Goal: Information Seeking & Learning: Check status

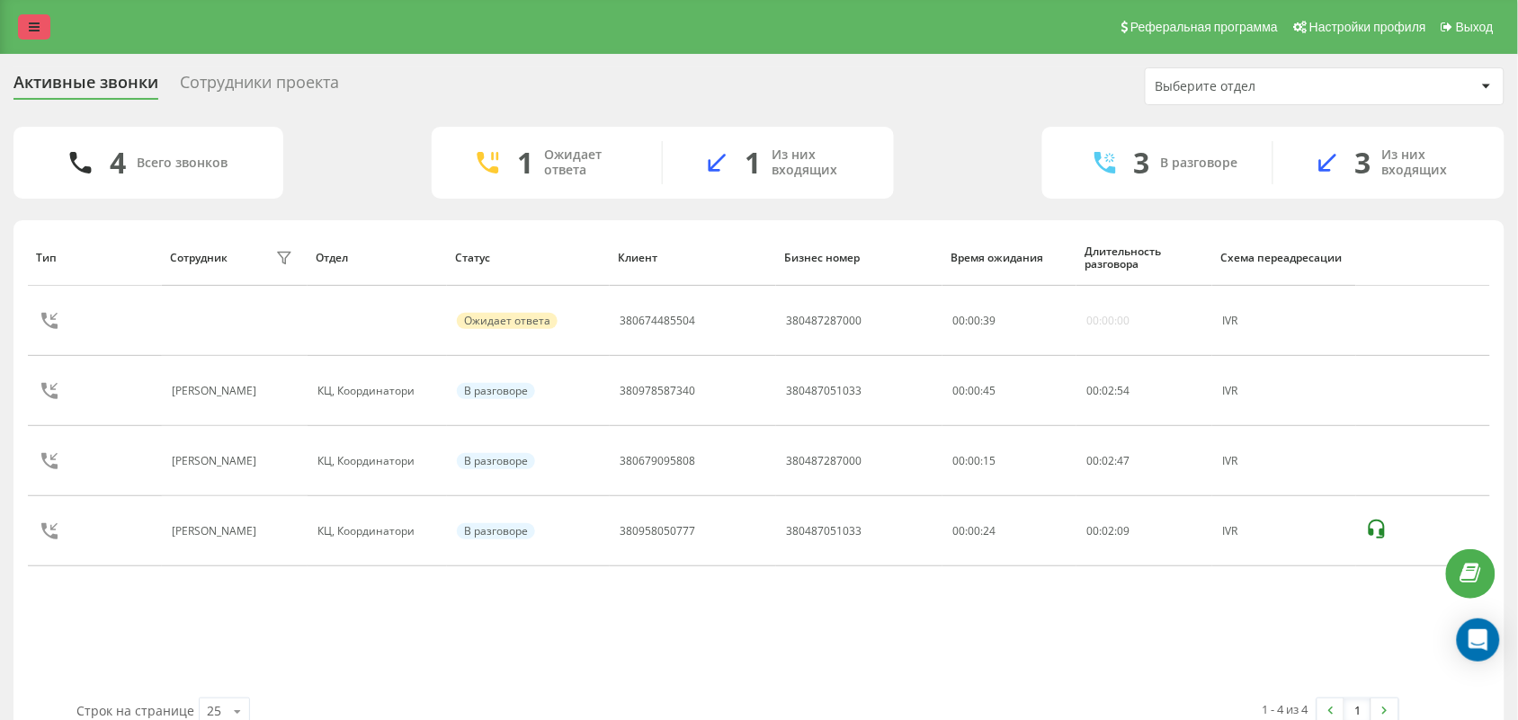
click at [36, 31] on icon at bounding box center [34, 27] width 11 height 13
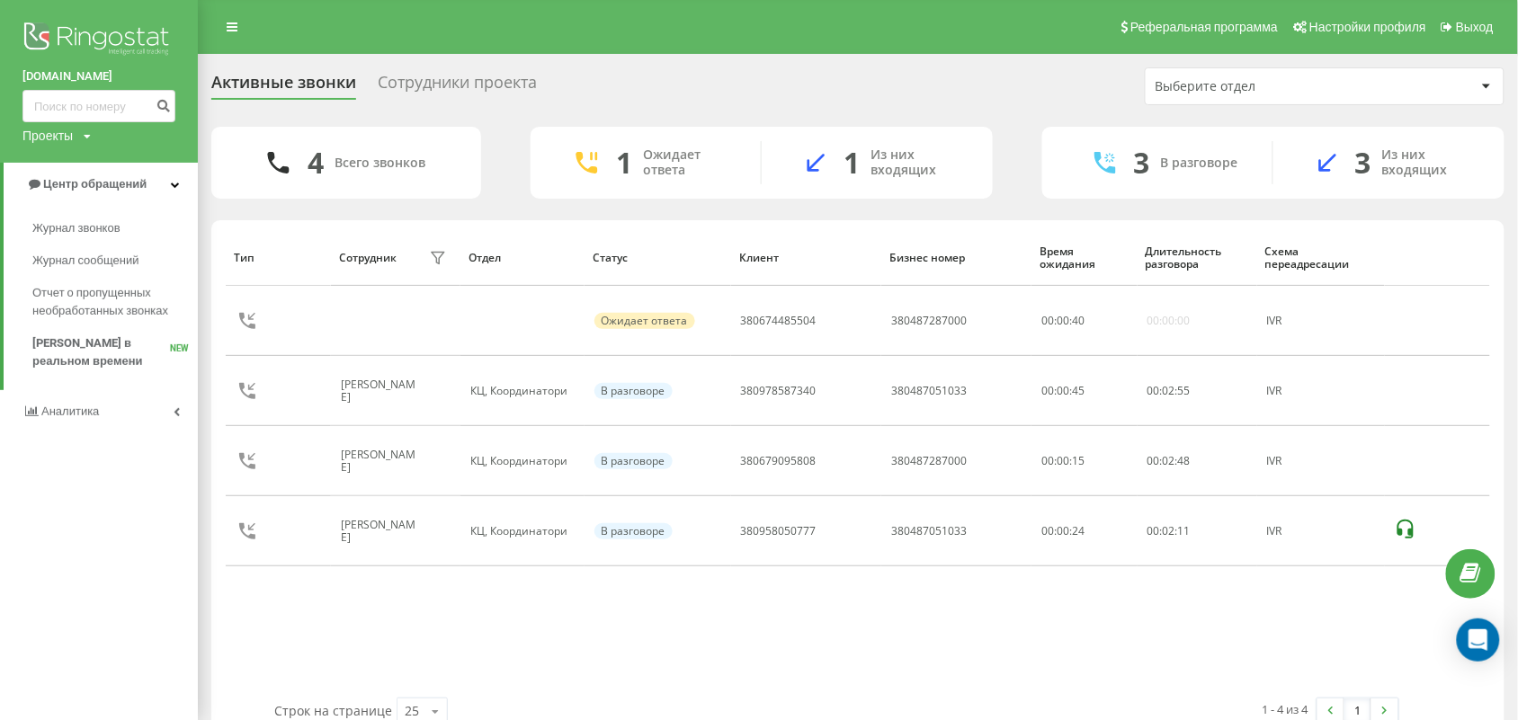
drag, startPoint x: 103, startPoint y: 226, endPoint x: 456, endPoint y: 239, distance: 352.8
click at [105, 226] on span "Журнал звонков" at bounding box center [76, 228] width 88 height 18
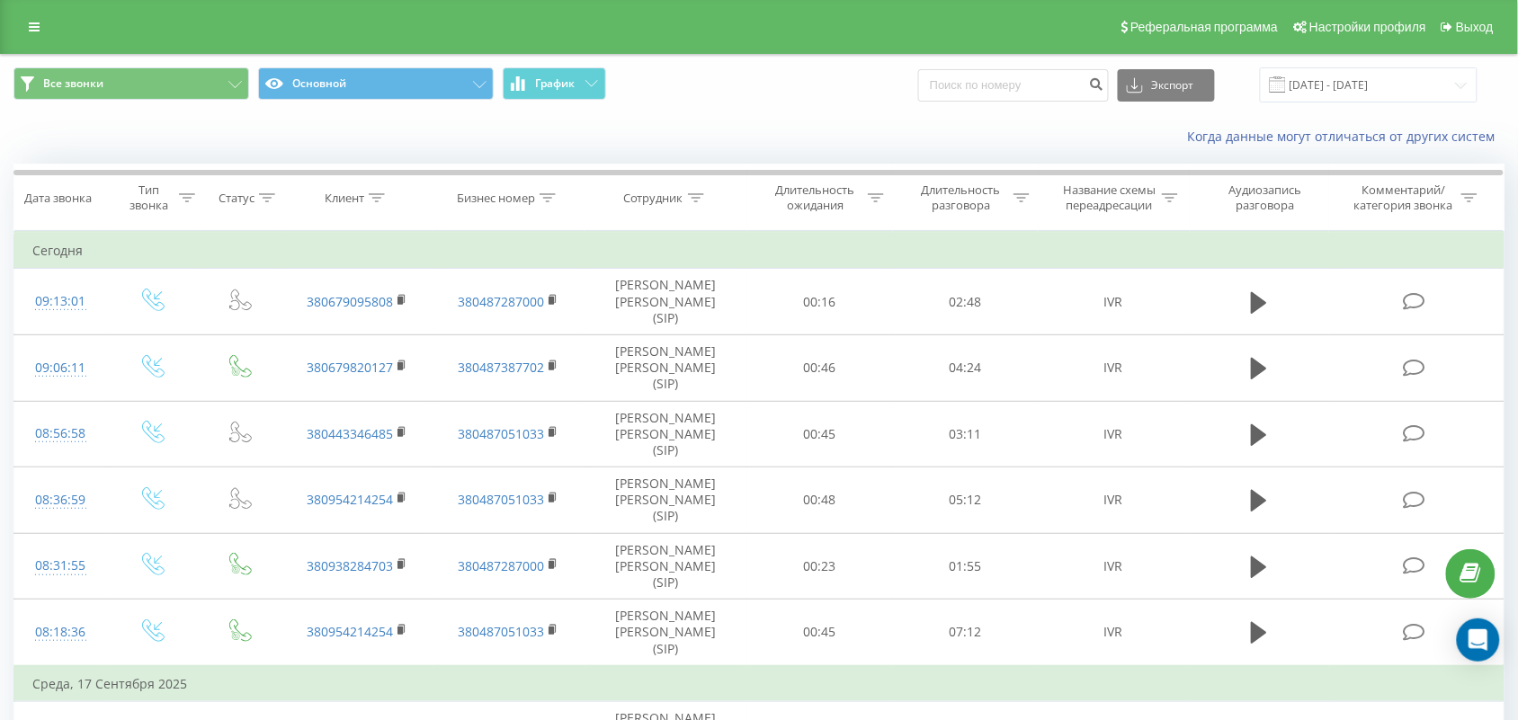
click at [724, 84] on span "Все звонки Основной График" at bounding box center [379, 84] width 732 height 35
drag, startPoint x: 833, startPoint y: 111, endPoint x: 1041, endPoint y: 31, distance: 222.3
click at [836, 110] on div "Все звонки Основной График Экспорт .csv .xls .xlsx 19.08.2025 - 19.09.2025" at bounding box center [759, 85] width 1516 height 60
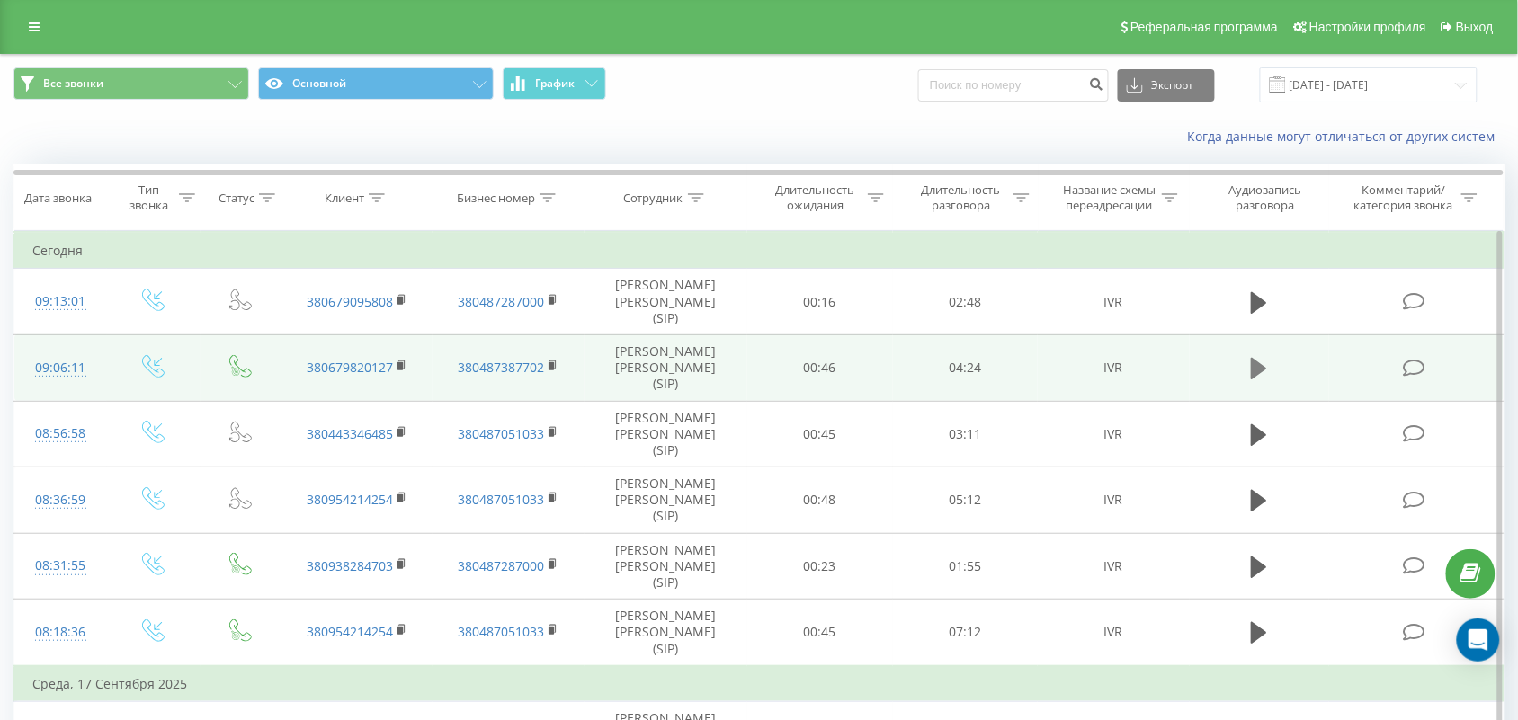
click at [1256, 358] on icon at bounding box center [1259, 369] width 16 height 22
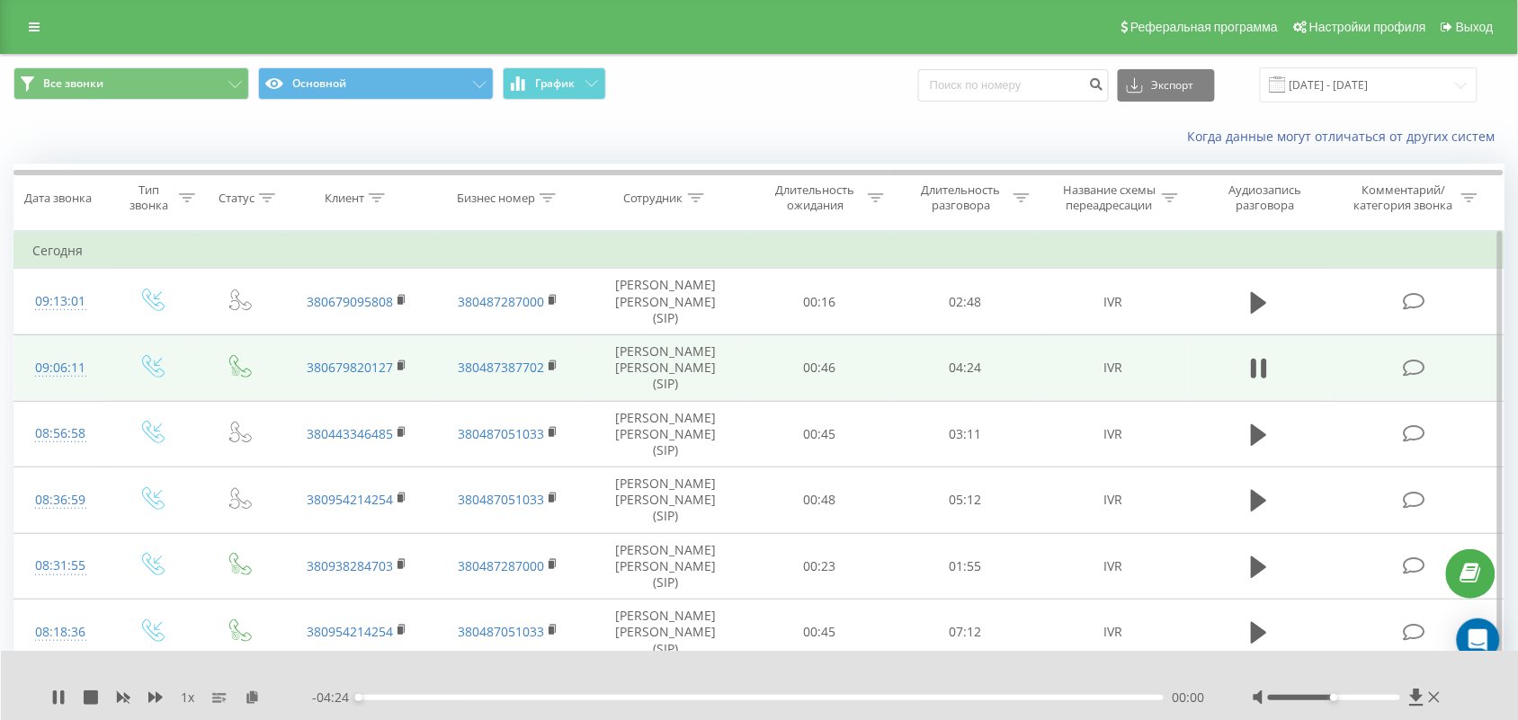
click at [391, 698] on div "00:00" at bounding box center [761, 697] width 806 height 5
click at [436, 698] on div "00:25" at bounding box center [761, 697] width 806 height 5
click at [478, 695] on div "00:39" at bounding box center [761, 697] width 806 height 5
drag, startPoint x: 535, startPoint y: 694, endPoint x: 585, endPoint y: 697, distance: 49.5
click at [540, 695] on div "00:58" at bounding box center [761, 697] width 806 height 5
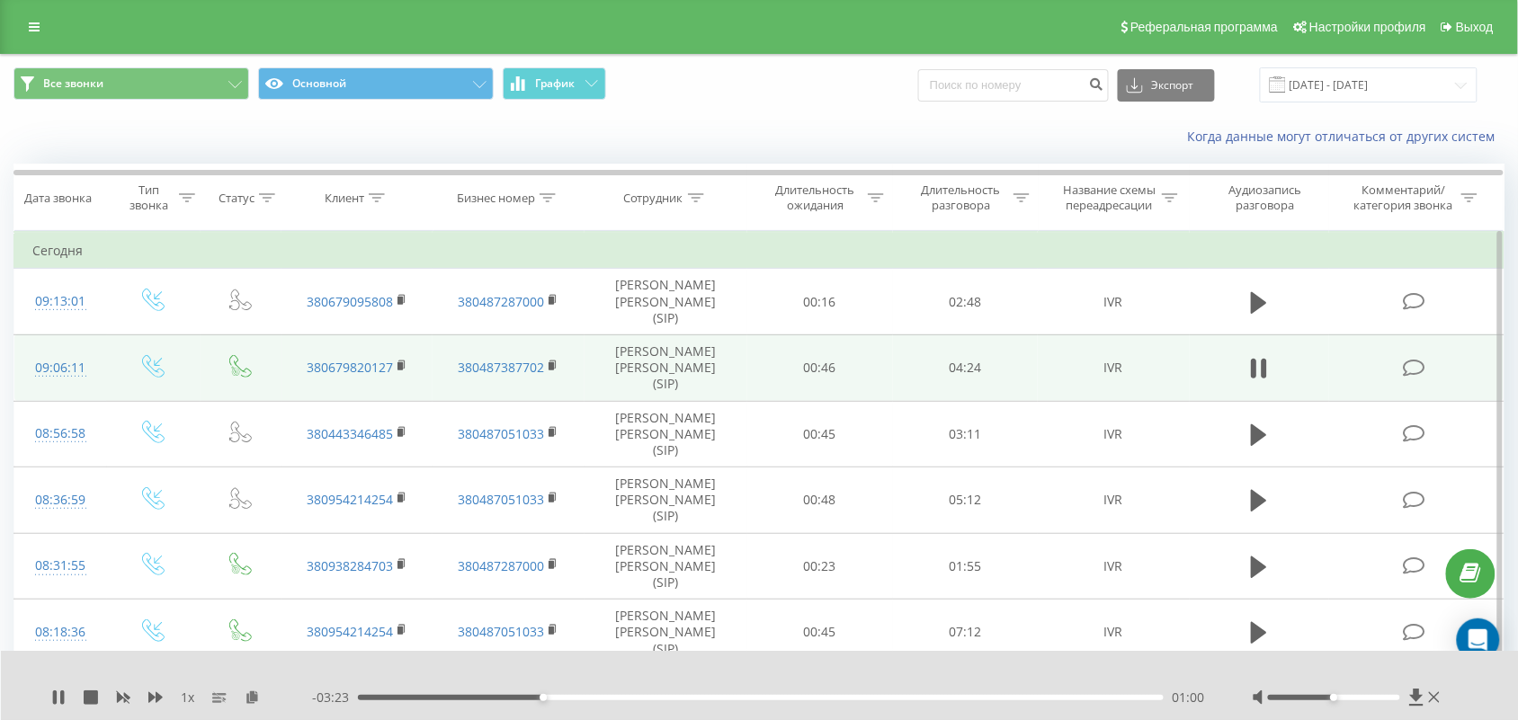
click at [675, 697] on div "01:00" at bounding box center [761, 697] width 806 height 5
click at [405, 361] on icon at bounding box center [402, 365] width 6 height 8
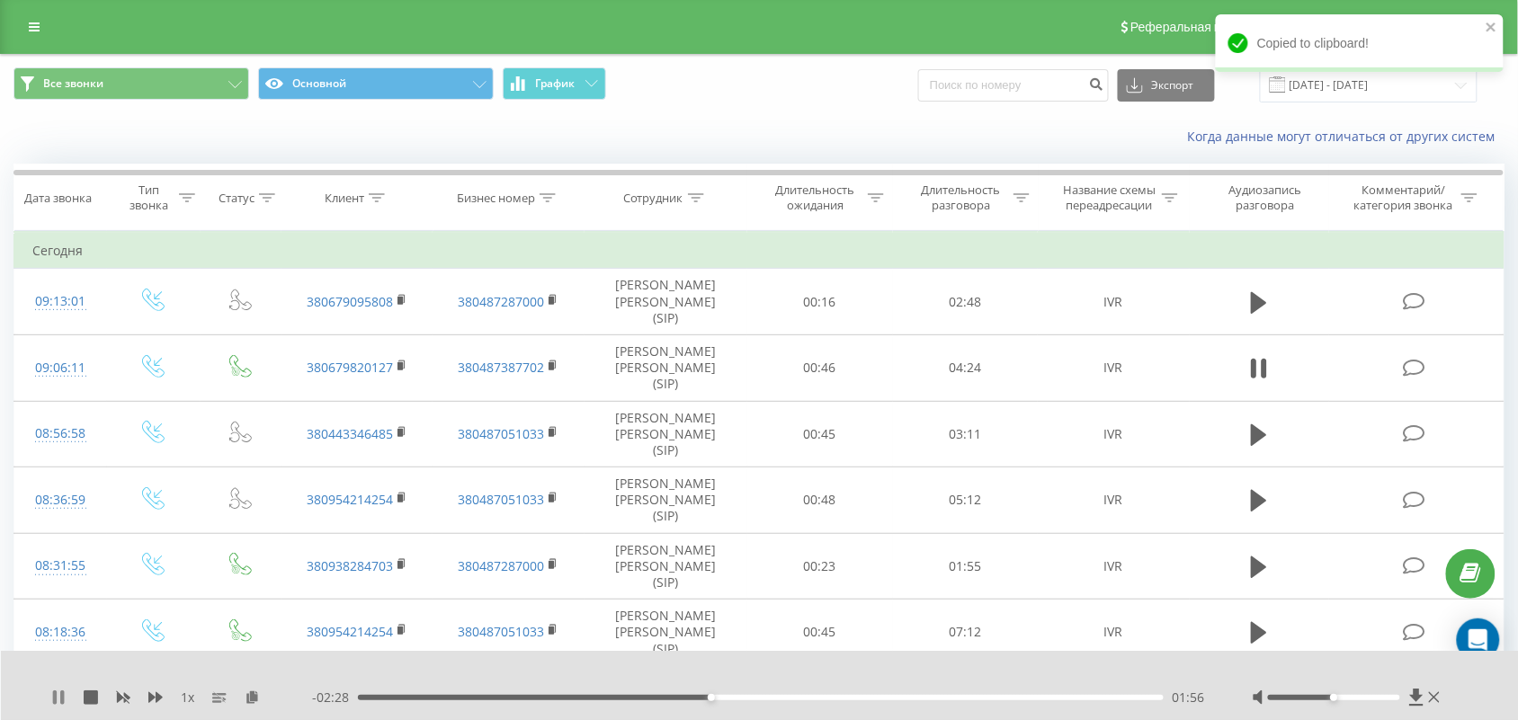
click at [63, 704] on icon at bounding box center [62, 698] width 4 height 14
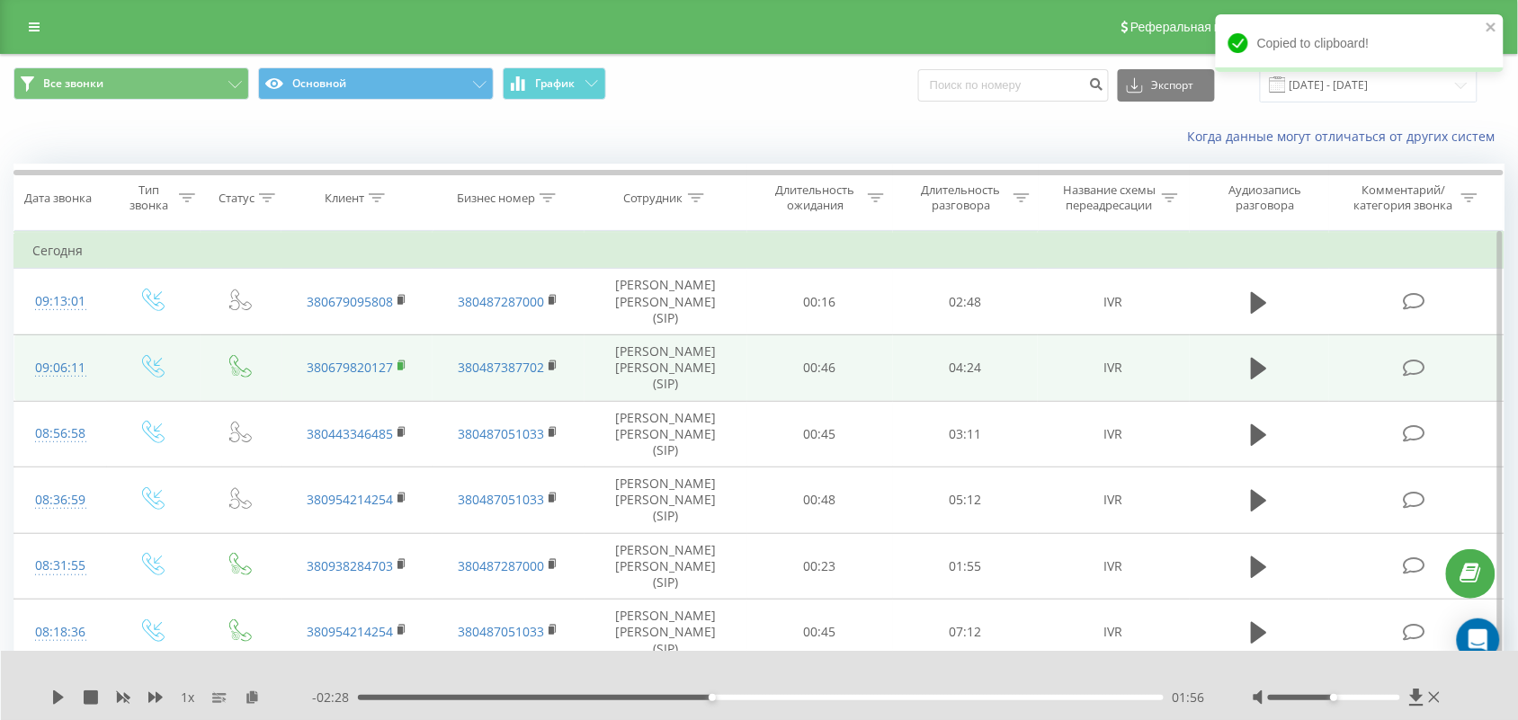
click at [407, 360] on icon at bounding box center [403, 366] width 10 height 13
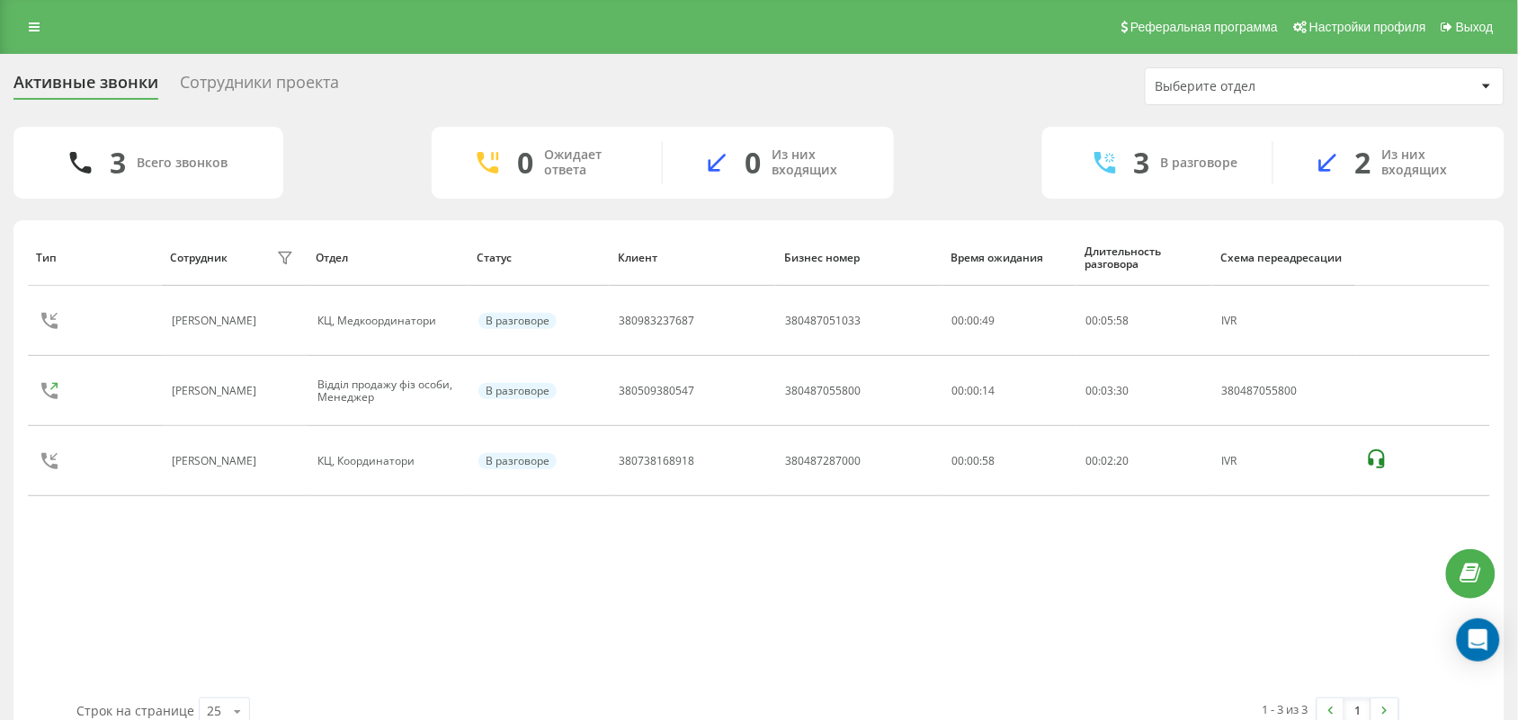
click at [568, 682] on div "Тип Сотрудник фильтра Отдел Статус Клиент Бизнес номер Время ожидания Длительно…" at bounding box center [759, 463] width 1462 height 469
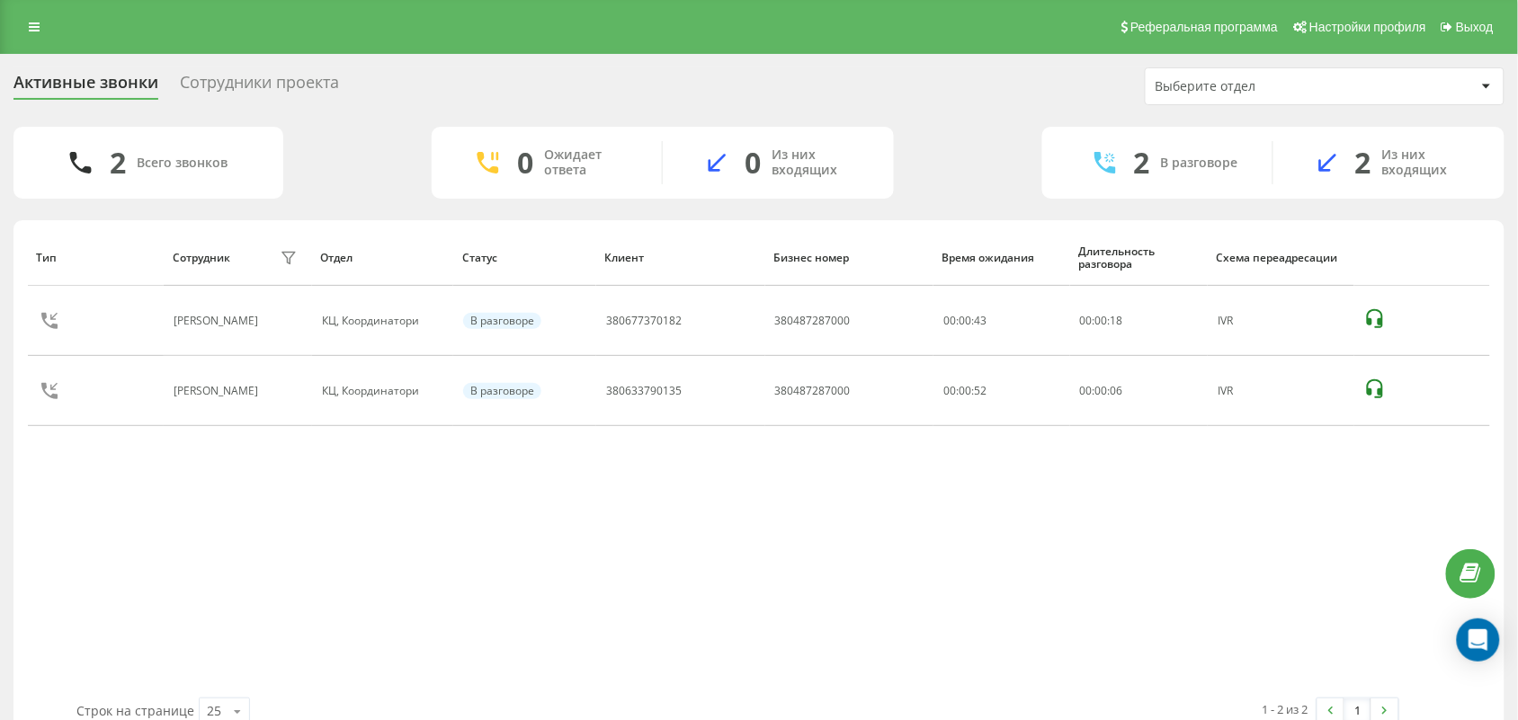
click at [672, 626] on div "Тип Сотрудник фильтра Отдел Статус Клиент Бизнес номер Время ожидания Длительно…" at bounding box center [759, 463] width 1462 height 469
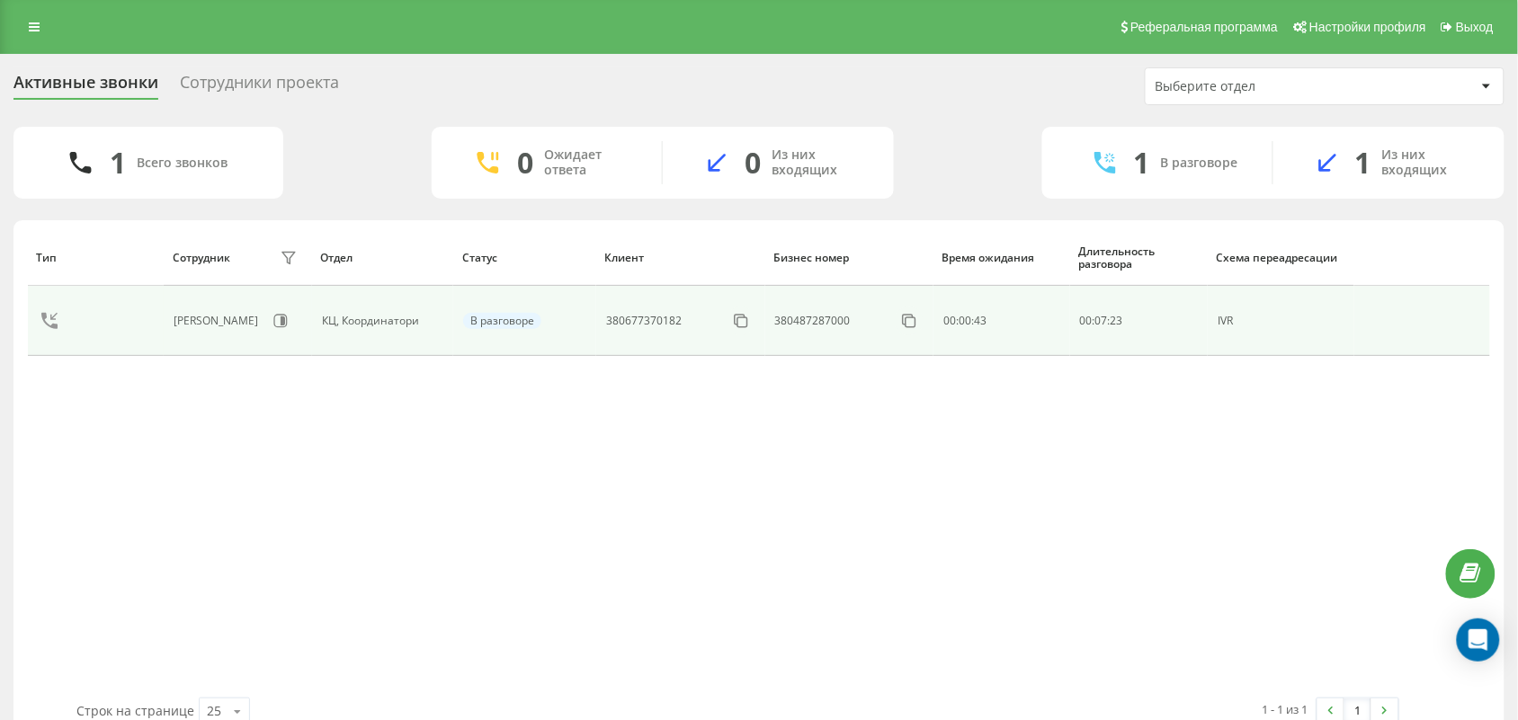
drag, startPoint x: 173, startPoint y: 486, endPoint x: 519, endPoint y: 294, distance: 395.7
click at [204, 474] on div "Тип Сотрудник фильтра Отдел Статус [PERSON_NAME] номер Время ожидания Длительно…" at bounding box center [759, 463] width 1462 height 469
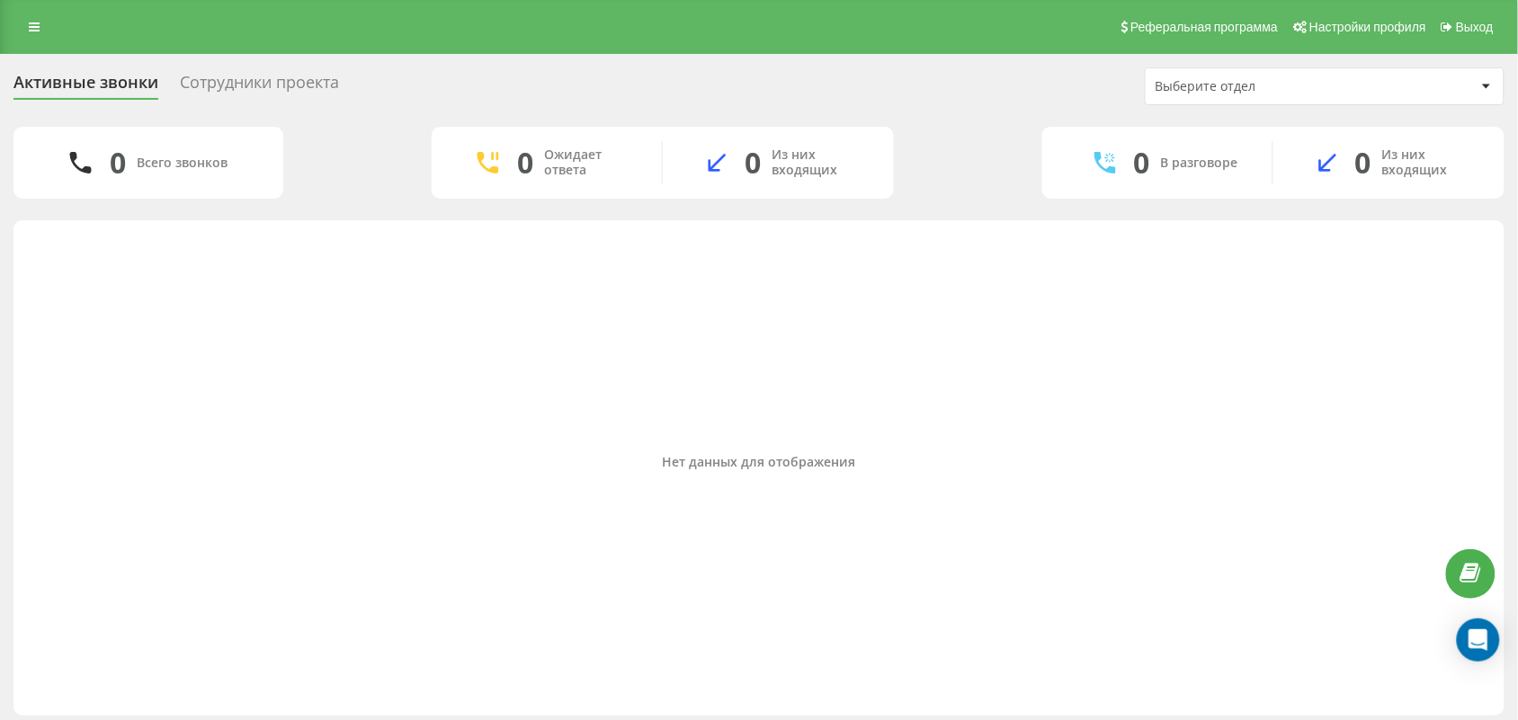
drag, startPoint x: 153, startPoint y: 398, endPoint x: 246, endPoint y: 429, distance: 97.8
click at [153, 398] on div "Нет данных для отображения" at bounding box center [759, 463] width 1462 height 469
click at [138, 589] on div "Нет данных для отображения" at bounding box center [759, 463] width 1462 height 469
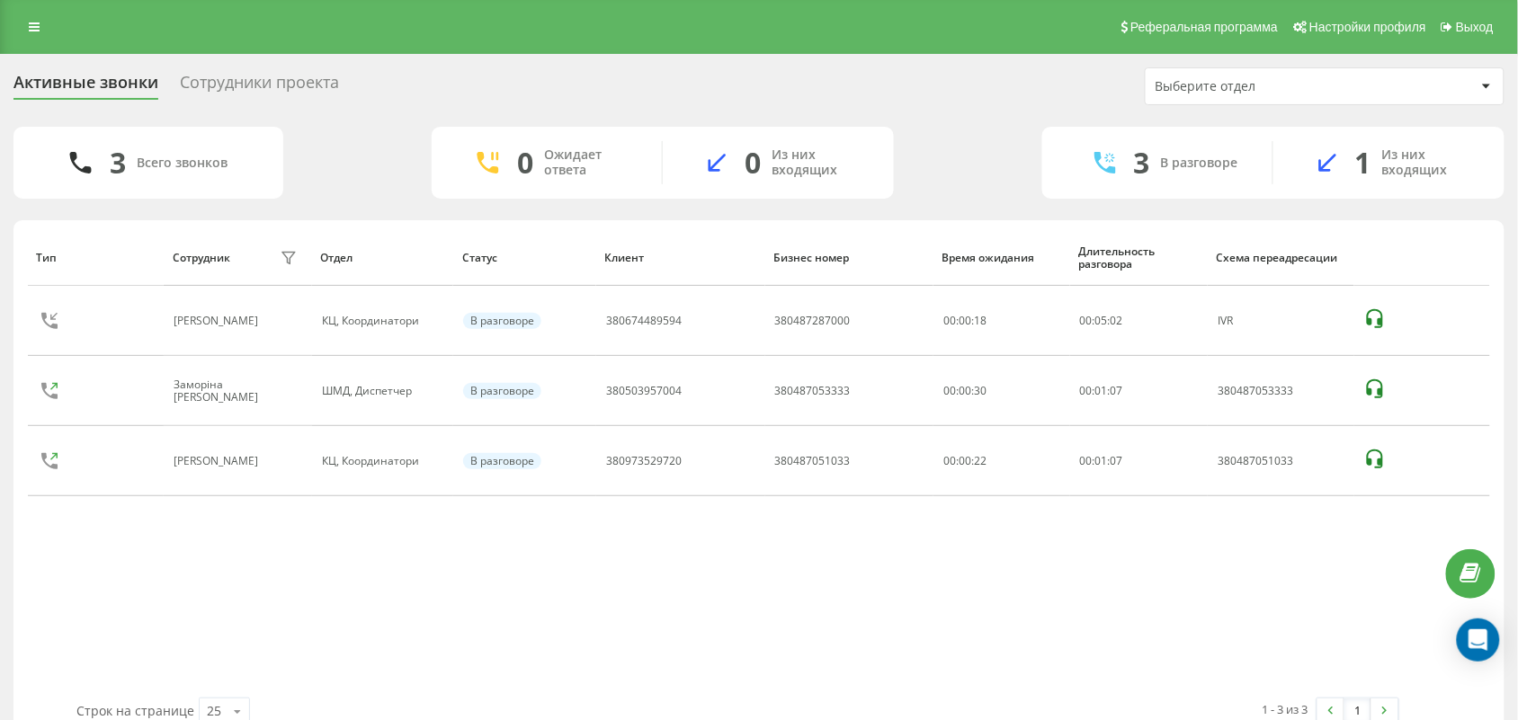
drag, startPoint x: 240, startPoint y: 572, endPoint x: 273, endPoint y: 577, distance: 32.7
click at [240, 572] on div "Тип Сотрудник фильтра Отдел Статус Клиент Бизнес номер Время ожидания Длительно…" at bounding box center [759, 463] width 1462 height 469
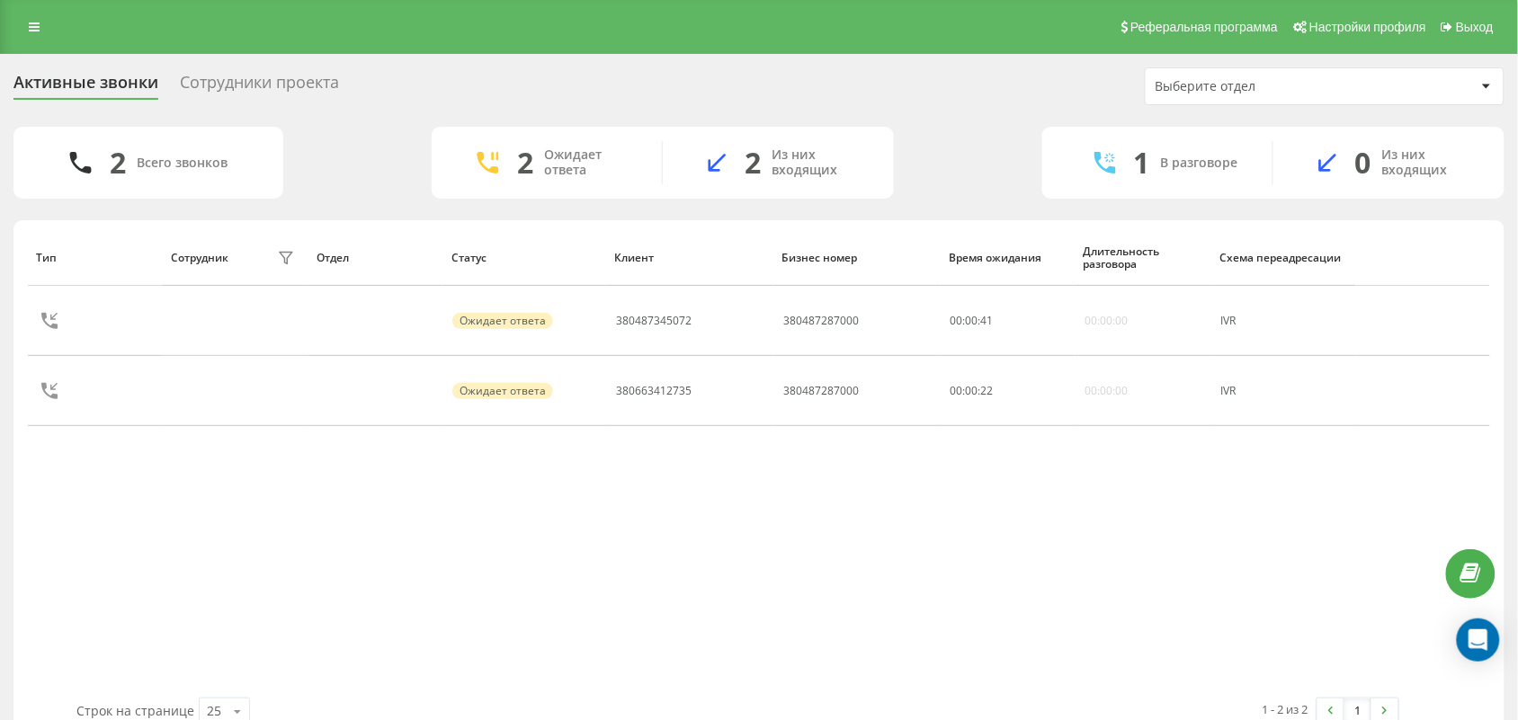
click at [888, 610] on div "Тип Сотрудник фильтра Отдел Статус Клиент Бизнес номер Время ожидания Длительно…" at bounding box center [759, 463] width 1462 height 469
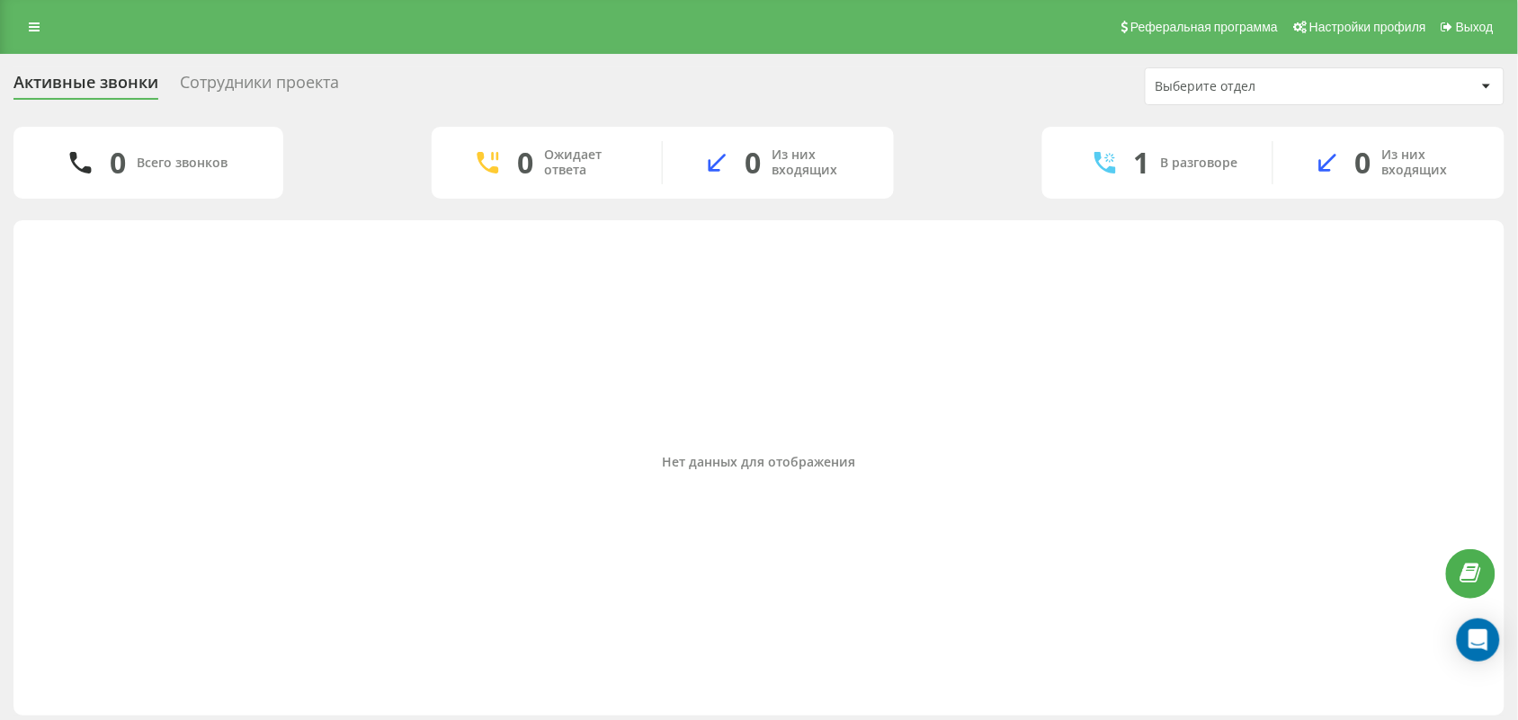
drag, startPoint x: 73, startPoint y: 434, endPoint x: 100, endPoint y: 430, distance: 27.2
click at [73, 434] on div "Нет данных для отображения" at bounding box center [759, 463] width 1462 height 469
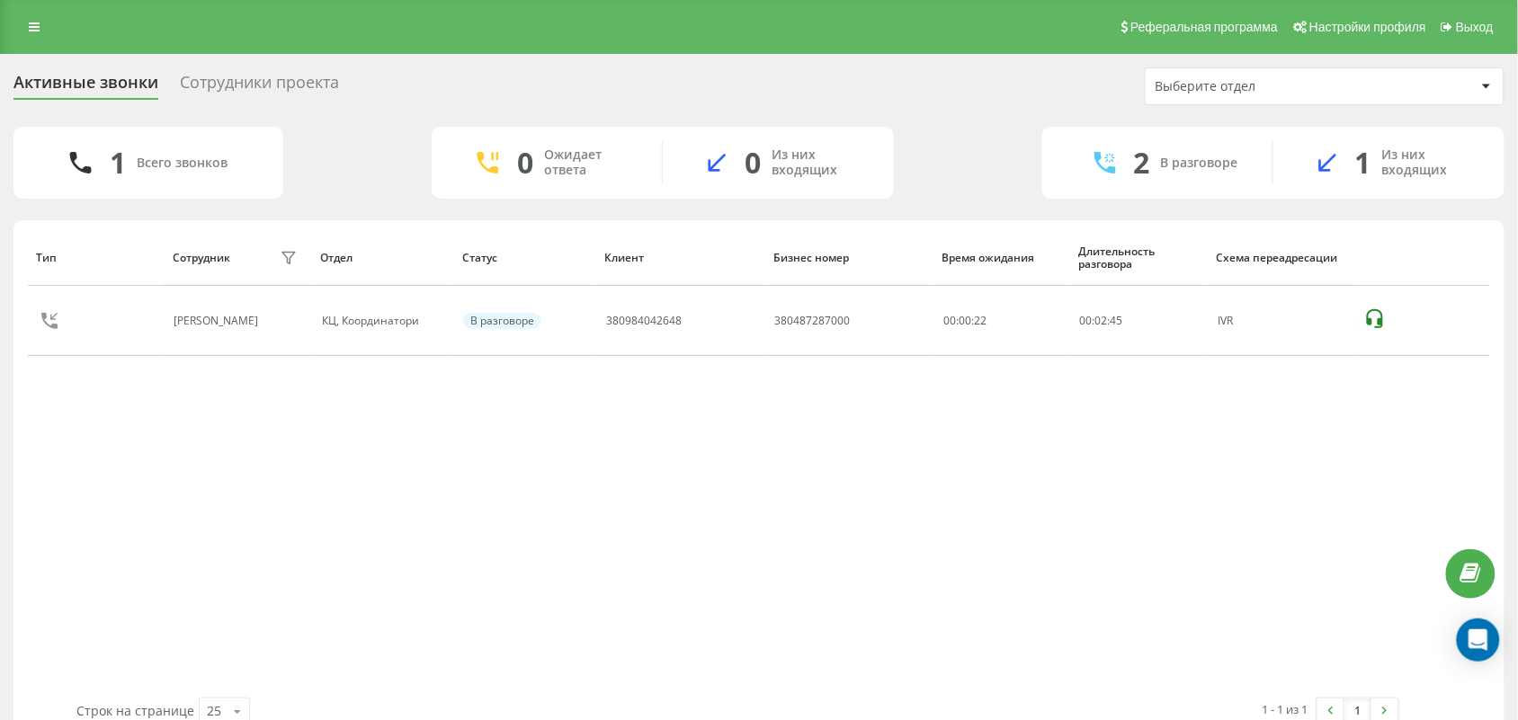
click at [192, 486] on div "Тип Сотрудник фильтра Отдел Статус Клиент Бизнес номер Время ожидания Длительно…" at bounding box center [759, 463] width 1462 height 469
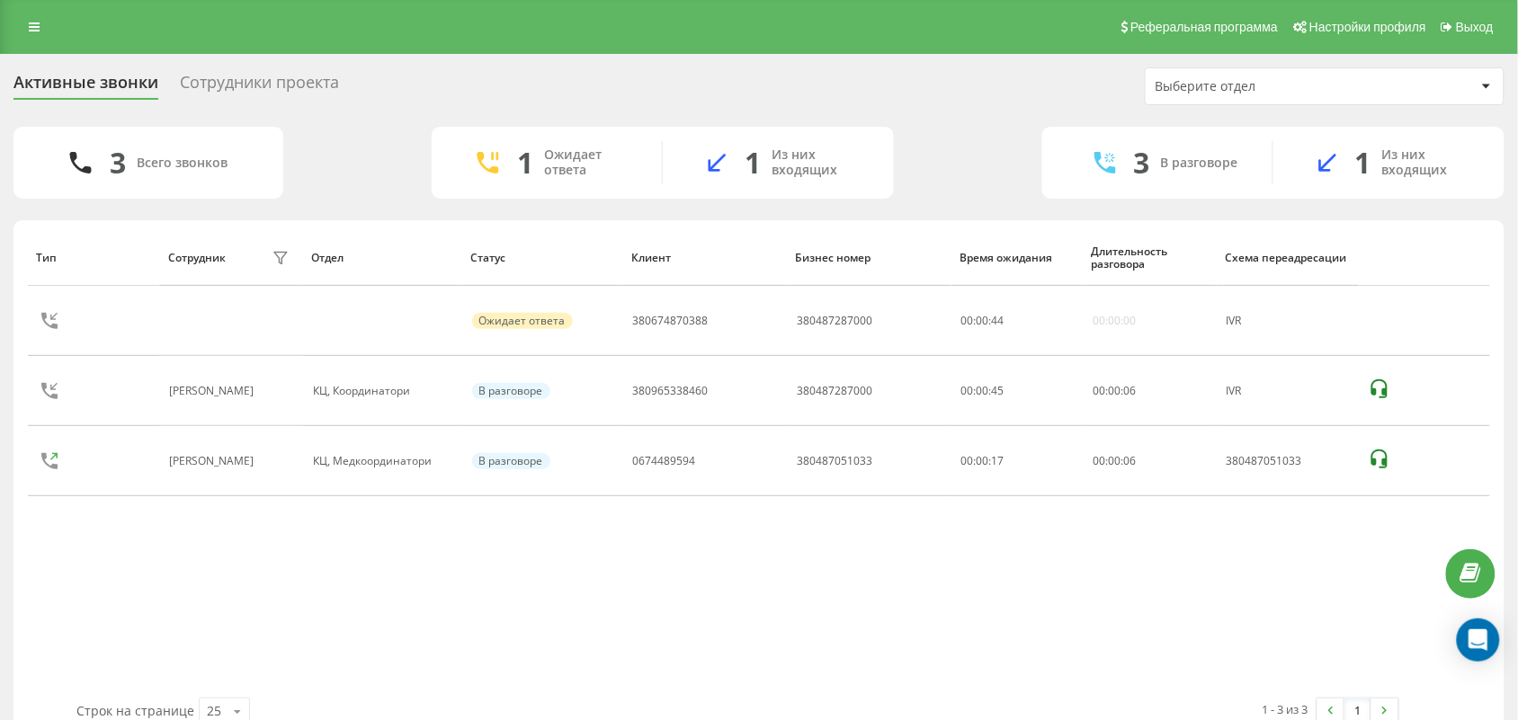
click at [859, 650] on div "Тип Сотрудник фильтра Отдел Статус [PERSON_NAME] номер Время ожидания Длительно…" at bounding box center [759, 463] width 1462 height 469
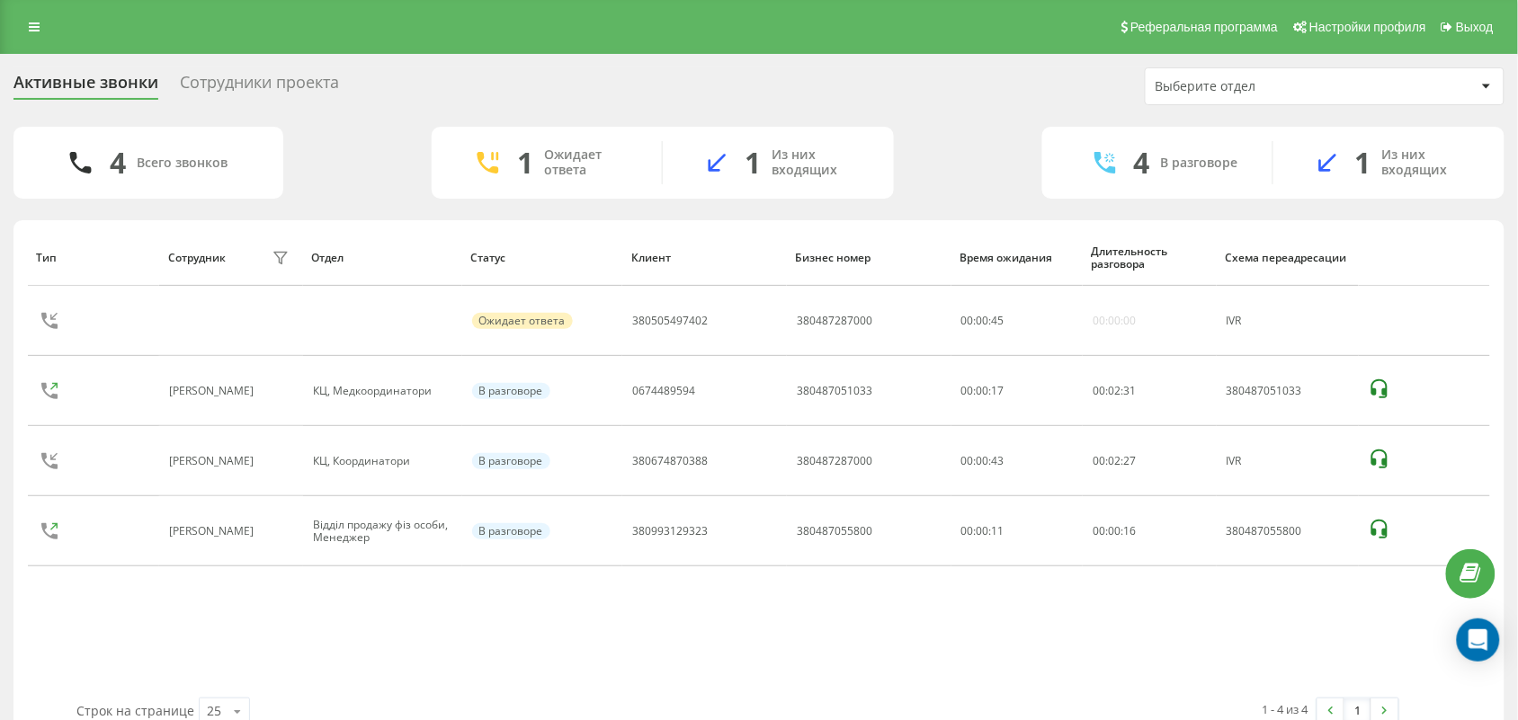
click at [958, 625] on div "Тип Сотрудник фильтра Отдел Статус Клиент Бизнес номер Время ожидания Длительно…" at bounding box center [759, 463] width 1462 height 469
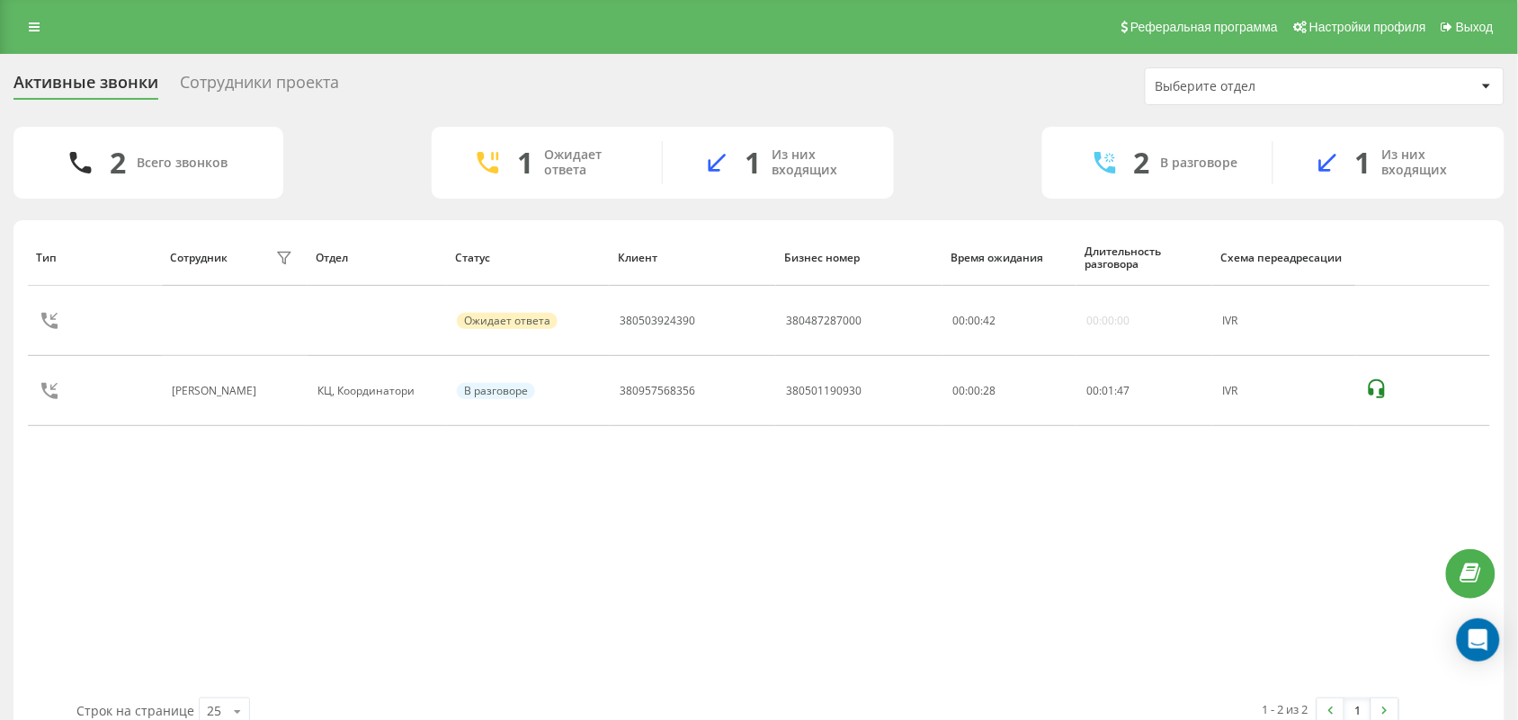
click at [200, 599] on div "Тип Сотрудник фильтра Отдел Статус Клиент Бизнес номер Время ожидания Длительно…" at bounding box center [759, 463] width 1462 height 469
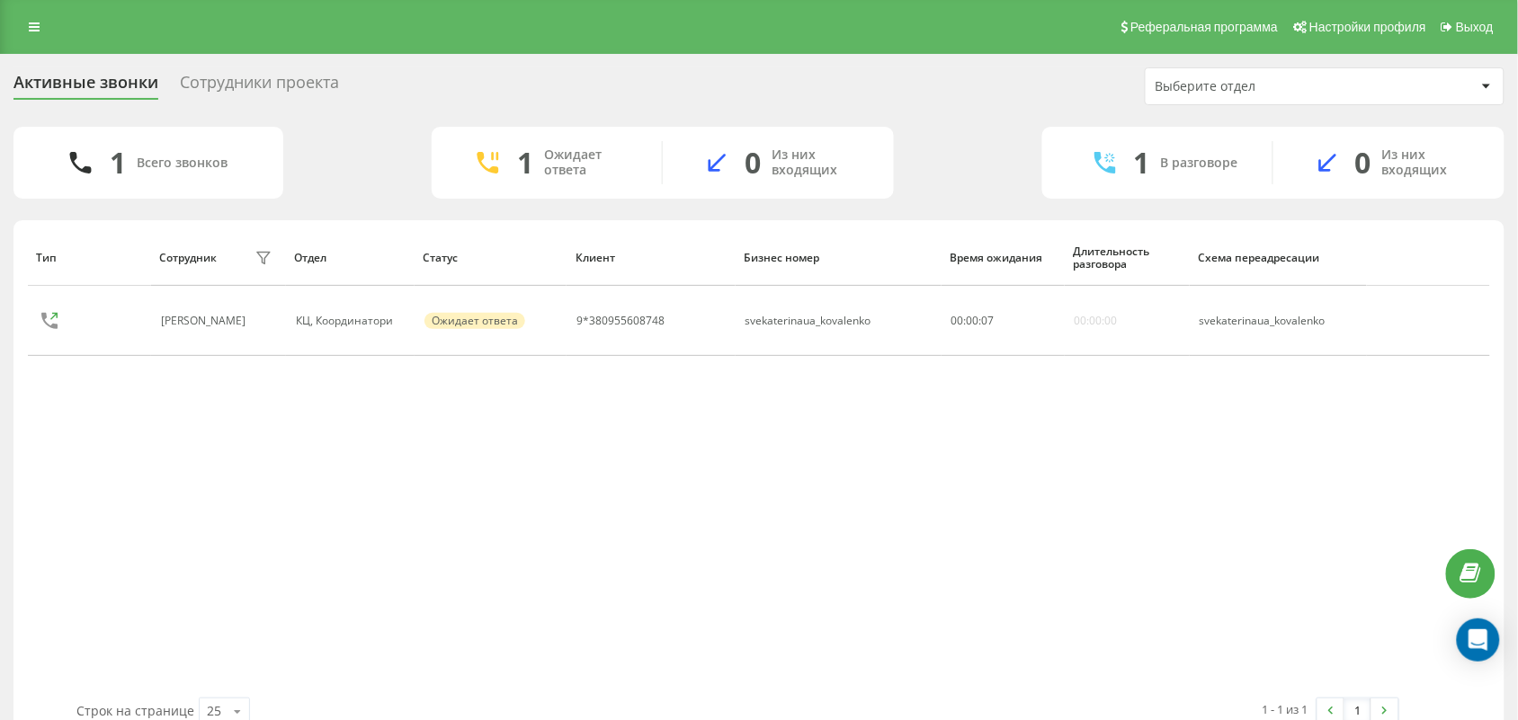
click at [572, 572] on div "Тип Сотрудник фильтра Отдел Статус Клиент Бизнес номер Время ожидания Длительно…" at bounding box center [759, 463] width 1462 height 469
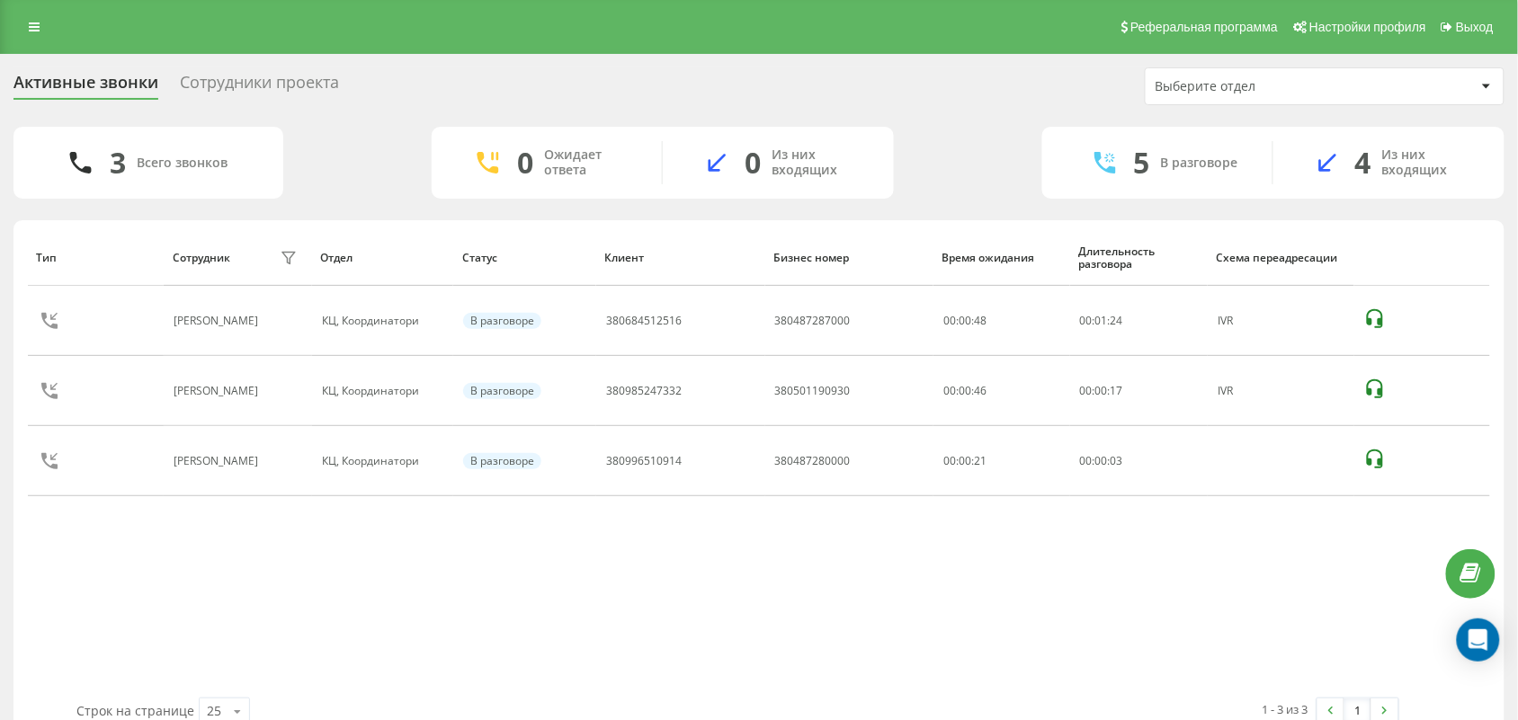
click at [751, 589] on div "Тип Сотрудник фильтра Отдел Статус Клиент Бизнес номер Время ожидания Длительно…" at bounding box center [759, 463] width 1462 height 469
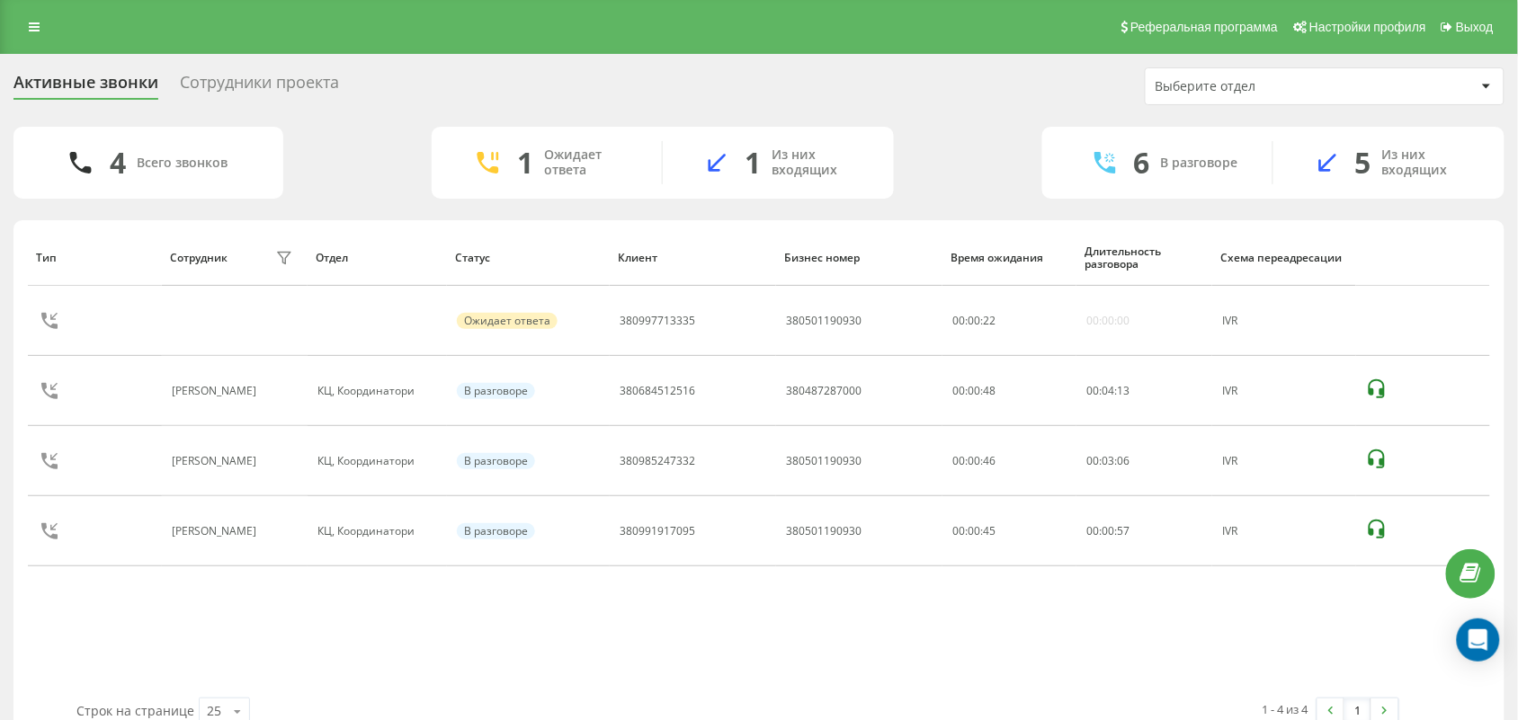
drag, startPoint x: 720, startPoint y: 649, endPoint x: 671, endPoint y: 720, distance: 85.3
click at [720, 652] on div "Тип Сотрудник фильтра Отдел Статус Клиент Бизнес номер Время ожидания Длительно…" at bounding box center [759, 463] width 1462 height 469
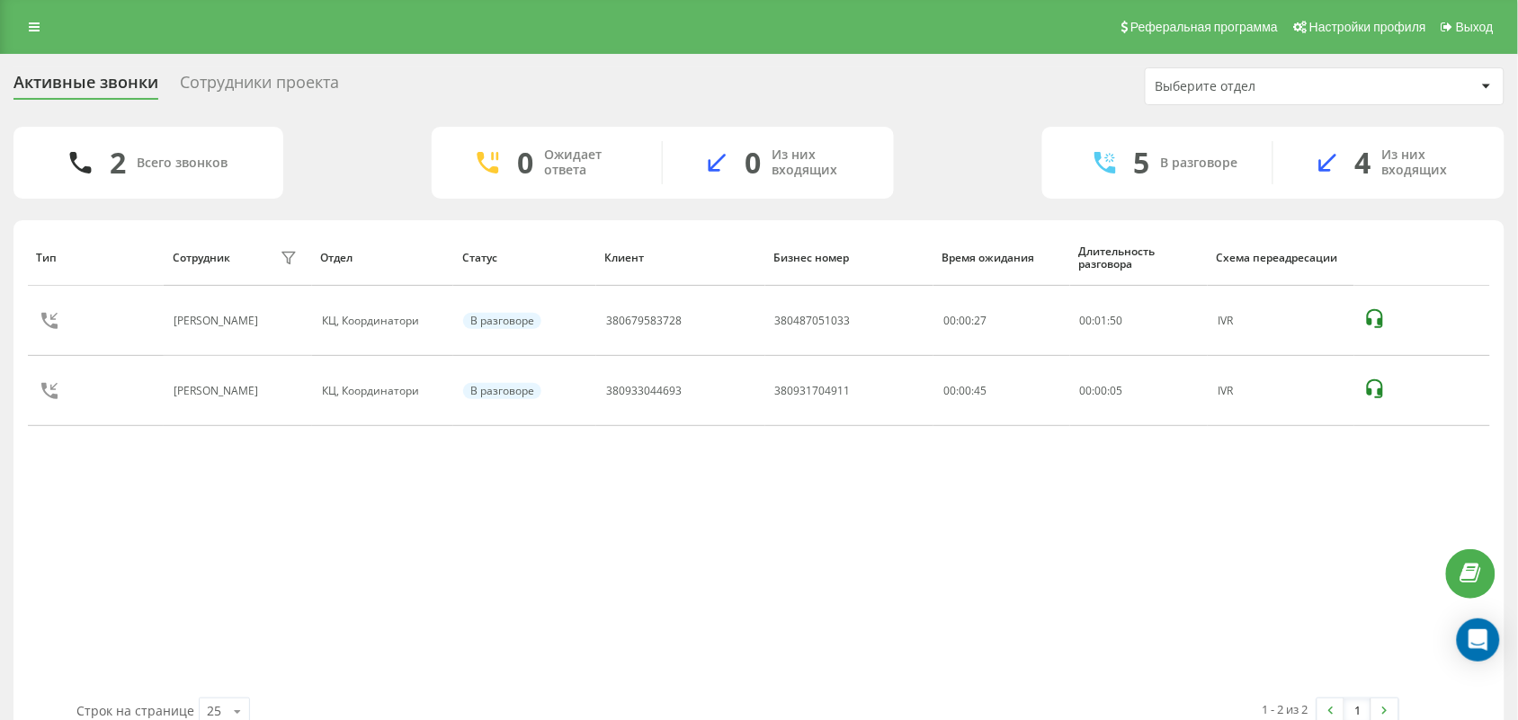
click at [178, 532] on div "Тип Сотрудник фильтра Отдел Статус Клиент Бизнес номер Время ожидания Длительно…" at bounding box center [759, 463] width 1462 height 469
click at [171, 487] on div "Тип Сотрудник фильтра Отдел Статус Клиент Бизнес номер Время ожидания Длительно…" at bounding box center [759, 463] width 1462 height 469
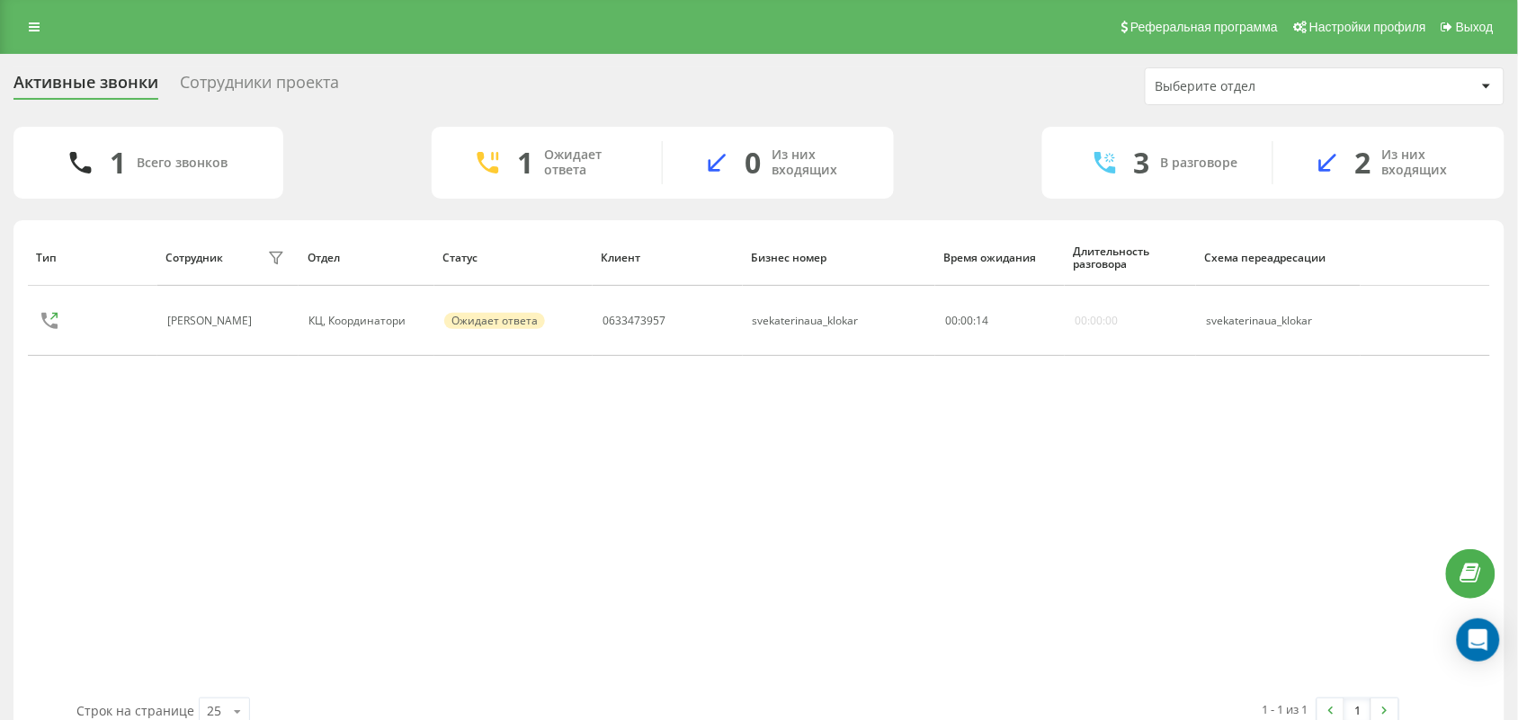
drag, startPoint x: 203, startPoint y: 464, endPoint x: 202, endPoint y: 448, distance: 16.2
click at [203, 464] on div "Тип Сотрудник фильтра Отдел Статус Клиент Бизнес номер Время ожидания Длительно…" at bounding box center [759, 463] width 1462 height 469
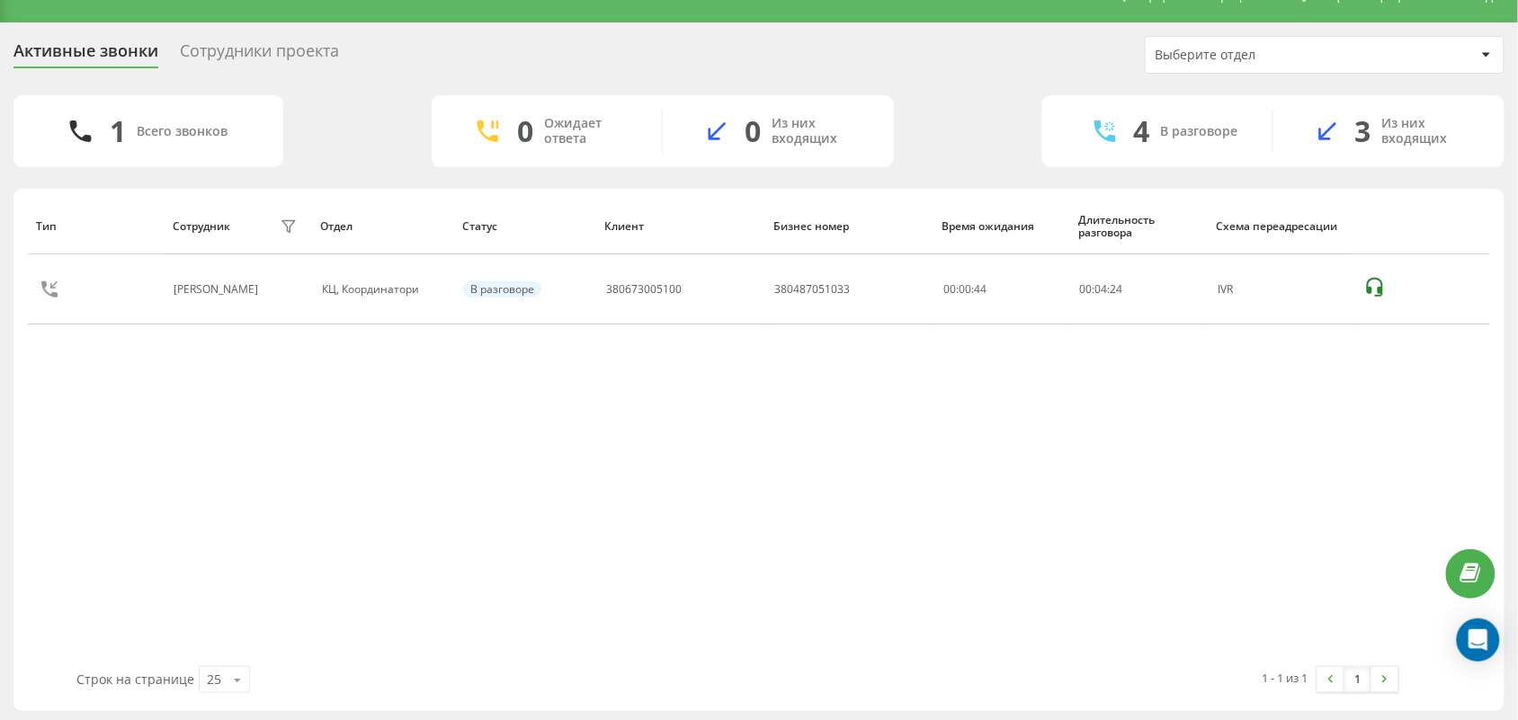
scroll to position [36, 0]
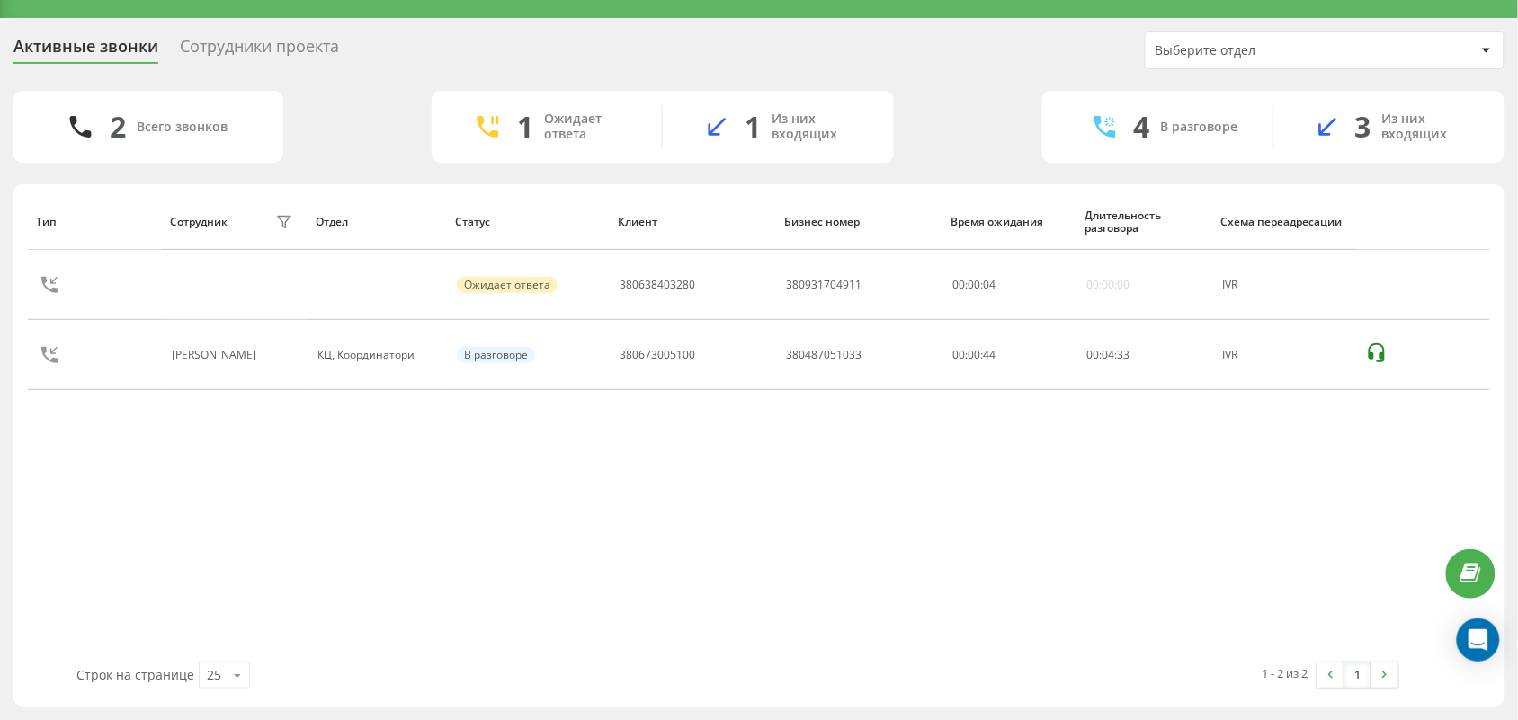
drag, startPoint x: 163, startPoint y: 533, endPoint x: 173, endPoint y: 535, distance: 10.1
click at [166, 535] on div "Тип Сотрудник фильтра Отдел Статус Клиент Бизнес номер Время ожидания Длительно…" at bounding box center [759, 427] width 1462 height 469
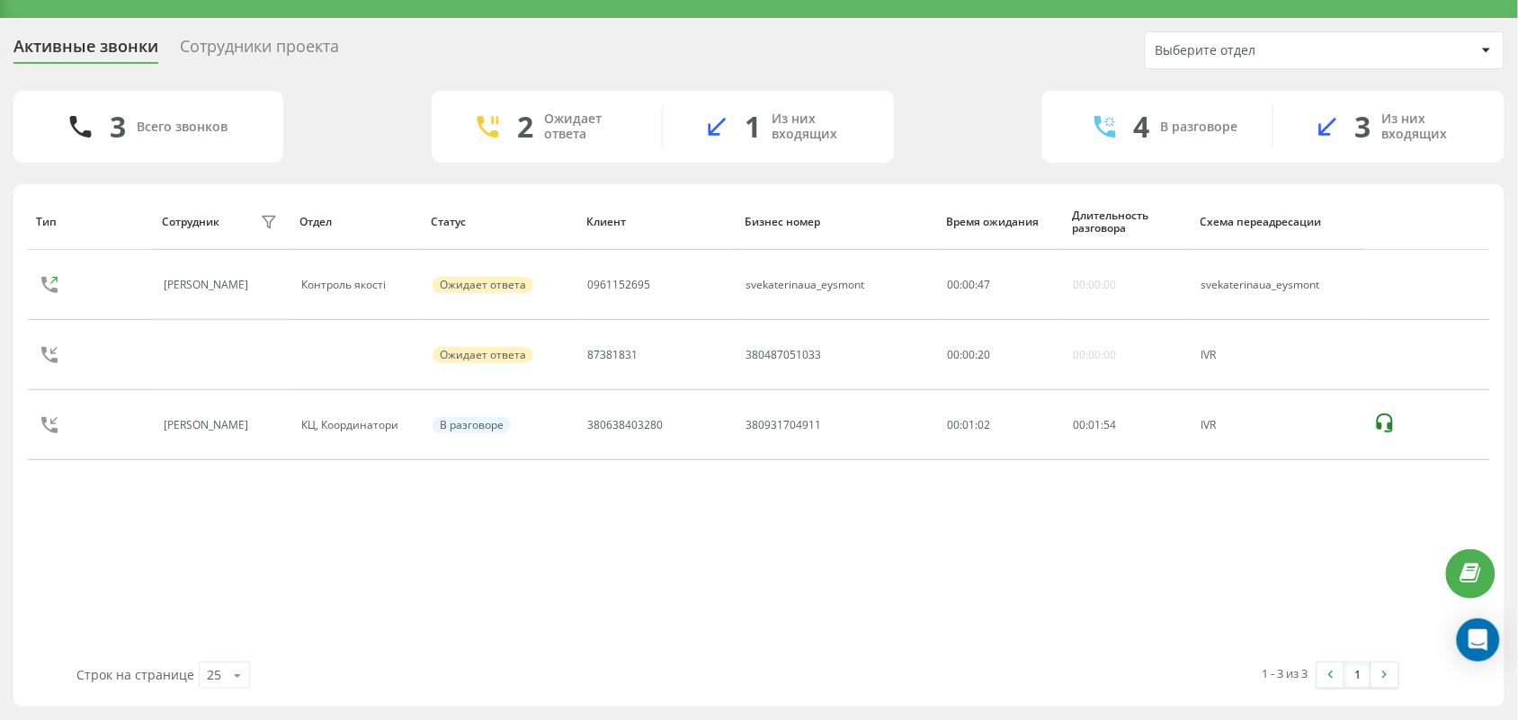
click at [124, 519] on div "Тип Сотрудник фильтра Отдел Статус Клиент Бизнес номер Время ожидания Длительно…" at bounding box center [759, 427] width 1462 height 469
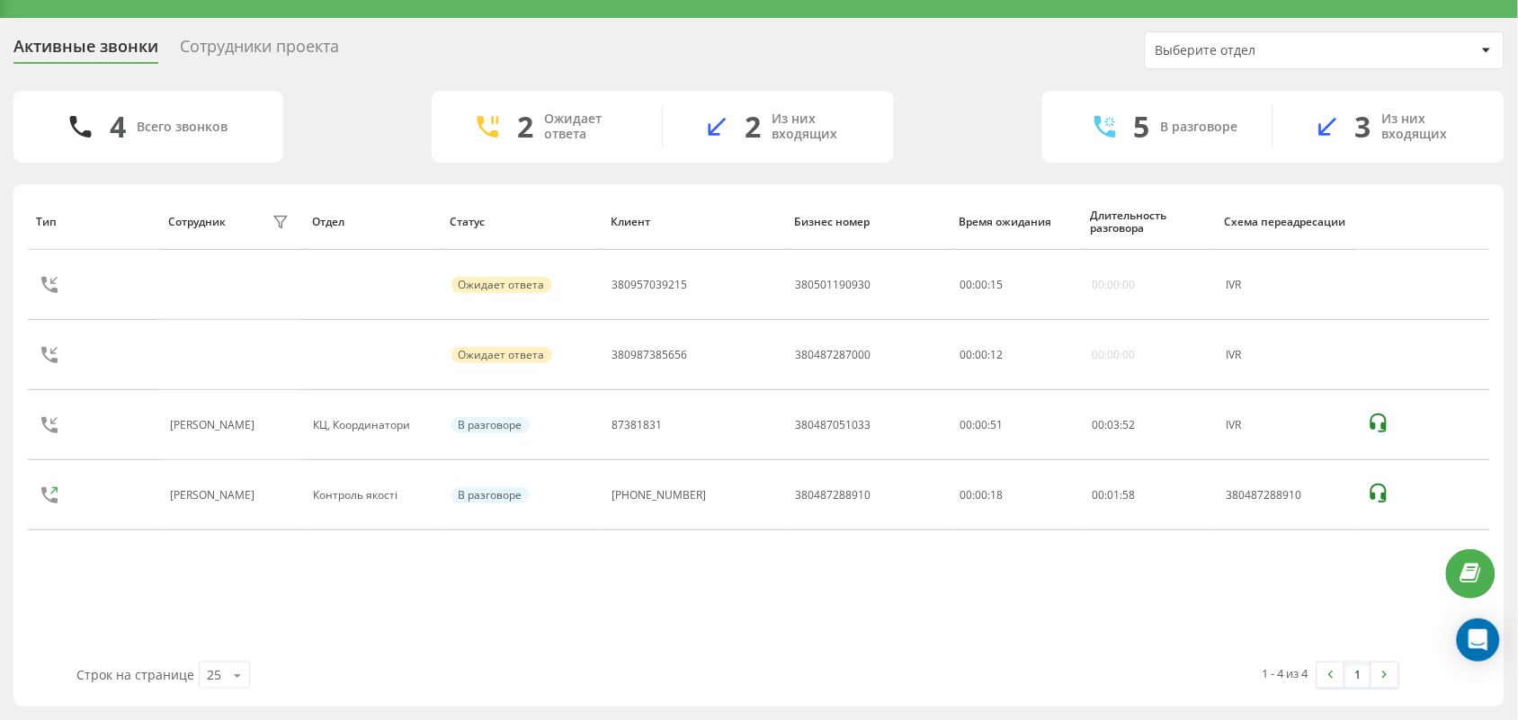
click at [159, 581] on div "Тип Сотрудник фильтра Отдел Статус Клиент Бизнес номер Время ожидания Длительно…" at bounding box center [759, 427] width 1462 height 469
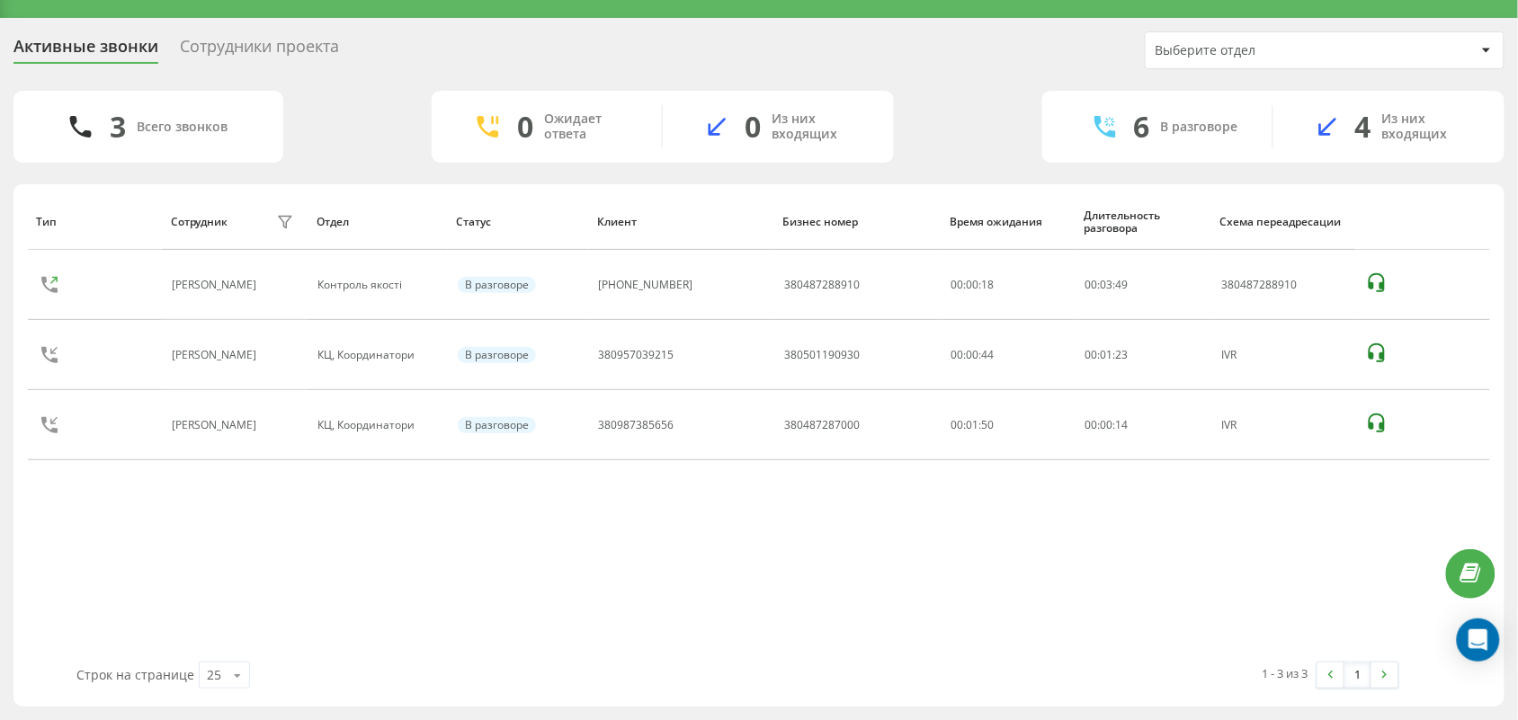
drag, startPoint x: 158, startPoint y: 523, endPoint x: 180, endPoint y: 528, distance: 22.0
click at [163, 524] on div "Тип Сотрудник фильтра Отдел Статус Клиент Бизнес номер Время ожидания Длительно…" at bounding box center [759, 427] width 1462 height 469
click at [147, 514] on div "Тип Сотрудник фильтра Отдел Статус Клиент Бизнес номер Время ожидания Длительно…" at bounding box center [759, 427] width 1462 height 469
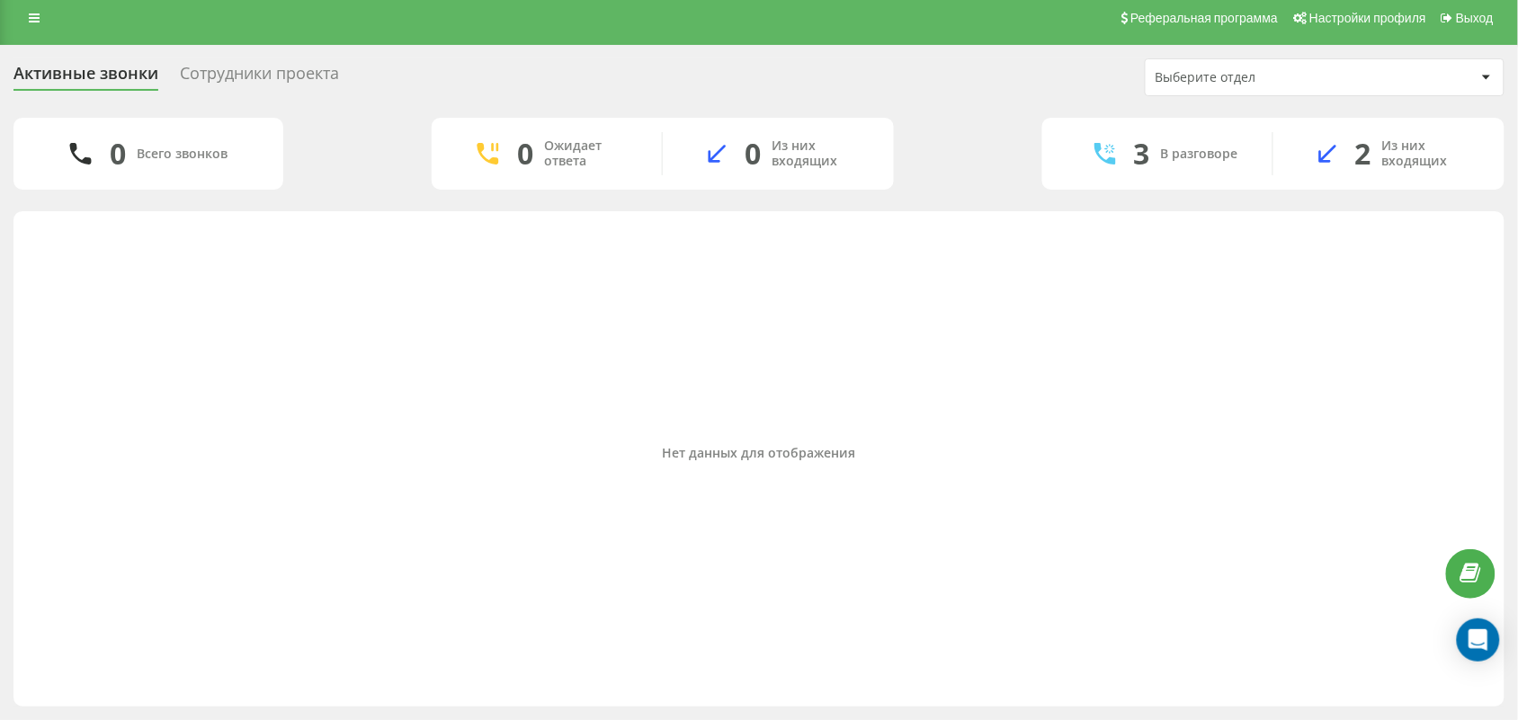
scroll to position [9, 0]
drag, startPoint x: 603, startPoint y: 508, endPoint x: 648, endPoint y: 613, distance: 114.8
click at [603, 513] on div "Нет данных для отображения" at bounding box center [759, 454] width 1462 height 469
click at [149, 398] on div "Нет данных для отображения" at bounding box center [759, 454] width 1462 height 469
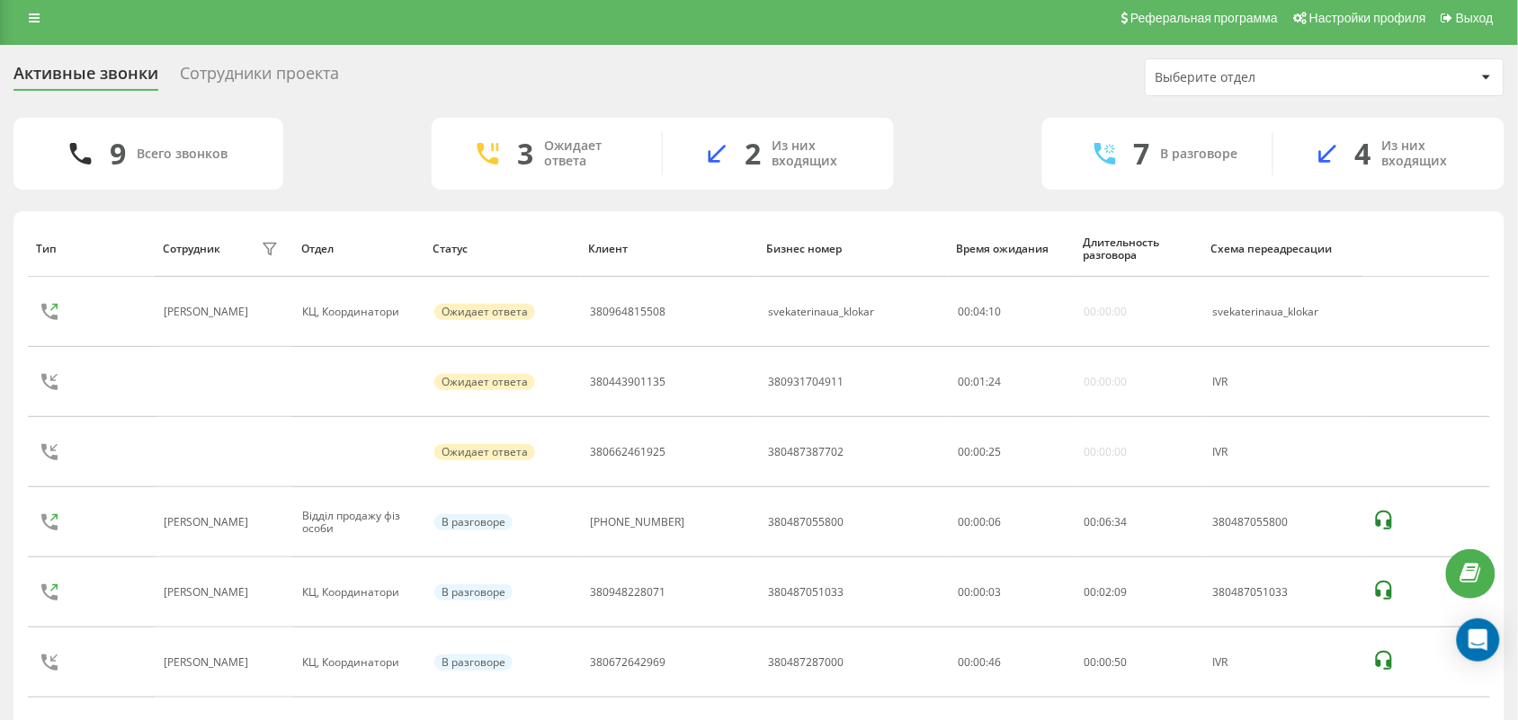
click at [285, 113] on div "Активные звонки Сотрудники проекта Выберите отдел 9 Всего звонков 3 Ожидает отв…" at bounding box center [758, 440] width 1491 height 764
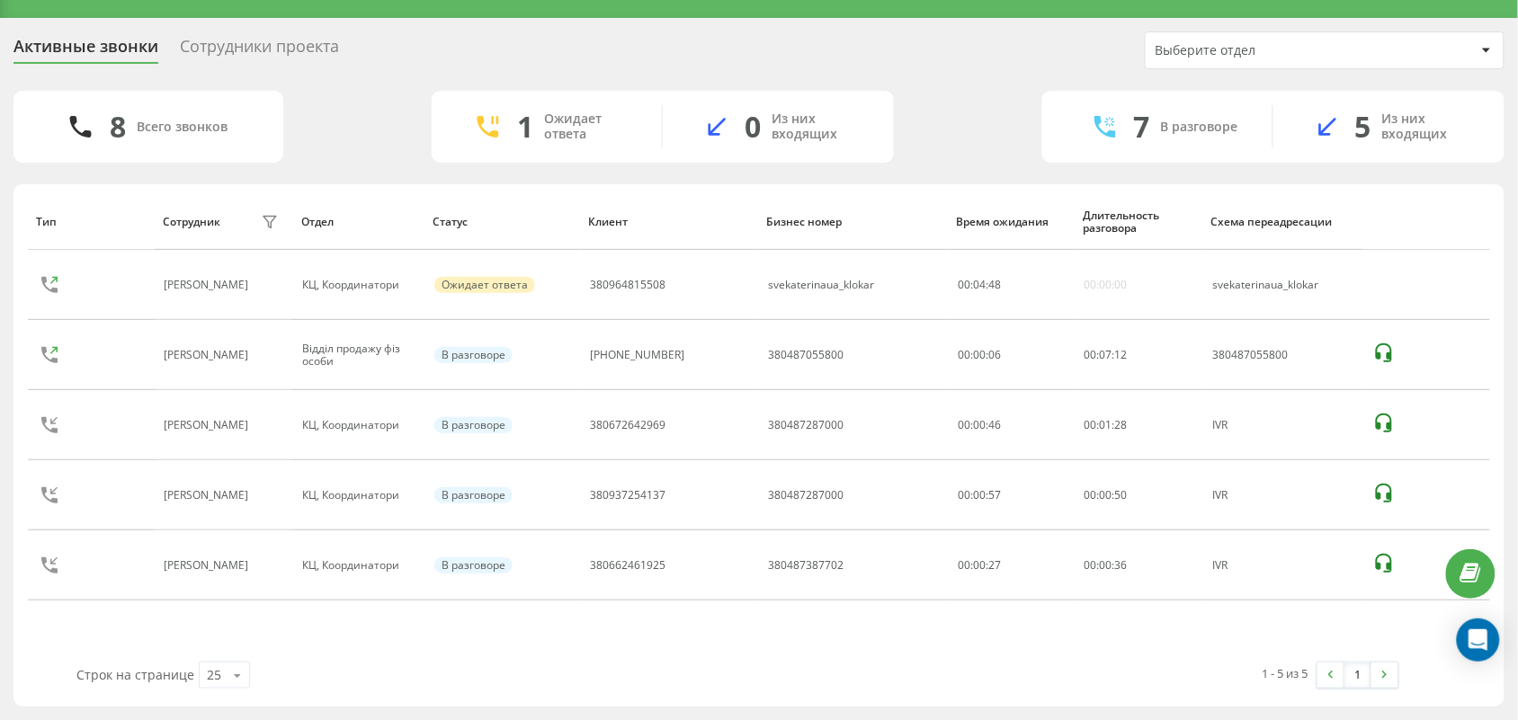
scroll to position [36, 0]
click at [964, 121] on div "8 Всего звонков 1 Ожидает ответа 0 Из них входящих 7 В разговоре 5 Из них входя…" at bounding box center [758, 127] width 1491 height 72
drag, startPoint x: 945, startPoint y: 148, endPoint x: 979, endPoint y: 135, distance: 35.9
click at [949, 145] on div "8 Всего звонков 1 Ожидает ответа 0 Из них входящих 7 В разговоре 5 Из них входя…" at bounding box center [758, 127] width 1491 height 72
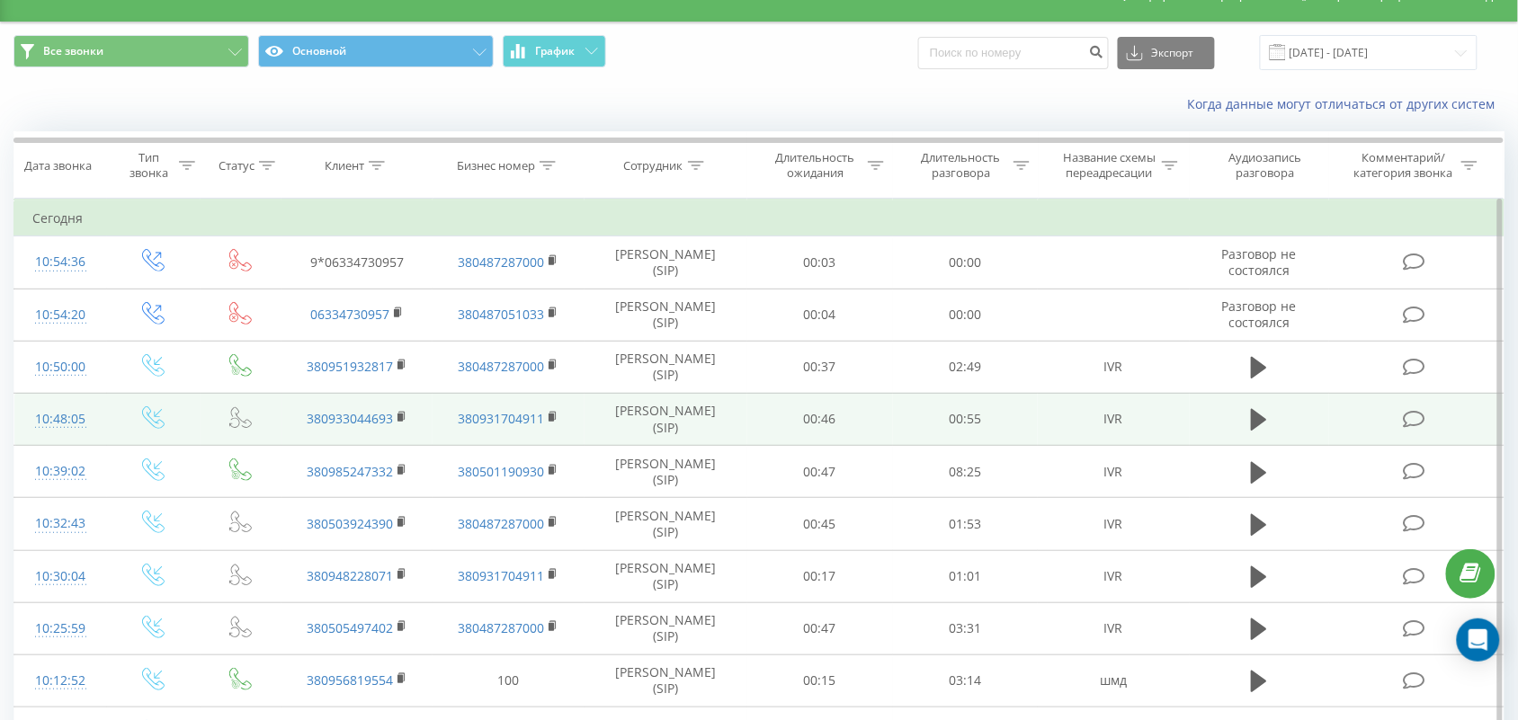
scroll to position [112, 0]
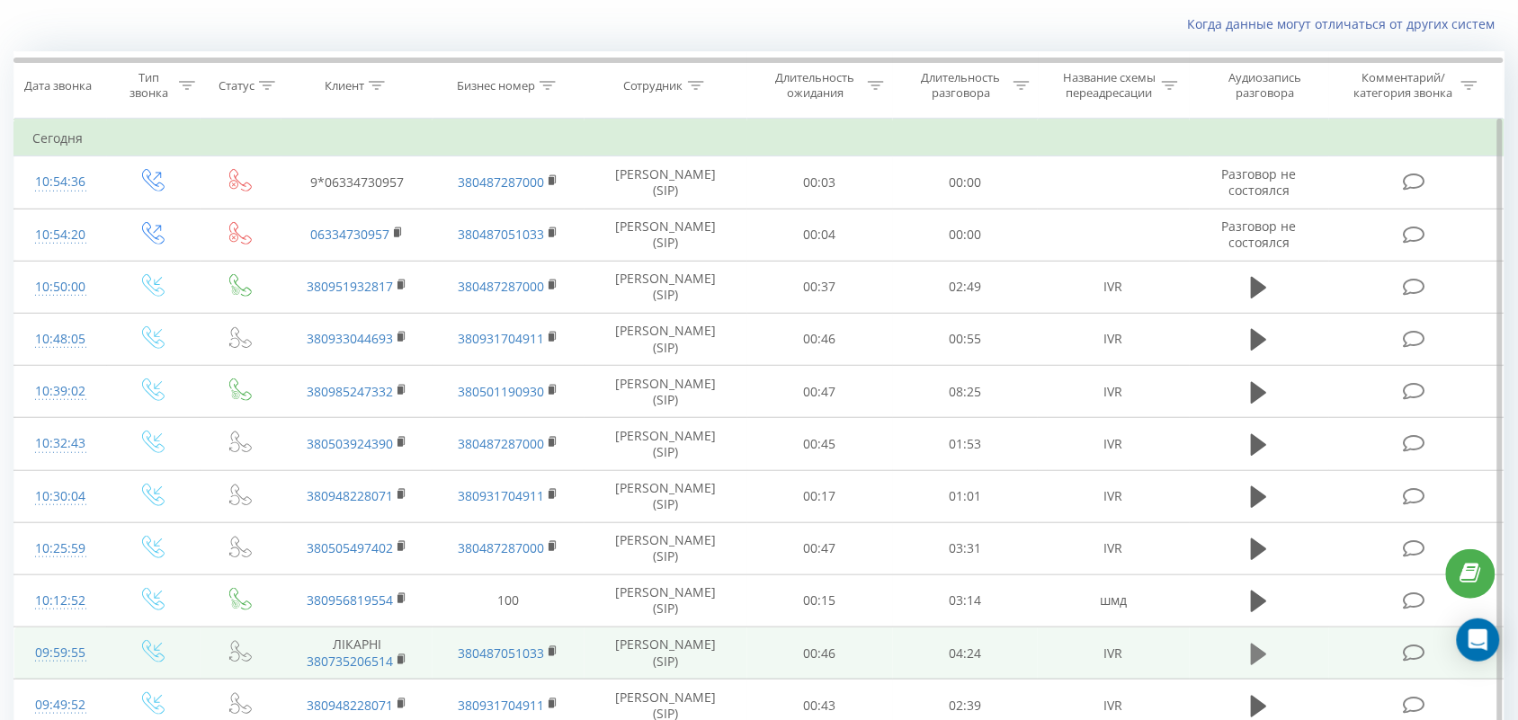
click at [1265, 653] on icon at bounding box center [1259, 654] width 16 height 25
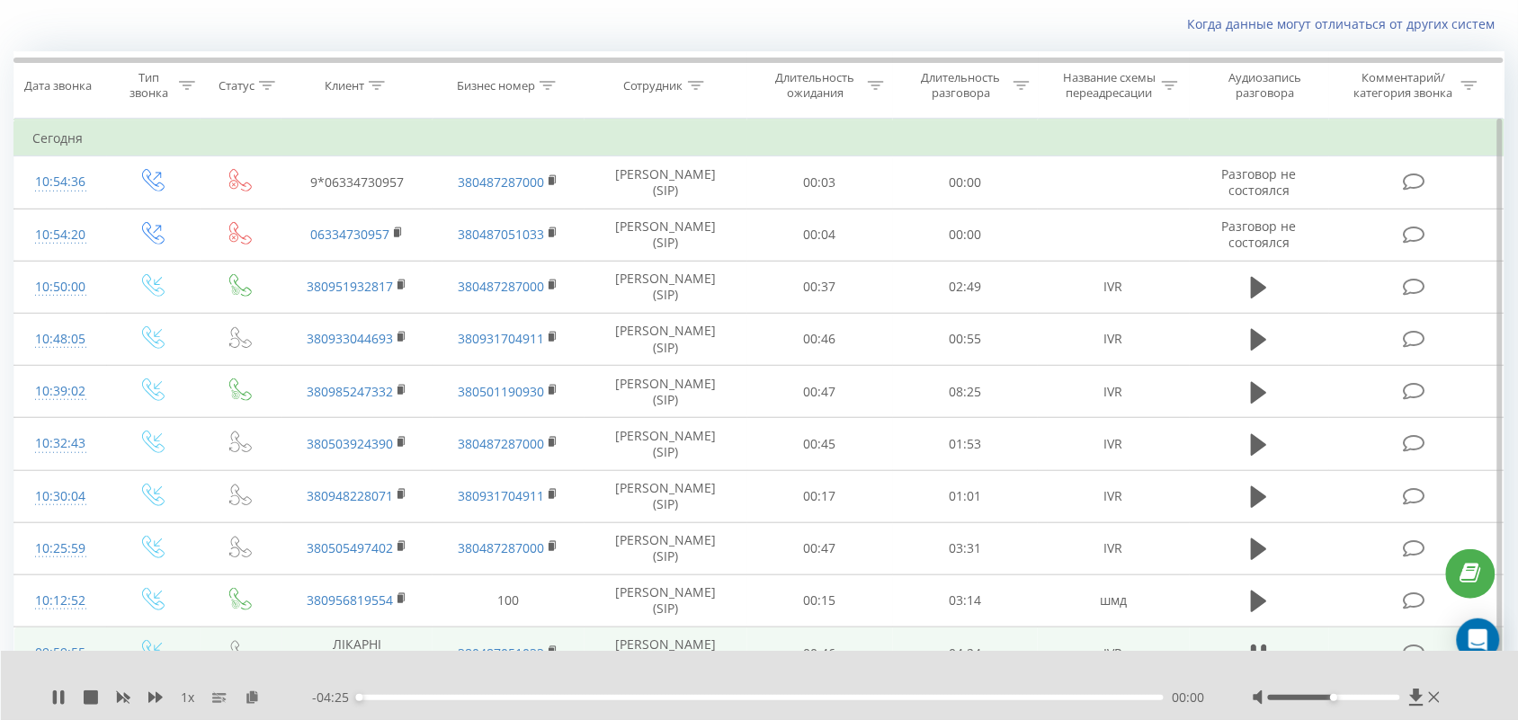
click at [385, 702] on div "- 04:25 00:00 00:00" at bounding box center [760, 698] width 896 height 18
click at [392, 698] on div "00:00" at bounding box center [761, 697] width 806 height 5
click at [983, 691] on div "- 04:13 00:12 00:12" at bounding box center [760, 698] width 896 height 18
click at [982, 699] on div "00:12" at bounding box center [761, 697] width 806 height 5
drag, startPoint x: 1361, startPoint y: 695, endPoint x: 1059, endPoint y: 698, distance: 302.2
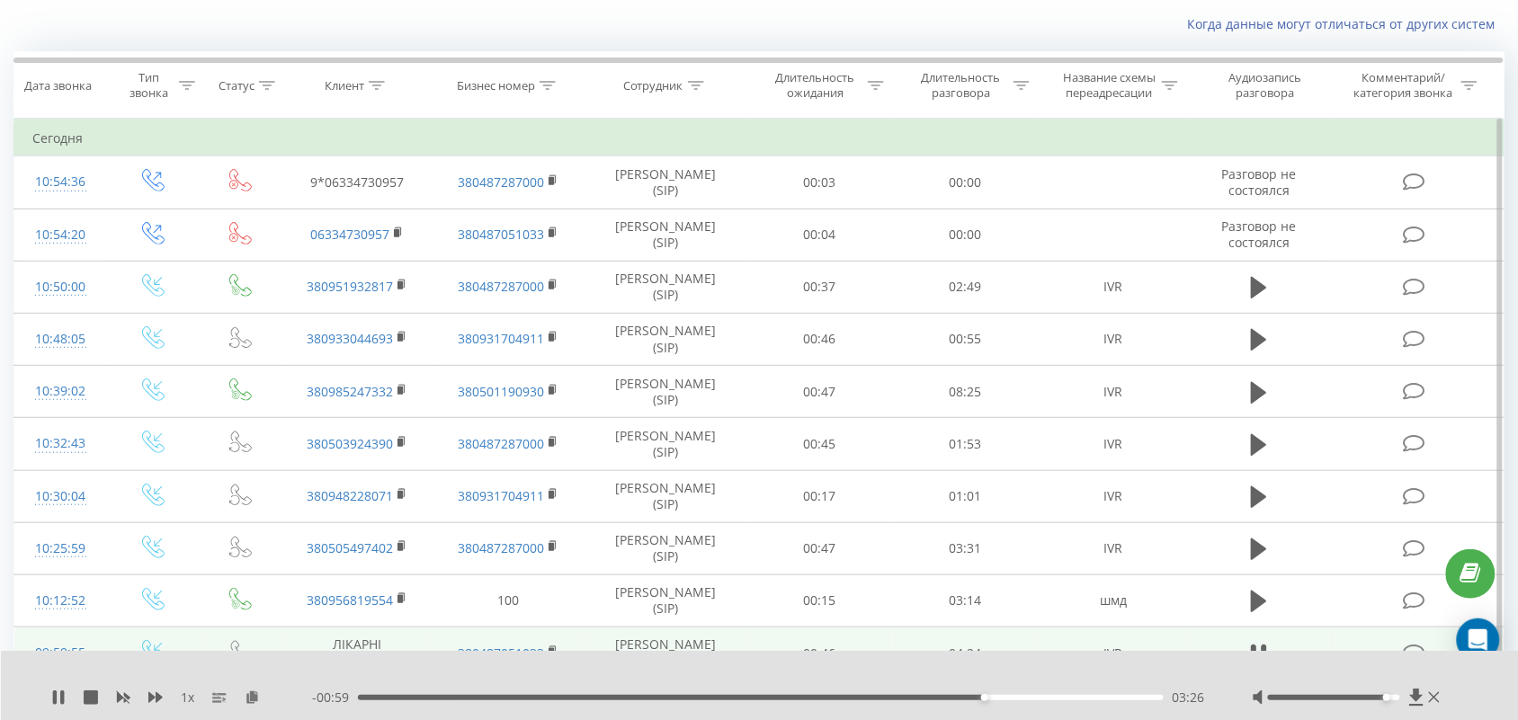
click at [1376, 697] on div at bounding box center [1334, 697] width 132 height 5
click at [61, 708] on div "1 x - 00:38 03:47 03:47" at bounding box center [760, 685] width 1518 height 69
click at [64, 699] on icon at bounding box center [62, 698] width 4 height 14
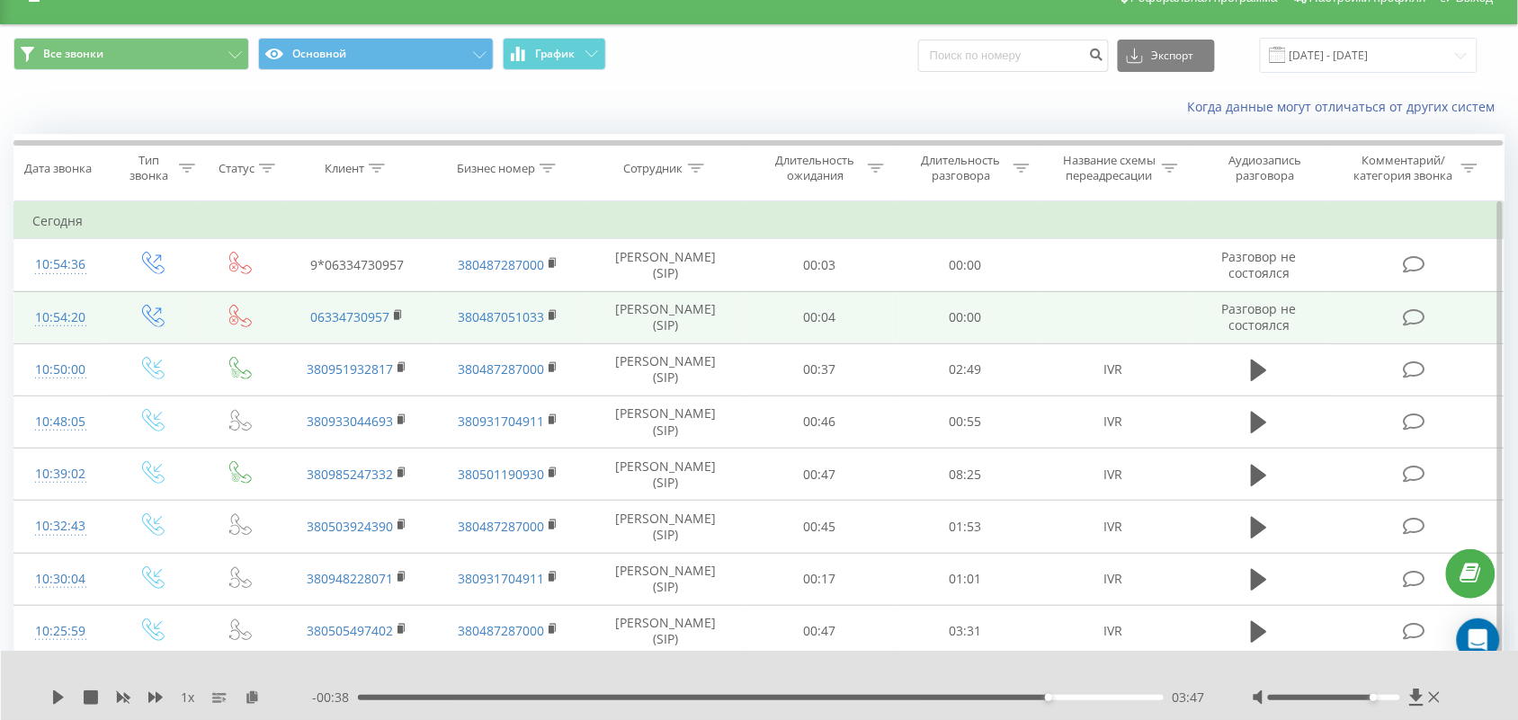
scroll to position [0, 0]
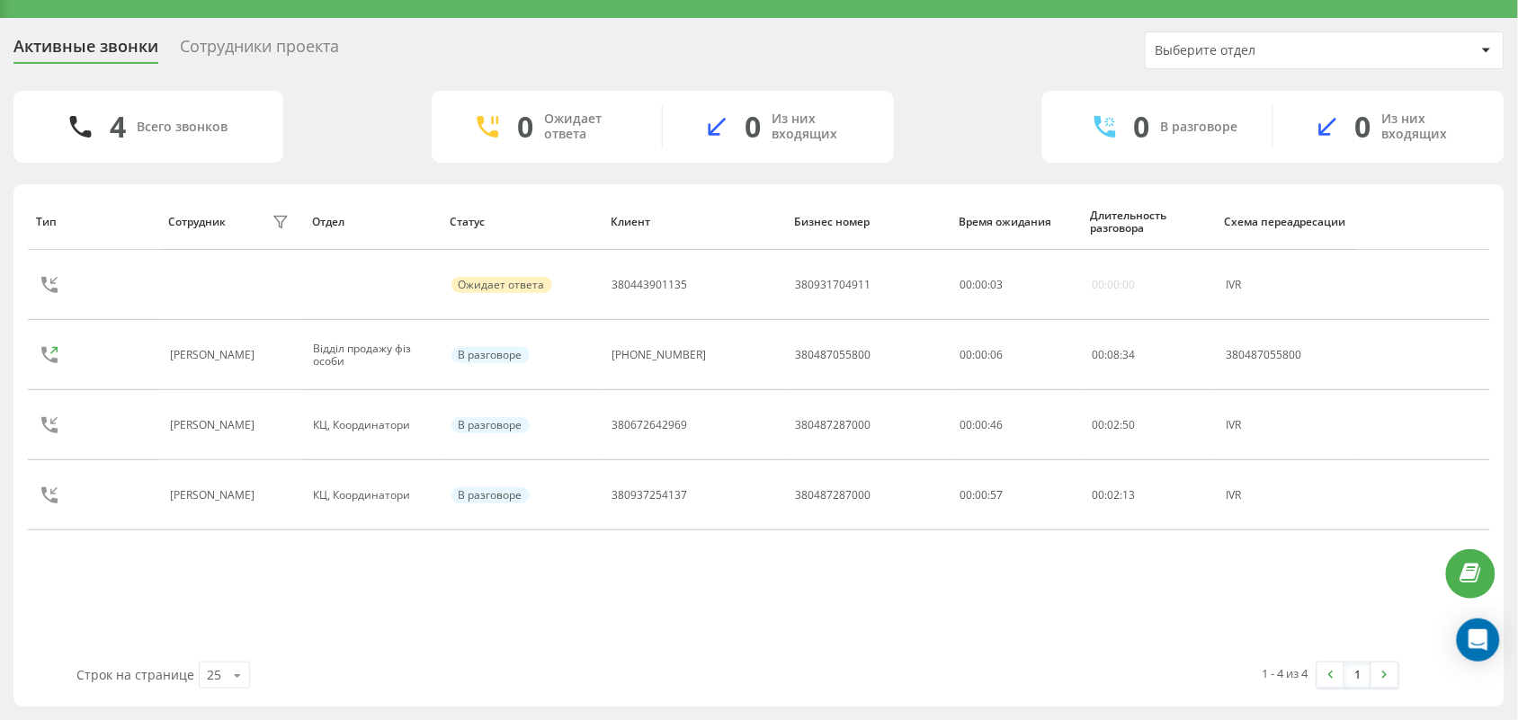
click at [270, 644] on div "Тип Сотрудник фильтра Отдел Статус Клиент Бизнес номер Время ожидания Длительно…" at bounding box center [759, 427] width 1462 height 469
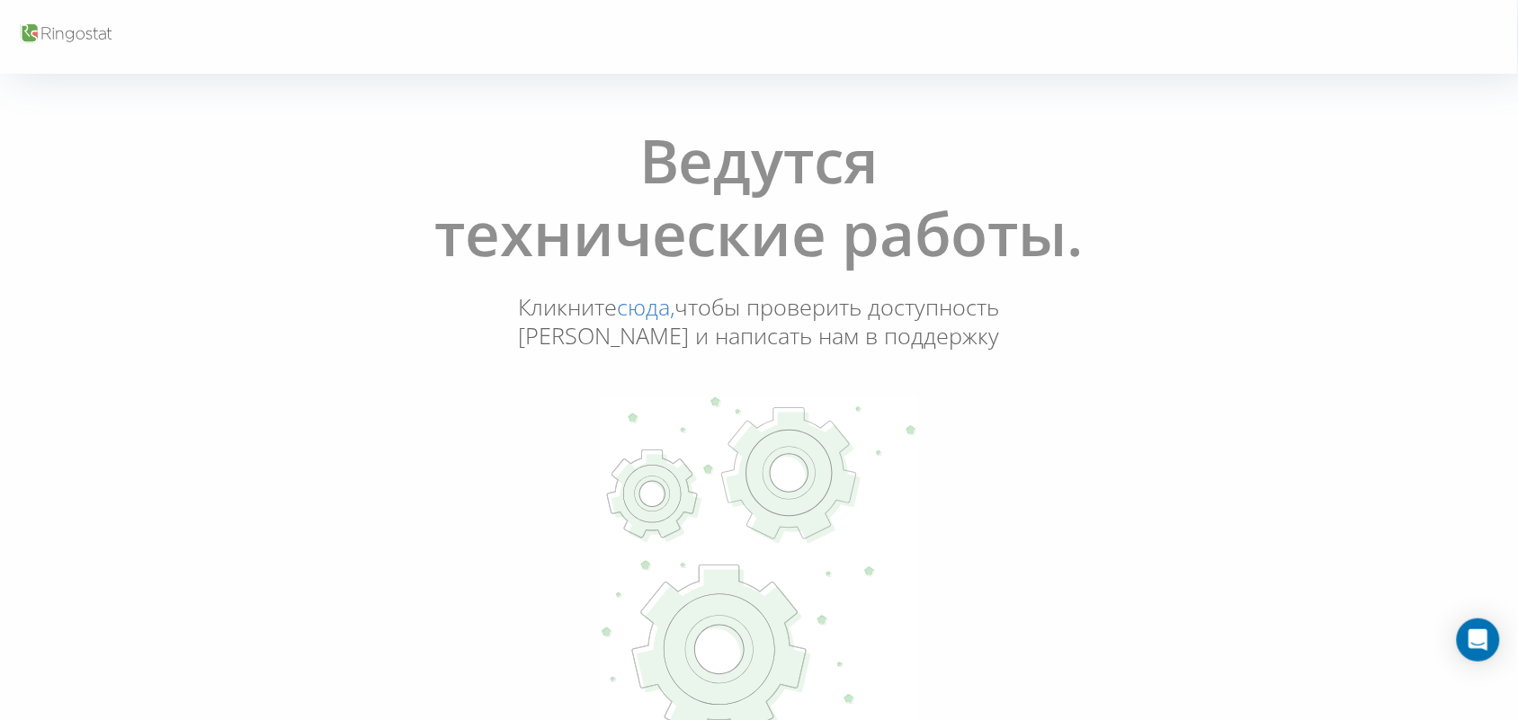
drag, startPoint x: 133, startPoint y: 380, endPoint x: 153, endPoint y: 371, distance: 21.4
click at [135, 380] on div "Ведутся технические работы. Кликните сюда, чтобы проверить доступность Ringosta…" at bounding box center [758, 445] width 1507 height 666
drag, startPoint x: 56, startPoint y: 356, endPoint x: 65, endPoint y: 335, distance: 22.6
click at [57, 357] on div "Ведутся технические работы. Кликните сюда, чтобы проверить доступность Ringosta…" at bounding box center [758, 445] width 1507 height 666
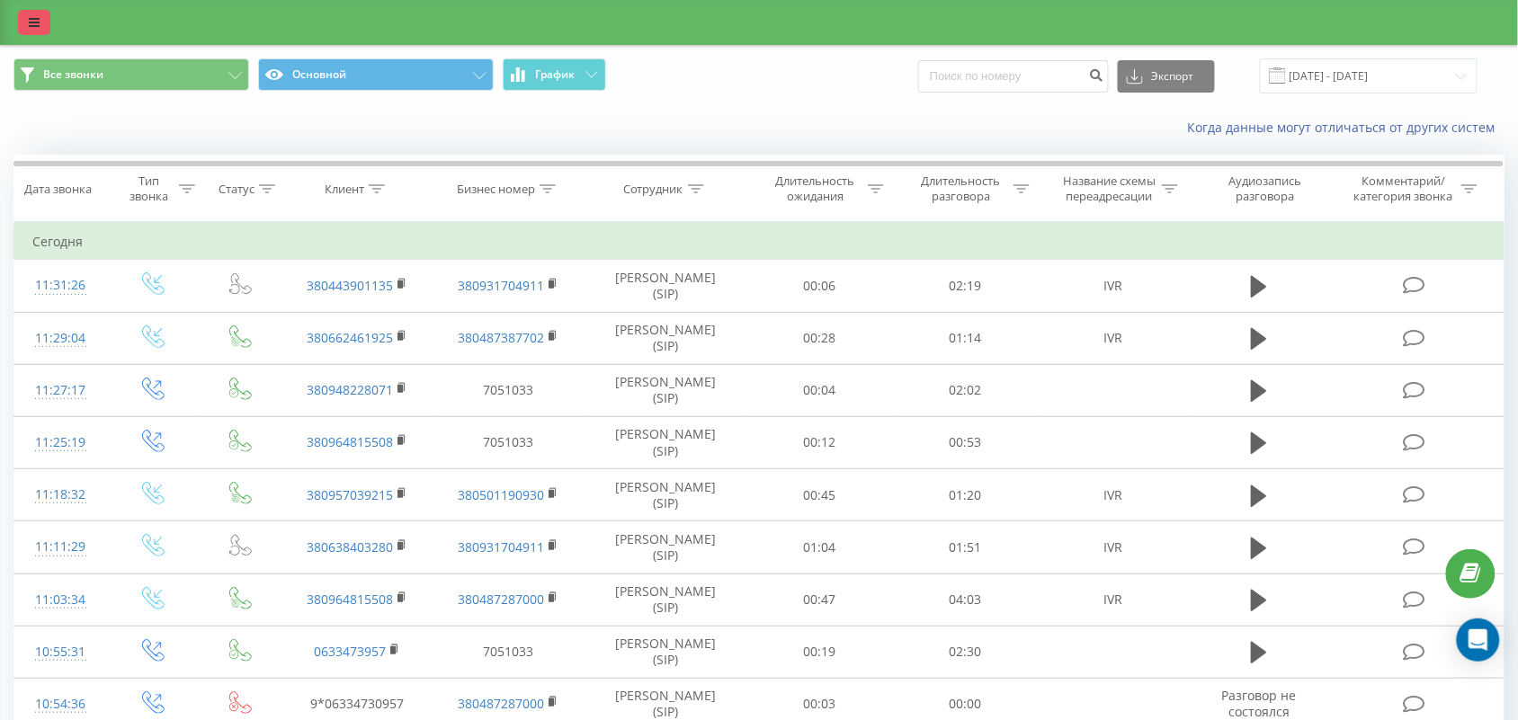
click at [41, 25] on link at bounding box center [34, 22] width 32 height 25
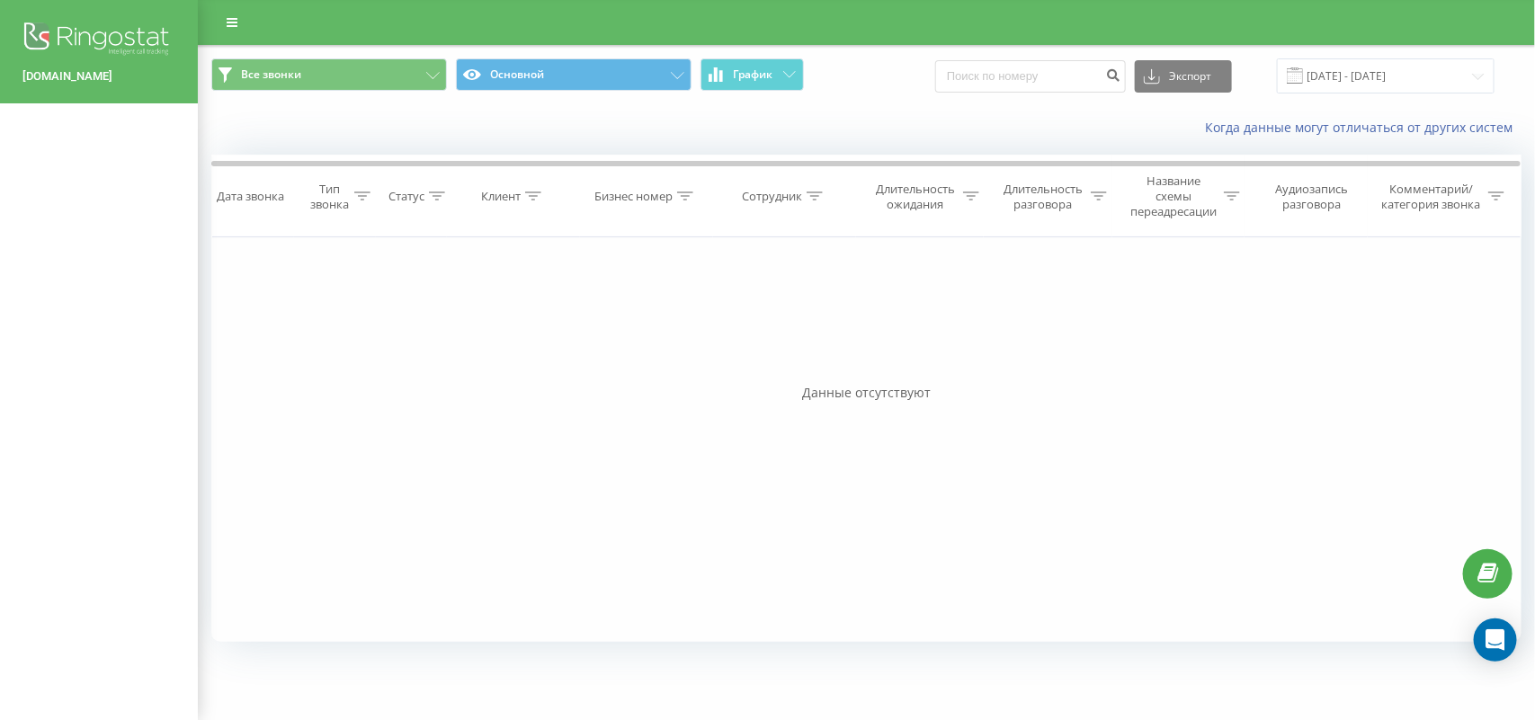
drag, startPoint x: 362, startPoint y: 362, endPoint x: 45, endPoint y: 103, distance: 408.5
click at [358, 355] on div "Фильтровать по условию Равно Введите значение Отмена OK Фильтровать по условию …" at bounding box center [866, 439] width 1310 height 405
click at [42, 47] on img at bounding box center [98, 40] width 153 height 45
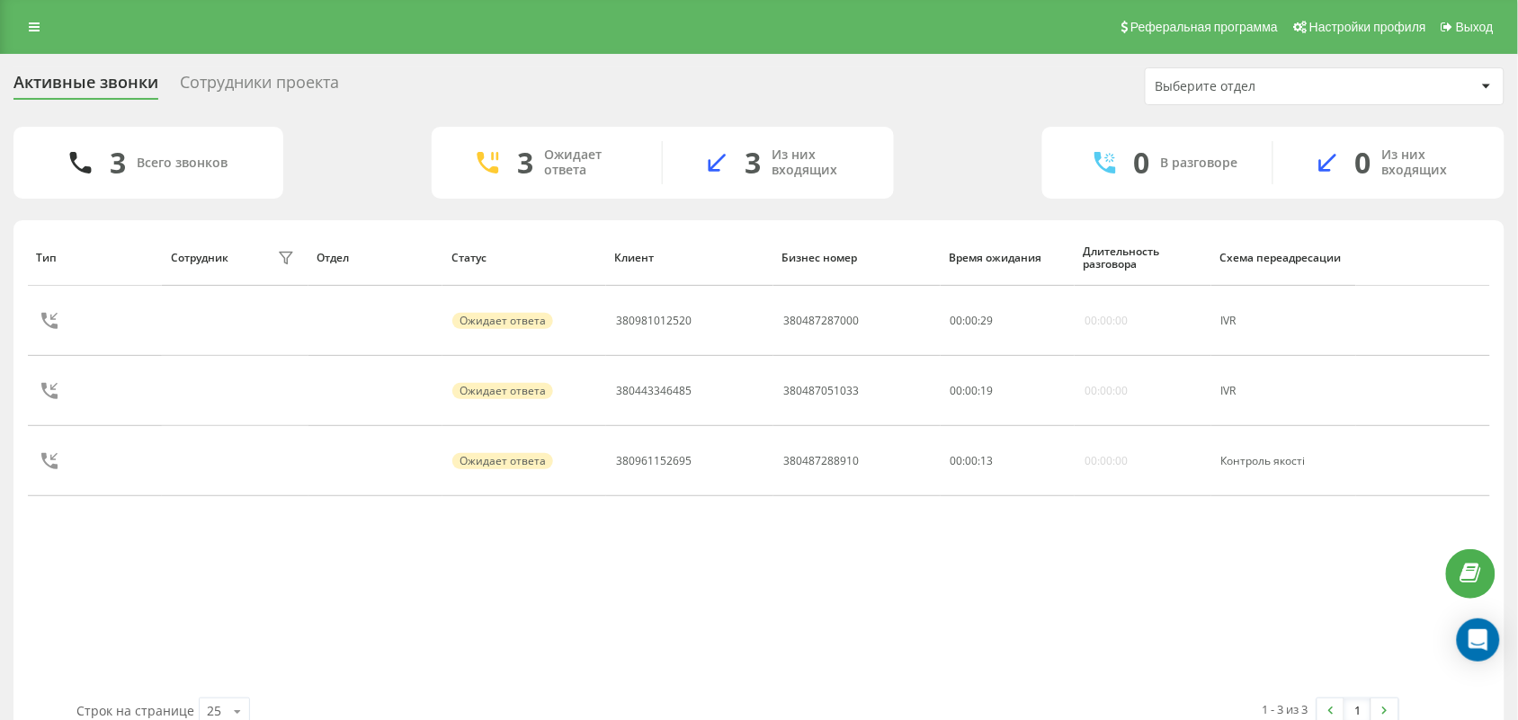
click at [736, 596] on div "Тип Сотрудник фильтра Отдел Статус Клиент Бизнес номер Время ожидания Длительно…" at bounding box center [759, 463] width 1462 height 469
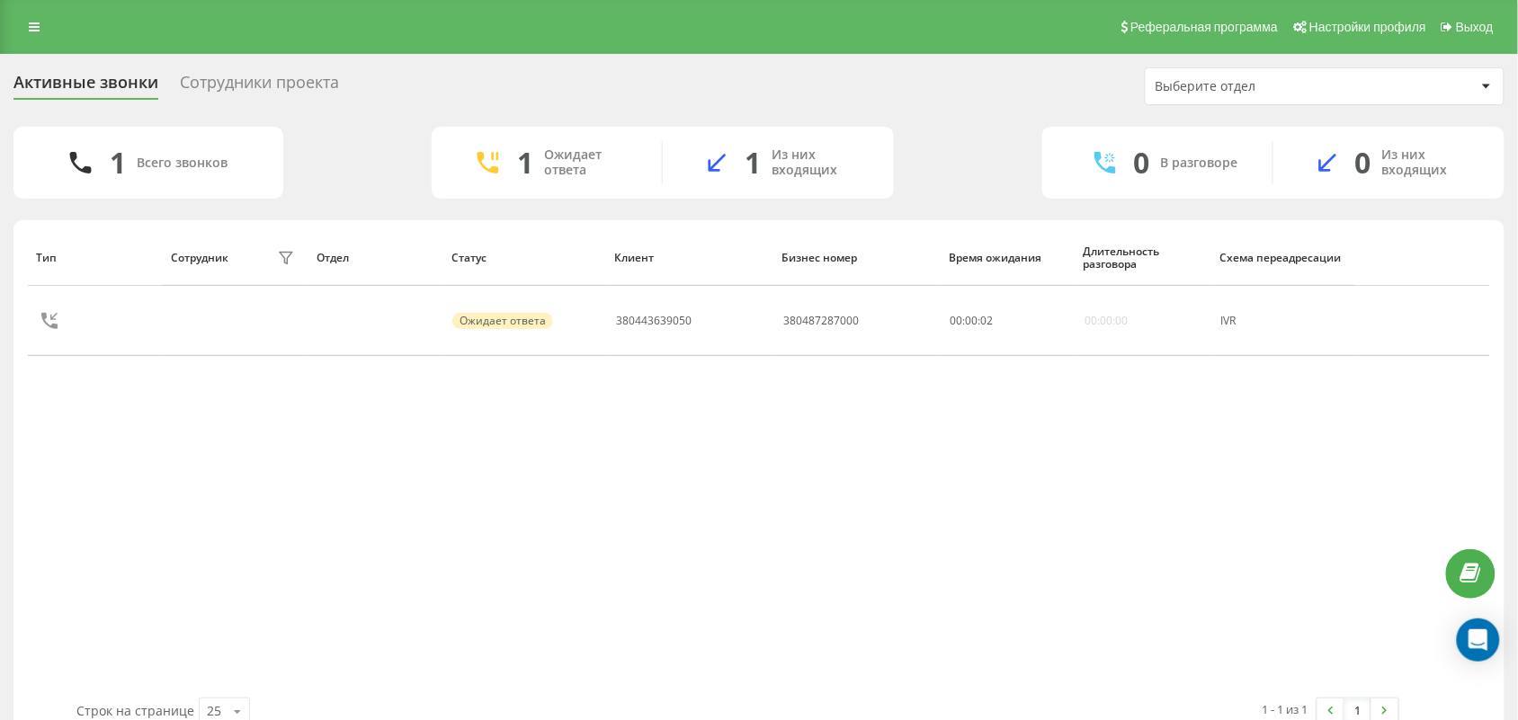
drag, startPoint x: 172, startPoint y: 502, endPoint x: 230, endPoint y: 479, distance: 62.6
click at [175, 502] on div "Тип Сотрудник фильтра Отдел Статус Клиент Бизнес номер Время ожидания Длительно…" at bounding box center [759, 463] width 1462 height 469
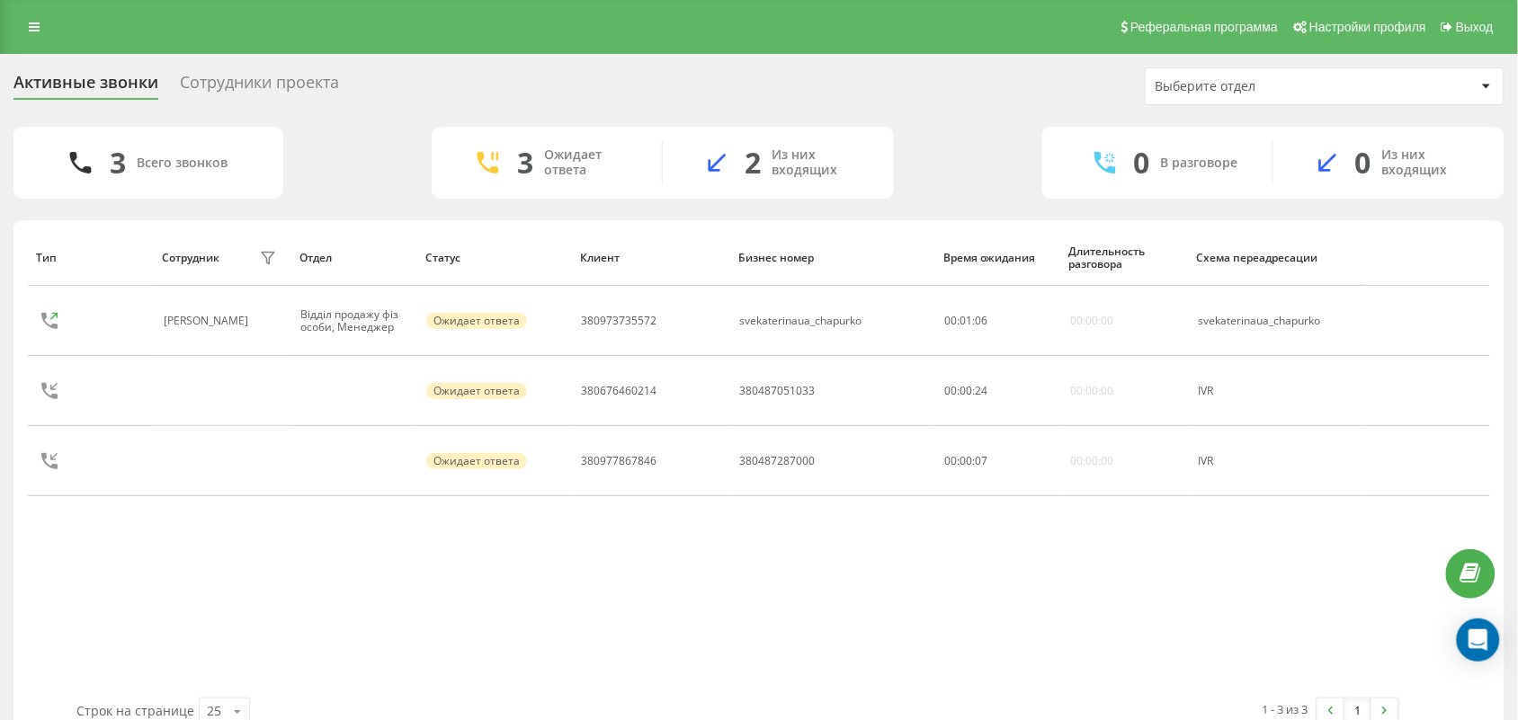
click at [236, 585] on div "Тип Сотрудник фильтра Отдел Статус Клиент Бизнес номер Время ожидания Длительно…" at bounding box center [759, 463] width 1462 height 469
click at [461, 591] on div "Тип Сотрудник фильтра Отдел Статус Клиент Бизнес номер Время ожидания Длительно…" at bounding box center [759, 463] width 1462 height 469
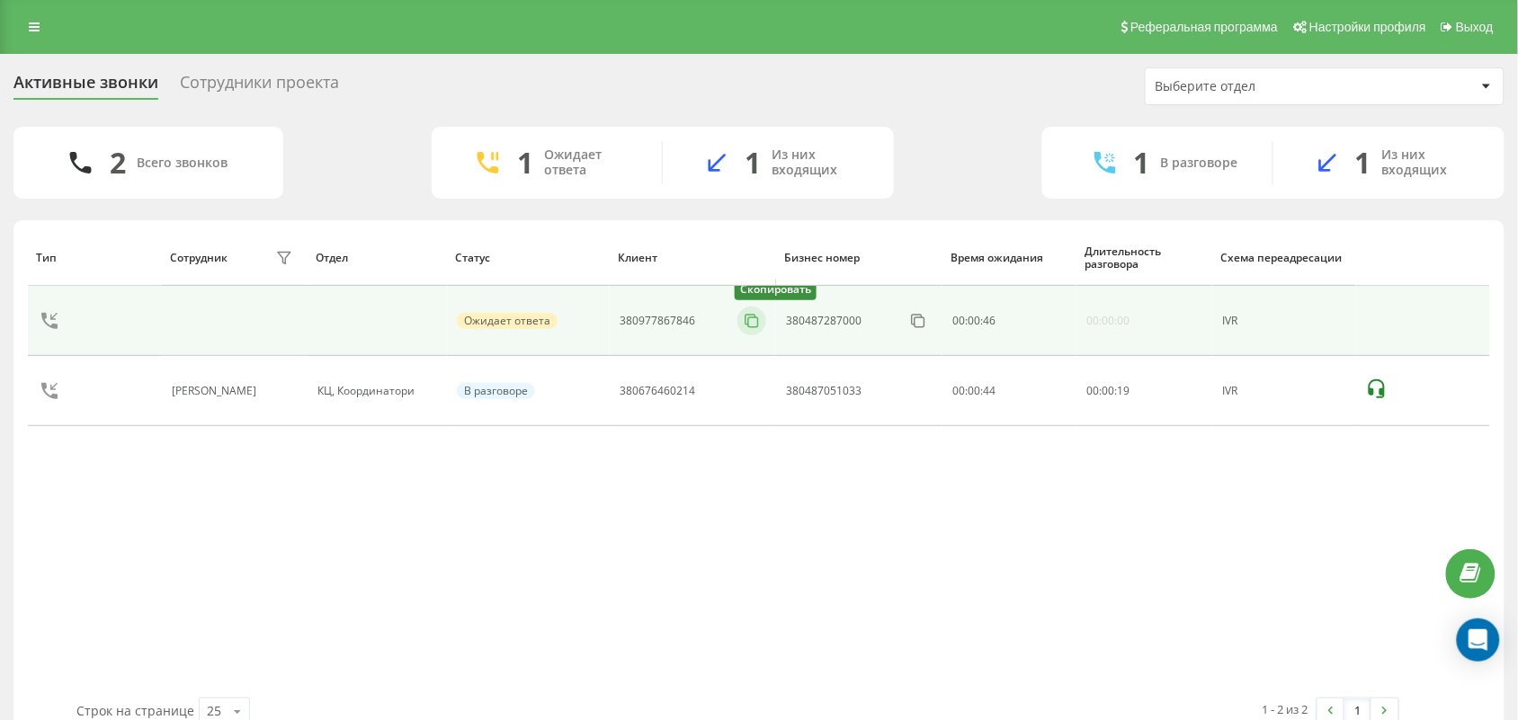
drag, startPoint x: 749, startPoint y: 319, endPoint x: 742, endPoint y: 328, distance: 11.5
click at [747, 322] on icon at bounding box center [752, 321] width 18 height 18
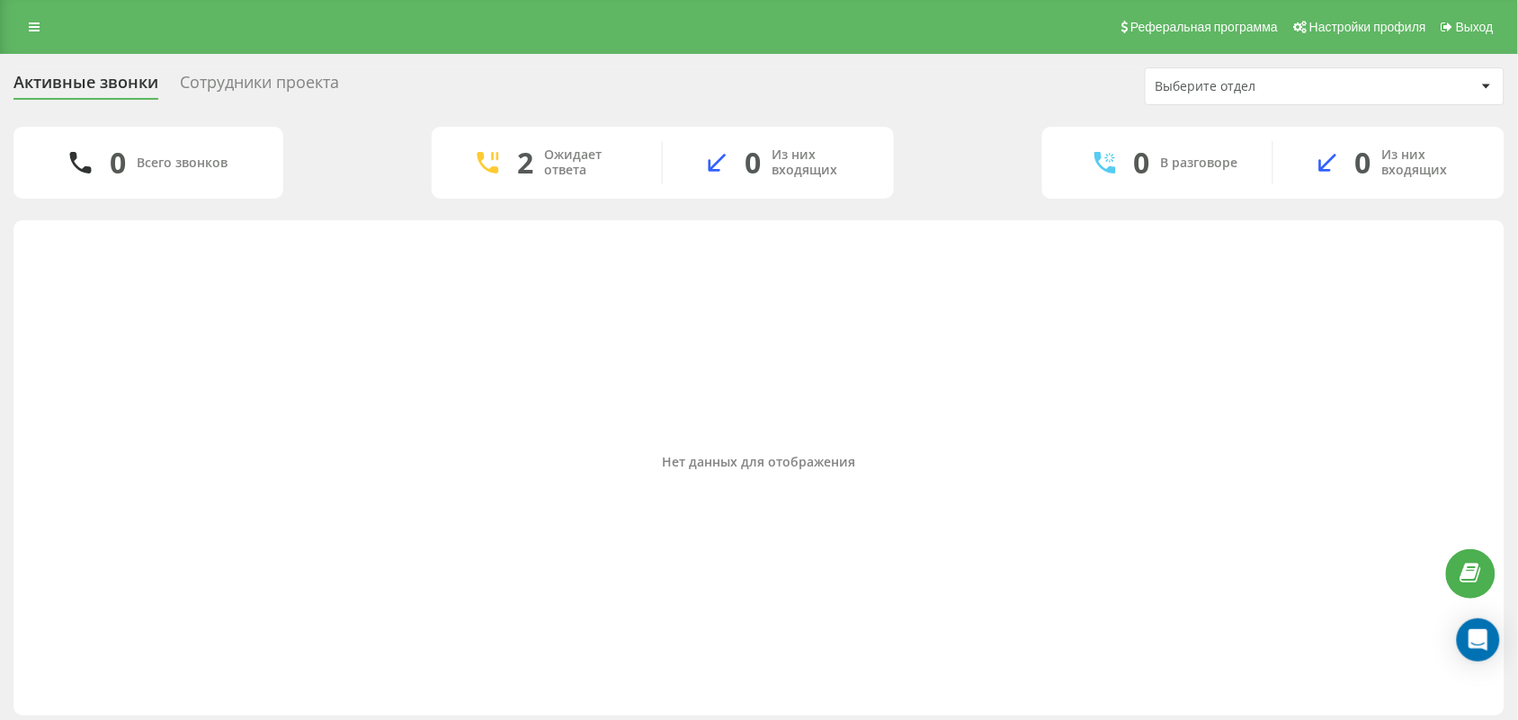
click at [122, 529] on div "Нет данных для отображения" at bounding box center [759, 463] width 1462 height 469
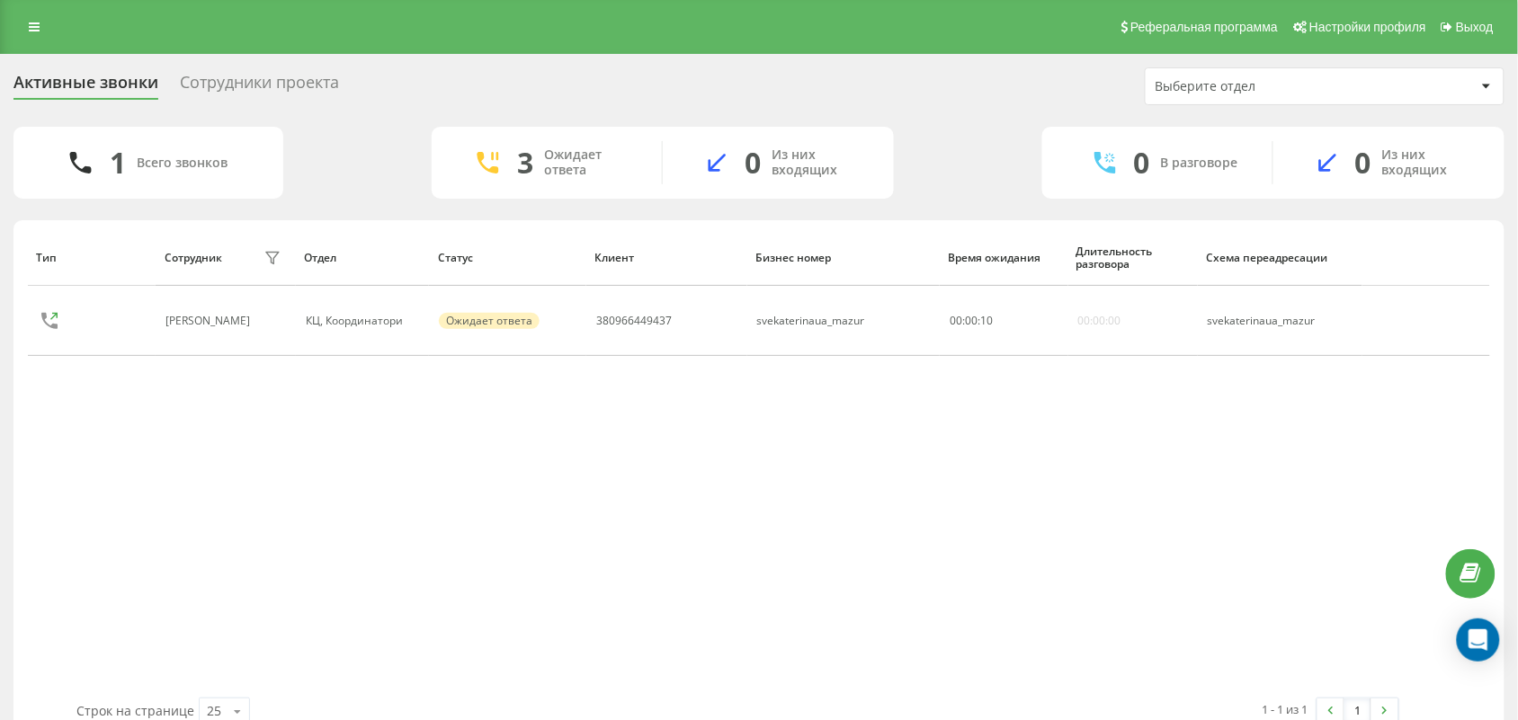
click at [396, 578] on div "Тип Сотрудник фильтра Отдел Статус [PERSON_NAME] номер Время ожидания Длительно…" at bounding box center [759, 463] width 1462 height 469
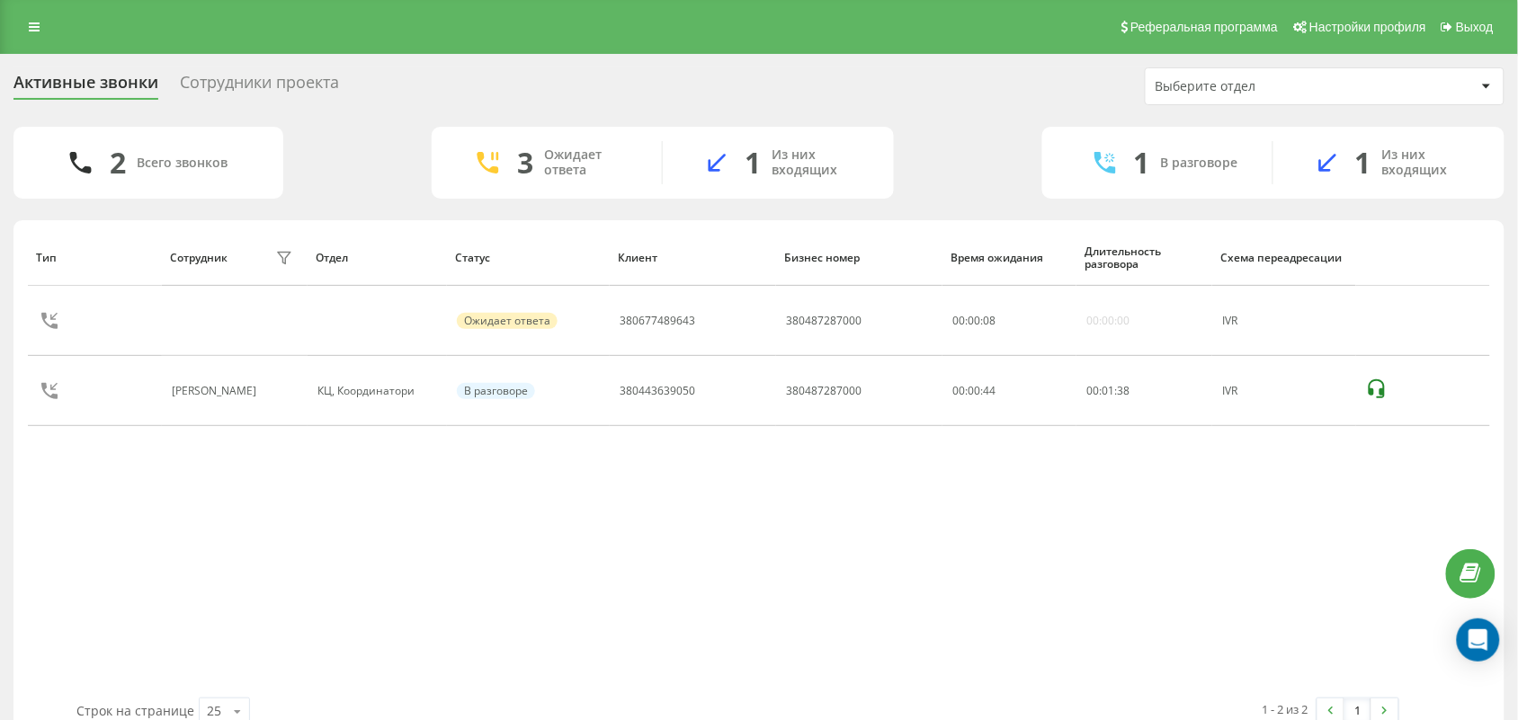
click at [801, 637] on div "Тип Сотрудник фильтра Отдел Статус Клиент Бизнес номер Время ожидания Длительно…" at bounding box center [759, 463] width 1462 height 469
click at [151, 592] on div "Тип Сотрудник фильтра Отдел Статус Клиент Бизнес номер Время ожидания Длительно…" at bounding box center [759, 463] width 1462 height 469
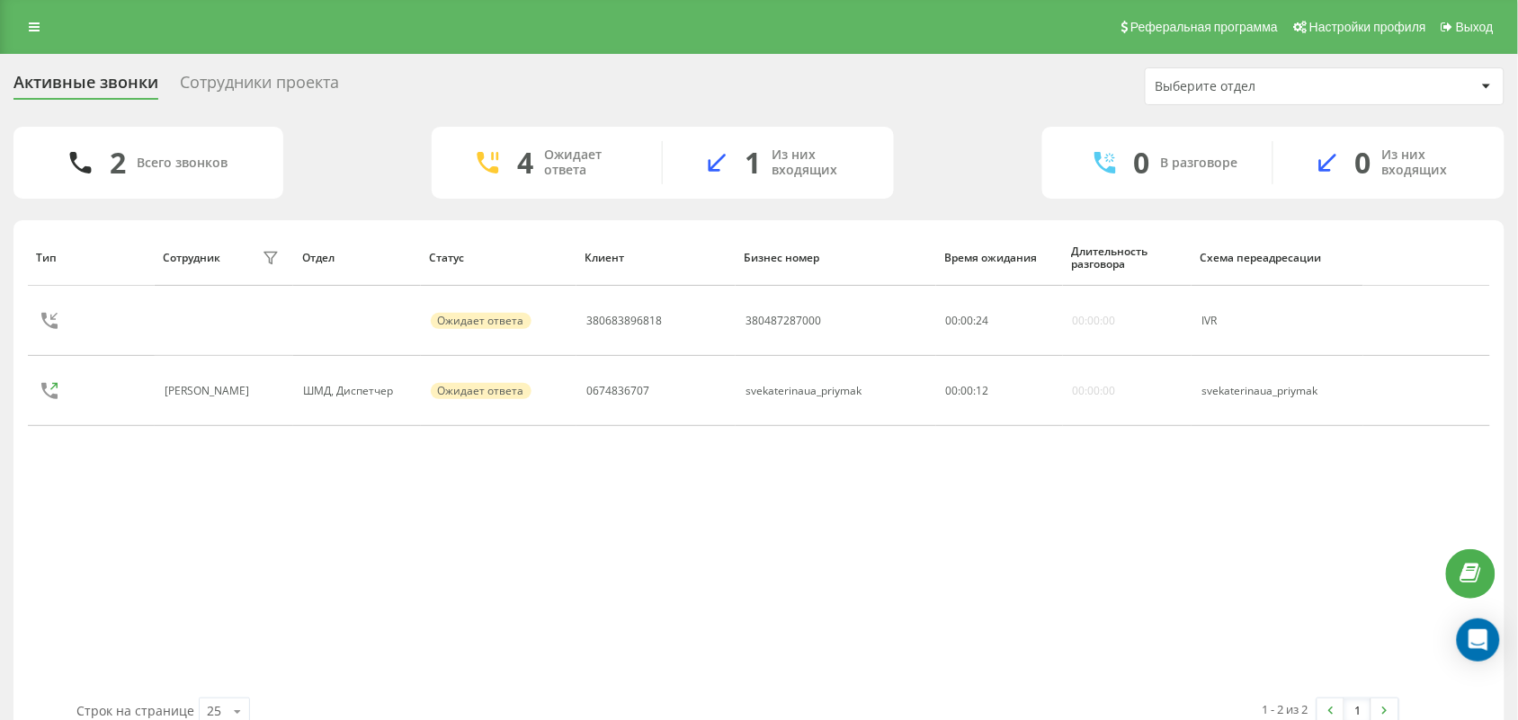
click at [691, 601] on div "Тип Сотрудник фильтра Отдел Статус Клиент Бизнес номер Время ожидания Длительно…" at bounding box center [759, 463] width 1462 height 469
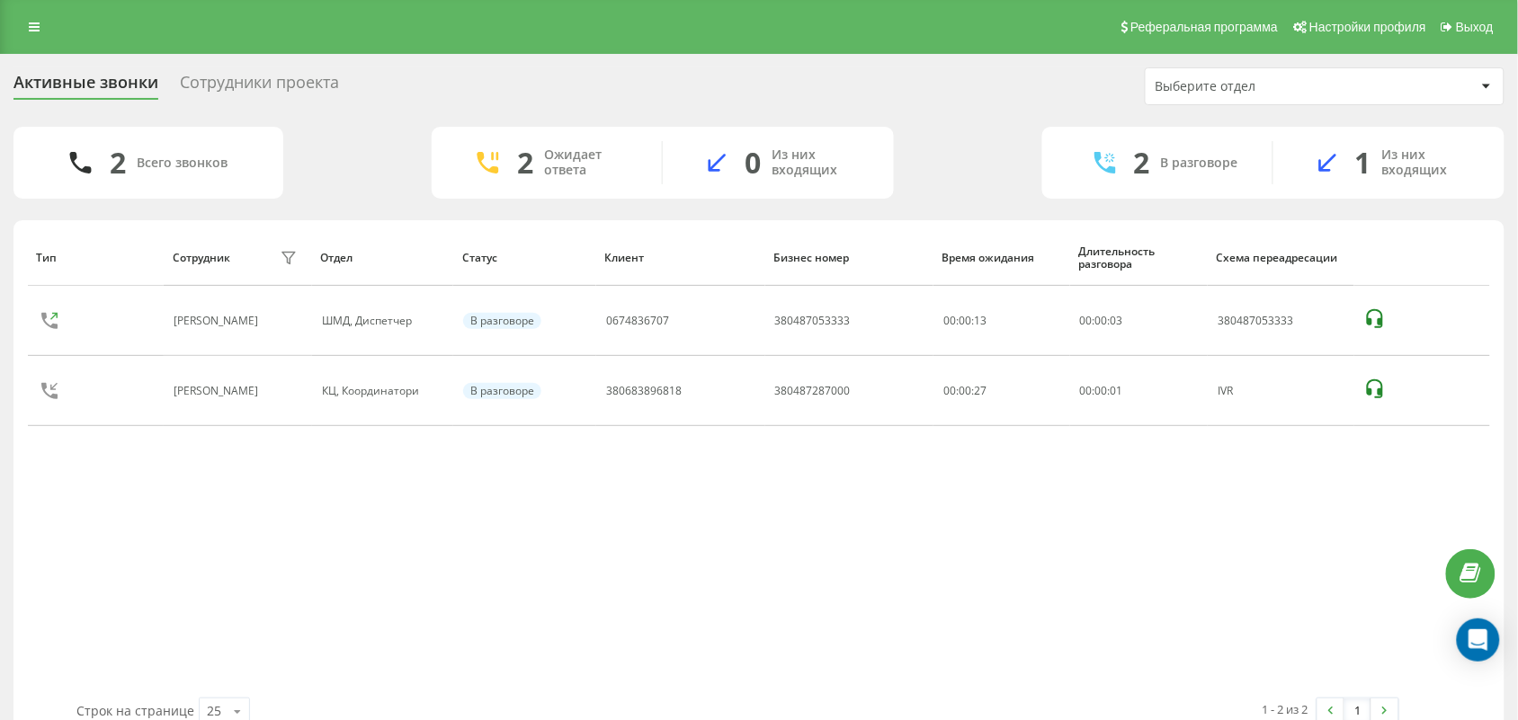
click at [717, 589] on div "Тип Сотрудник фильтра Отдел Статус Клиент Бизнес номер Время ожидания Длительно…" at bounding box center [759, 463] width 1462 height 469
click at [859, 639] on div "Тип Сотрудник фильтра Отдел Статус Клиент Бизнес номер Время ожидания Длительно…" at bounding box center [759, 463] width 1462 height 469
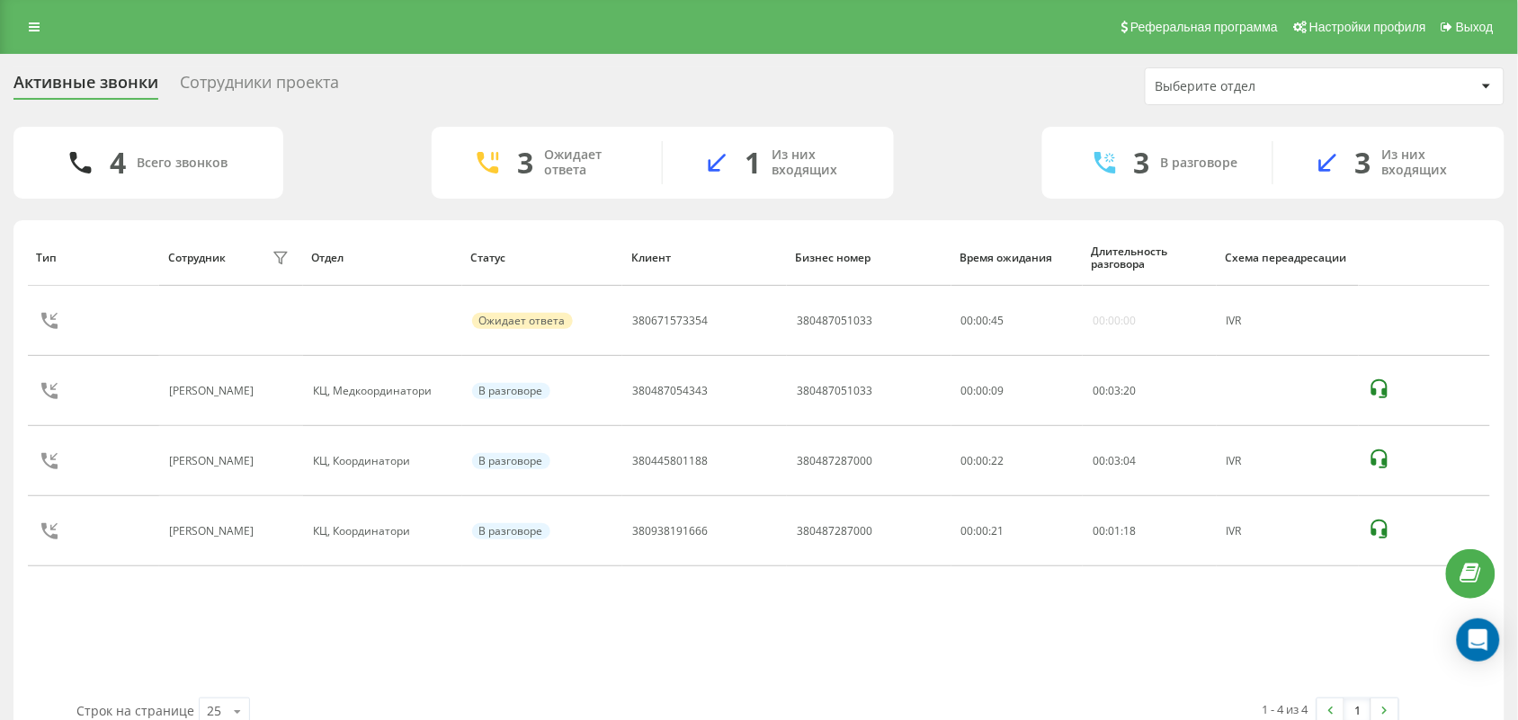
click at [881, 661] on div "Тип Сотрудник фильтра Отдел Статус Клиент Бизнес номер Время ожидания Длительно…" at bounding box center [759, 463] width 1462 height 469
click at [907, 635] on div "Тип Сотрудник фильтра Отдел Статус Клиент Бизнес номер Время ожидания Длительно…" at bounding box center [759, 463] width 1462 height 469
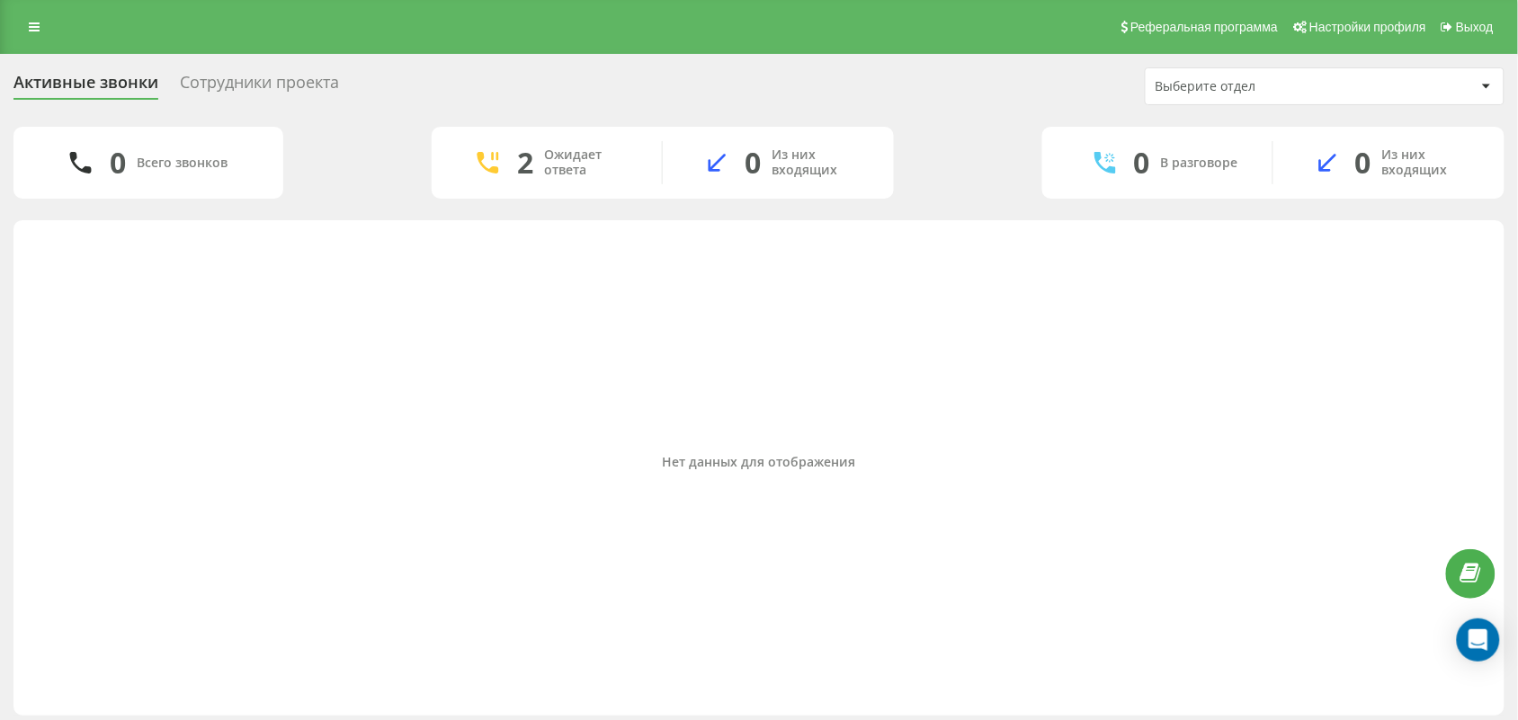
click at [210, 493] on div "Нет данных для отображения" at bounding box center [759, 463] width 1462 height 469
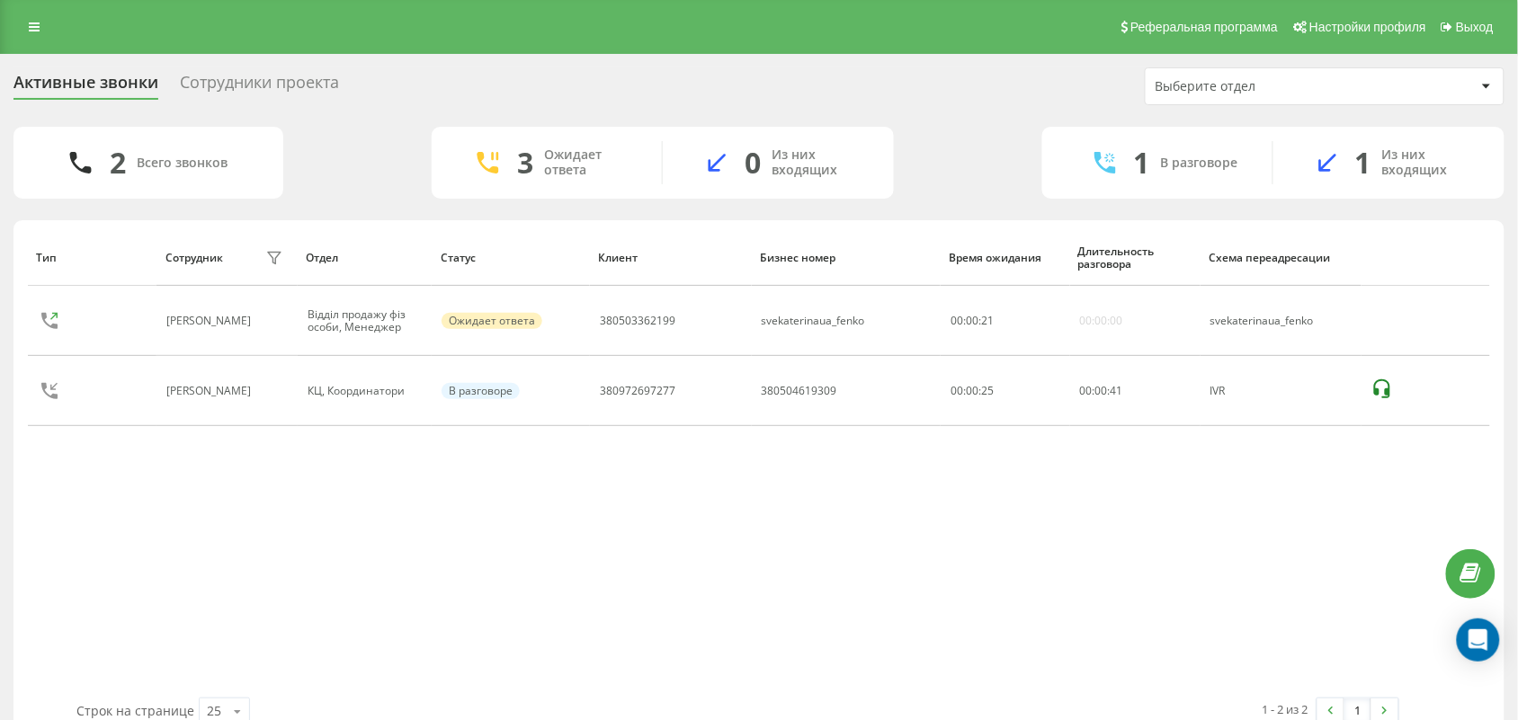
click at [196, 565] on div "Тип Сотрудник фильтра Отдел Статус Клиент Бизнес номер Время ожидания Длительно…" at bounding box center [759, 463] width 1462 height 469
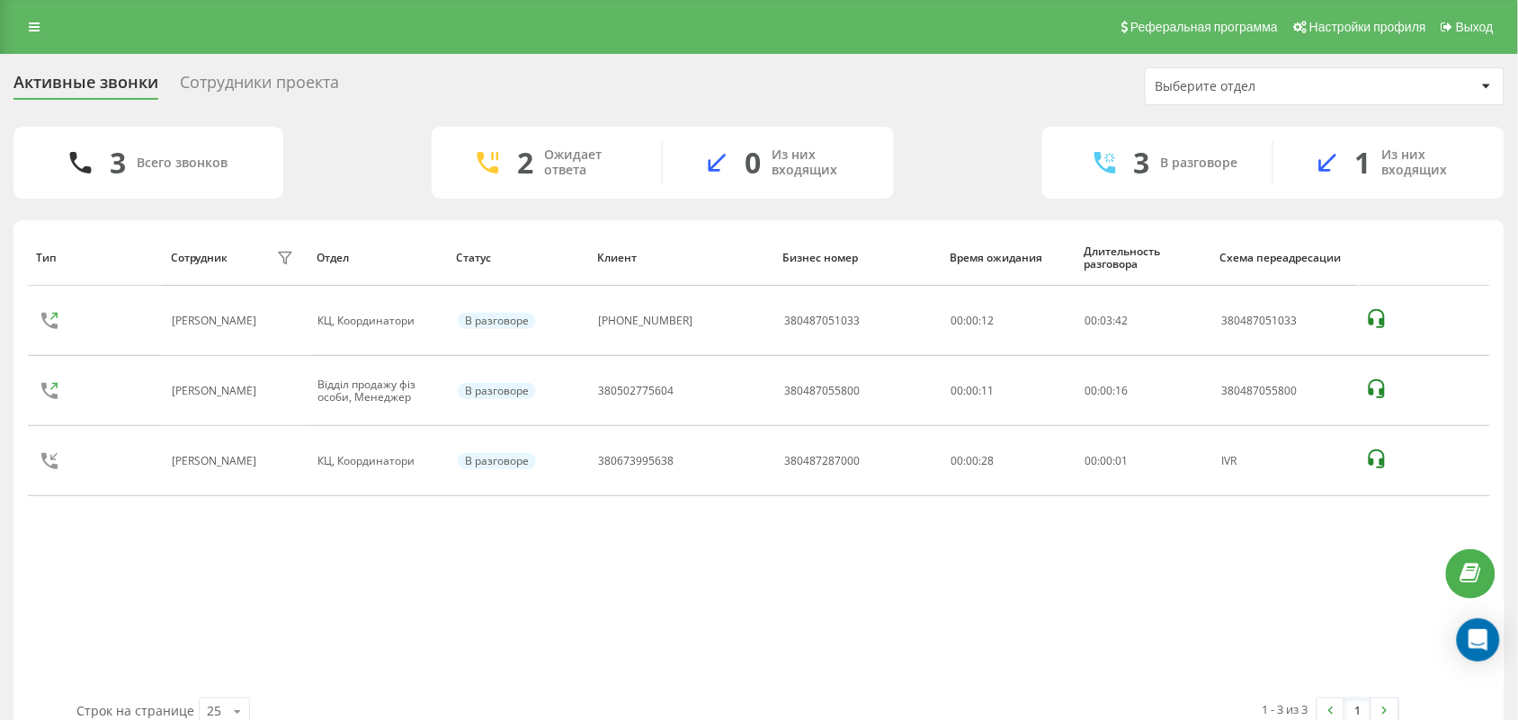
click at [126, 562] on div "Тип Сотрудник фильтра Отдел Статус Клиент Бизнес номер Время ожидания Длительно…" at bounding box center [759, 463] width 1462 height 469
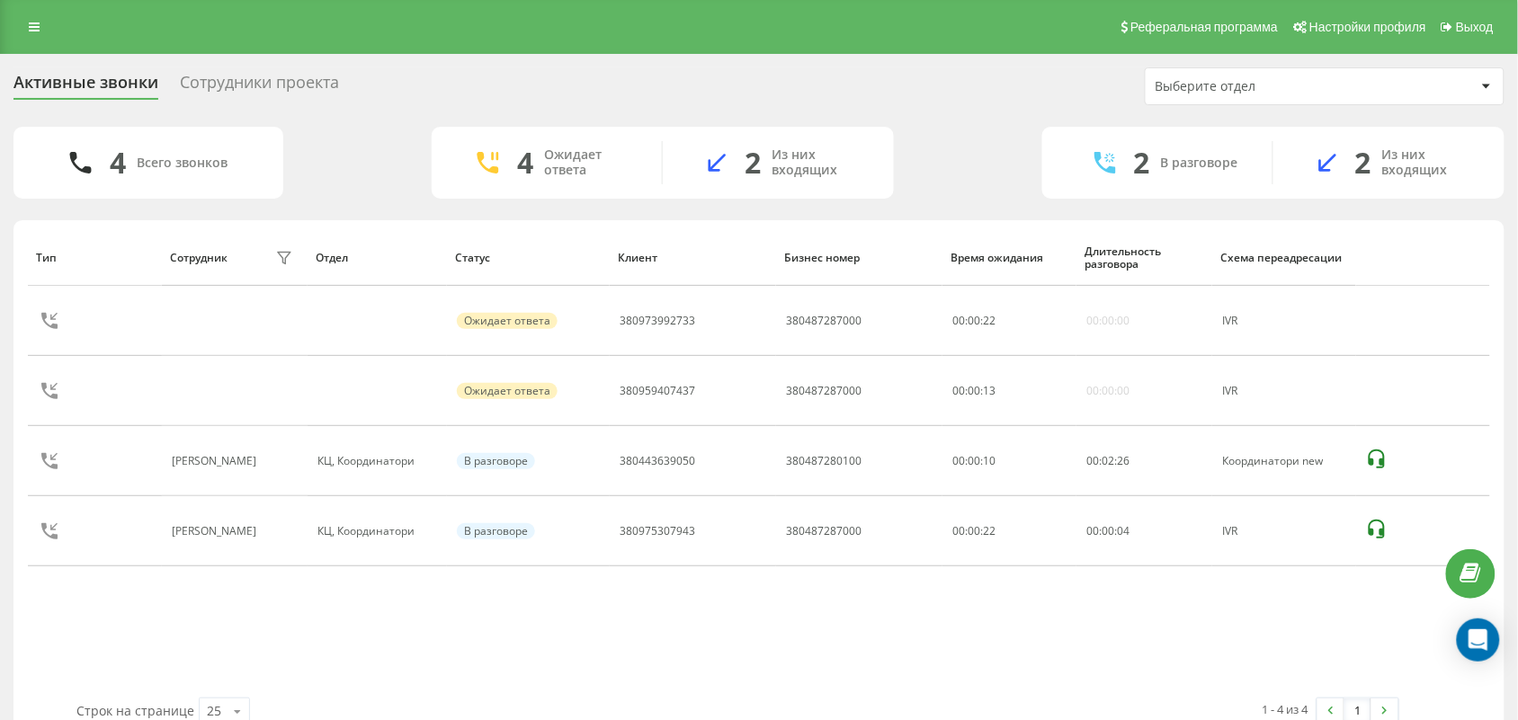
drag, startPoint x: 174, startPoint y: 639, endPoint x: 190, endPoint y: 718, distance: 80.8
click at [175, 639] on div "Тип Сотрудник фильтра Отдел Статус Клиент Бизнес номер Время ожидания Длительно…" at bounding box center [759, 463] width 1462 height 469
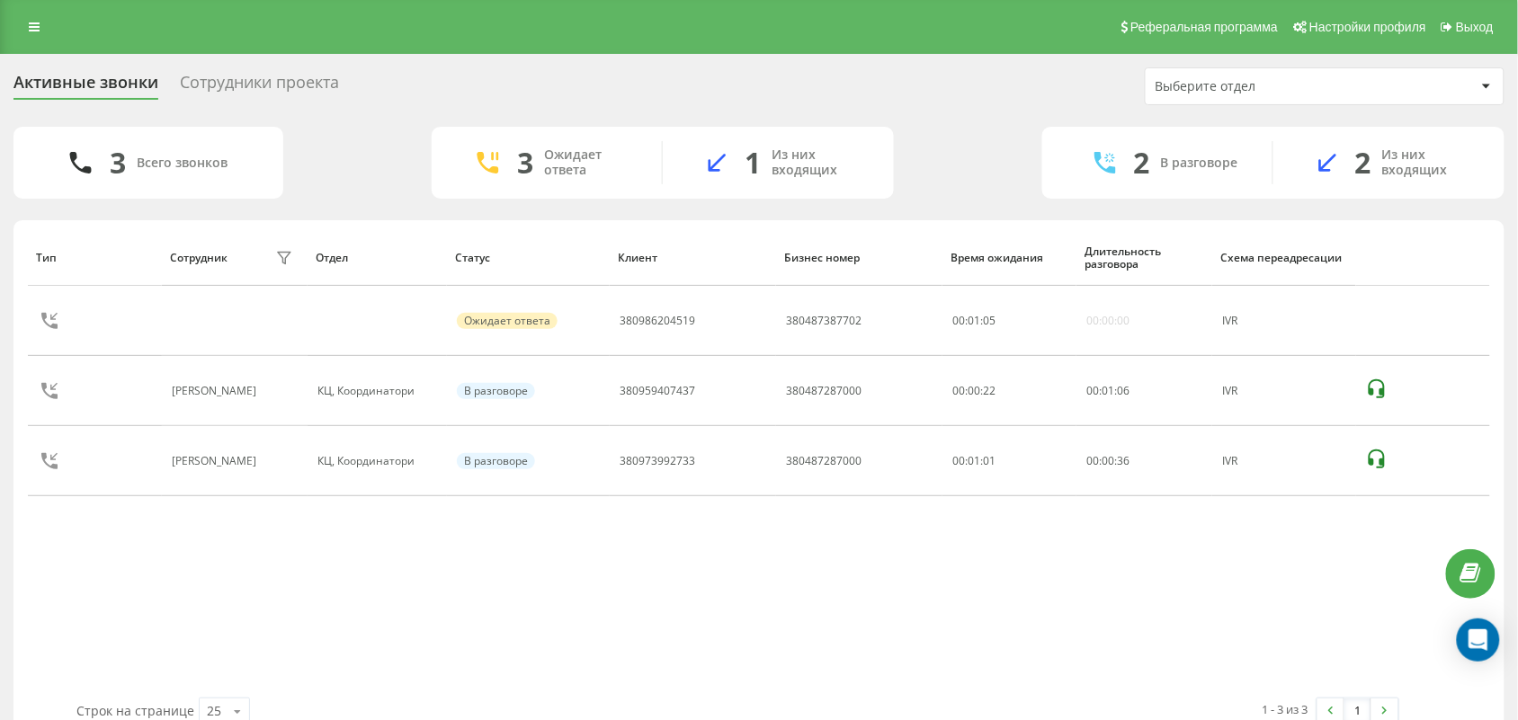
drag, startPoint x: 707, startPoint y: 666, endPoint x: 694, endPoint y: 670, distance: 13.1
click at [702, 667] on div "Тип Сотрудник фильтра Отдел Статус Клиент Бизнес номер Время ожидания Длительно…" at bounding box center [759, 463] width 1462 height 469
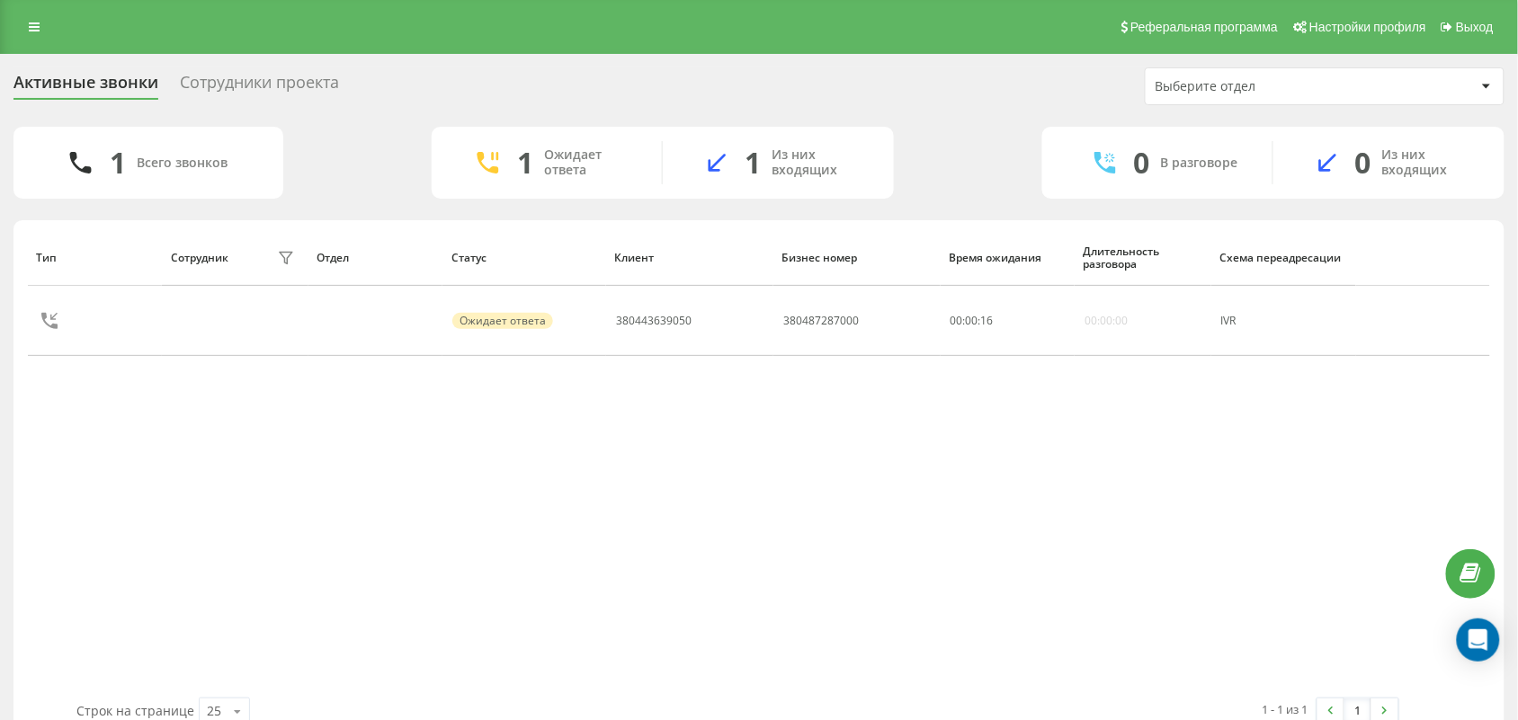
drag, startPoint x: 30, startPoint y: 28, endPoint x: 87, endPoint y: 124, distance: 112.1
click at [31, 28] on icon at bounding box center [34, 27] width 11 height 13
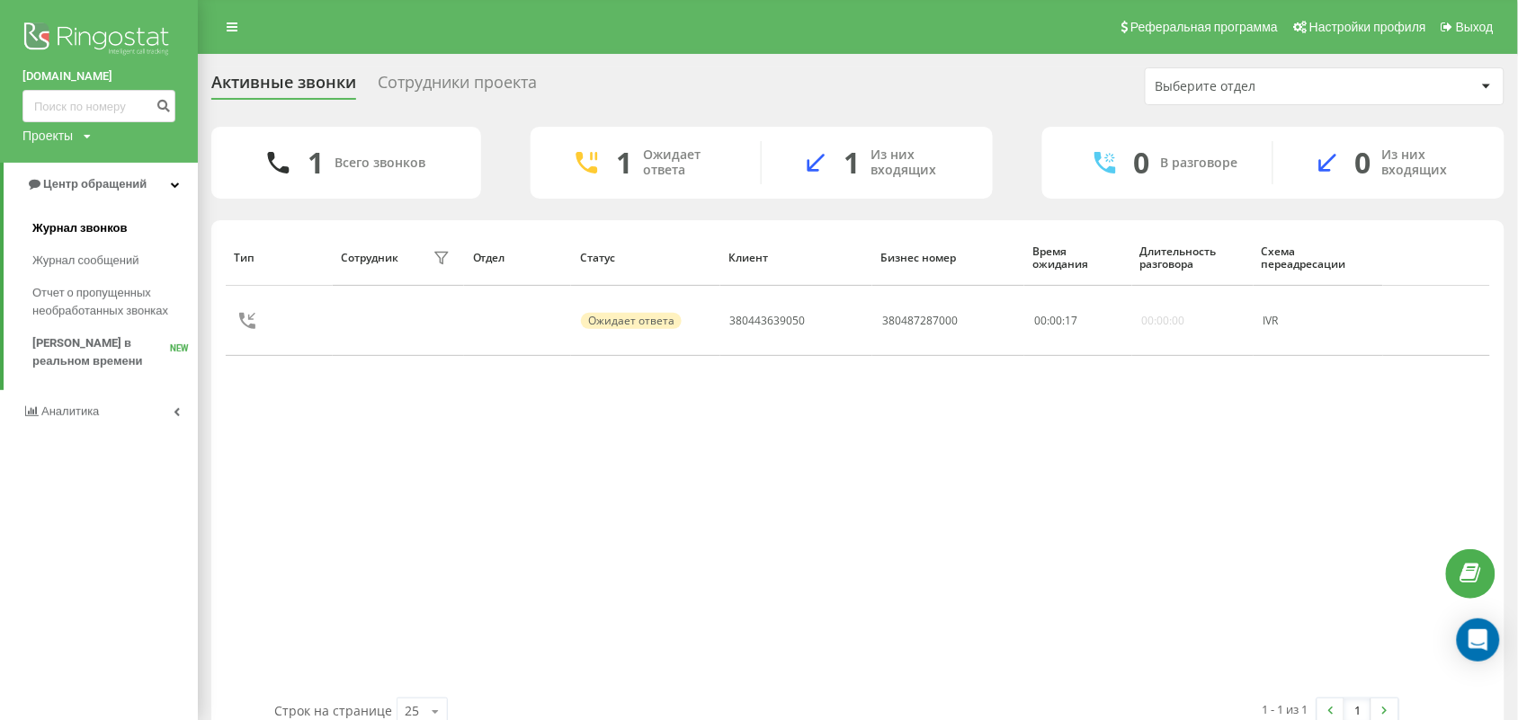
click at [115, 232] on span "Журнал звонков" at bounding box center [79, 228] width 94 height 18
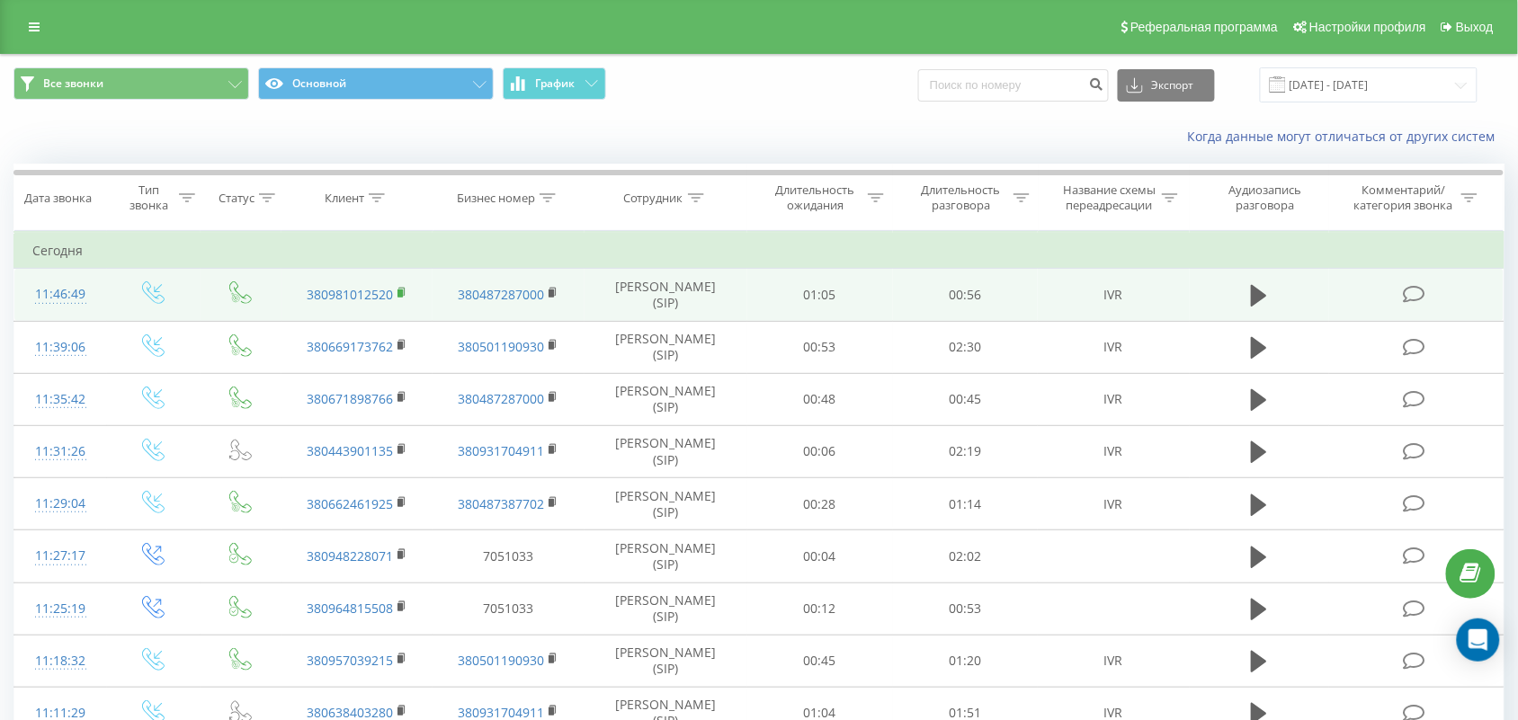
click at [401, 291] on rect at bounding box center [400, 294] width 5 height 8
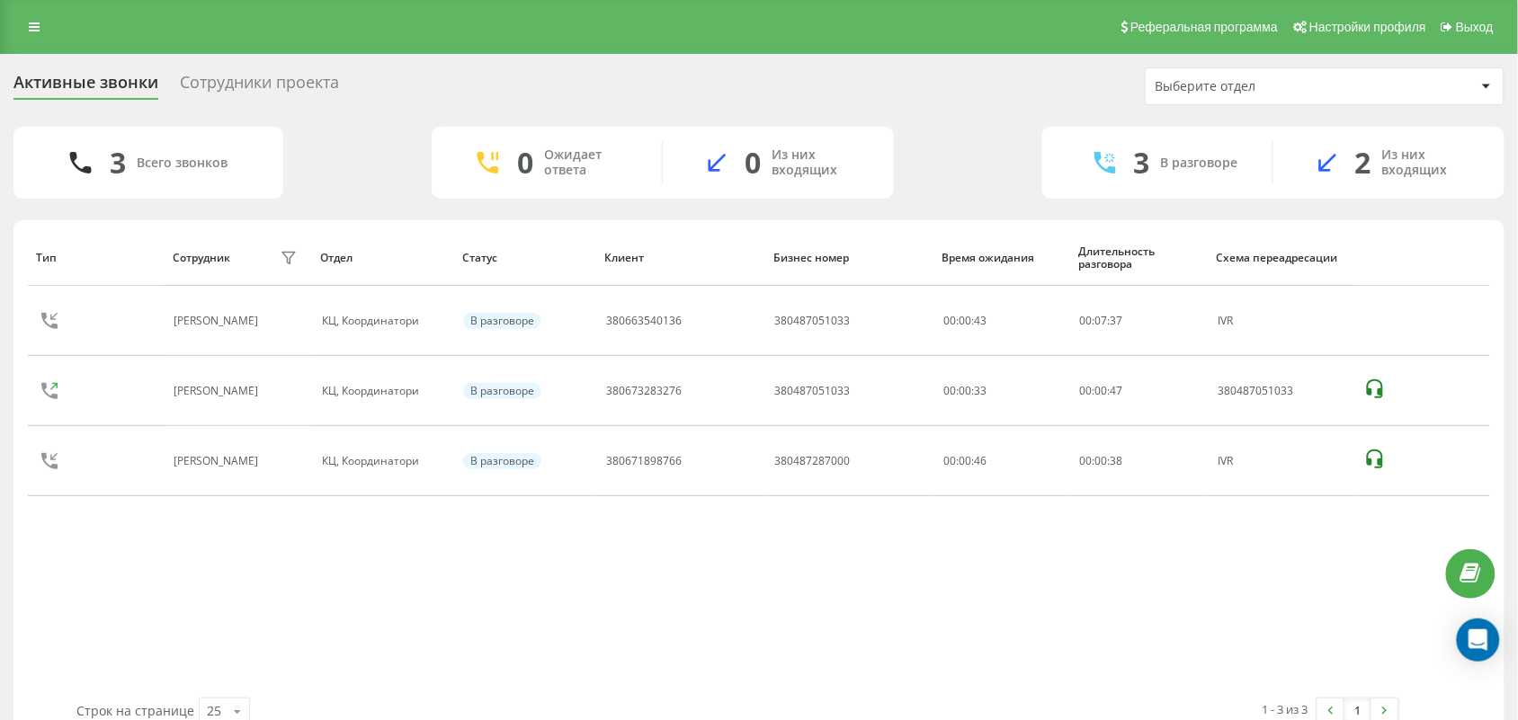
drag, startPoint x: 235, startPoint y: 627, endPoint x: 568, endPoint y: 668, distance: 335.3
click at [254, 630] on div "Тип Сотрудник фильтра Отдел Статус Клиент Бизнес номер Время ожидания Длительно…" at bounding box center [759, 463] width 1462 height 469
click at [250, 550] on div "Тип Сотрудник фильтра Отдел Статус Клиент Бизнес номер Время ожидания Длительно…" at bounding box center [759, 463] width 1462 height 469
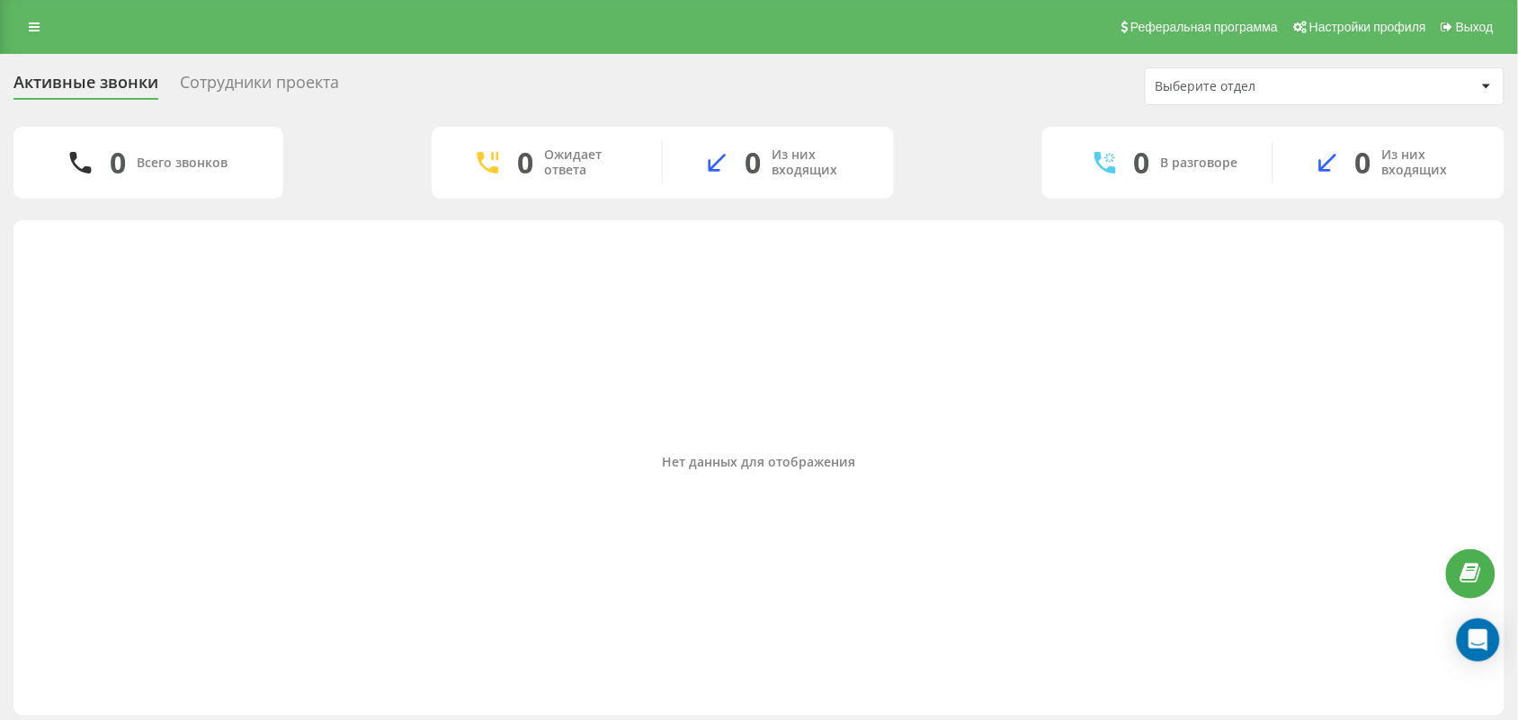
click at [207, 415] on div "Нет данных для отображения" at bounding box center [759, 463] width 1462 height 469
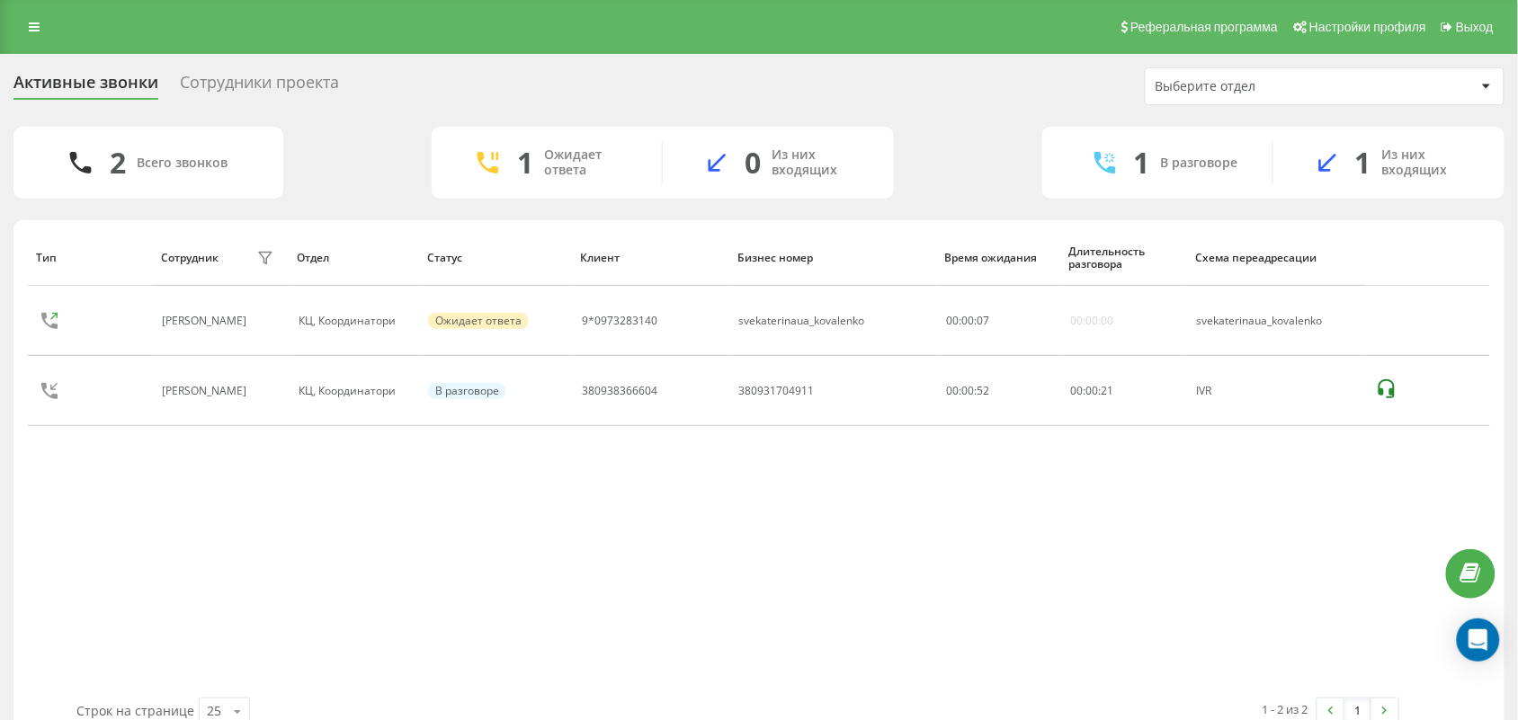
click at [628, 604] on div "Тип Сотрудник фильтра Отдел Статус [PERSON_NAME] номер Время ожидания Длительно…" at bounding box center [759, 463] width 1462 height 469
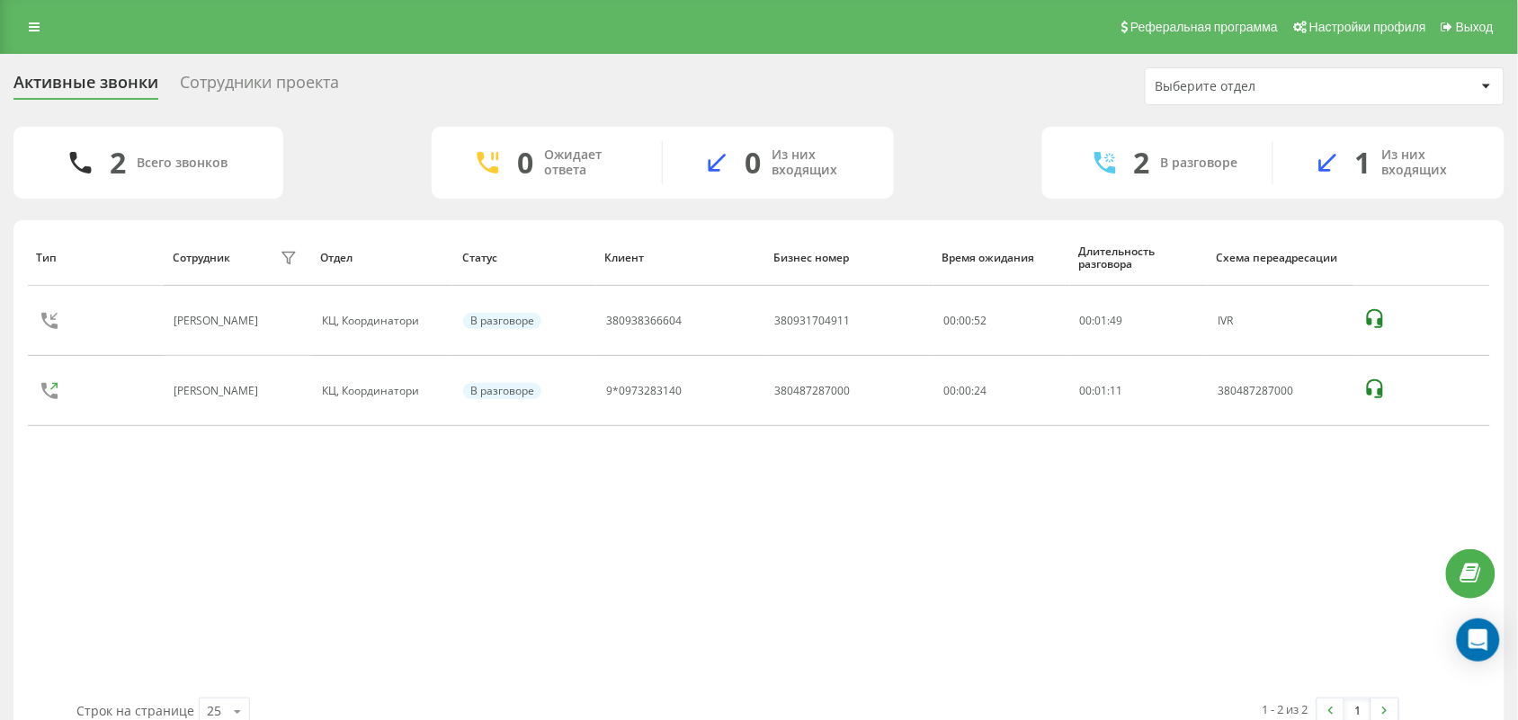
click at [130, 520] on div "Тип Сотрудник фильтра Отдел Статус Клиент Бизнес номер Время ожидания Длительно…" at bounding box center [759, 463] width 1462 height 469
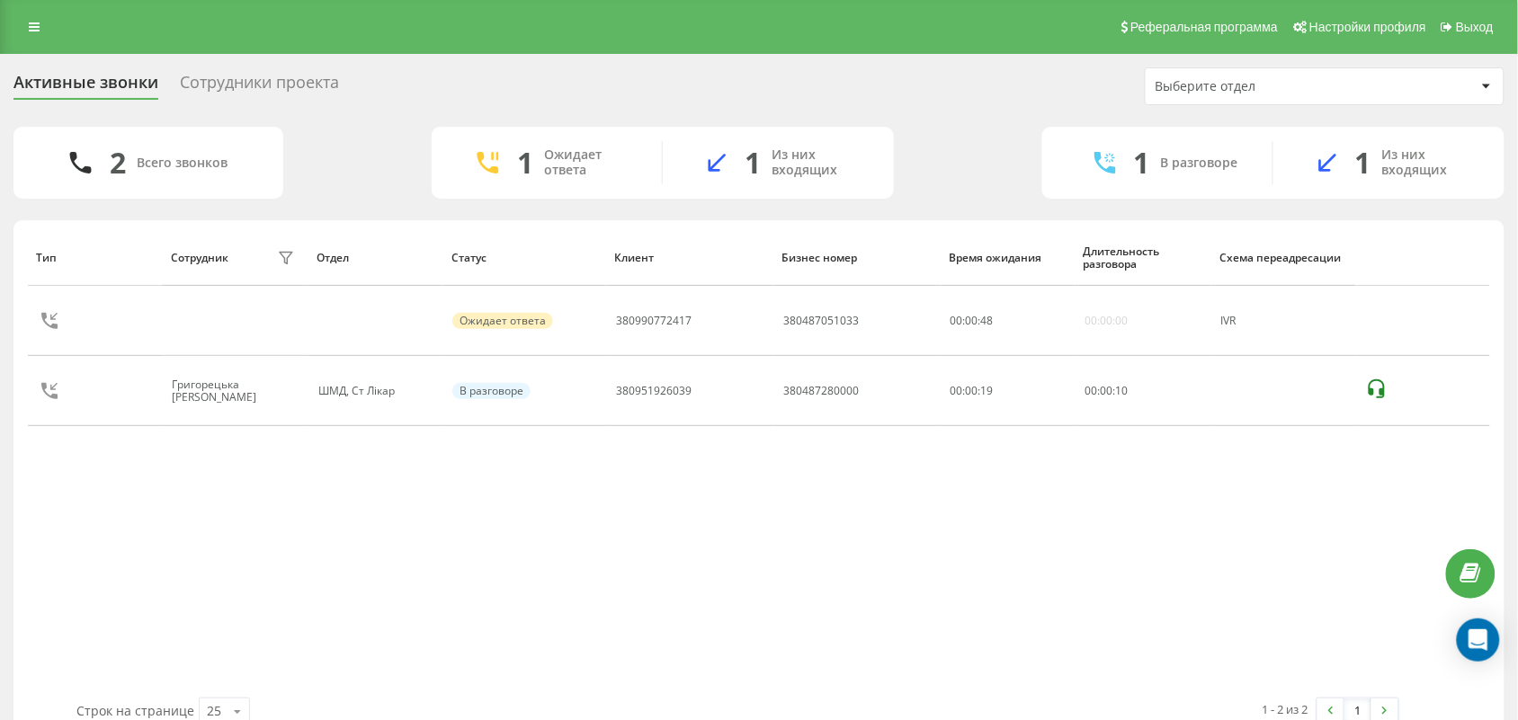
click at [680, 556] on div "Тип Сотрудник фильтра Отдел Статус Клиент Бизнес номер Время ожидания Длительно…" at bounding box center [759, 463] width 1462 height 469
click at [129, 559] on div "Тип Сотрудник фильтра Отдел Статус Клиент Бизнес номер Время ожидания Длительно…" at bounding box center [759, 463] width 1462 height 469
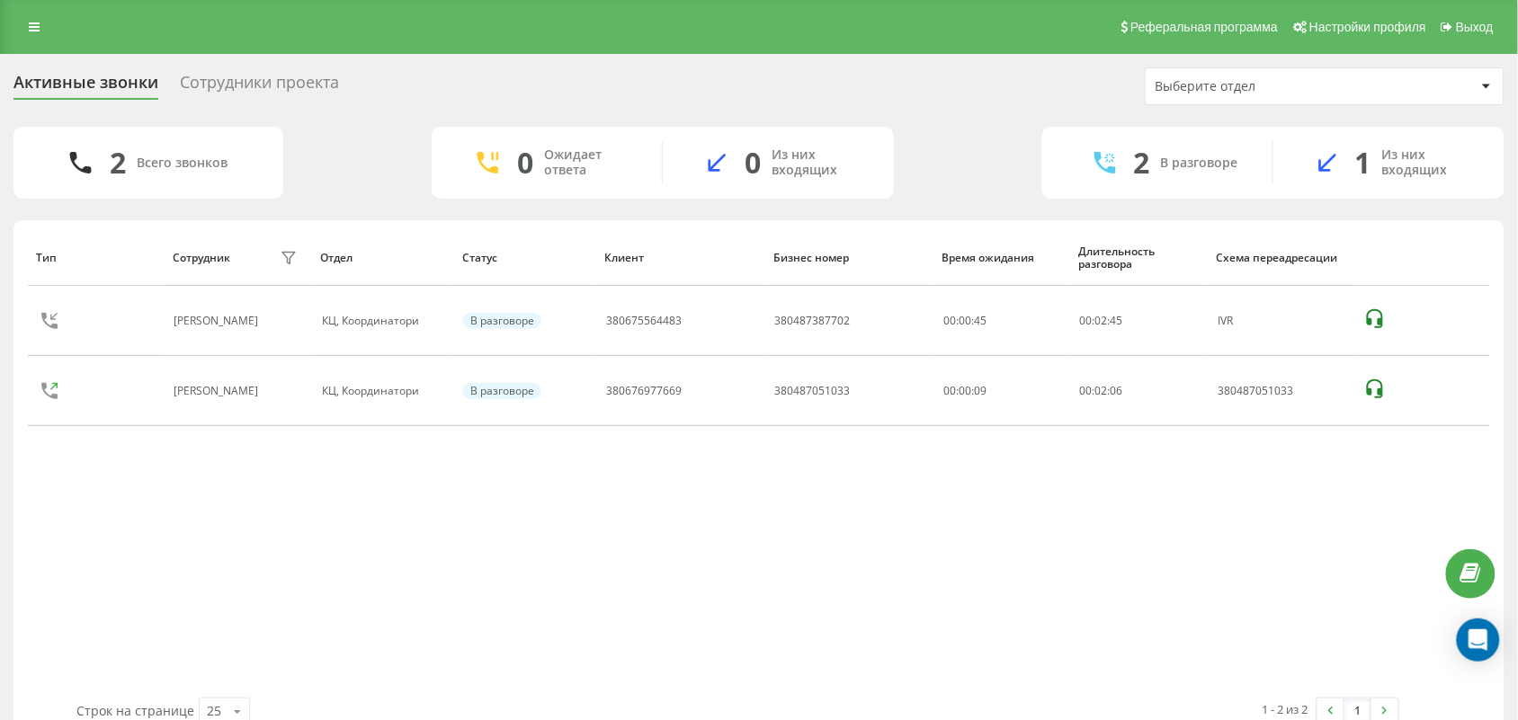
drag, startPoint x: 182, startPoint y: 537, endPoint x: 298, endPoint y: 488, distance: 125.8
click at [195, 533] on div "Тип Сотрудник фильтра Отдел Статус Клиент Бизнес номер Время ожидания Длительно…" at bounding box center [759, 463] width 1462 height 469
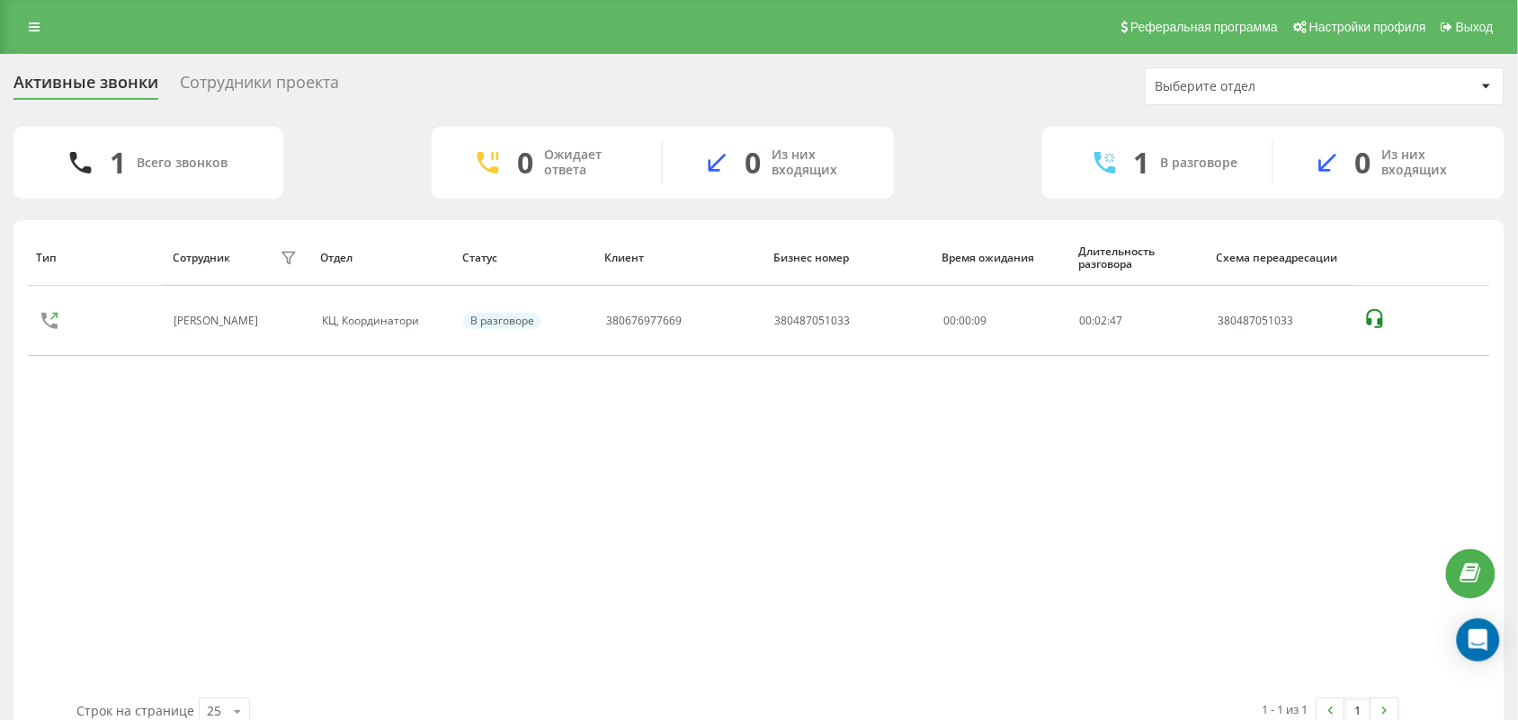
click at [175, 508] on div "Тип Сотрудник фильтра Отдел Статус Клиент Бизнес номер Время ожидания Длительно…" at bounding box center [759, 463] width 1462 height 469
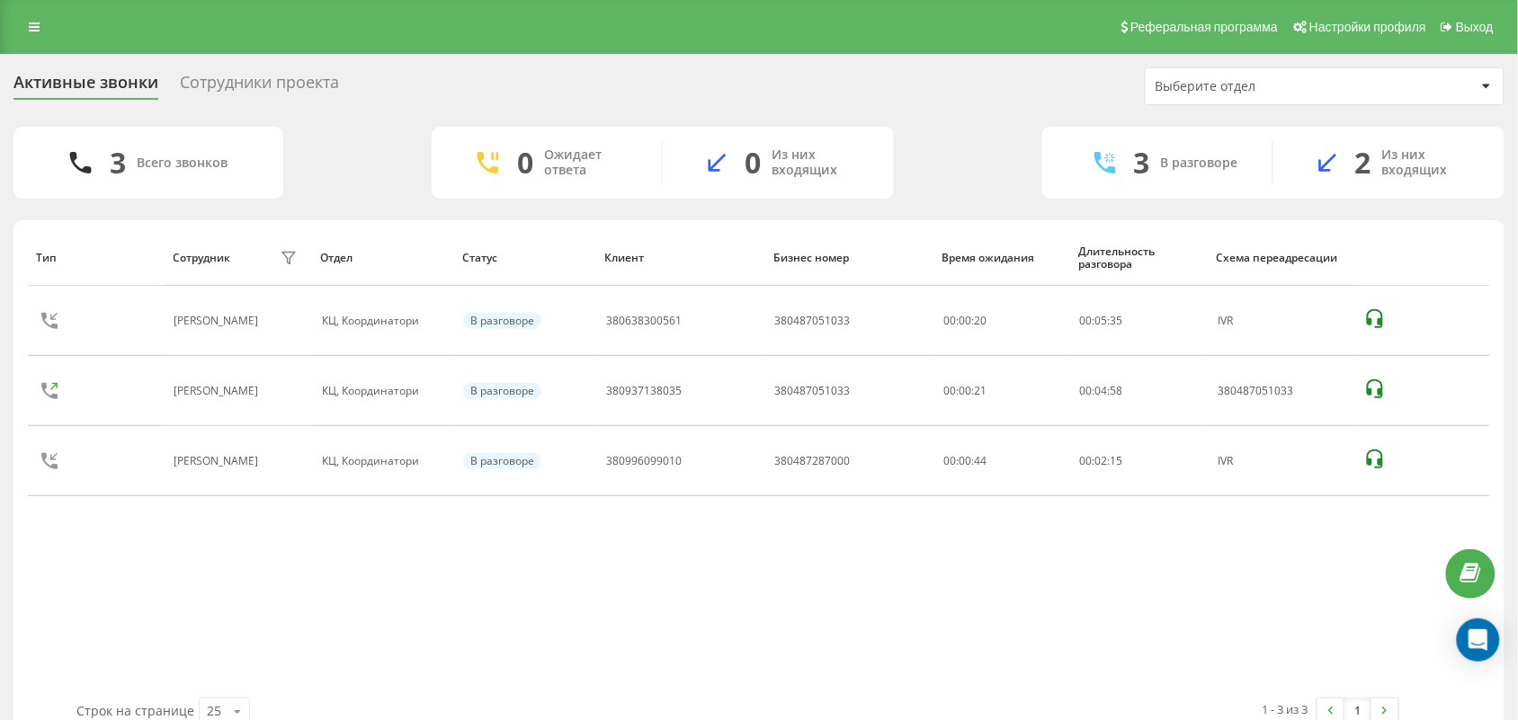
drag, startPoint x: 761, startPoint y: 574, endPoint x: 756, endPoint y: 589, distance: 16.2
click at [760, 581] on div "Тип Сотрудник фильтра Отдел Статус Клиент Бизнес номер Время ожидания Длительно…" at bounding box center [759, 463] width 1462 height 469
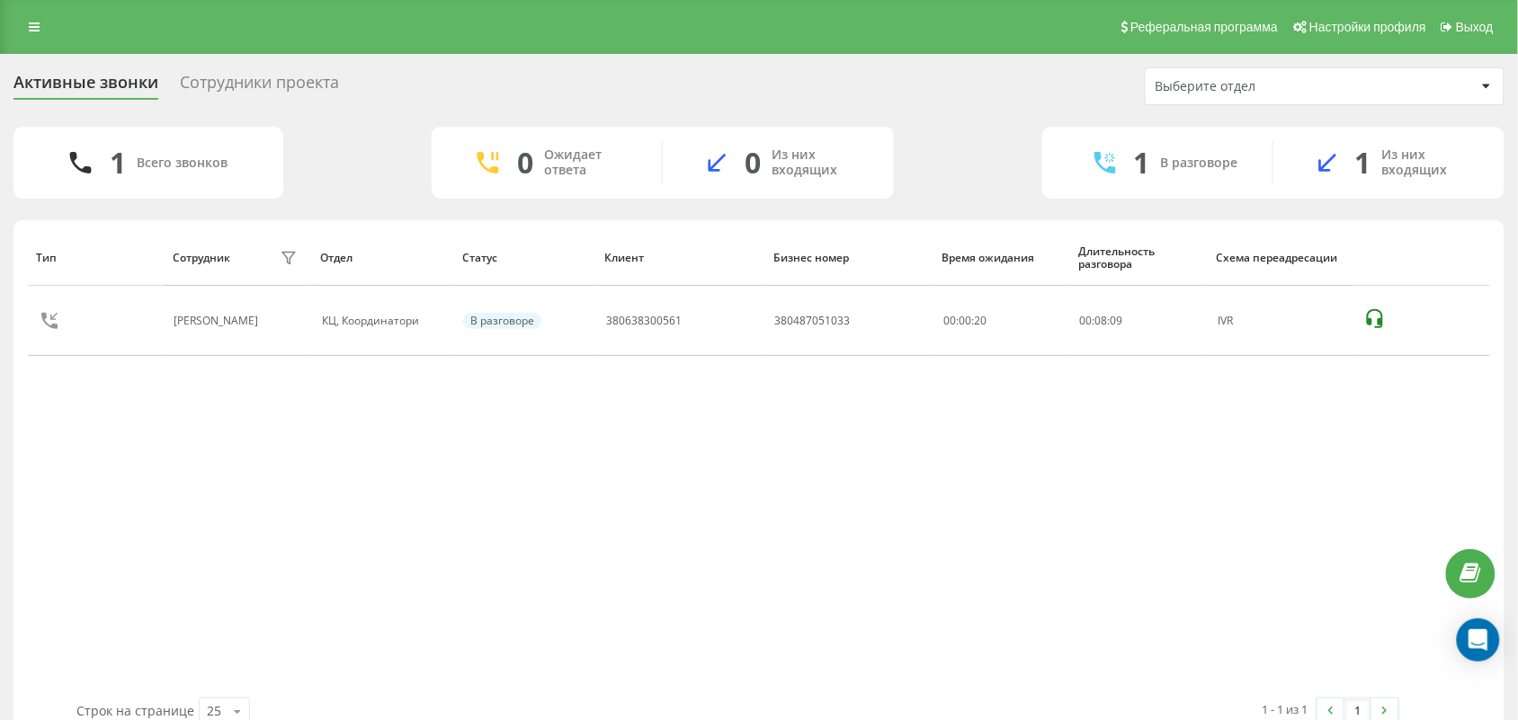
click at [573, 634] on div "Тип Сотрудник фильтра Отдел Статус Клиент Бизнес номер Время ожидания Длительно…" at bounding box center [759, 463] width 1462 height 469
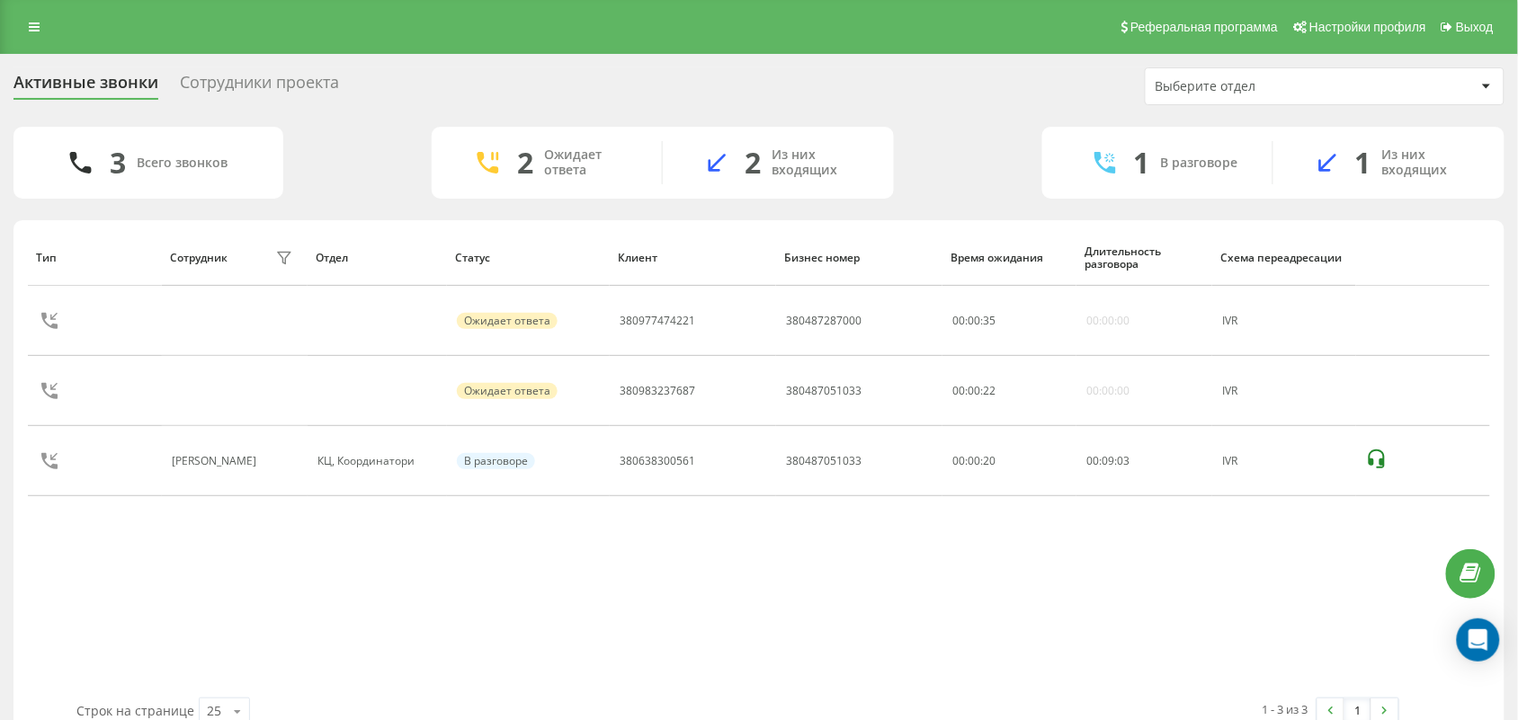
drag, startPoint x: 690, startPoint y: 598, endPoint x: 693, endPoint y: 562, distance: 36.1
click at [690, 600] on div "Тип Сотрудник фильтра Отдел Статус Клиент Бизнес номер Время ожидания Длительно…" at bounding box center [759, 463] width 1462 height 469
click at [682, 635] on div "Тип Сотрудник фильтра Отдел Статус Клиент Бизнес номер Время ожидания Длительно…" at bounding box center [759, 463] width 1462 height 469
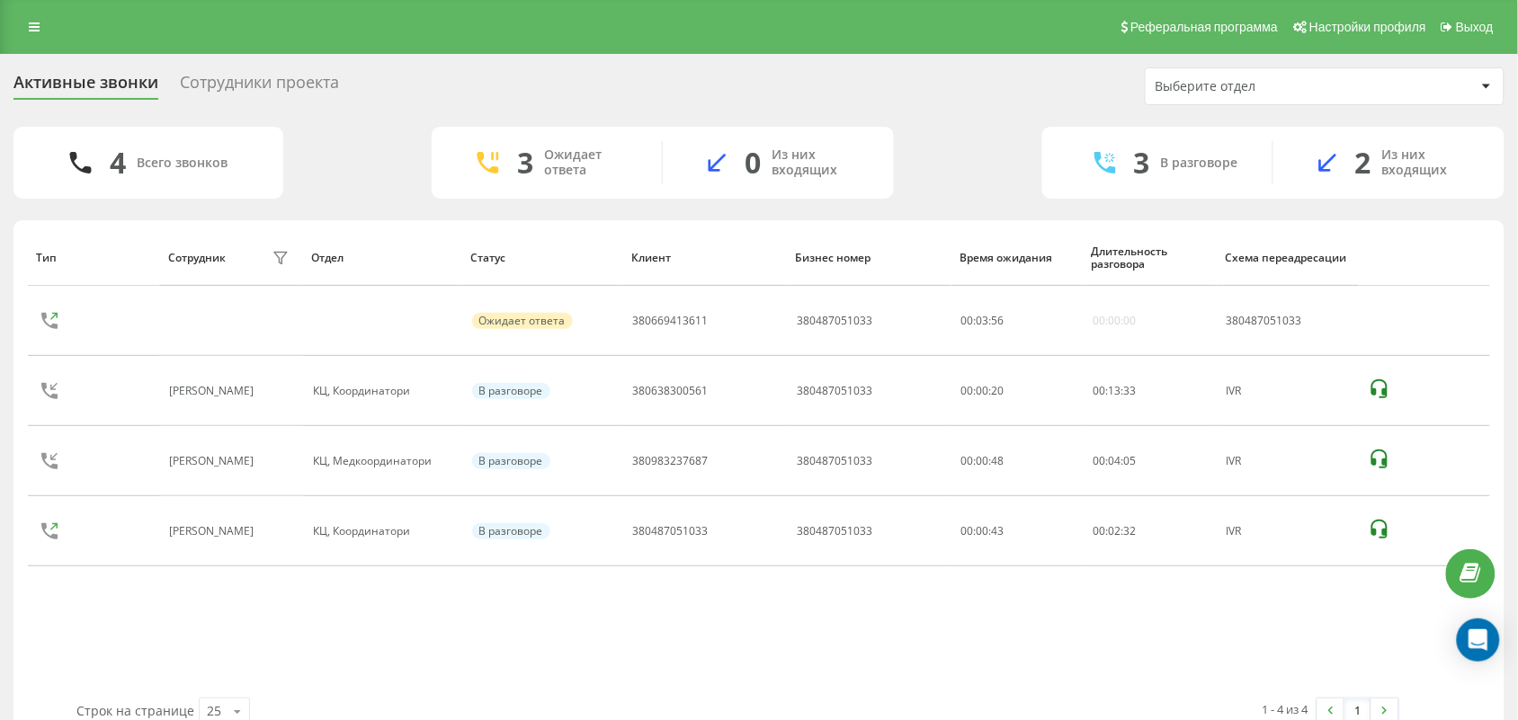
click at [824, 673] on div "Тип Сотрудник фильтра Отдел Статус Клиент Бизнес номер Время ожидания Длительно…" at bounding box center [759, 463] width 1462 height 469
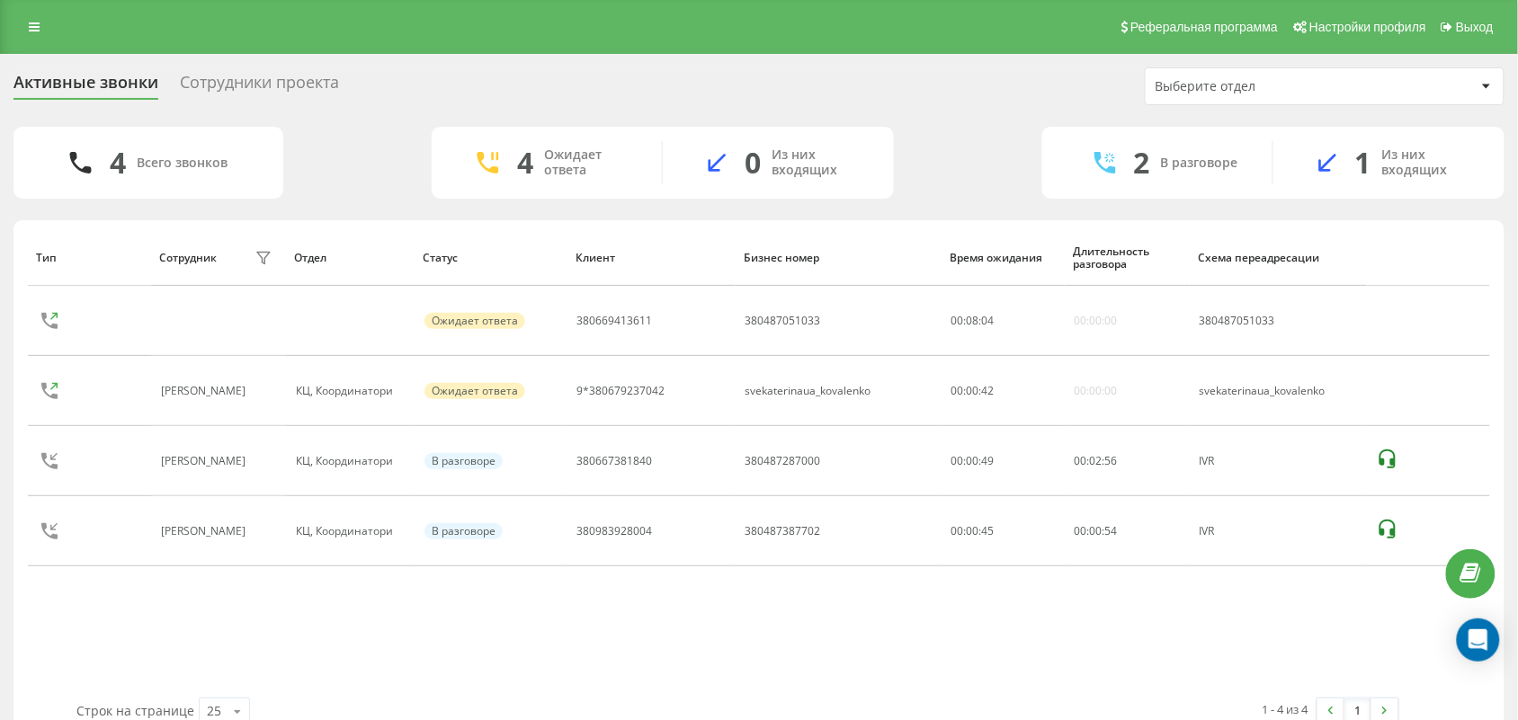
click at [266, 600] on div "Тип Сотрудник фильтра Отдел Статус Клиент Бизнес номер Время ожидания Длительно…" at bounding box center [759, 463] width 1462 height 469
click at [430, 604] on div "Тип Сотрудник фильтра Отдел Статус Клиент Бизнес номер Время ожидания Длительно…" at bounding box center [759, 463] width 1462 height 469
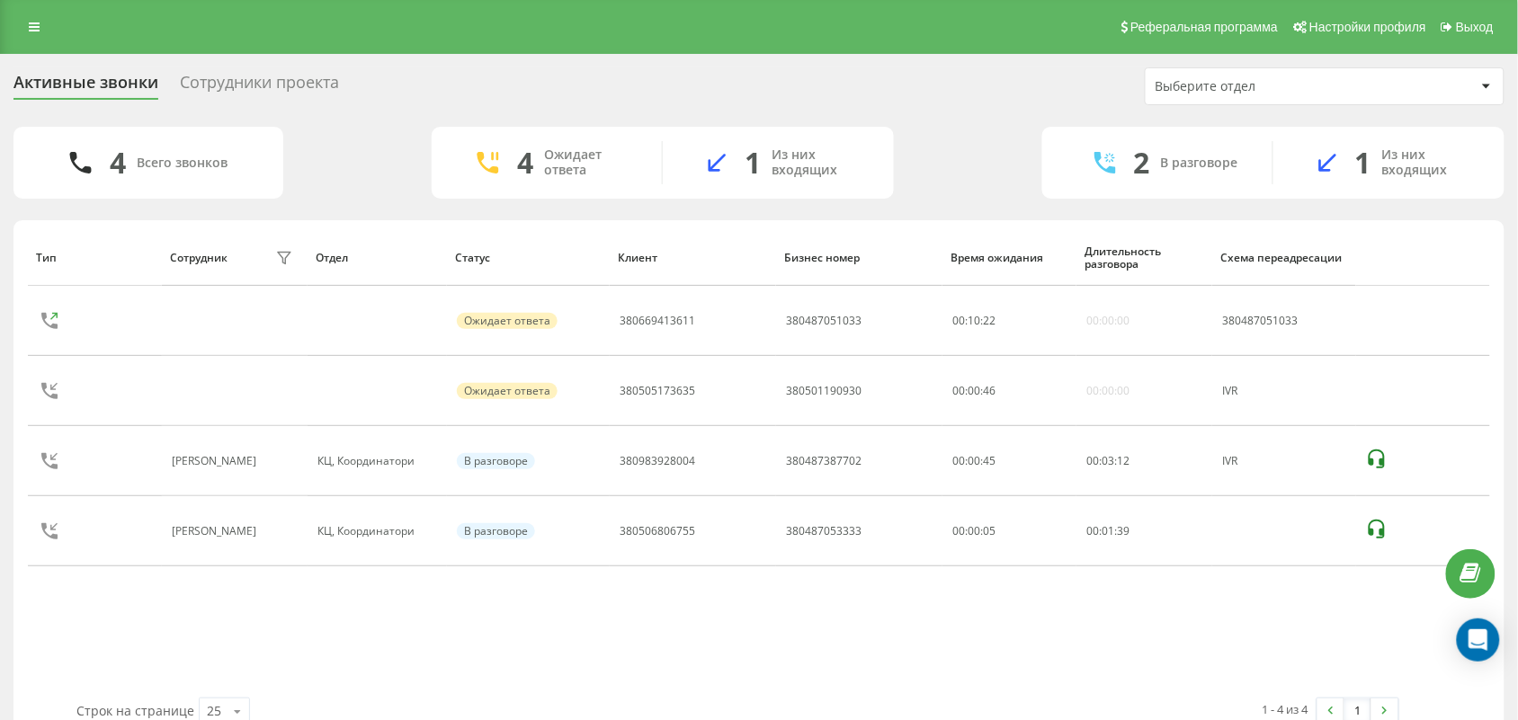
click at [291, 682] on div "Тип Сотрудник фильтра Отдел Статус Клиент Бизнес номер Время ожидания Длительно…" at bounding box center [759, 463] width 1462 height 469
click at [352, 664] on div "Тип Сотрудник фильтра Отдел Статус Клиент Бизнес номер Время ожидания Длительно…" at bounding box center [759, 463] width 1462 height 469
drag, startPoint x: 171, startPoint y: 621, endPoint x: 196, endPoint y: 578, distance: 49.2
click at [175, 621] on div "Тип Сотрудник фильтра Отдел Статус Клиент Бизнес номер Время ожидания Длительно…" at bounding box center [759, 463] width 1462 height 469
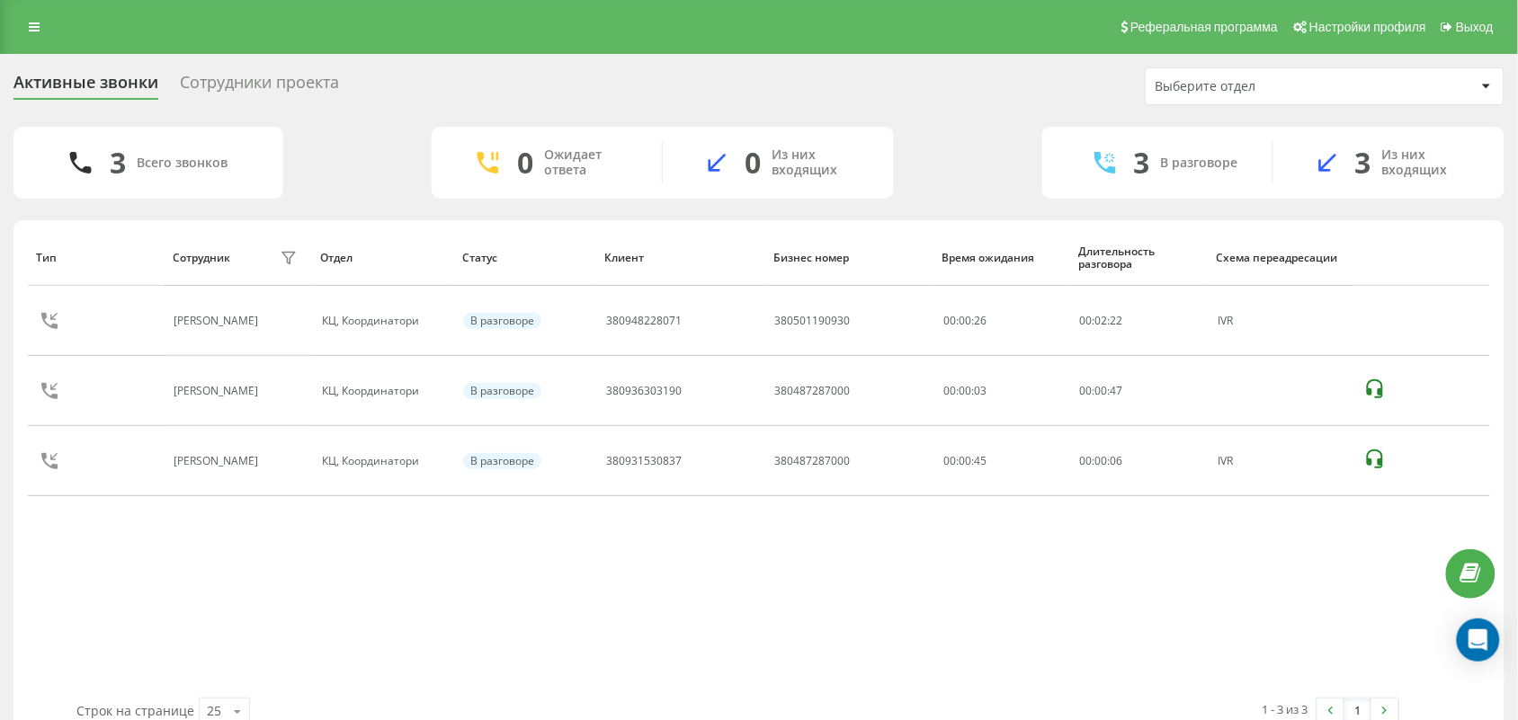
click at [159, 581] on div "Тип Сотрудник фильтра Отдел Статус Клиент Бизнес номер Время ожидания Длительно…" at bounding box center [759, 463] width 1462 height 469
drag, startPoint x: 658, startPoint y: 671, endPoint x: 650, endPoint y: 720, distance: 49.2
click at [658, 672] on div "Тип Сотрудник фильтра Отдел Статус Клиент Бизнес номер Время ожидания Длительно…" at bounding box center [759, 463] width 1462 height 469
click at [617, 581] on div "Тип Сотрудник фильтра Отдел Статус [PERSON_NAME] номер Время ожидания Длительно…" at bounding box center [759, 463] width 1462 height 469
drag, startPoint x: 596, startPoint y: 589, endPoint x: 598, endPoint y: 640, distance: 51.3
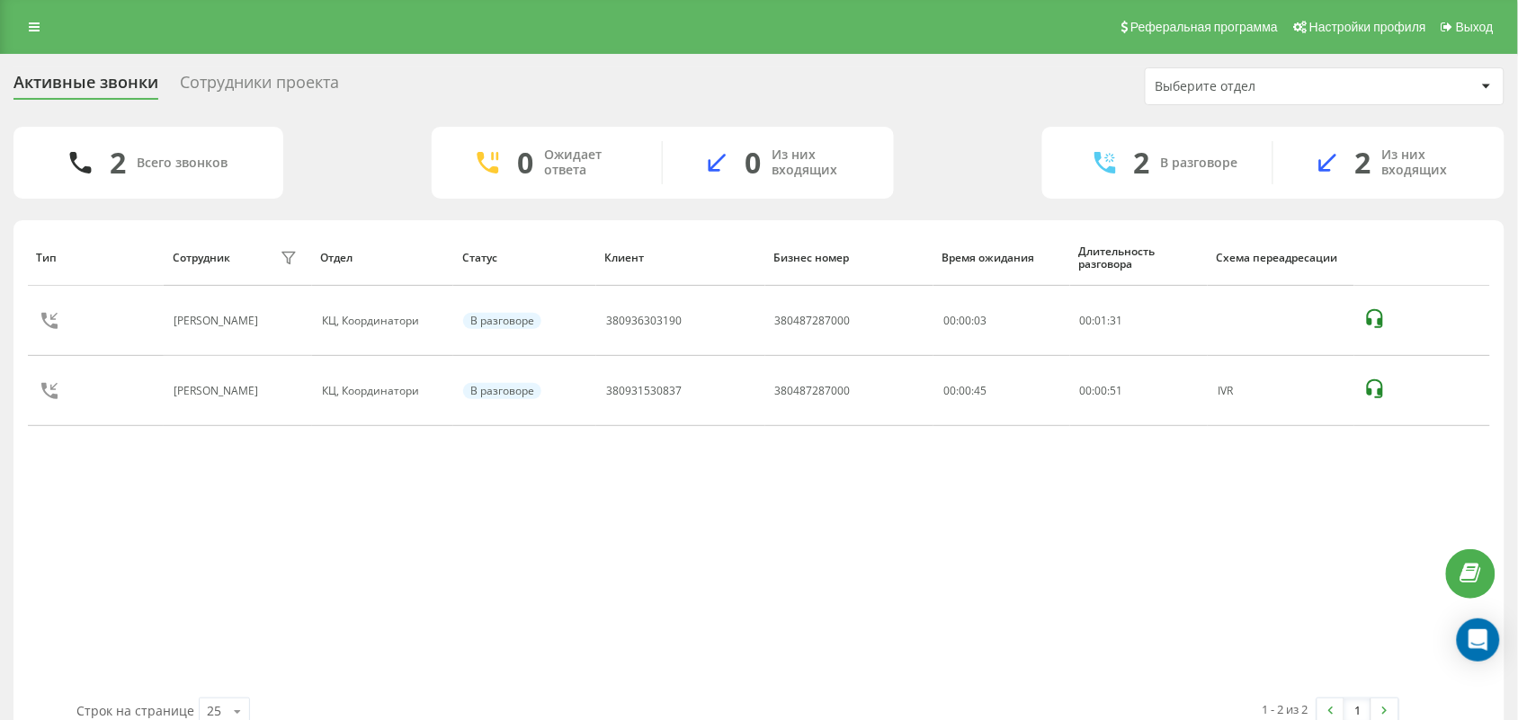
click at [598, 600] on div "Тип Сотрудник фильтра Отдел Статус [PERSON_NAME] номер Время ожидания Длительно…" at bounding box center [759, 463] width 1462 height 469
click at [720, 600] on div "Тип Сотрудник фильтра Отдел Статус [PERSON_NAME] номер Время ожидания Длительно…" at bounding box center [759, 463] width 1462 height 469
click at [196, 569] on div "Тип Сотрудник фильтра Отдел Статус Клиент Бизнес номер Время ожидания Длительно…" at bounding box center [759, 463] width 1462 height 469
click at [542, 554] on div "Тип Сотрудник фильтра Отдел Статус Клиент Бизнес номер Время ожидания Длительно…" at bounding box center [759, 463] width 1462 height 469
click at [652, 578] on div "Тип Сотрудник фильтра Отдел Статус Клиент Бизнес номер Время ожидания Длительно…" at bounding box center [759, 463] width 1462 height 469
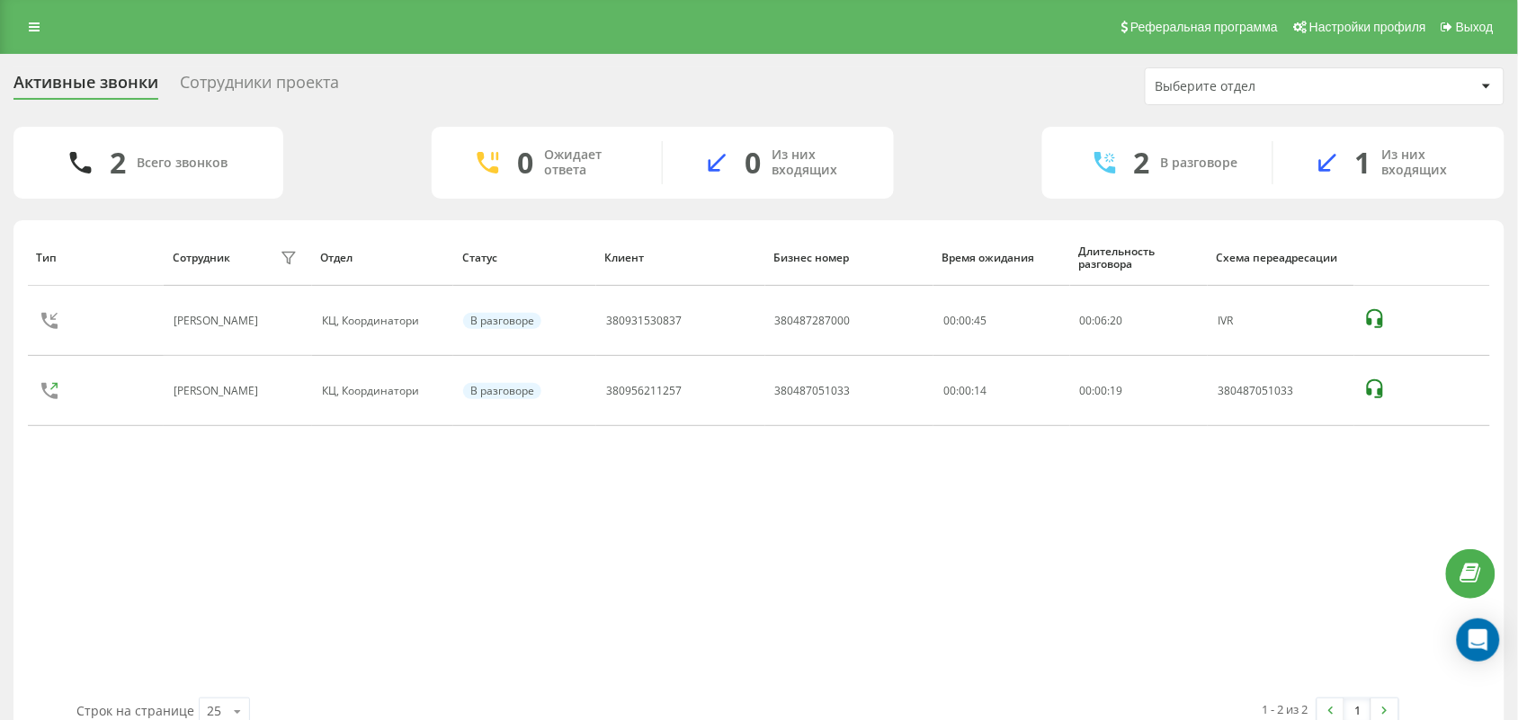
click at [756, 605] on div "Тип Сотрудник фильтра Отдел Статус Клиент Бизнес номер Время ожидания Длительно…" at bounding box center [759, 463] width 1462 height 469
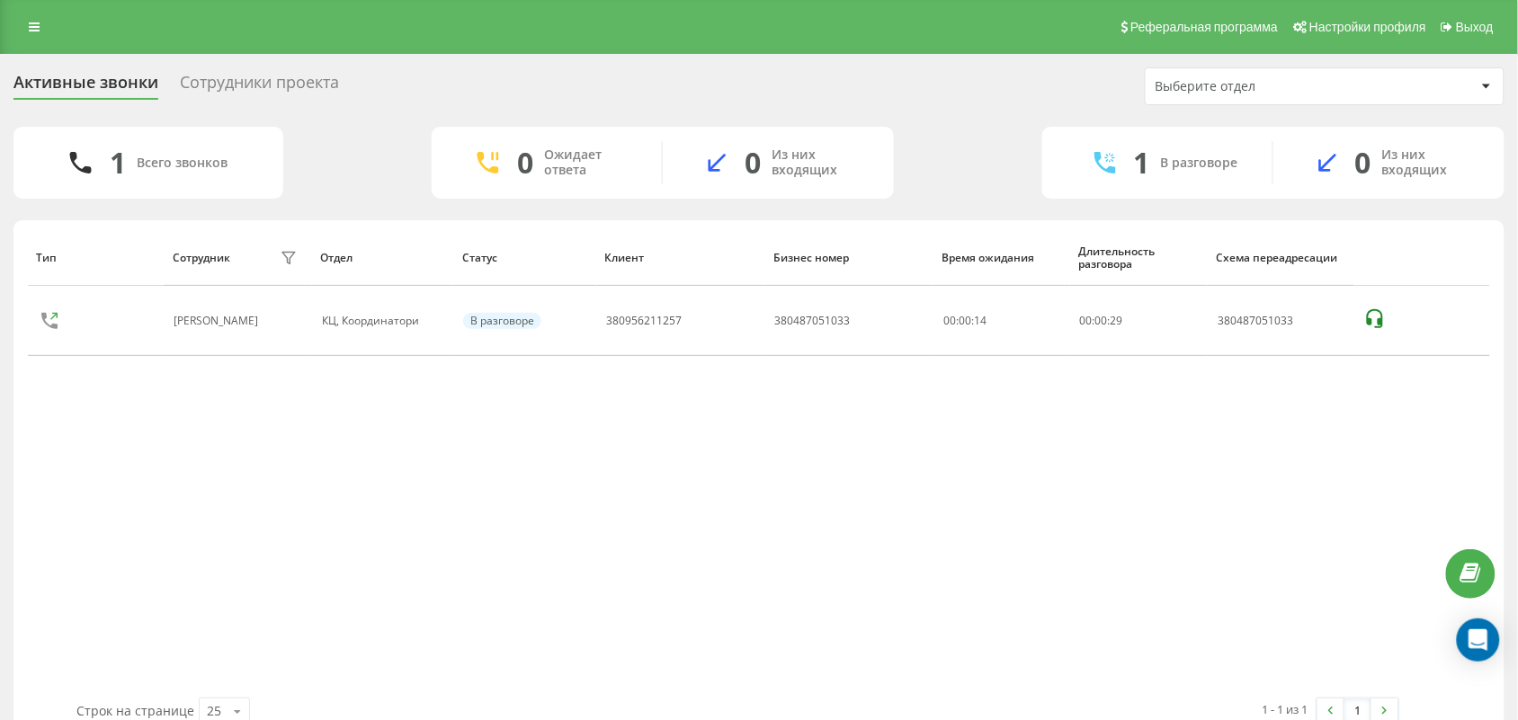
click at [208, 544] on div "Тип Сотрудник фильтра Отдел Статус Клиент Бизнес номер Время ожидания Длительно…" at bounding box center [759, 463] width 1462 height 469
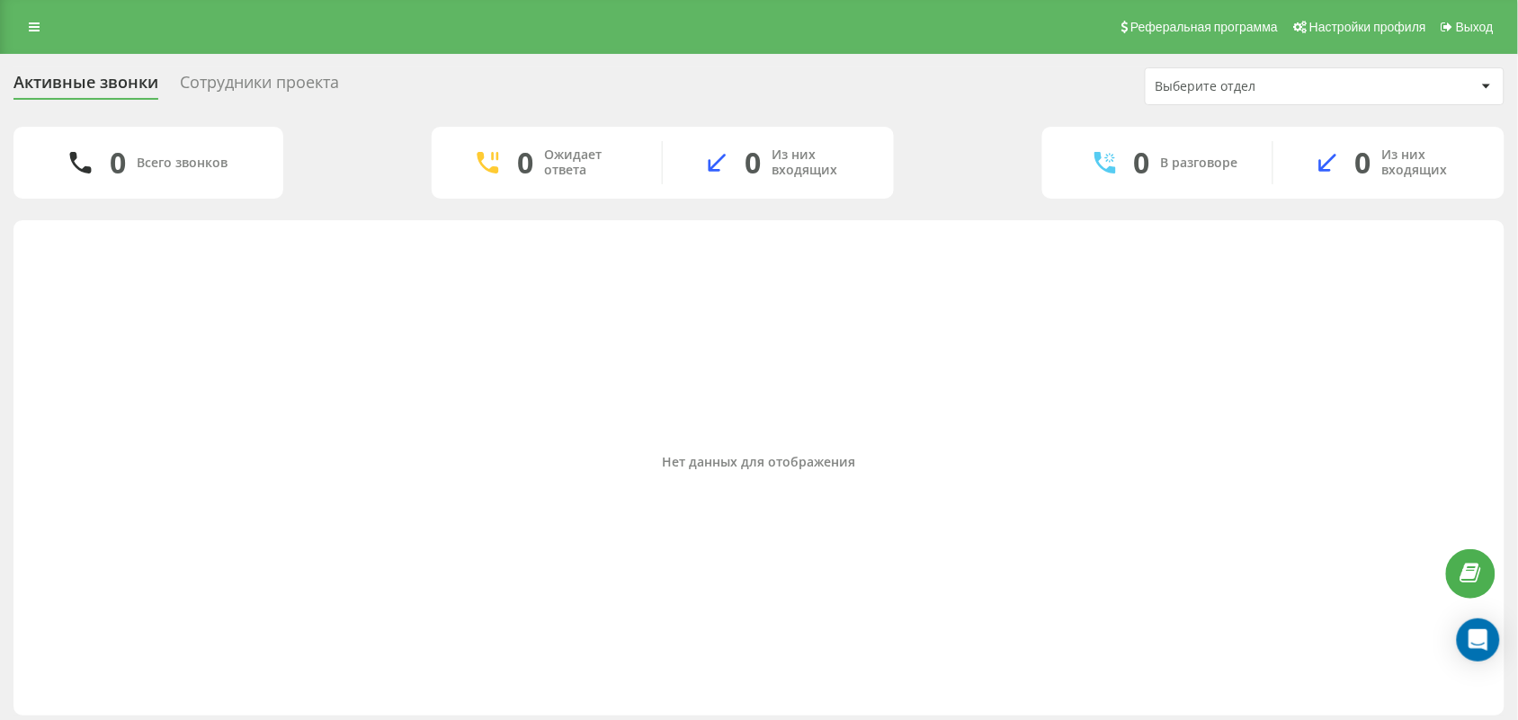
click at [211, 373] on div "Нет данных для отображения" at bounding box center [759, 463] width 1462 height 469
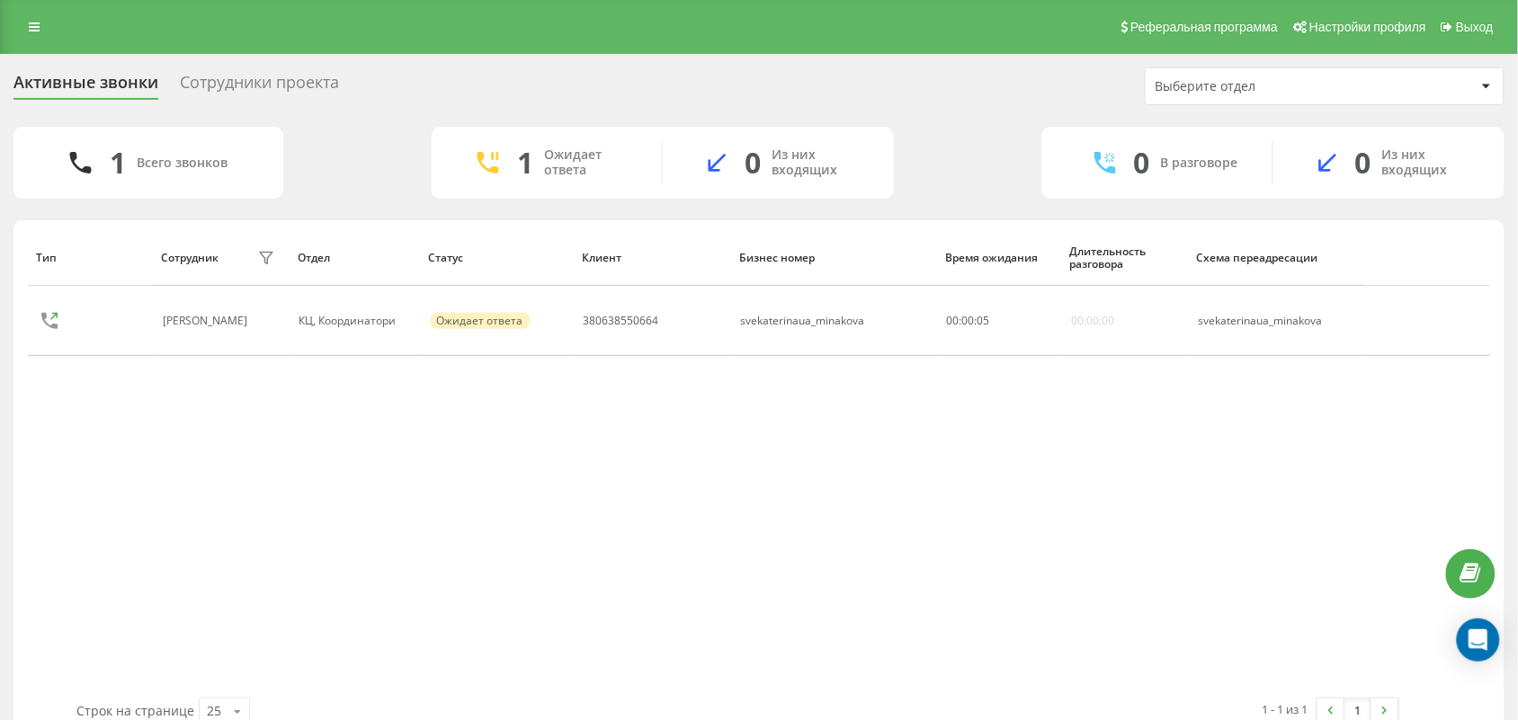
click at [650, 537] on div "Тип Сотрудник фильтра Отдел Статус Клиент Бизнес номер Время ожидания Длительно…" at bounding box center [759, 463] width 1462 height 469
click at [586, 565] on div "Тип Сотрудник фильтра Отдел Статус Клиент Бизнес номер Время ожидания Длительно…" at bounding box center [759, 463] width 1462 height 469
click at [655, 509] on div "Тип Сотрудник фильтра Отдел Статус Клиент Бизнес номер Время ожидания Длительно…" at bounding box center [759, 463] width 1462 height 469
click at [655, 536] on div "Тип Сотрудник фильтра Отдел Статус Клиент Бизнес номер Время ожидания Длительно…" at bounding box center [759, 463] width 1462 height 469
drag, startPoint x: 632, startPoint y: 551, endPoint x: 788, endPoint y: 475, distance: 173.4
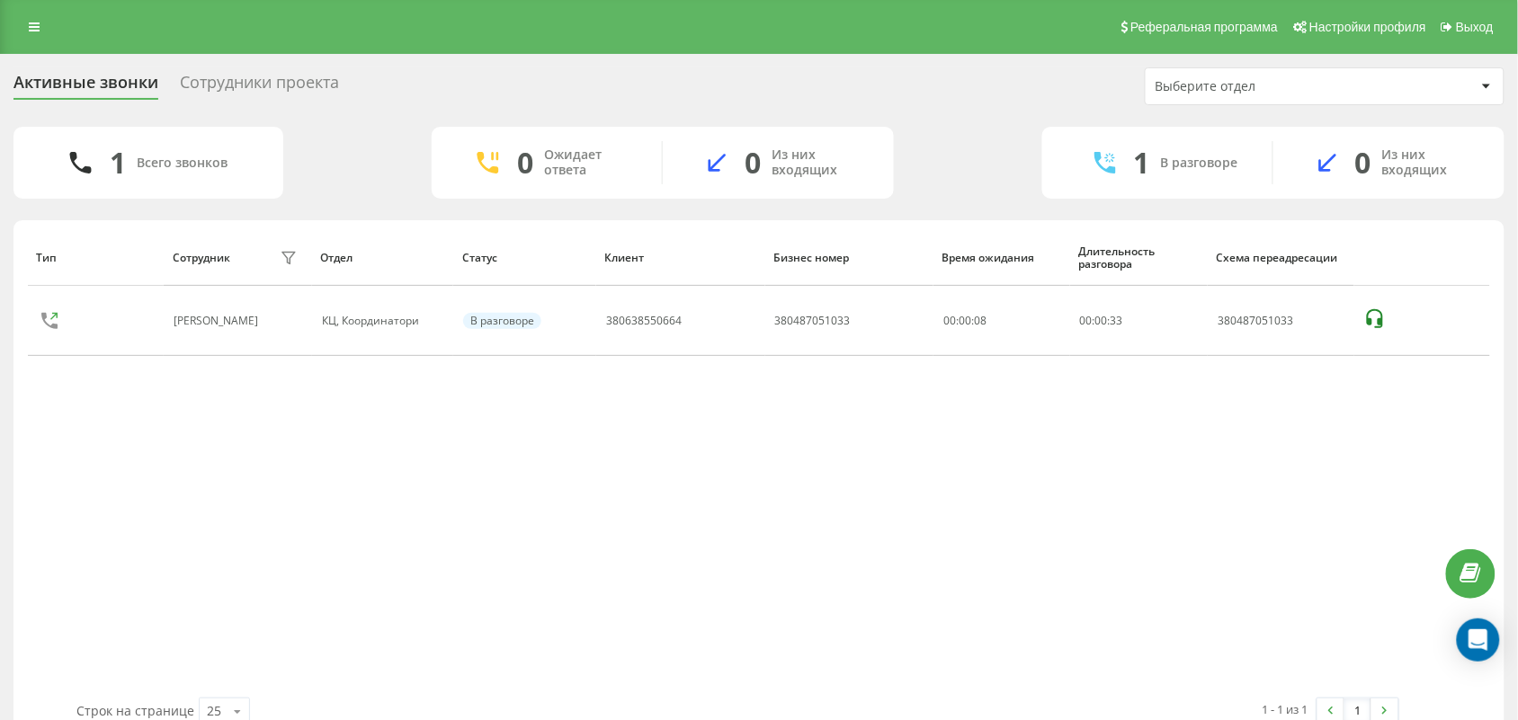
click at [632, 550] on div "Тип Сотрудник фильтра Отдел Статус Клиент Бизнес номер Время ожидания Длительно…" at bounding box center [759, 463] width 1462 height 469
drag, startPoint x: 811, startPoint y: 517, endPoint x: 702, endPoint y: 468, distance: 119.5
click at [809, 517] on div "Тип Сотрудник фильтра Отдел Статус Клиент Бизнес номер Время ожидания Длительно…" at bounding box center [759, 463] width 1462 height 469
click at [799, 560] on div "Тип Сотрудник фильтра Отдел Статус Клиент Бизнес номер Время ожидания Длительно…" at bounding box center [759, 463] width 1462 height 469
click at [202, 544] on div "Тип Сотрудник фильтра Отдел Статус Клиент Бизнес номер Время ожидания Длительно…" at bounding box center [759, 463] width 1462 height 469
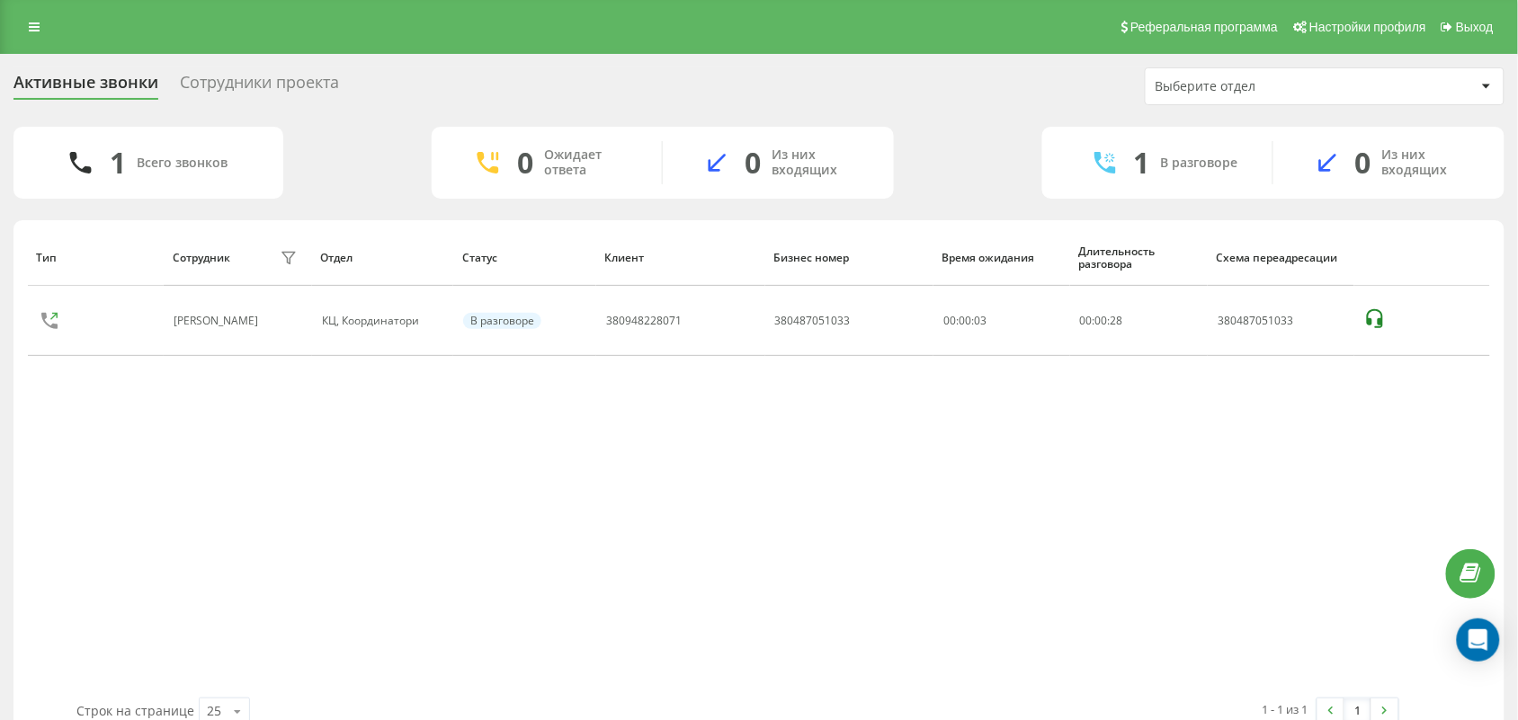
click at [193, 533] on div "Тип Сотрудник фильтра Отдел Статус Клиент Бизнес номер Время ожидания Длительно…" at bounding box center [759, 463] width 1462 height 469
click at [496, 582] on div "Тип Сотрудник фильтра Отдел Статус Клиент Бизнес номер Время ожидания Длительно…" at bounding box center [759, 463] width 1462 height 469
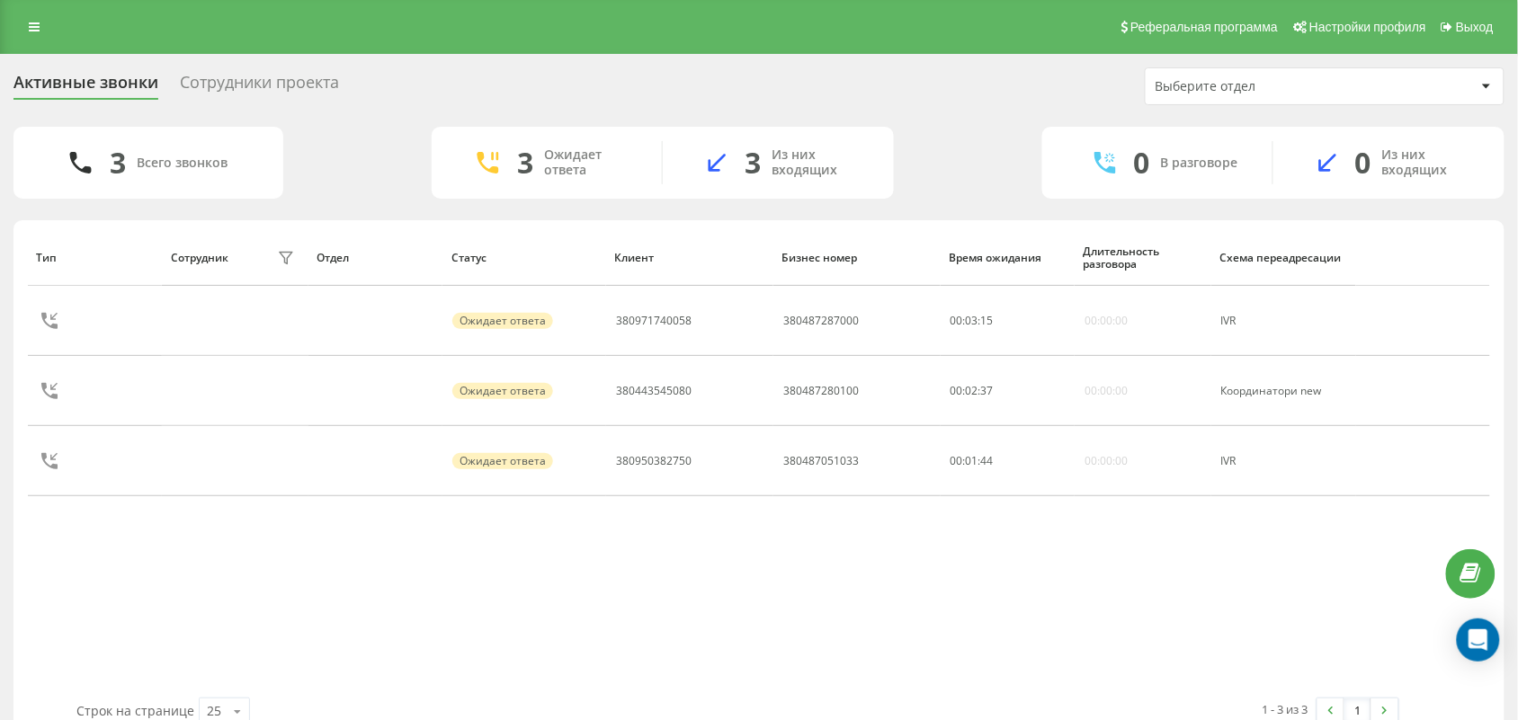
drag, startPoint x: 685, startPoint y: 639, endPoint x: 664, endPoint y: 700, distance: 64.9
click at [682, 648] on div "Тип Сотрудник фильтра Отдел Статус Клиент Бизнес номер Время ожидания Длительно…" at bounding box center [759, 463] width 1462 height 469
drag, startPoint x: 973, startPoint y: 151, endPoint x: 900, endPoint y: 221, distance: 101.1
click at [965, 162] on div "3 Всего звонков 2 Ожидает ответа 2 Из них входящих 1 В разговоре 1 Из них входя…" at bounding box center [758, 163] width 1491 height 72
click at [574, 573] on div "Тип Сотрудник фильтра Отдел Статус Клиент Бизнес номер Время ожидания Длительно…" at bounding box center [759, 463] width 1462 height 469
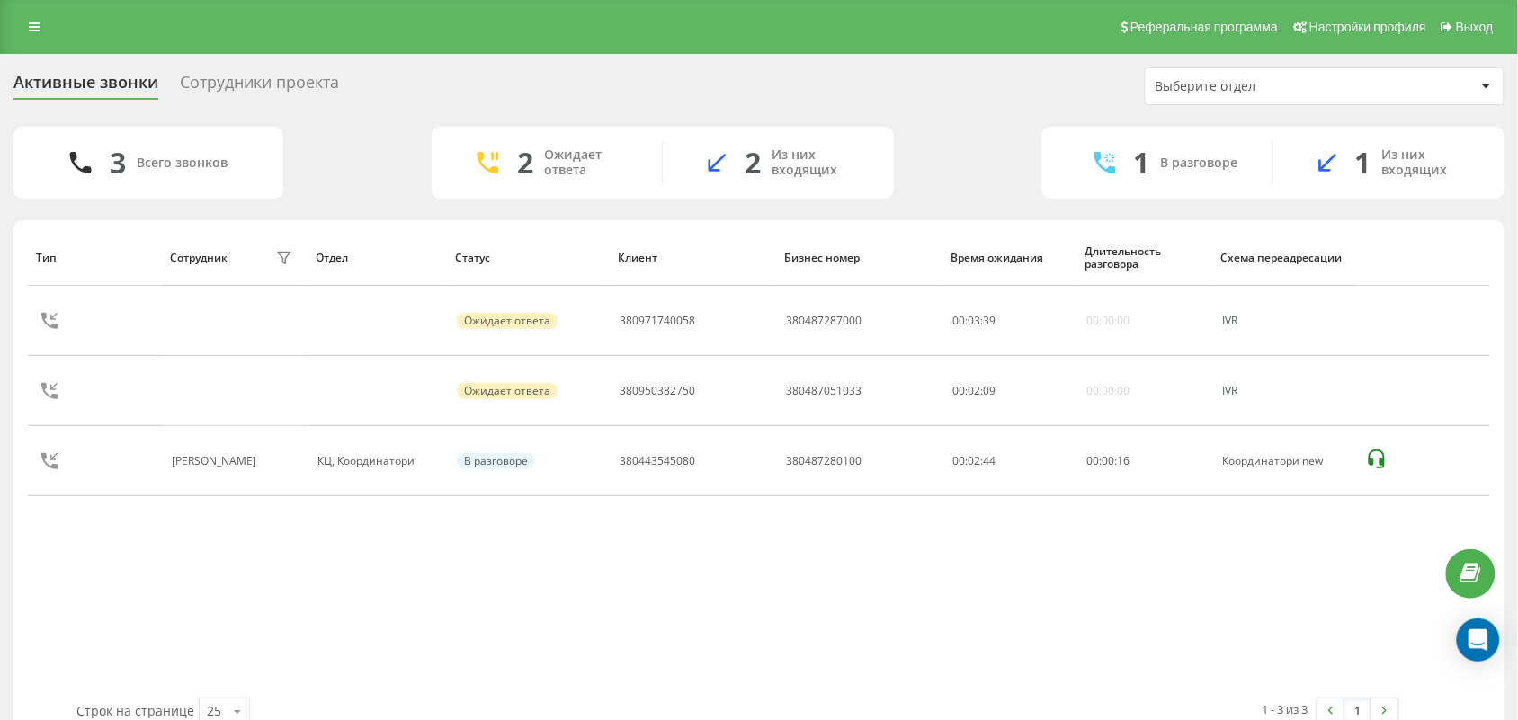
click at [220, 592] on div "Тип Сотрудник фильтра Отдел Статус Клиент Бизнес номер Время ожидания Длительно…" at bounding box center [759, 463] width 1462 height 469
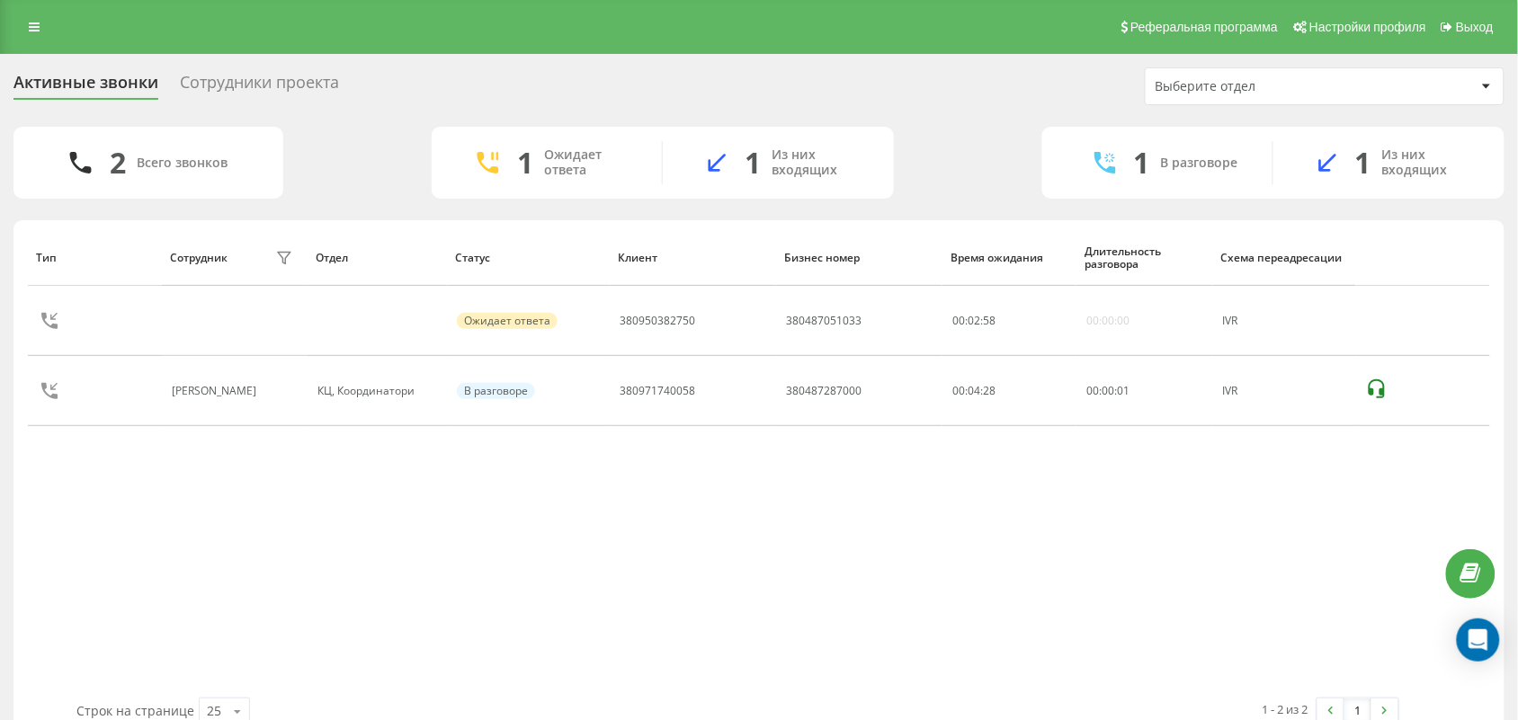
click at [199, 500] on div "Тип Сотрудник фильтра Отдел Статус Клиент Бизнес номер Время ожидания Длительно…" at bounding box center [759, 463] width 1462 height 469
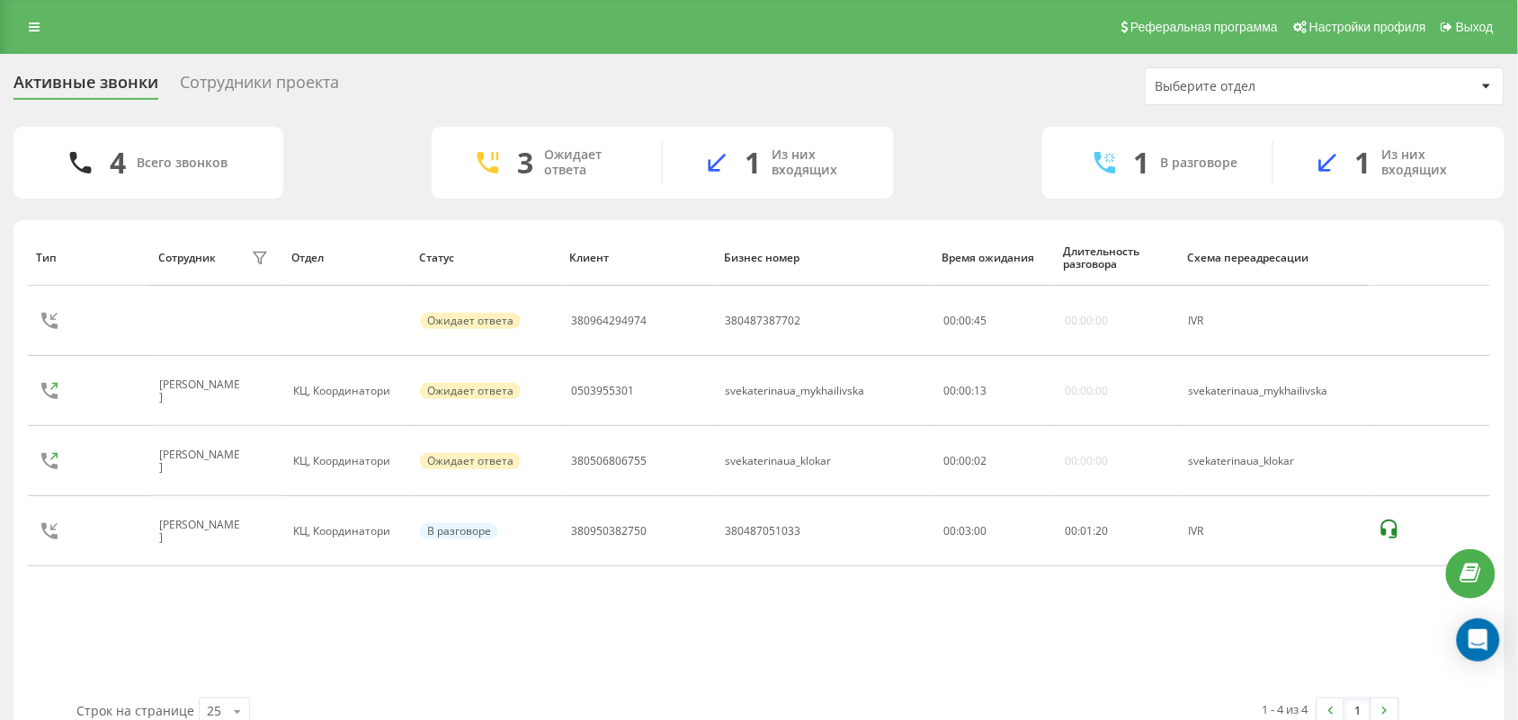
drag, startPoint x: 138, startPoint y: 646, endPoint x: 148, endPoint y: 646, distance: 10.8
click at [139, 646] on div "Тип Сотрудник фильтра Отдел Статус [PERSON_NAME] номер Время ожидания Длительно…" at bounding box center [759, 463] width 1462 height 469
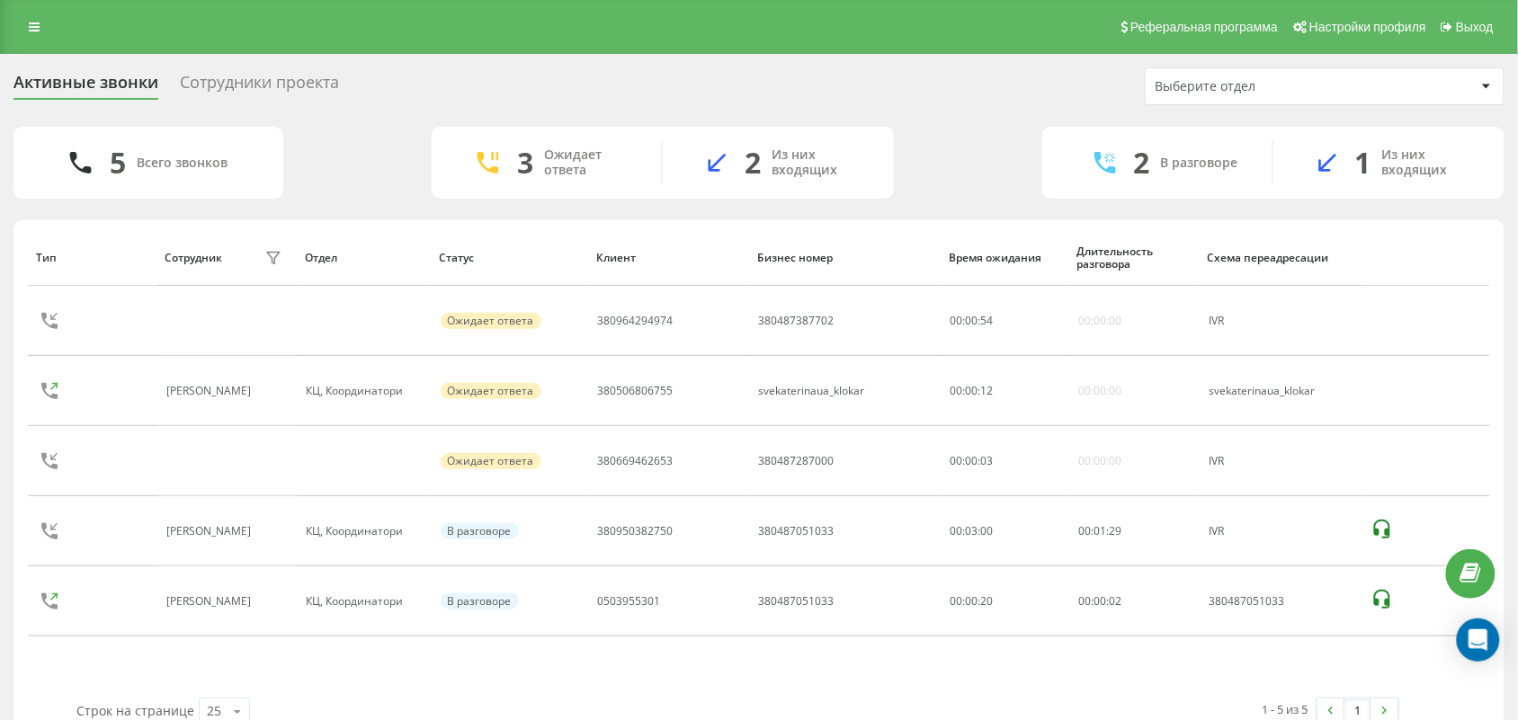
click at [276, 668] on div "Тип Сотрудник фильтра Отдел Статус Клиент Бизнес номер Время ожидания Длительно…" at bounding box center [759, 463] width 1462 height 469
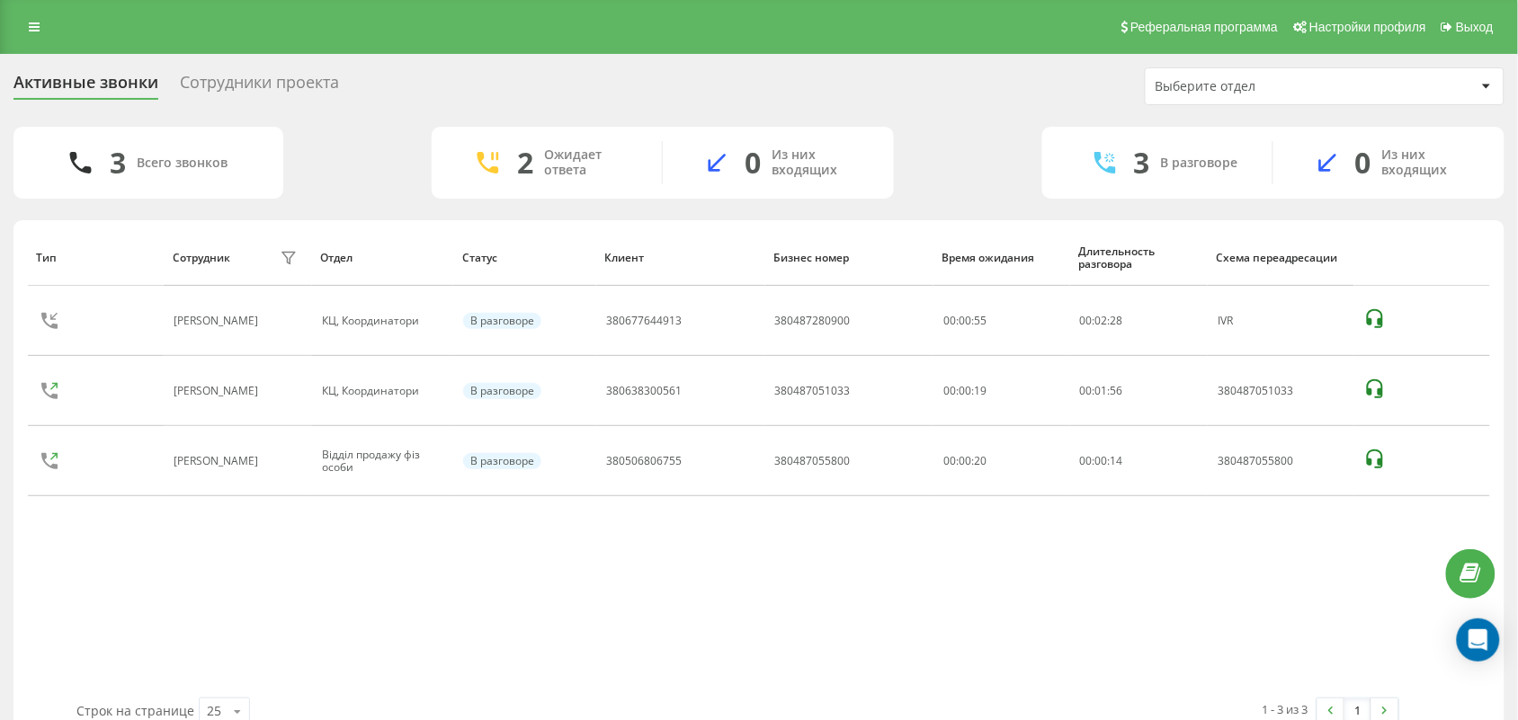
click at [186, 627] on div "Тип Сотрудник фильтра Отдел Статус Клиент Бизнес номер Время ожидания Длительно…" at bounding box center [759, 463] width 1462 height 469
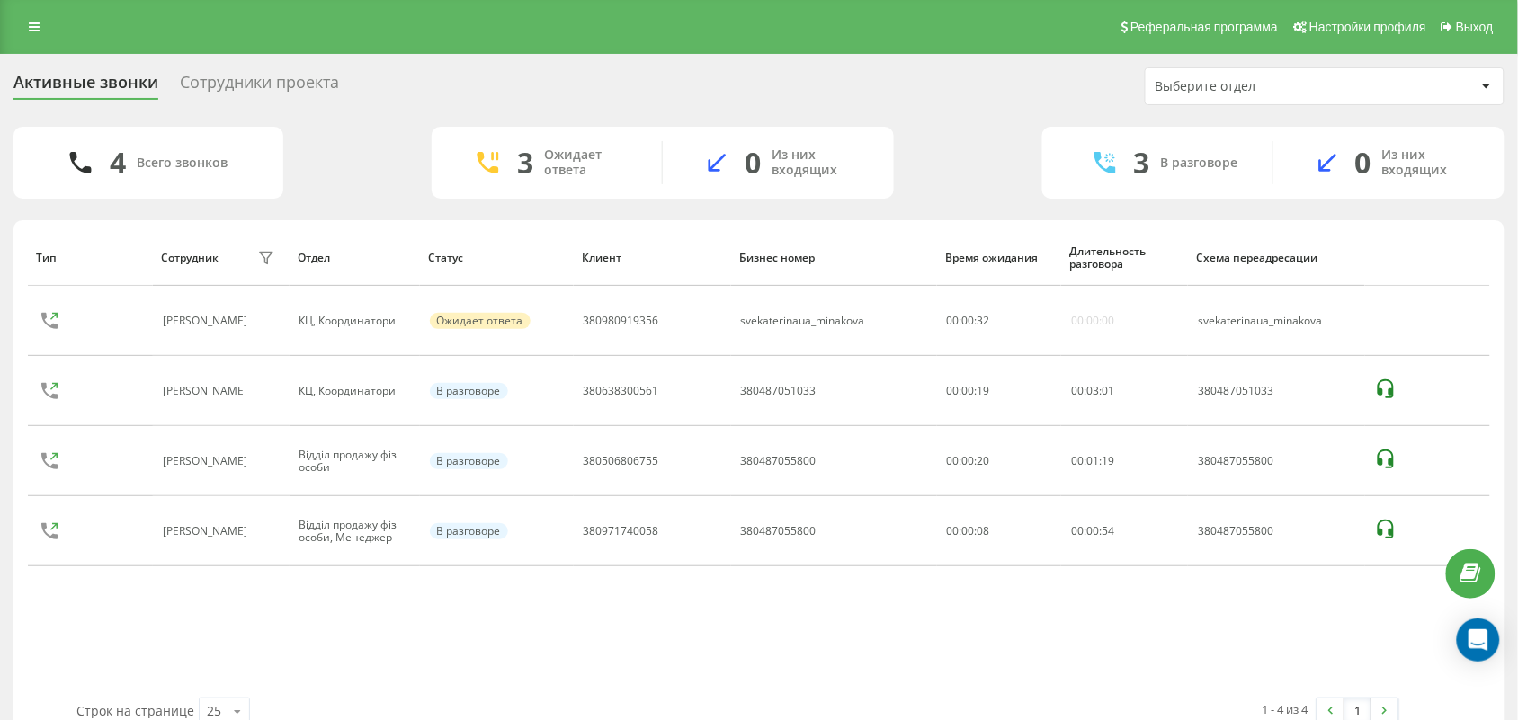
click at [221, 604] on div "Тип Сотрудник фильтра Отдел Статус Клиент Бизнес номер Время ожидания Длительно…" at bounding box center [759, 463] width 1462 height 469
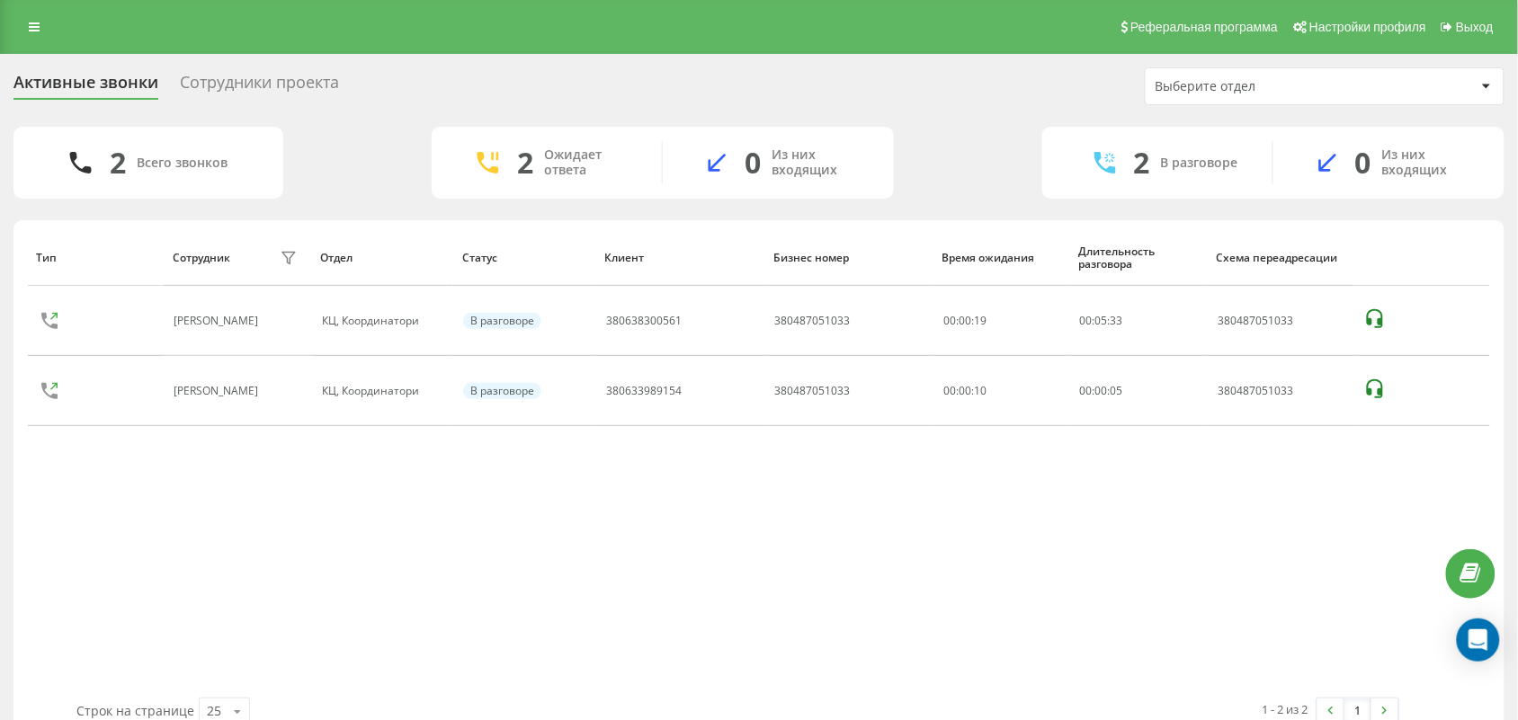
click at [623, 569] on div "Тип Сотрудник фильтра Отдел Статус Клиент Бизнес номер Время ожидания Длительно…" at bounding box center [759, 463] width 1462 height 469
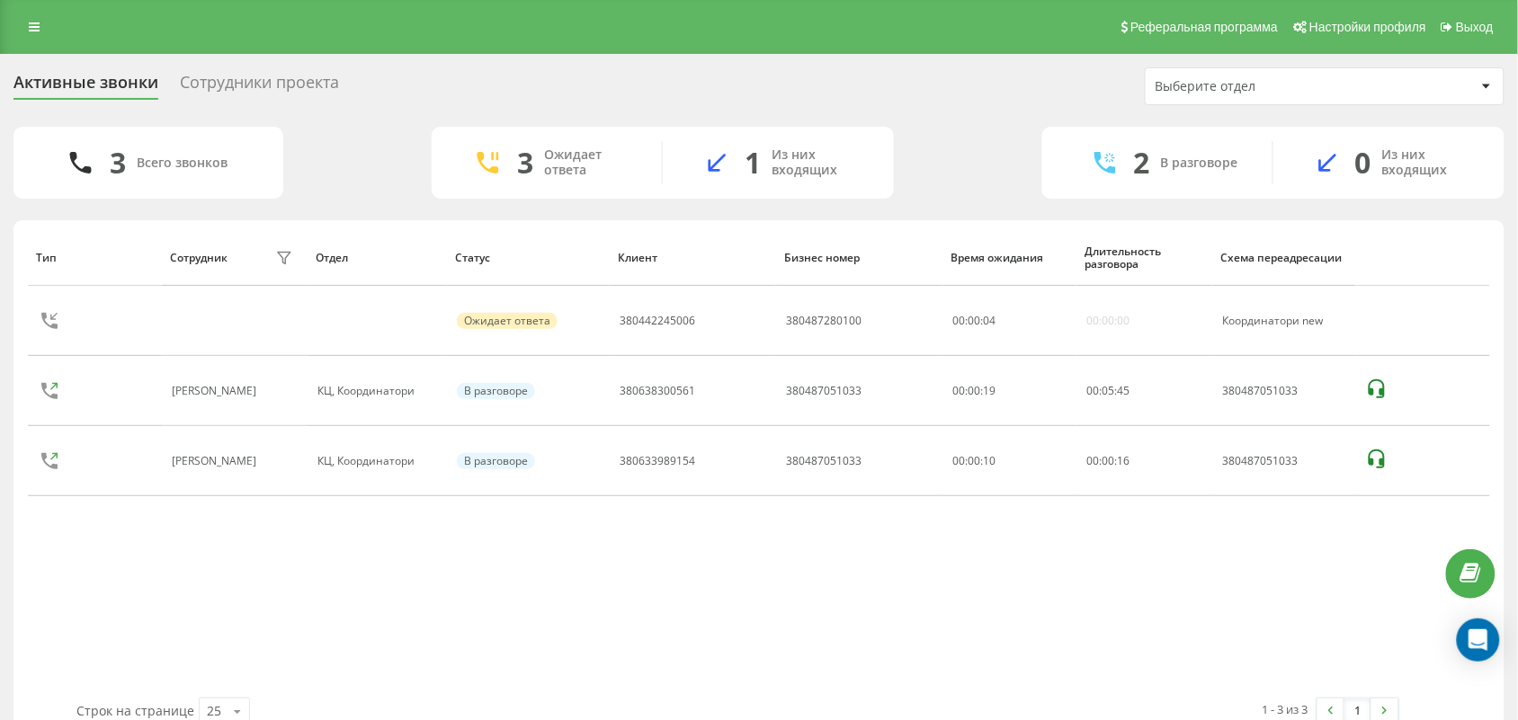
click at [670, 625] on div "Тип Сотрудник фильтра Отдел Статус Клиент Бизнес номер Время ожидания Длительно…" at bounding box center [759, 463] width 1462 height 469
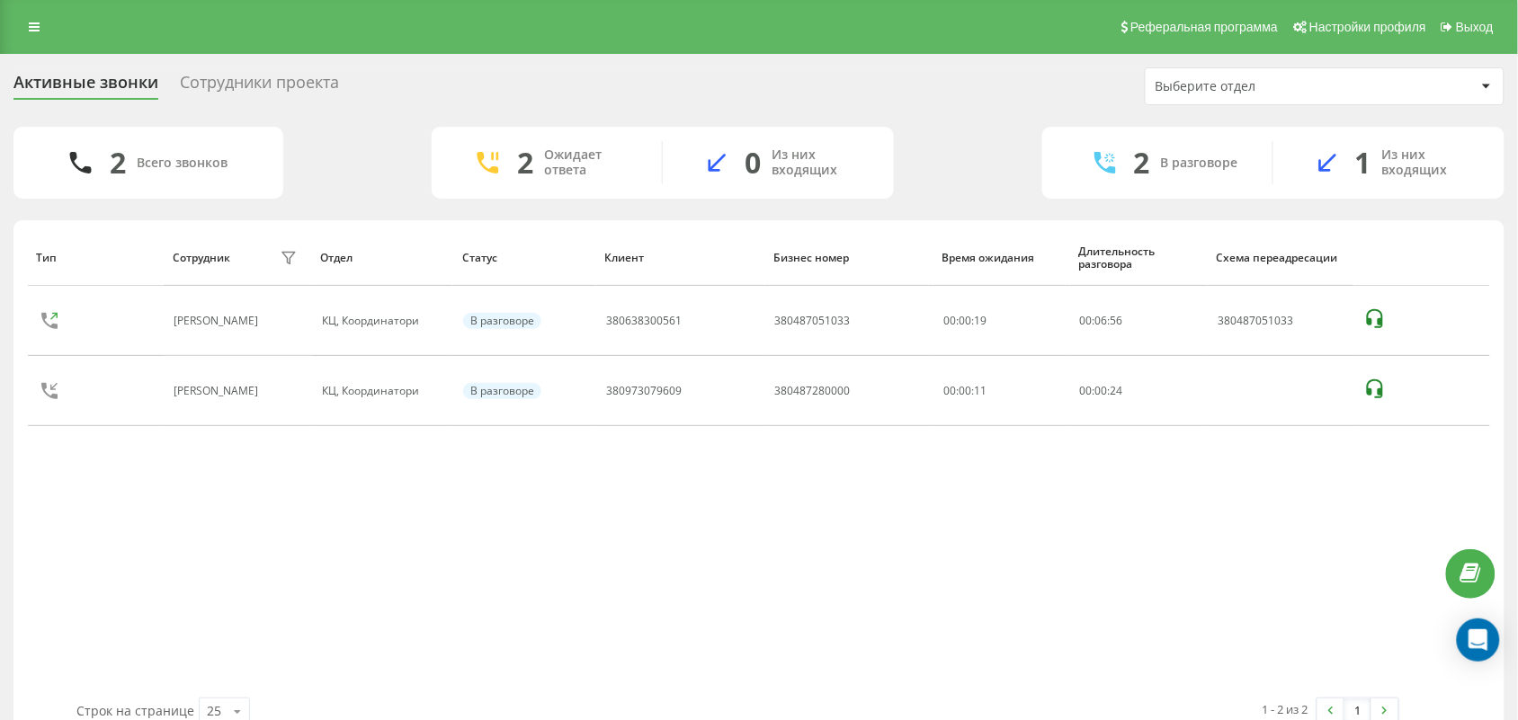
click at [238, 576] on div "Тип Сотрудник фильтра Отдел Статус Клиент Бизнес номер Время ожидания Длительно…" at bounding box center [759, 463] width 1462 height 469
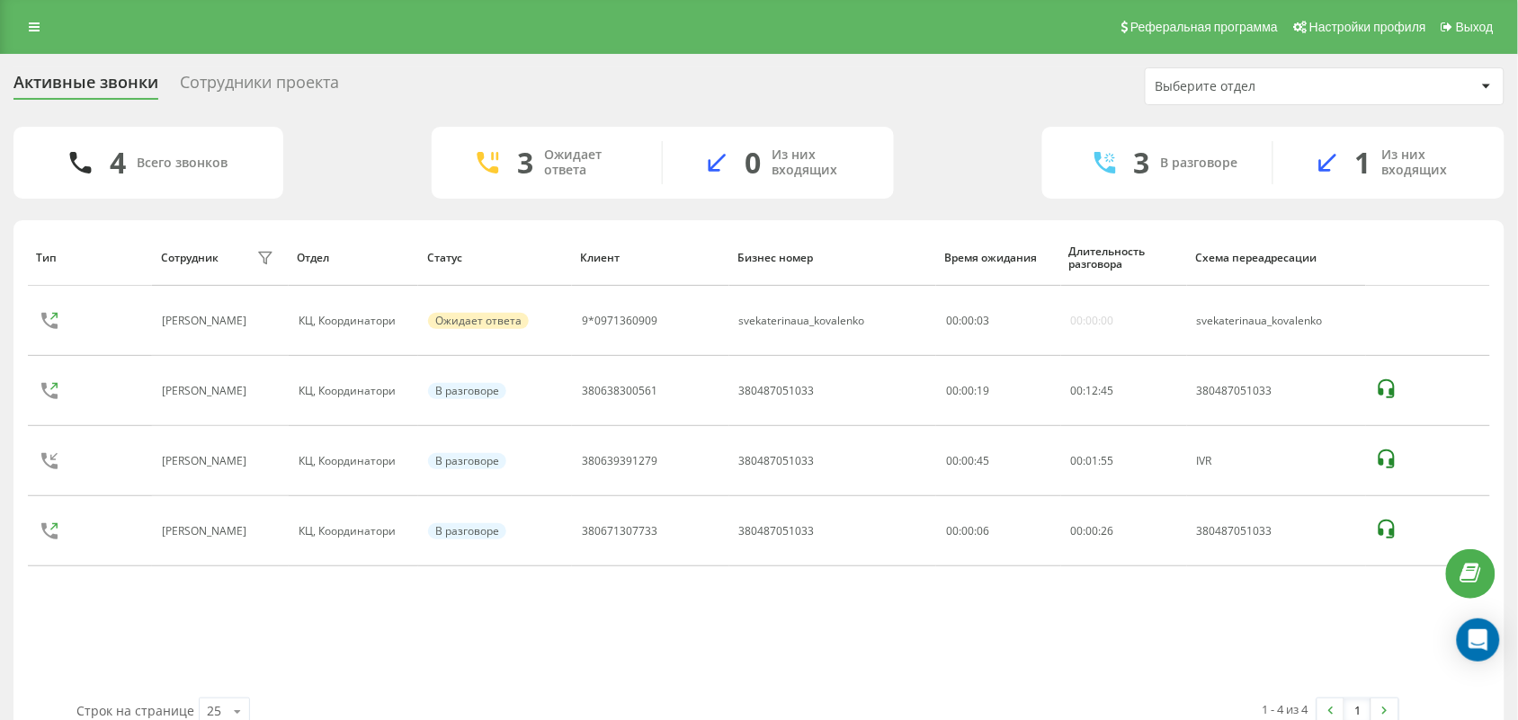
click at [190, 625] on div "Тип Сотрудник фильтра Отдел Статус Клиент Бизнес номер Время ожидания Длительно…" at bounding box center [759, 463] width 1462 height 469
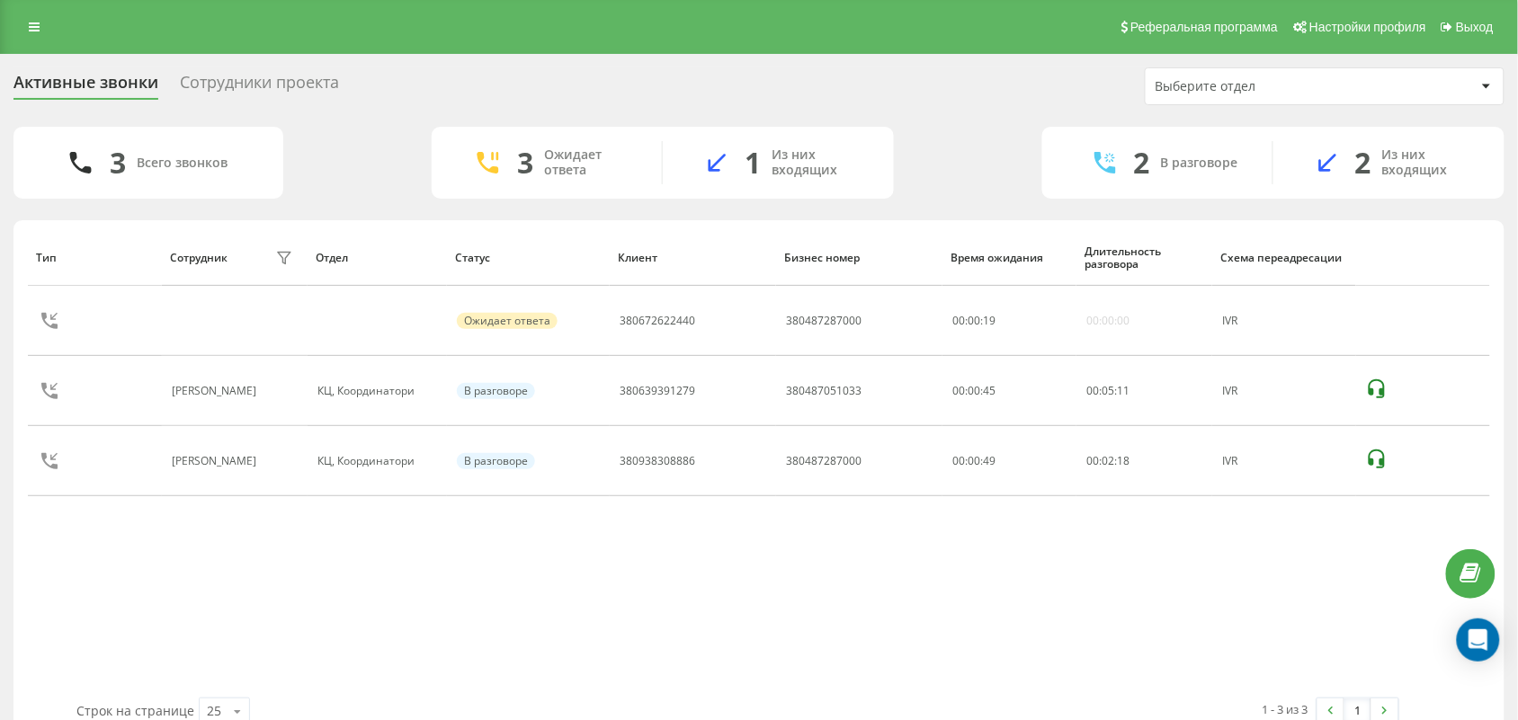
click at [213, 598] on div "Тип Сотрудник фильтра Отдел Статус Клиент Бизнес номер Время ожидания Длительно…" at bounding box center [759, 463] width 1462 height 469
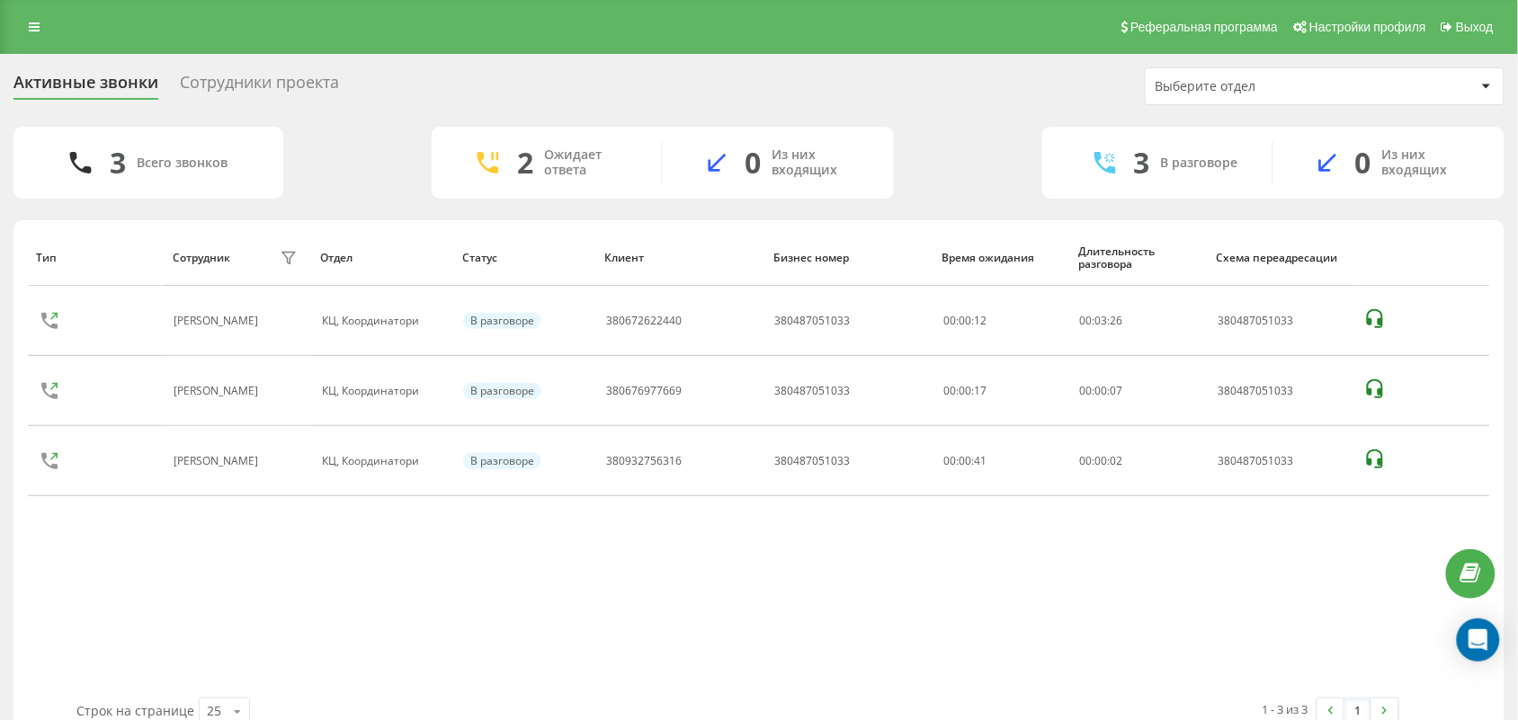
click at [636, 631] on div "Тип Сотрудник фильтра Отдел Статус Клиент Бизнес номер Время ожидания Длительно…" at bounding box center [759, 463] width 1462 height 469
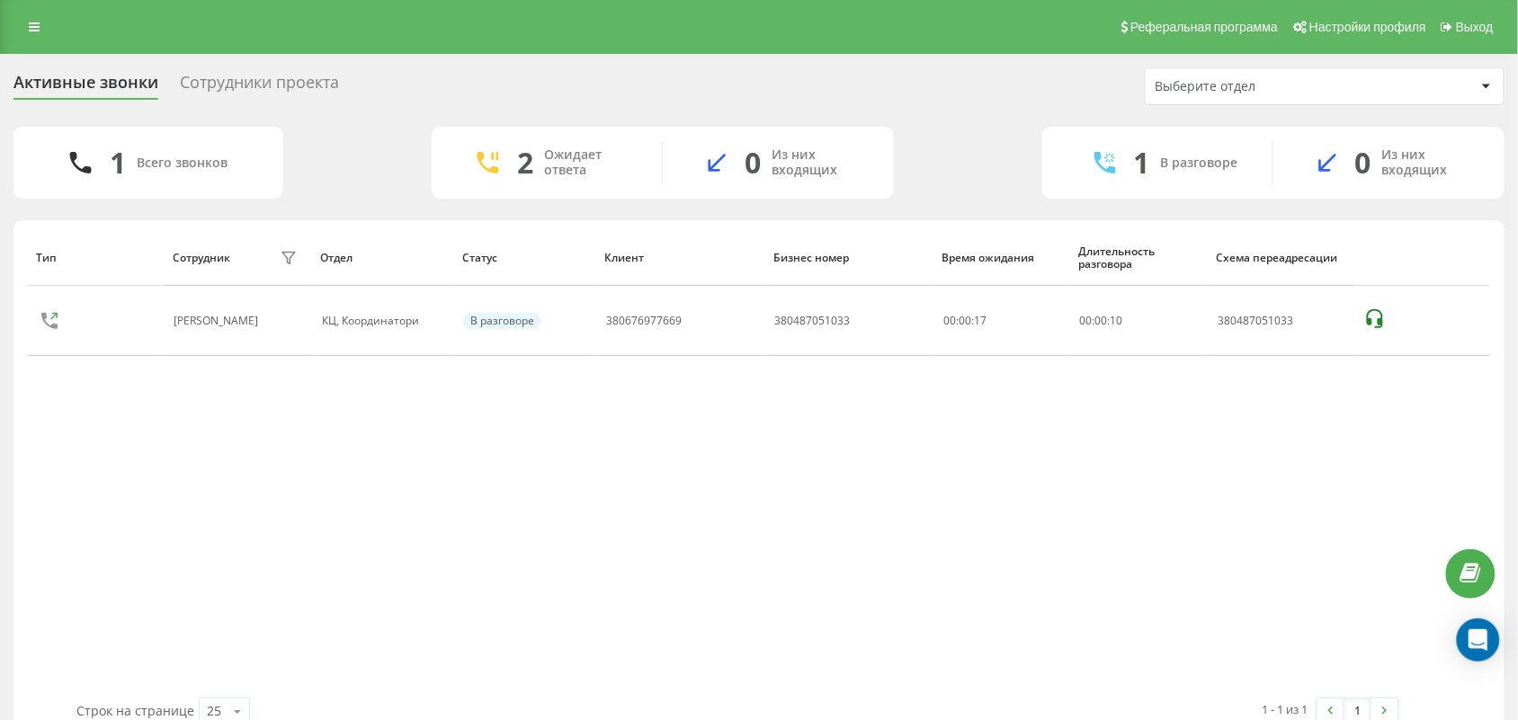
drag, startPoint x: 533, startPoint y: 558, endPoint x: 536, endPoint y: 619, distance: 61.2
click at [533, 572] on div "Тип Сотрудник фильтра Отдел Статус Клиент Бизнес номер Время ожидания Длительно…" at bounding box center [759, 463] width 1462 height 469
drag, startPoint x: 653, startPoint y: 524, endPoint x: 630, endPoint y: 609, distance: 87.7
click at [652, 526] on div "Тип Сотрудник фильтра Отдел Статус Клиент Бизнес номер Время ожидания Длительно…" at bounding box center [759, 463] width 1462 height 469
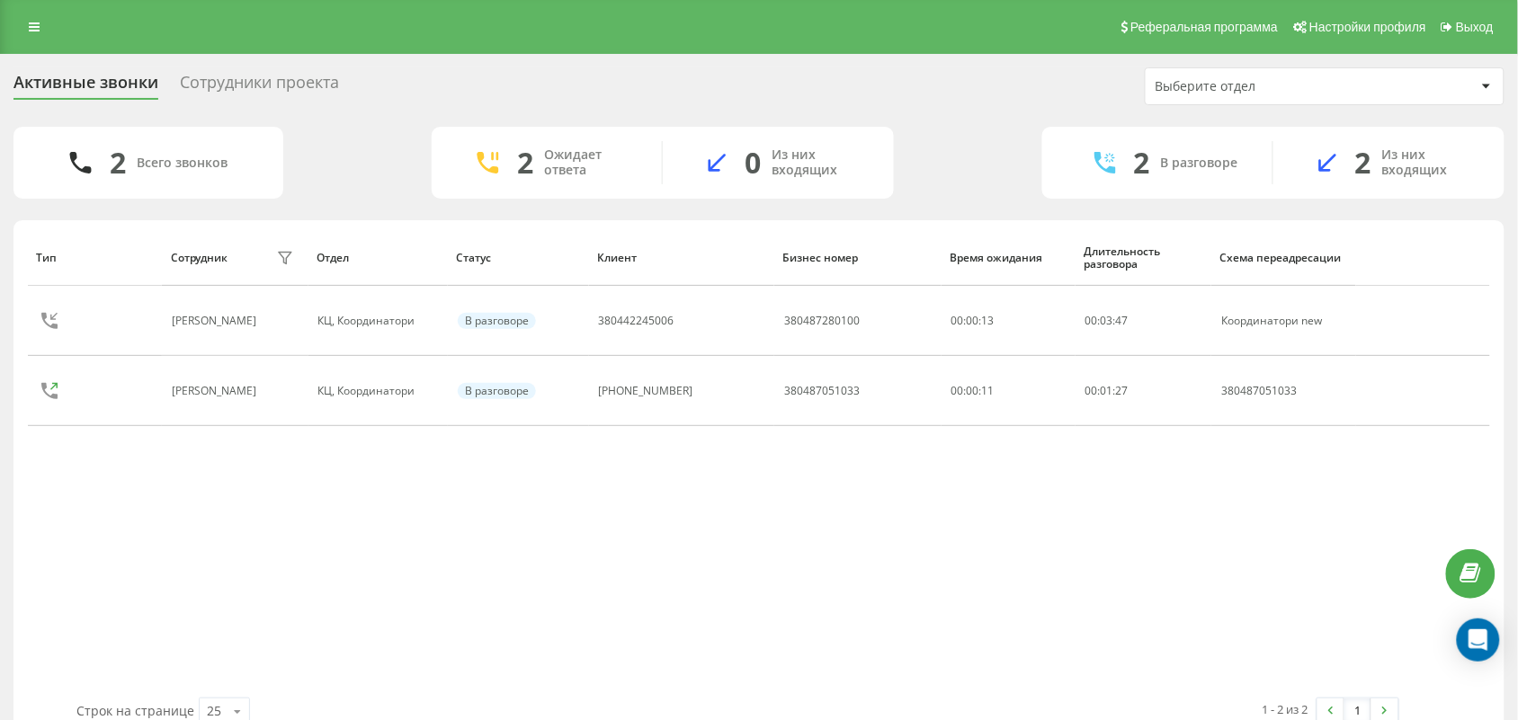
click at [578, 558] on div "Тип Сотрудник фильтра Отдел Статус Клиент Бизнес номер Время ожидания Длительно…" at bounding box center [759, 463] width 1462 height 469
click at [262, 589] on div "Тип Сотрудник фильтра Отдел Статус Клиент Бизнес номер Время ожидания Длительно…" at bounding box center [759, 463] width 1462 height 469
drag, startPoint x: 547, startPoint y: 605, endPoint x: 447, endPoint y: 49, distance: 564.7
click at [547, 599] on div "Тип Сотрудник фильтра Отдел Статус Клиент Бизнес номер Время ожидания Длительно…" at bounding box center [759, 463] width 1462 height 469
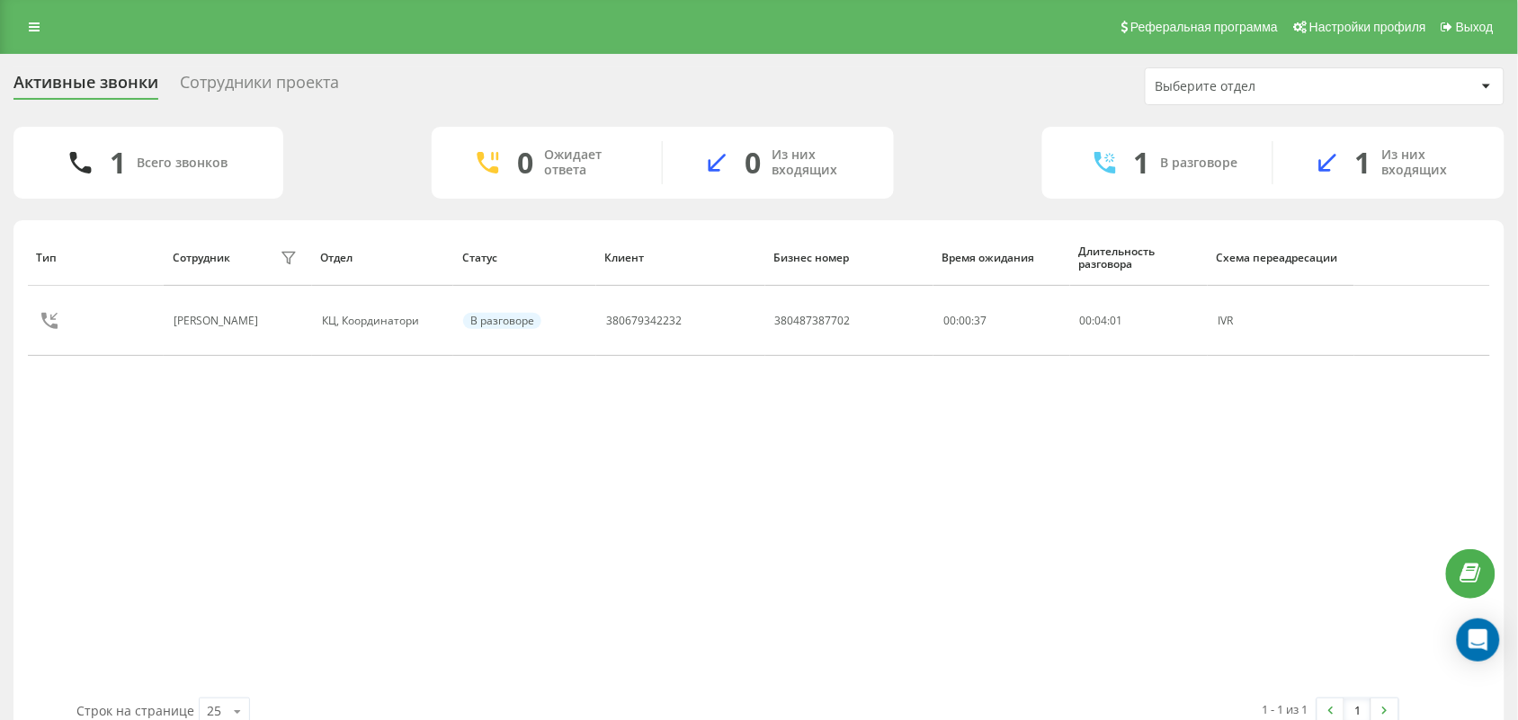
click at [85, 496] on div "Тип Сотрудник фильтра Отдел Статус Клиент Бизнес номер Время ожидания Длительно…" at bounding box center [759, 463] width 1462 height 469
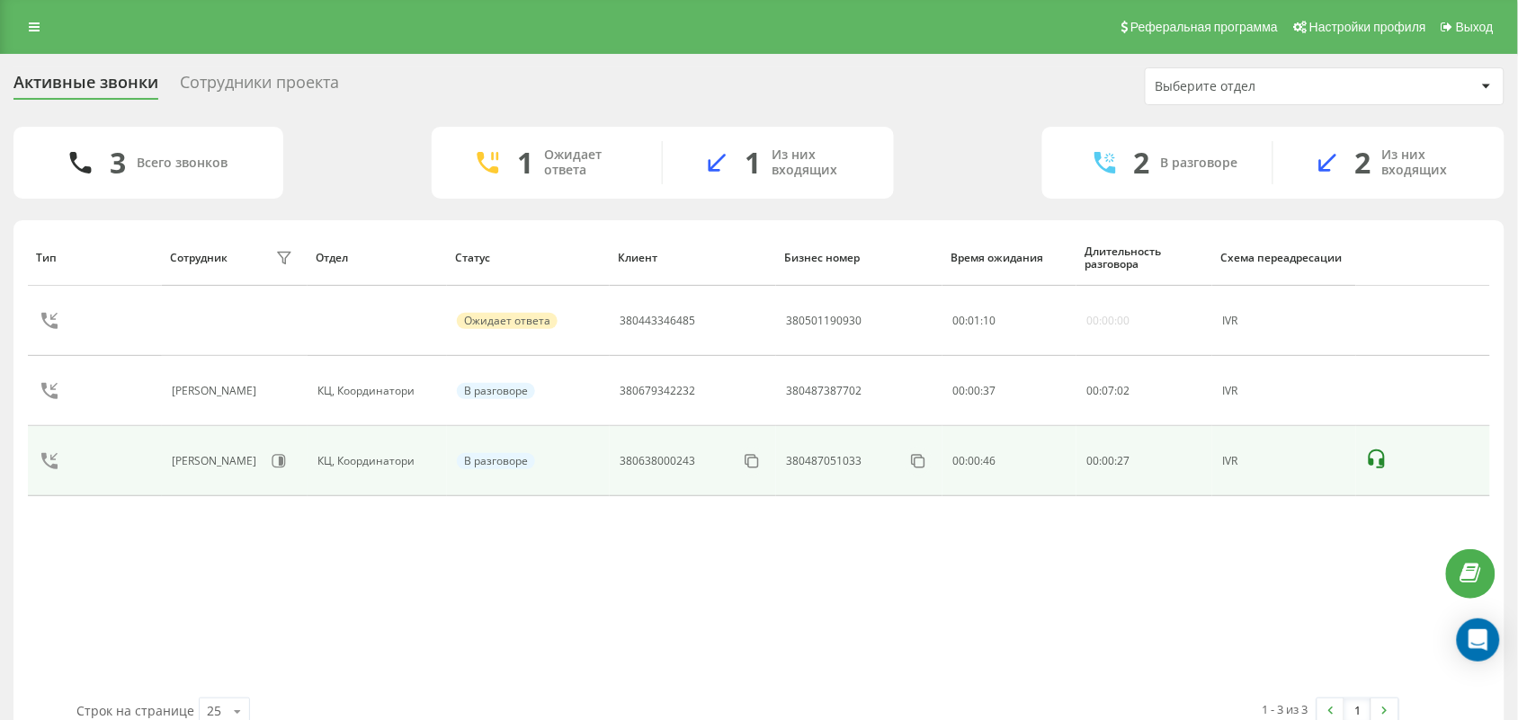
drag, startPoint x: 817, startPoint y: 596, endPoint x: 982, endPoint y: 427, distance: 236.6
click at [820, 596] on div "Тип Сотрудник фильтра Отдел Статус Клиент Бизнес номер Время ожидания Длительно…" at bounding box center [759, 463] width 1462 height 469
drag, startPoint x: 848, startPoint y: 614, endPoint x: 956, endPoint y: 478, distance: 173.5
click at [854, 612] on div "Тип Сотрудник фильтра Отдел Статус Клиент Бизнес номер Время ожидания Длительно…" at bounding box center [759, 463] width 1462 height 469
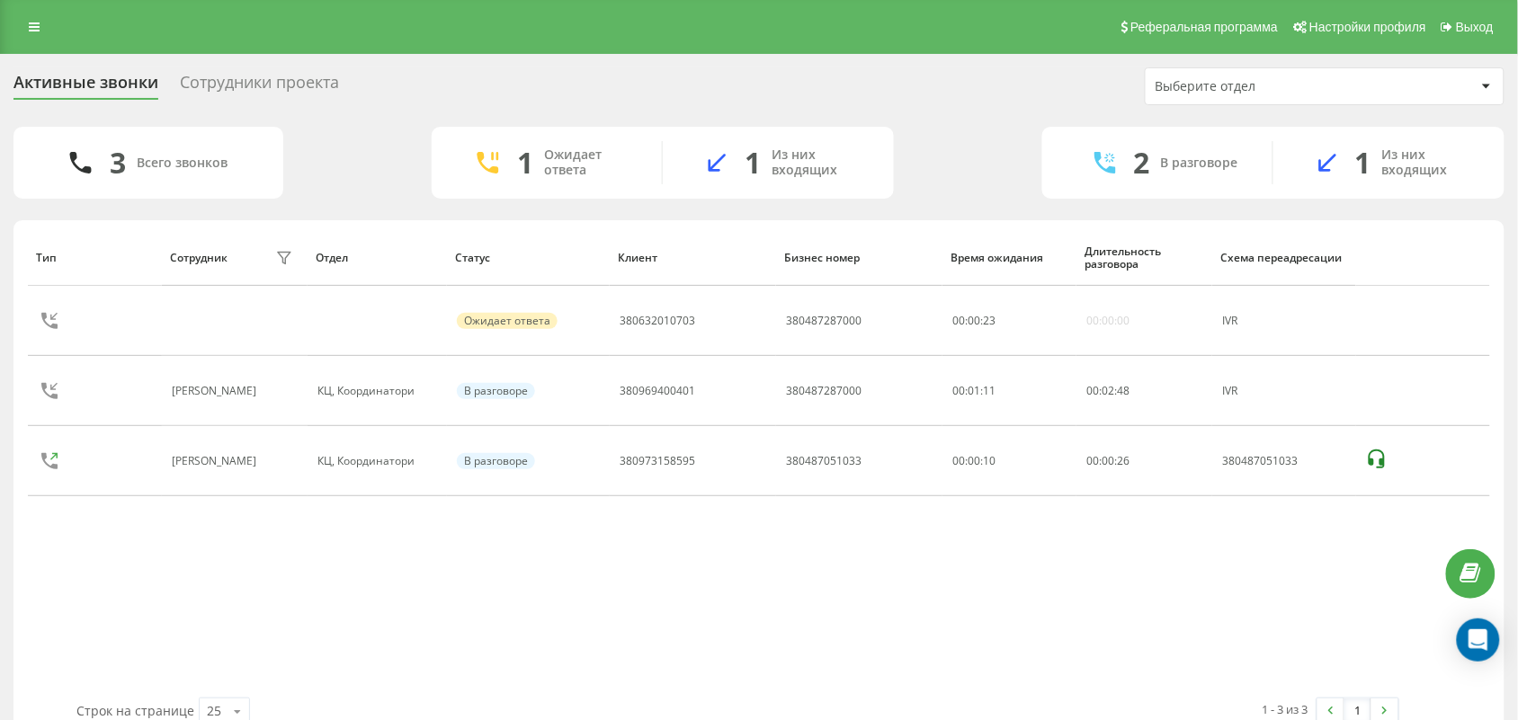
click at [861, 562] on div "Тип Сотрудник фильтра Отдел Статус Клиент Бизнес номер Время ожидания Длительно…" at bounding box center [759, 463] width 1462 height 469
click at [199, 554] on div "Тип Сотрудник фильтра Отдел Статус Клиент Бизнес номер Время ожидания Длительно…" at bounding box center [759, 463] width 1462 height 469
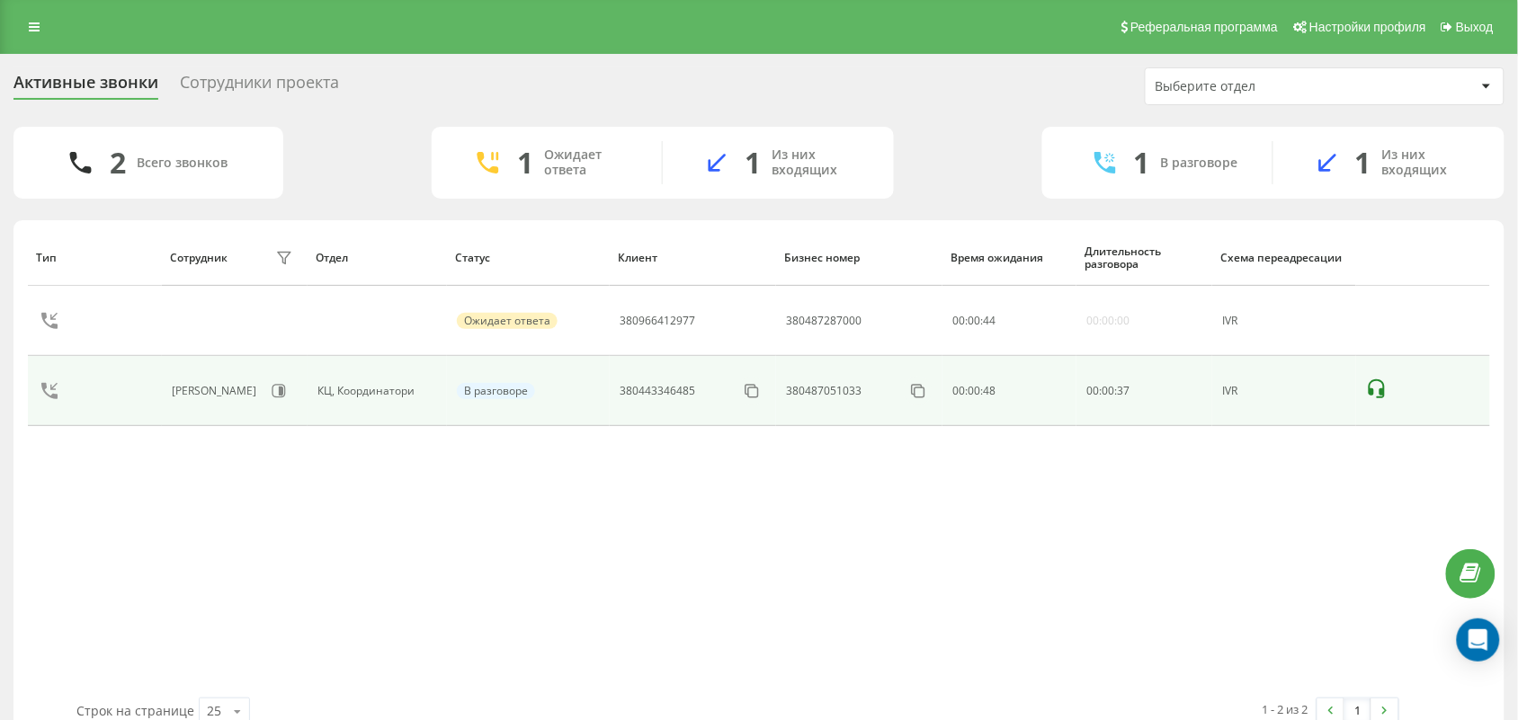
drag, startPoint x: 891, startPoint y: 564, endPoint x: 1008, endPoint y: 416, distance: 188.2
click at [892, 564] on div "Тип Сотрудник фильтра Отдел Статус Клиент Бизнес номер Время ожидания Длительно…" at bounding box center [759, 463] width 1462 height 469
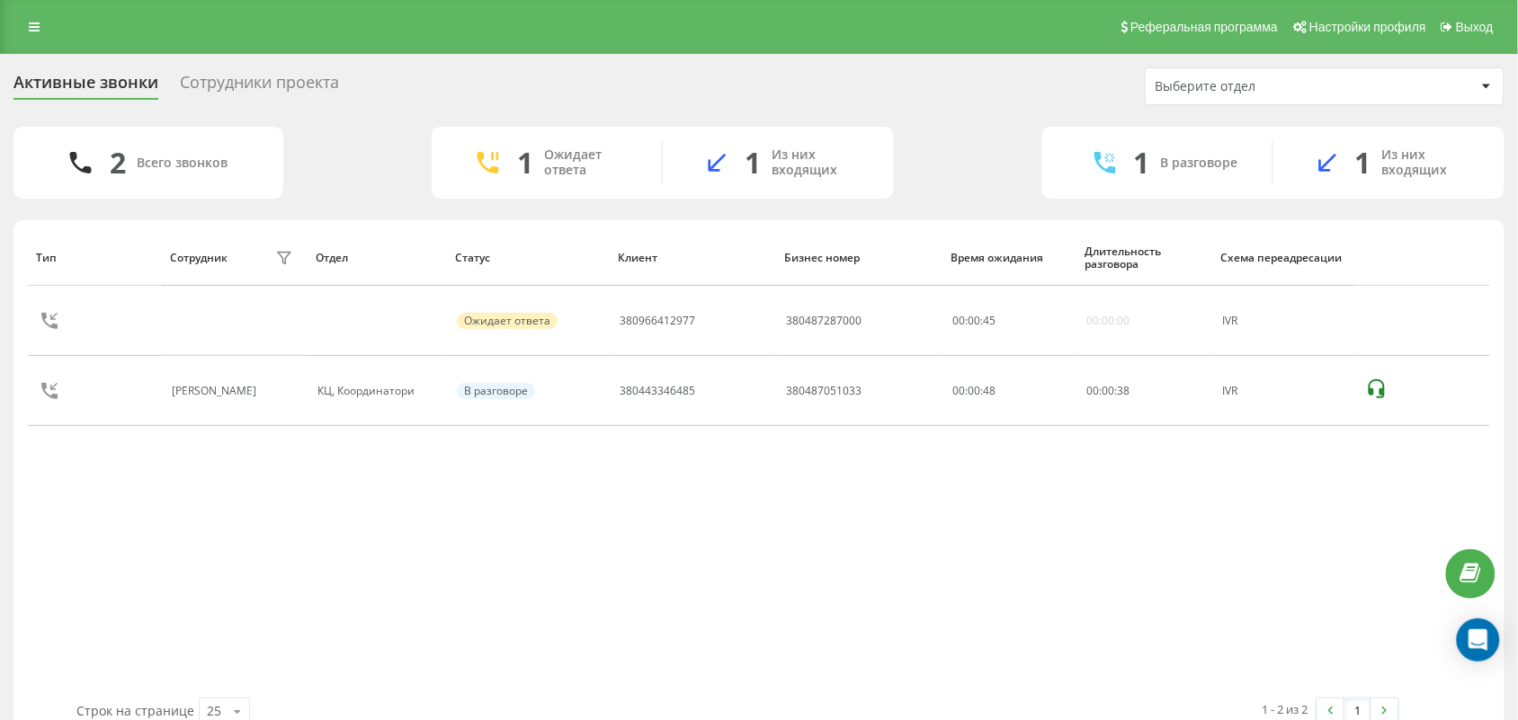
click at [962, 173] on div "2 Всего звонков 1 Ожидает ответа 1 Из них входящих 1 В разговоре 1 Из них входя…" at bounding box center [758, 163] width 1491 height 72
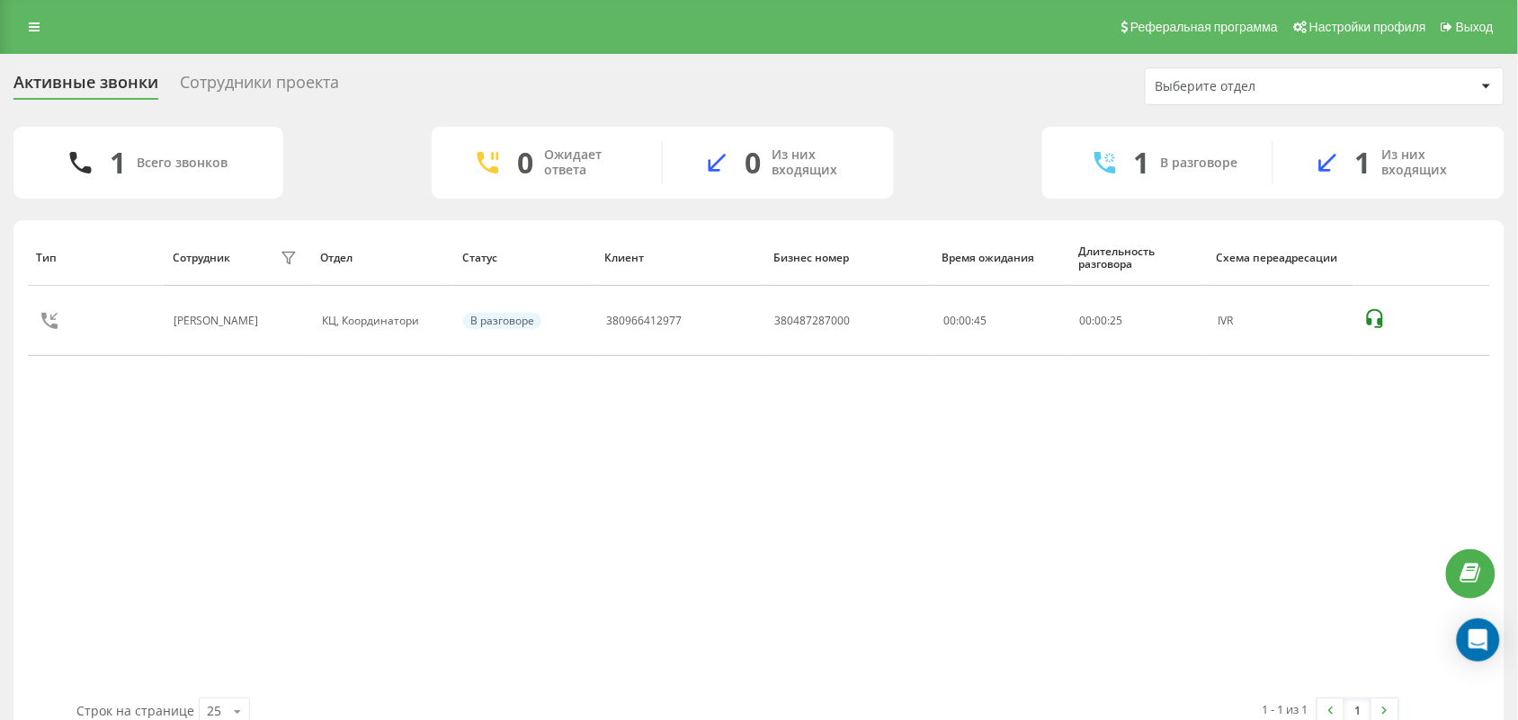
click at [652, 583] on div "Тип Сотрудник фильтра Отдел Статус Клиент Бизнес номер Время ожидания Длительно…" at bounding box center [759, 463] width 1462 height 469
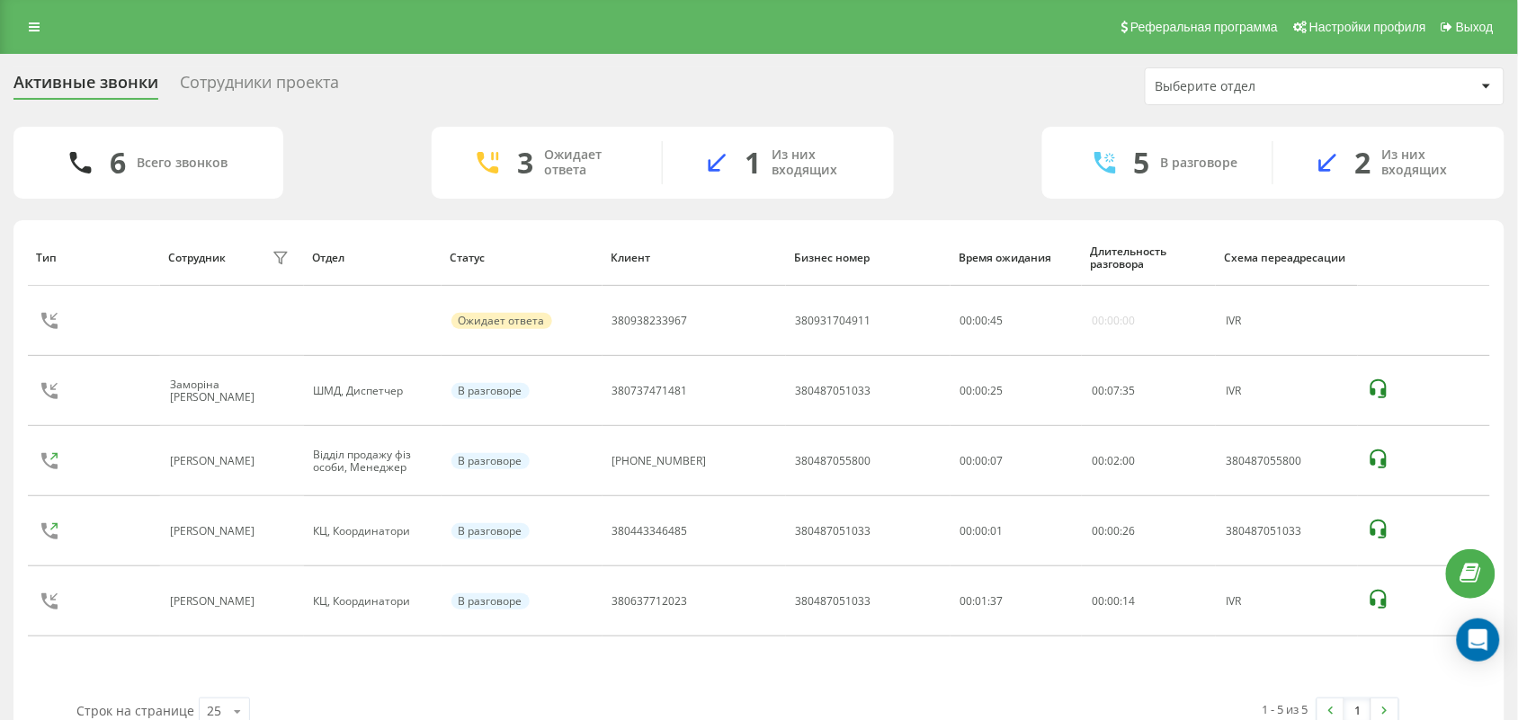
click at [262, 655] on div "Тип Сотрудник фильтра Отдел Статус Клиент Бизнес номер Время ожидания Длительно…" at bounding box center [759, 463] width 1462 height 469
click at [866, 628] on div "Тип Сотрудник фильтра Отдел Статус Клиент Бизнес номер Время ожидания Длительно…" at bounding box center [759, 463] width 1462 height 469
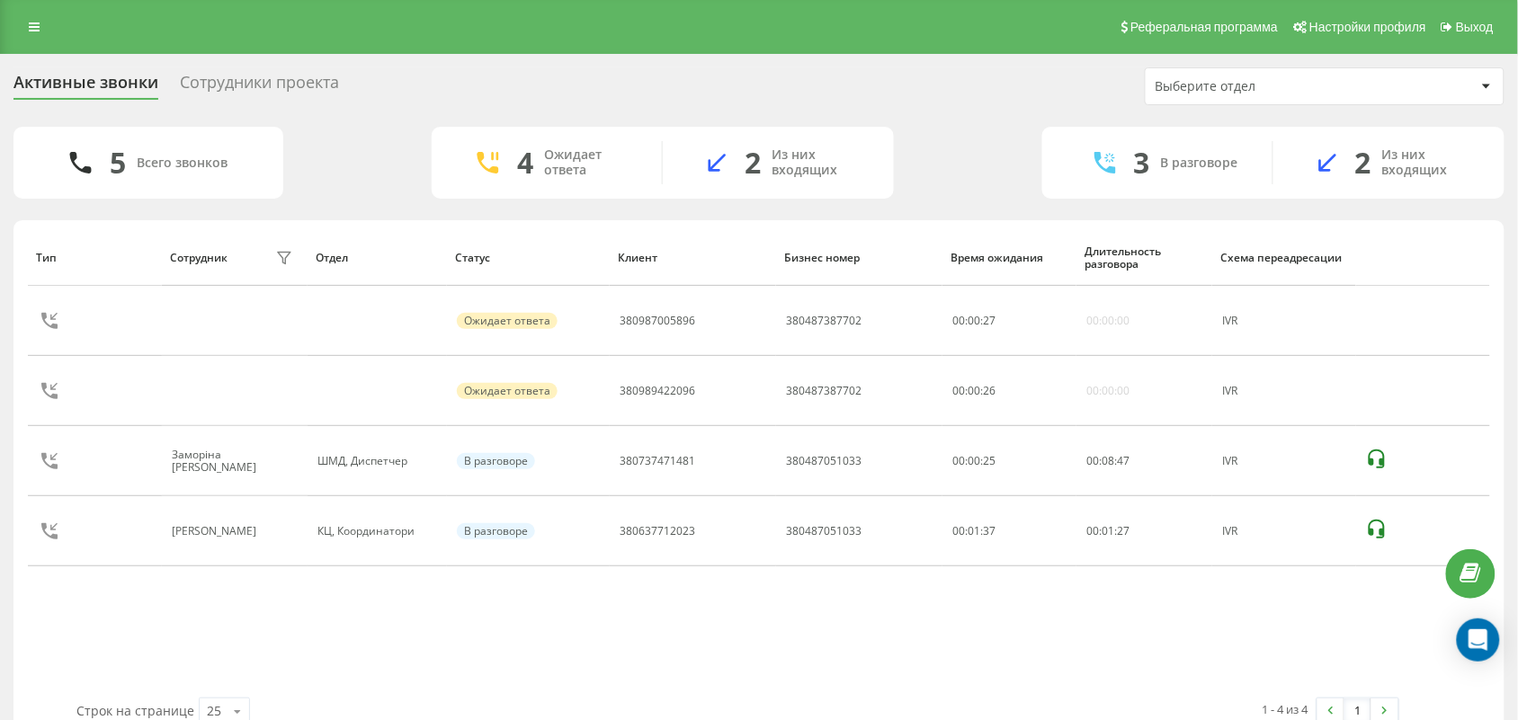
click at [676, 627] on div "Тип Сотрудник фильтра Отдел Статус Клиент Бизнес номер Время ожидания Длительно…" at bounding box center [759, 463] width 1462 height 469
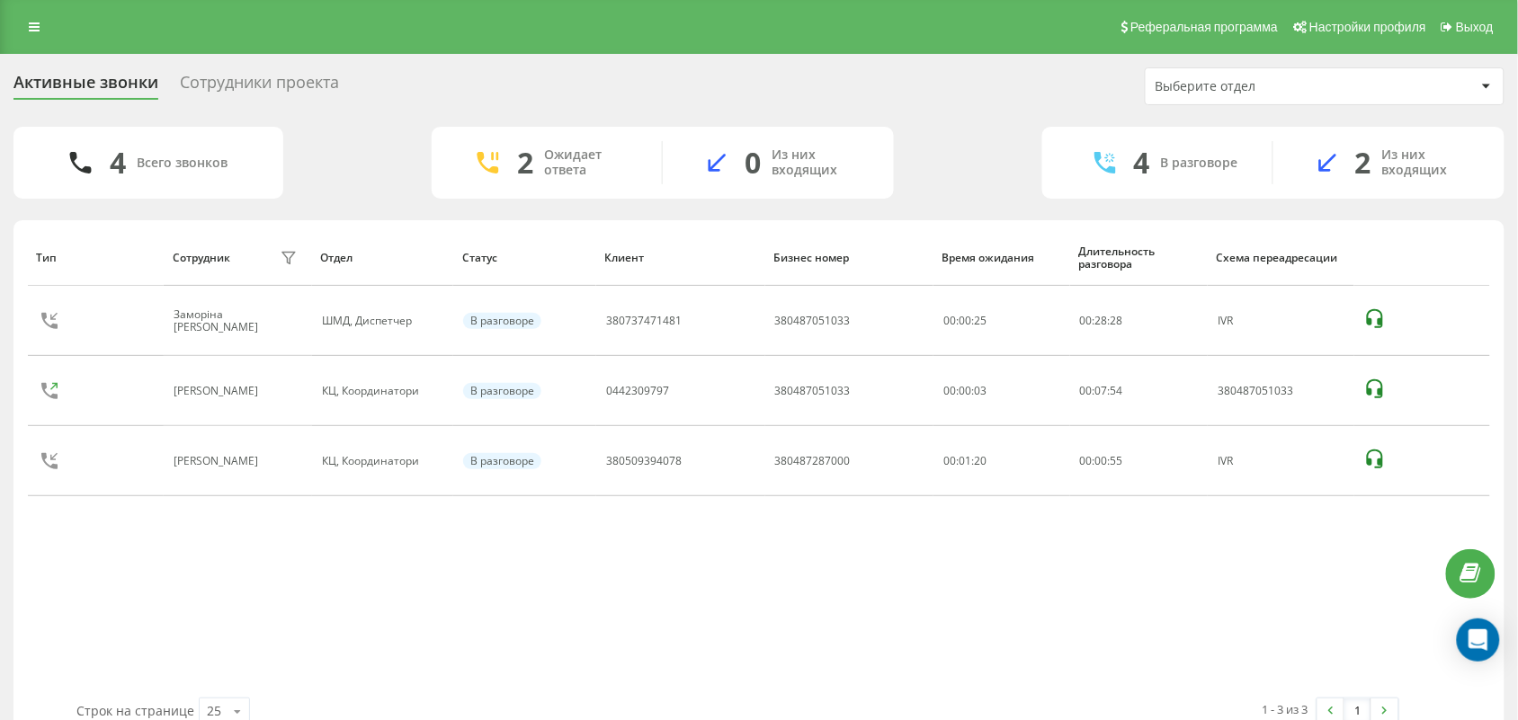
click at [205, 634] on div "Тип Сотрудник фильтра Отдел Статус Клиент Бизнес номер Время ожидания Длительно…" at bounding box center [759, 463] width 1462 height 469
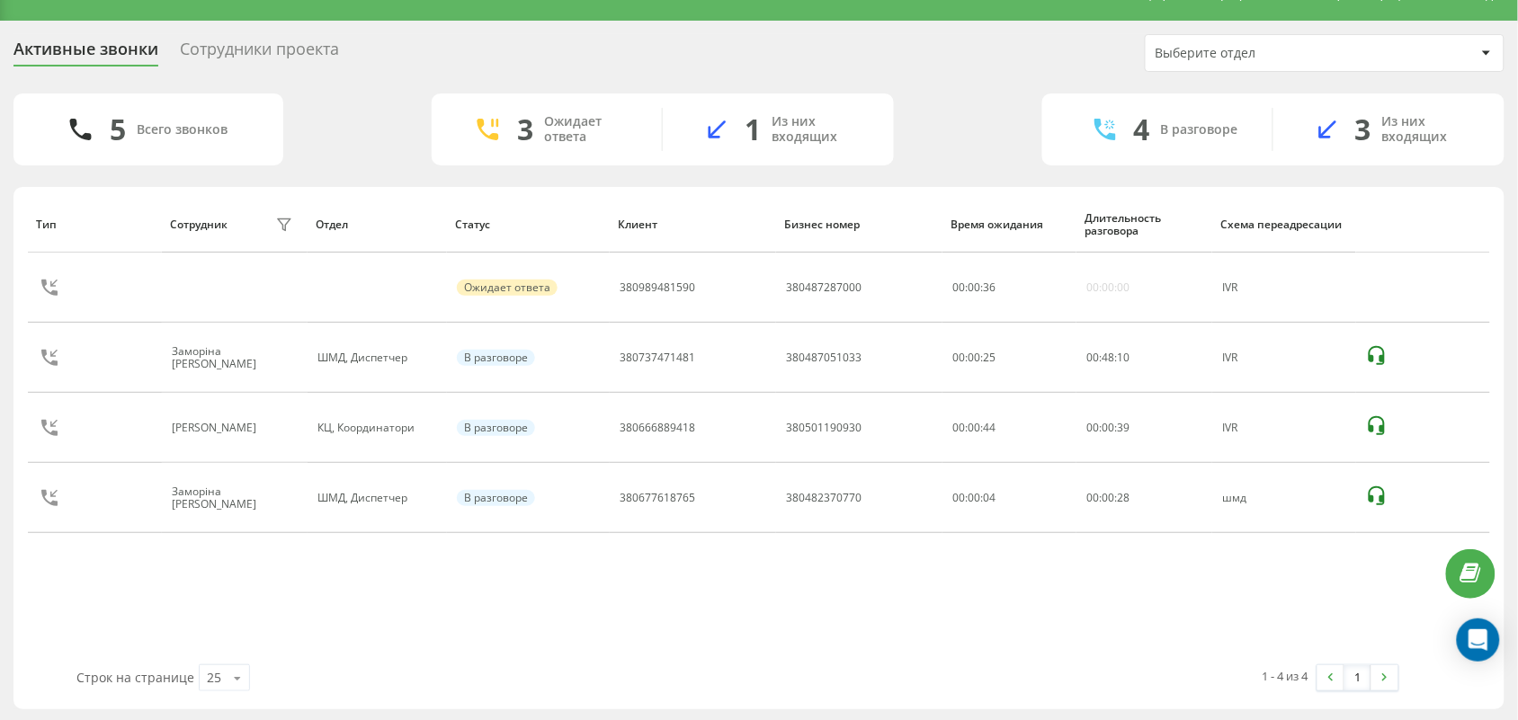
scroll to position [36, 0]
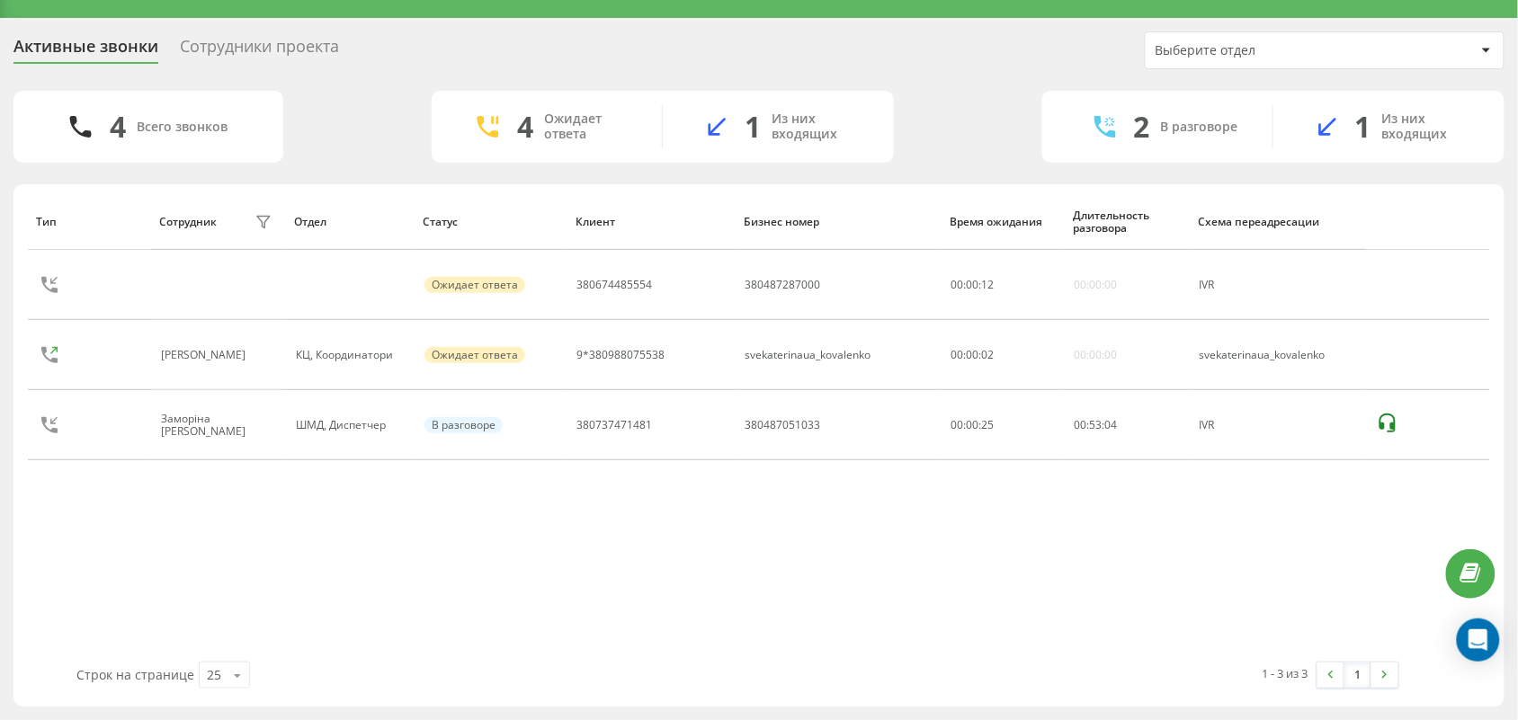
click at [117, 604] on div "Тип Сотрудник фильтра Отдел Статус Клиент Бизнес номер Время ожидания Длительно…" at bounding box center [759, 427] width 1462 height 469
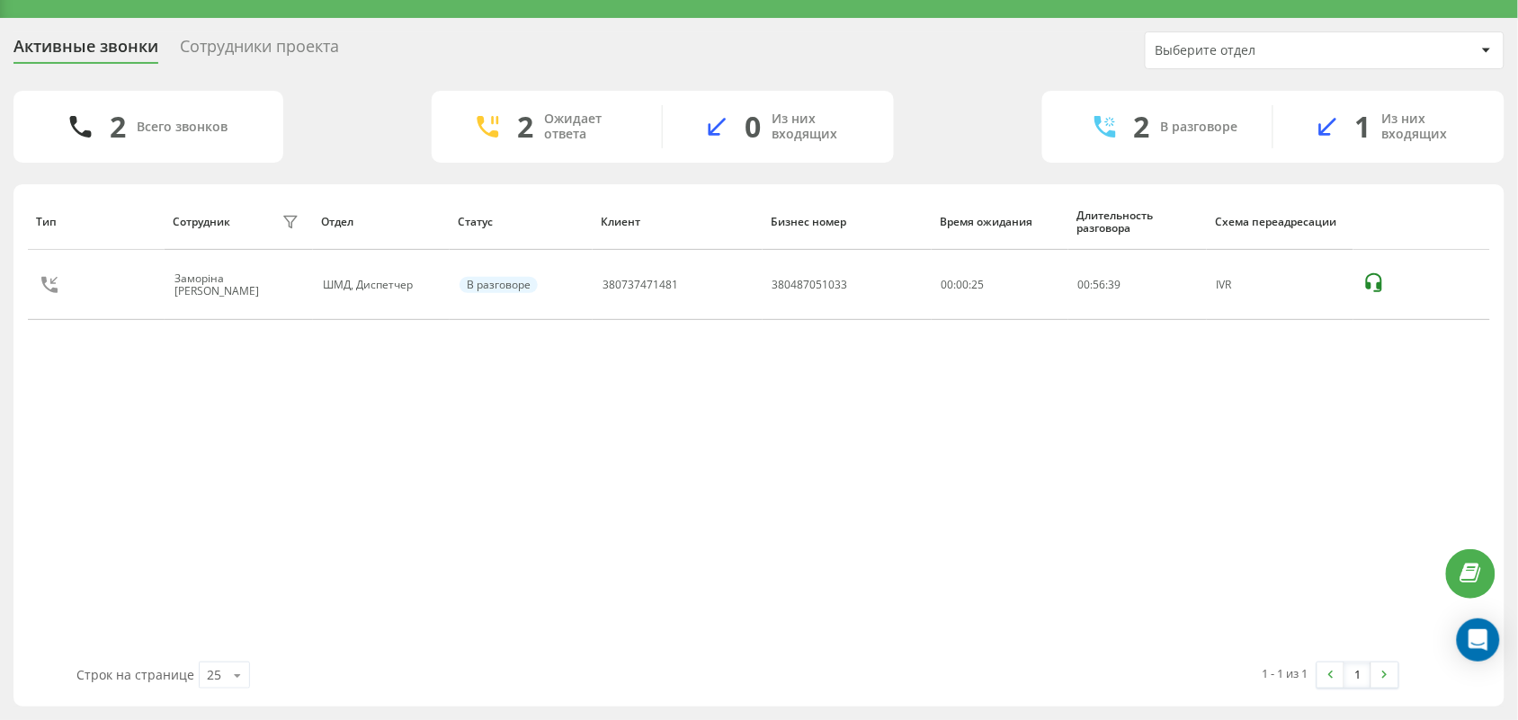
drag, startPoint x: 199, startPoint y: 517, endPoint x: 198, endPoint y: 239, distance: 277.9
click at [199, 509] on div "Тип Сотрудник фильтра Отдел Статус Клиент Бизнес номер Время ожидания Длительно…" at bounding box center [759, 427] width 1462 height 469
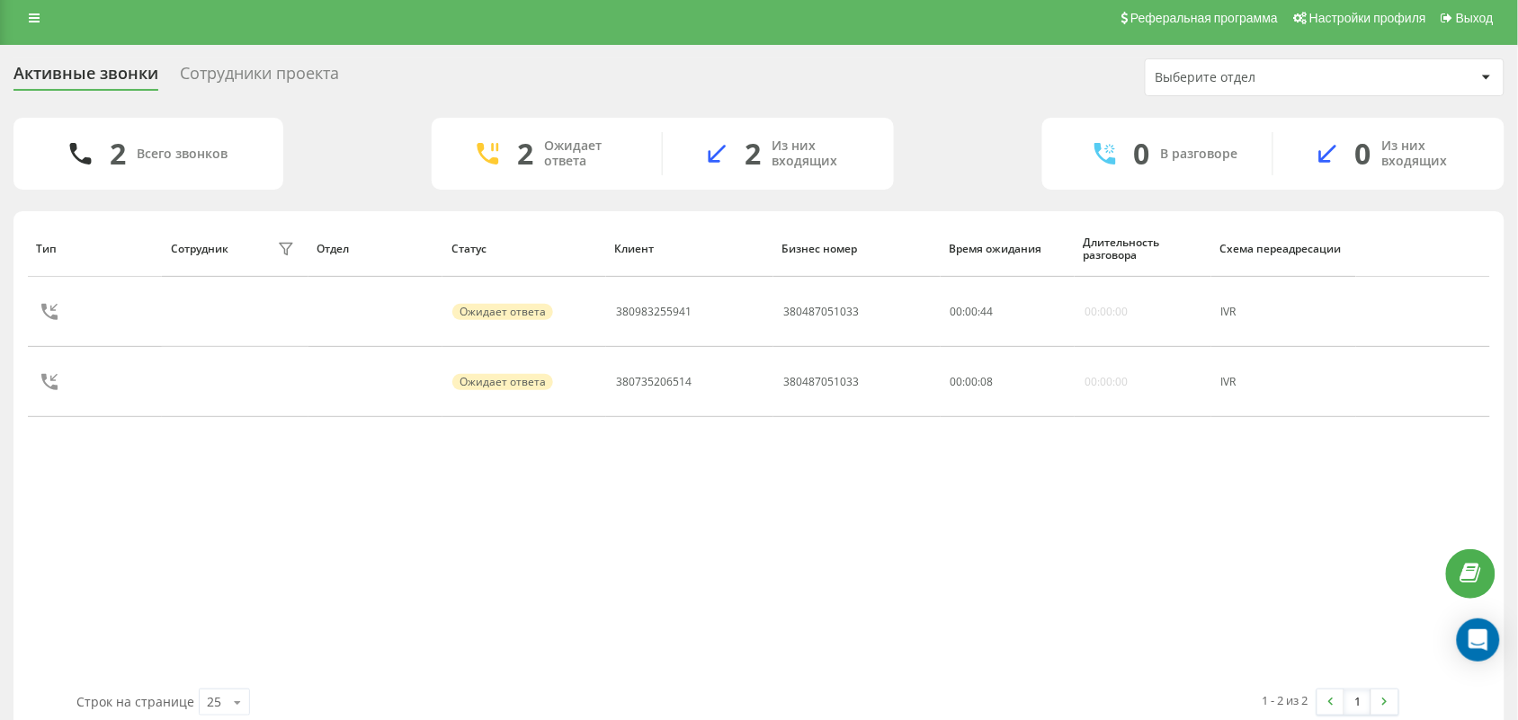
click at [211, 541] on div "Тип Сотрудник фильтра Отдел Статус Клиент Бизнес номер Время ожидания Длительно…" at bounding box center [759, 454] width 1462 height 469
click at [436, 571] on div "Тип Сотрудник фильтра Отдел Статус Клиент Бизнес номер Время ожидания Длительно…" at bounding box center [759, 454] width 1462 height 469
drag, startPoint x: 655, startPoint y: 529, endPoint x: 765, endPoint y: 1, distance: 539.2
click at [685, 479] on div "Тип Сотрудник фильтра Отдел Статус Клиент Бизнес номер Время ожидания Длительно…" at bounding box center [759, 454] width 1462 height 469
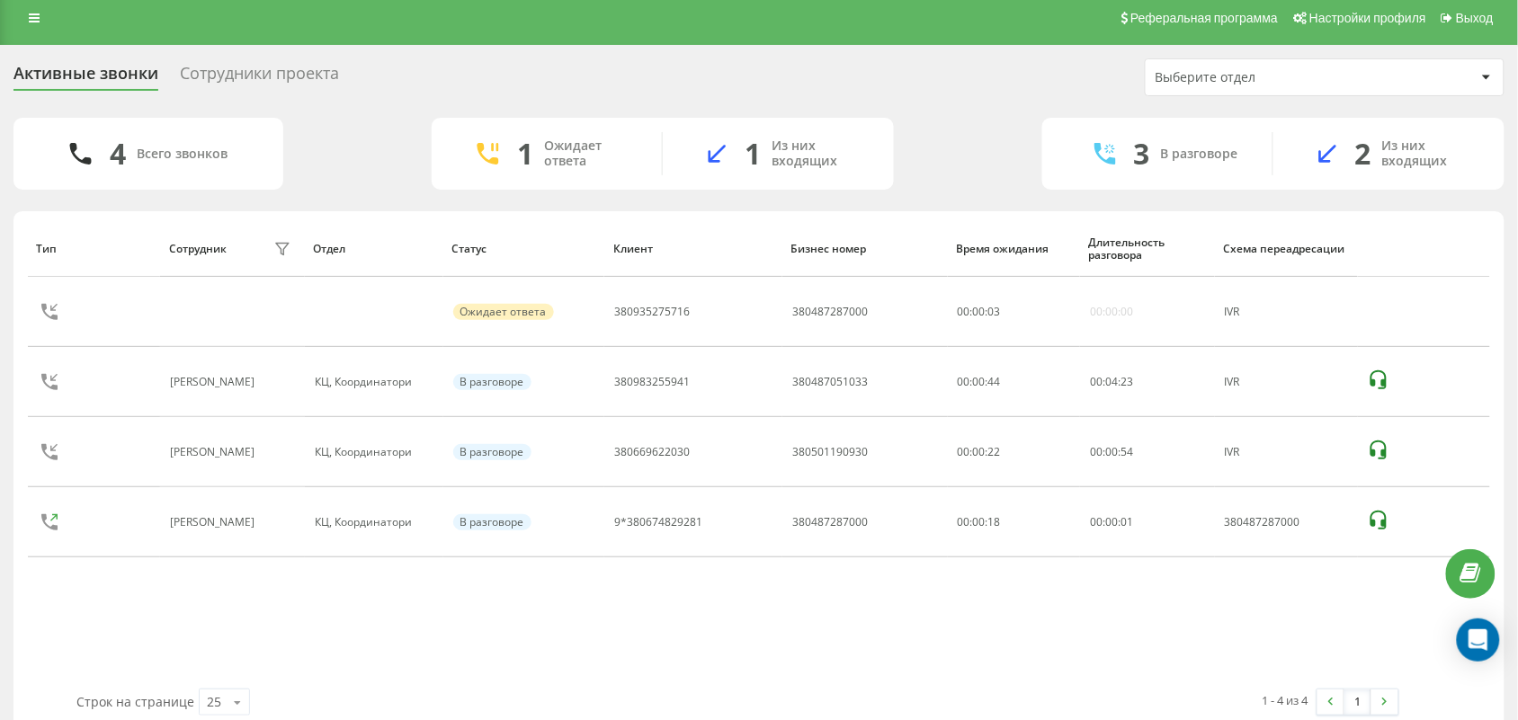
click at [212, 621] on div "Тип Сотрудник фильтра Отдел Статус Клиент Бизнес номер Время ожидания Длительно…" at bounding box center [759, 454] width 1462 height 469
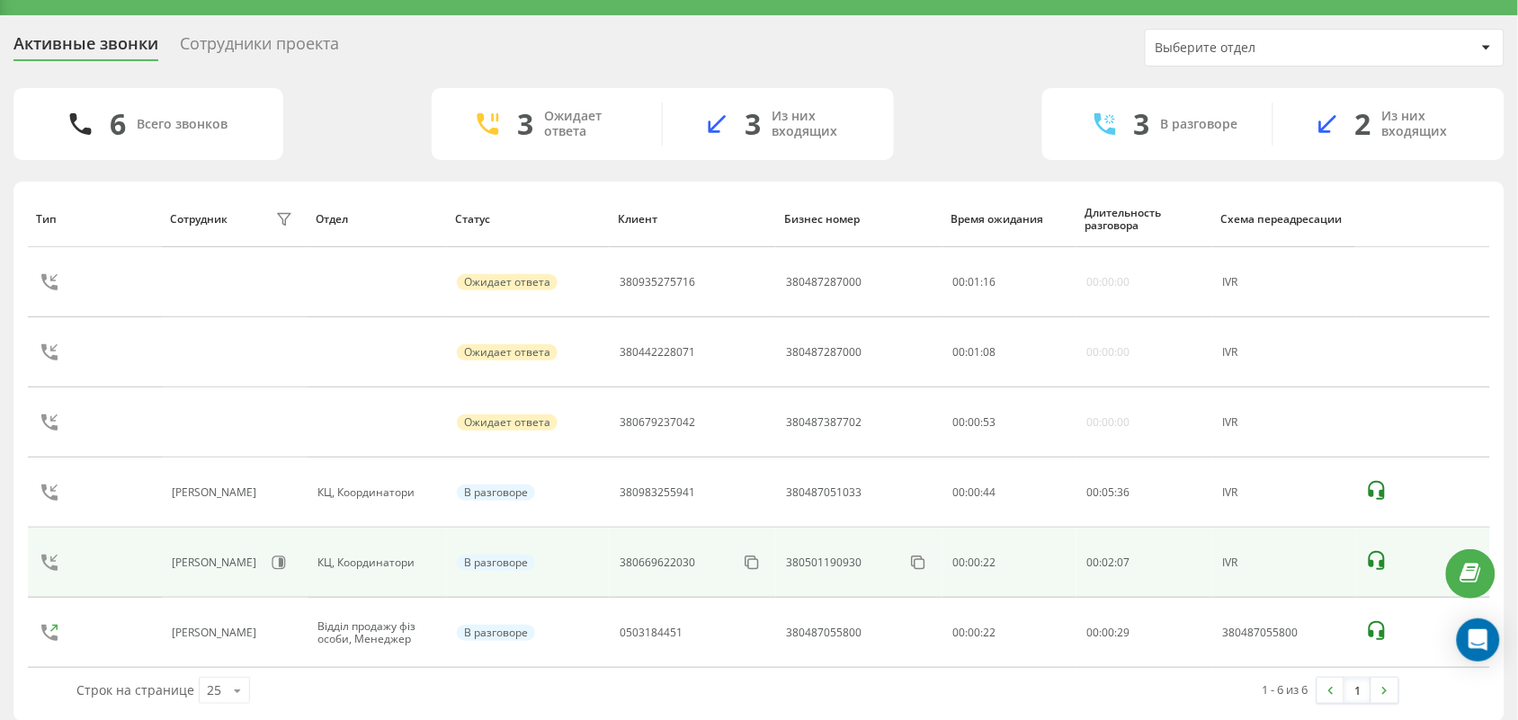
scroll to position [56, 0]
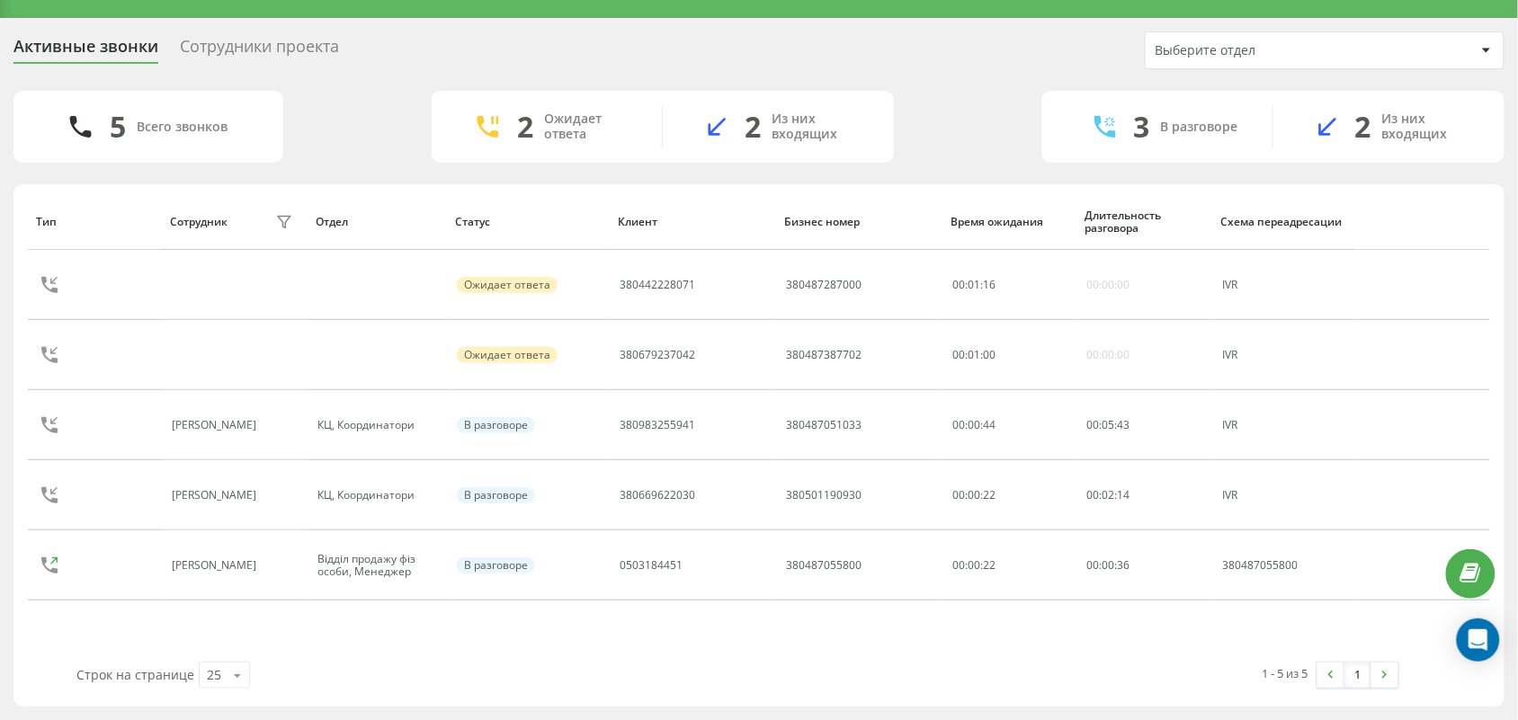
scroll to position [36, 0]
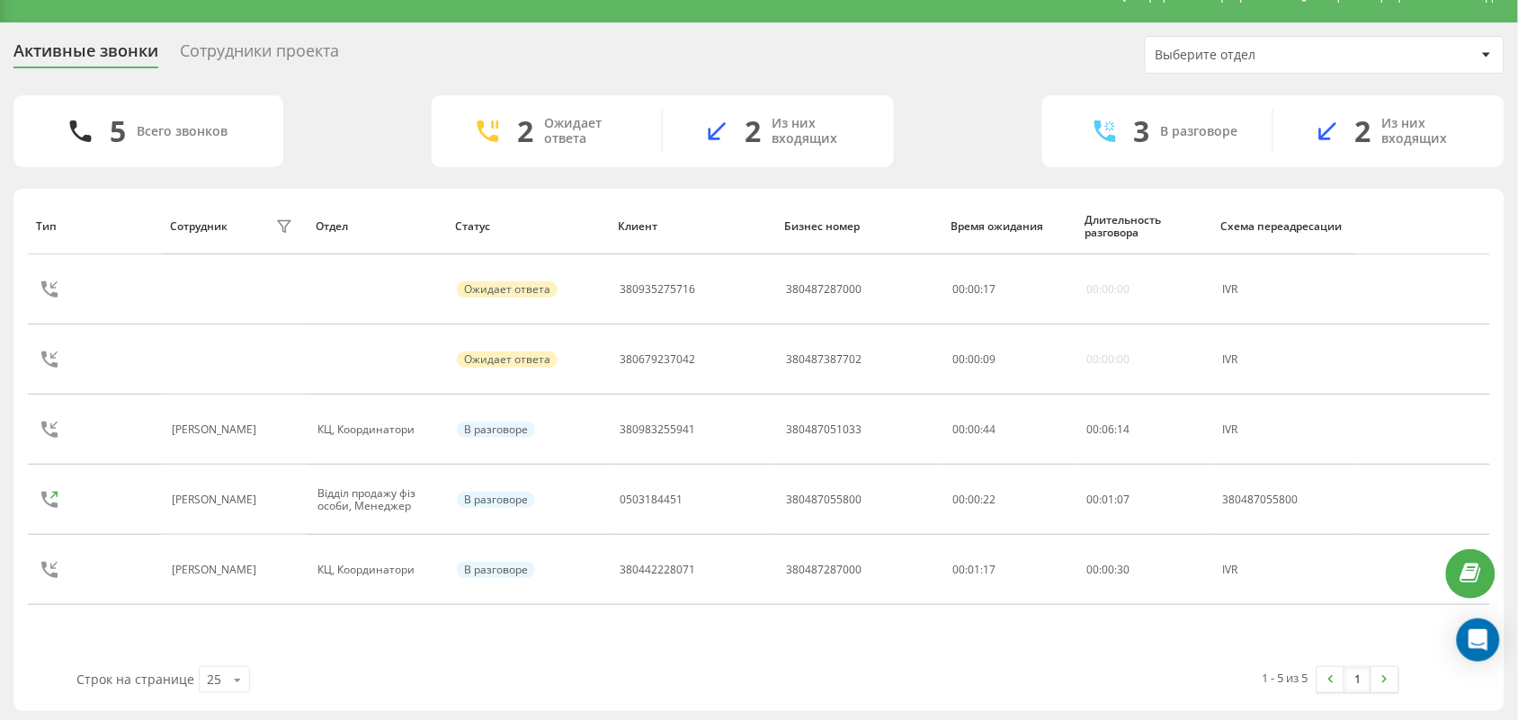
click at [916, 667] on div "1 - 5 из 5 1" at bounding box center [1075, 680] width 675 height 52
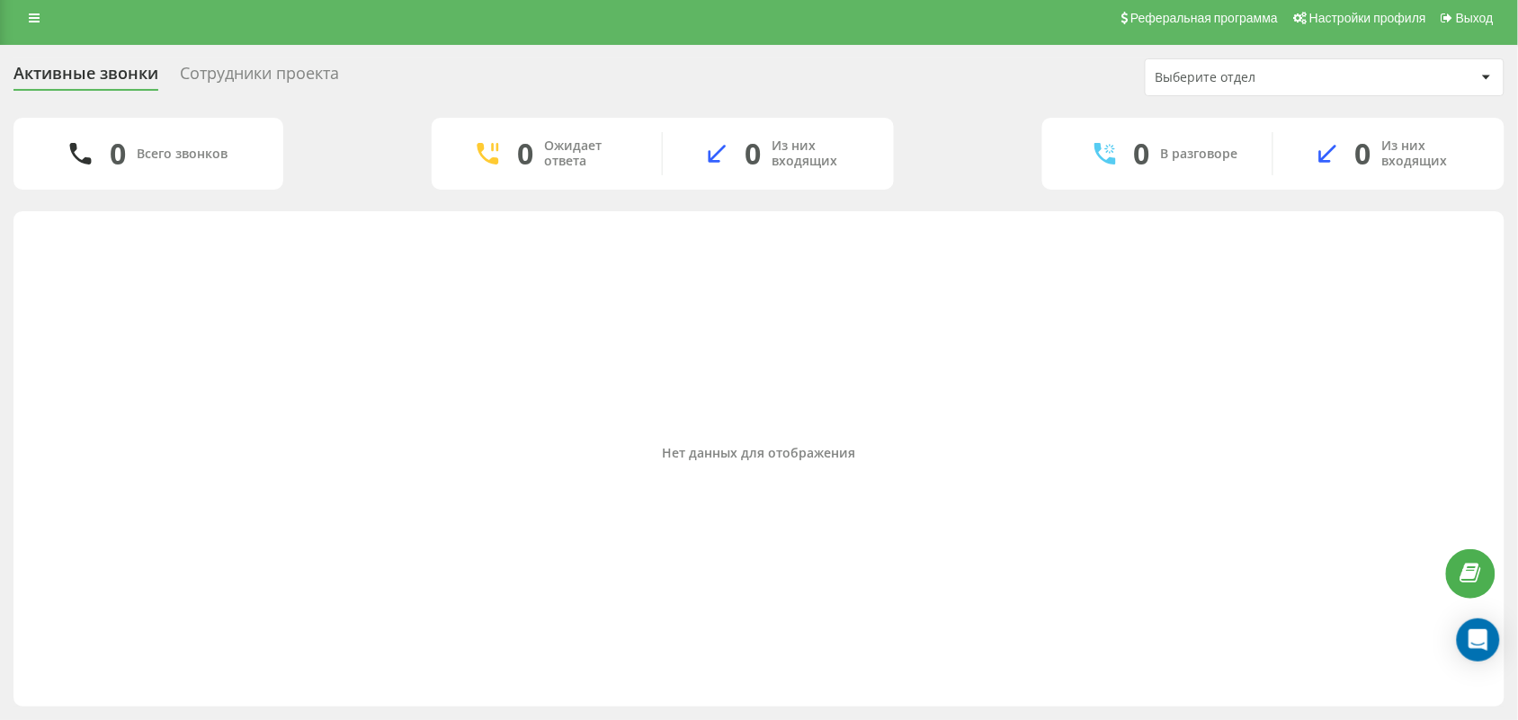
scroll to position [9, 0]
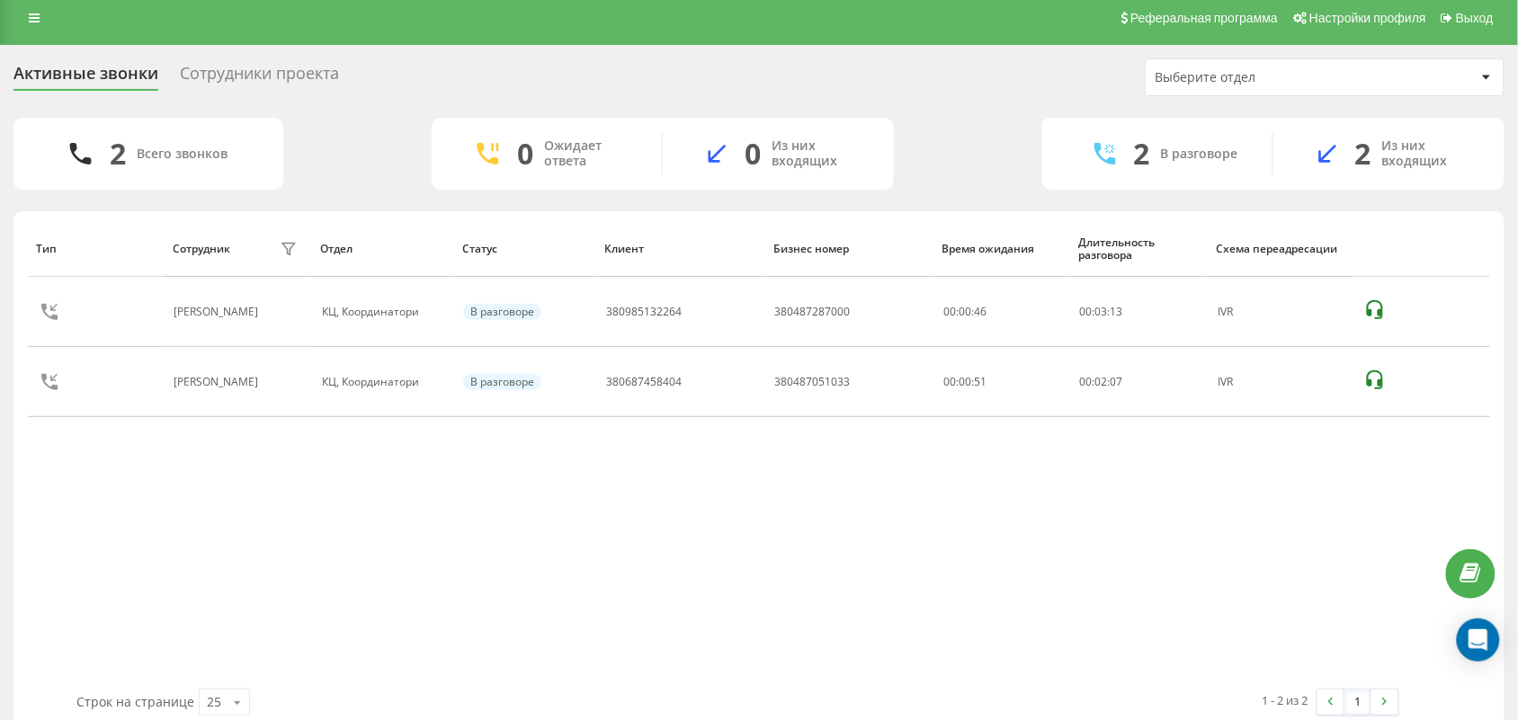
drag, startPoint x: 220, startPoint y: 524, endPoint x: 307, endPoint y: 532, distance: 86.6
click at [222, 524] on div "Тип Сотрудник фильтра Отдел Статус Клиент Бизнес номер Время ожидания Длительно…" at bounding box center [759, 454] width 1462 height 469
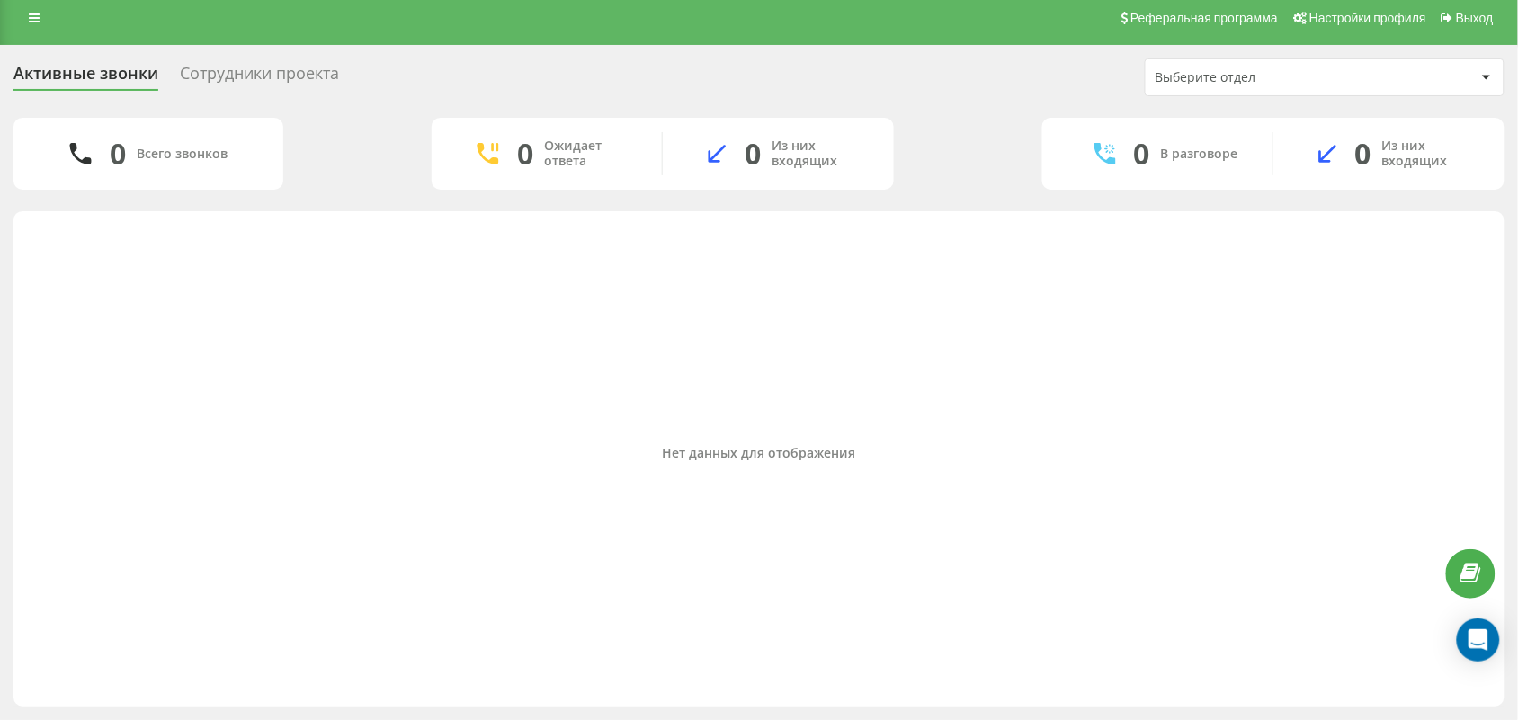
click at [172, 432] on div "Нет данных для отображения" at bounding box center [759, 454] width 1462 height 469
drag, startPoint x: 640, startPoint y: 364, endPoint x: 477, endPoint y: 2, distance: 397.7
click at [619, 310] on div "Нет данных для отображения" at bounding box center [759, 454] width 1462 height 469
click at [595, 430] on div "Нет данных для отображения" at bounding box center [759, 454] width 1462 height 469
click at [509, 448] on div "Нет данных для отображения" at bounding box center [759, 454] width 1462 height 15
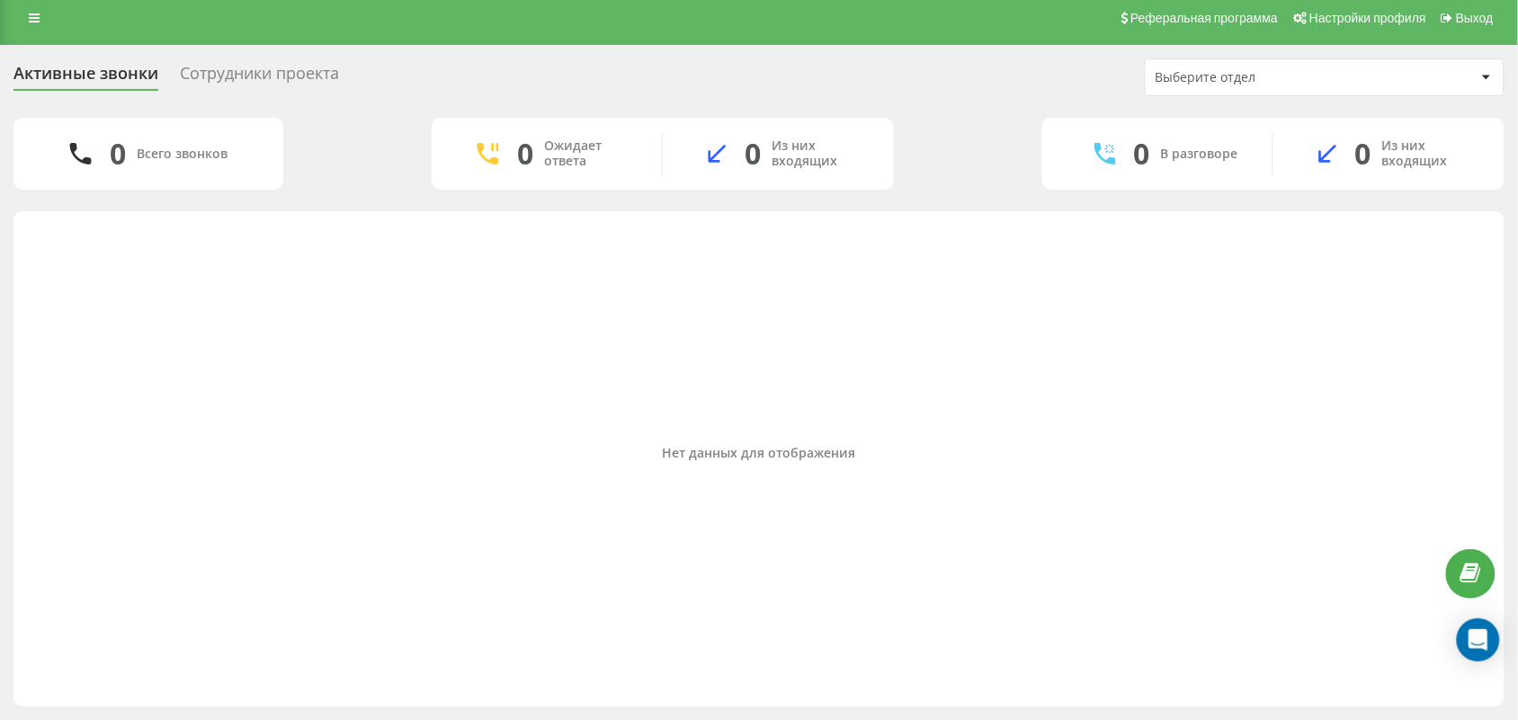
click at [540, 513] on div "Нет данных для отображения" at bounding box center [759, 454] width 1462 height 469
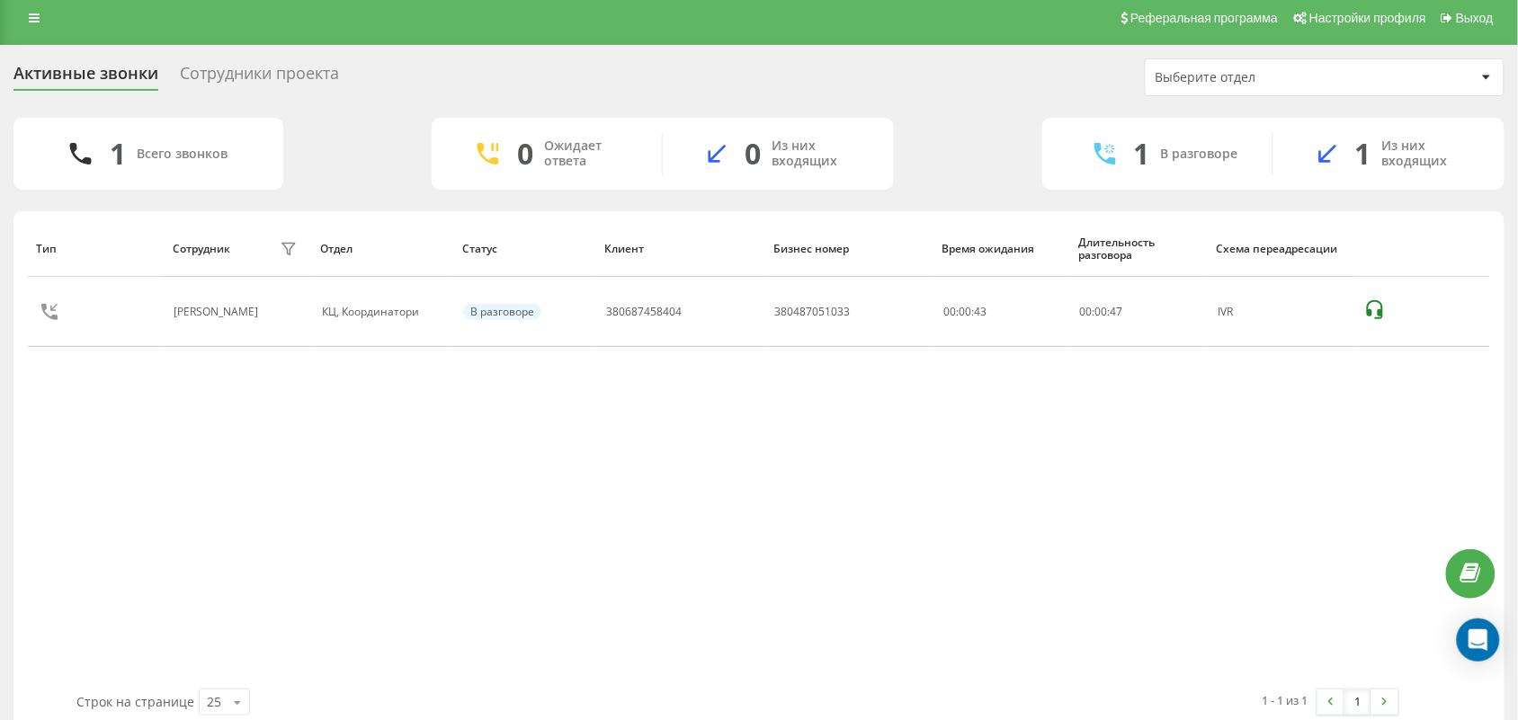
click at [412, 520] on div "Тип Сотрудник фильтра Отдел Статус Клиент Бизнес номер Время ожидания Длительно…" at bounding box center [759, 454] width 1462 height 469
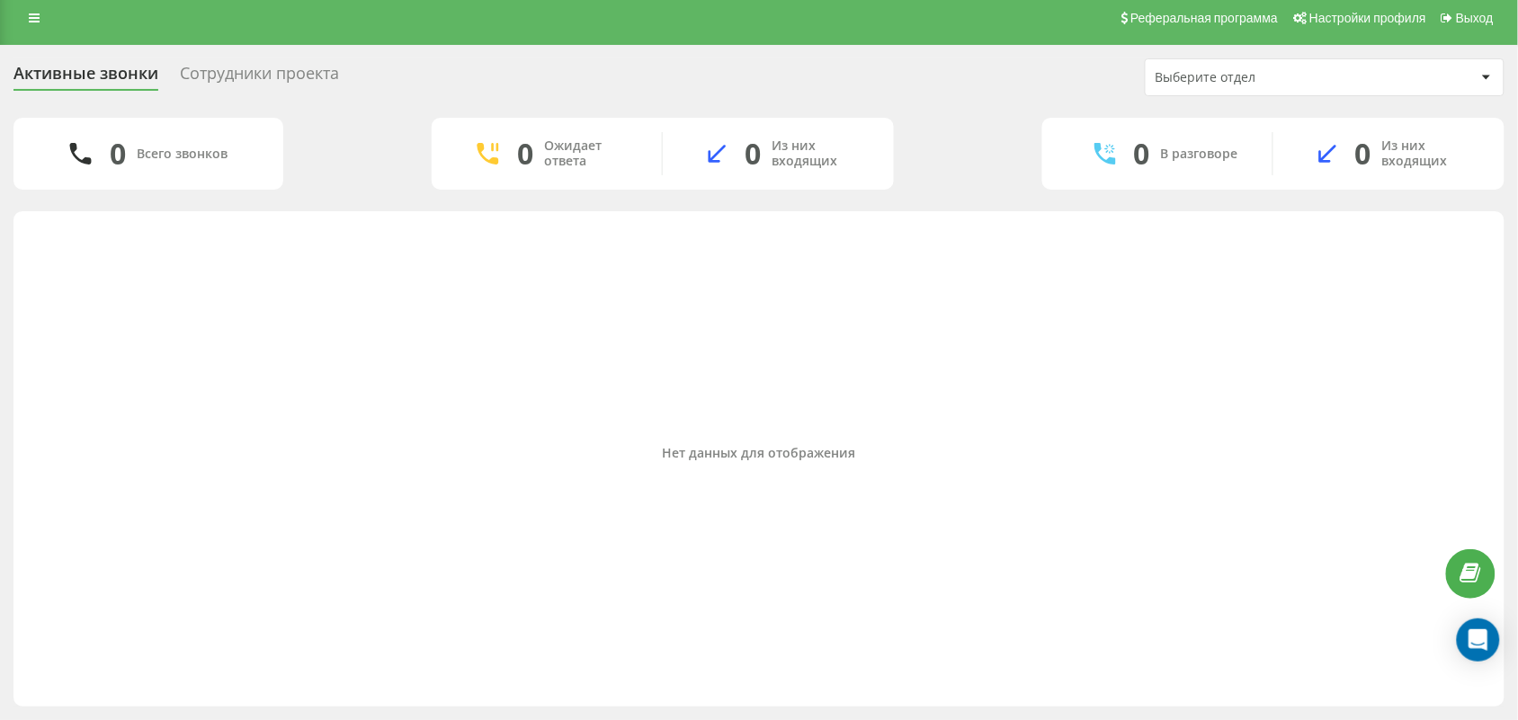
click at [141, 370] on div "Нет данных для отображения" at bounding box center [759, 454] width 1462 height 469
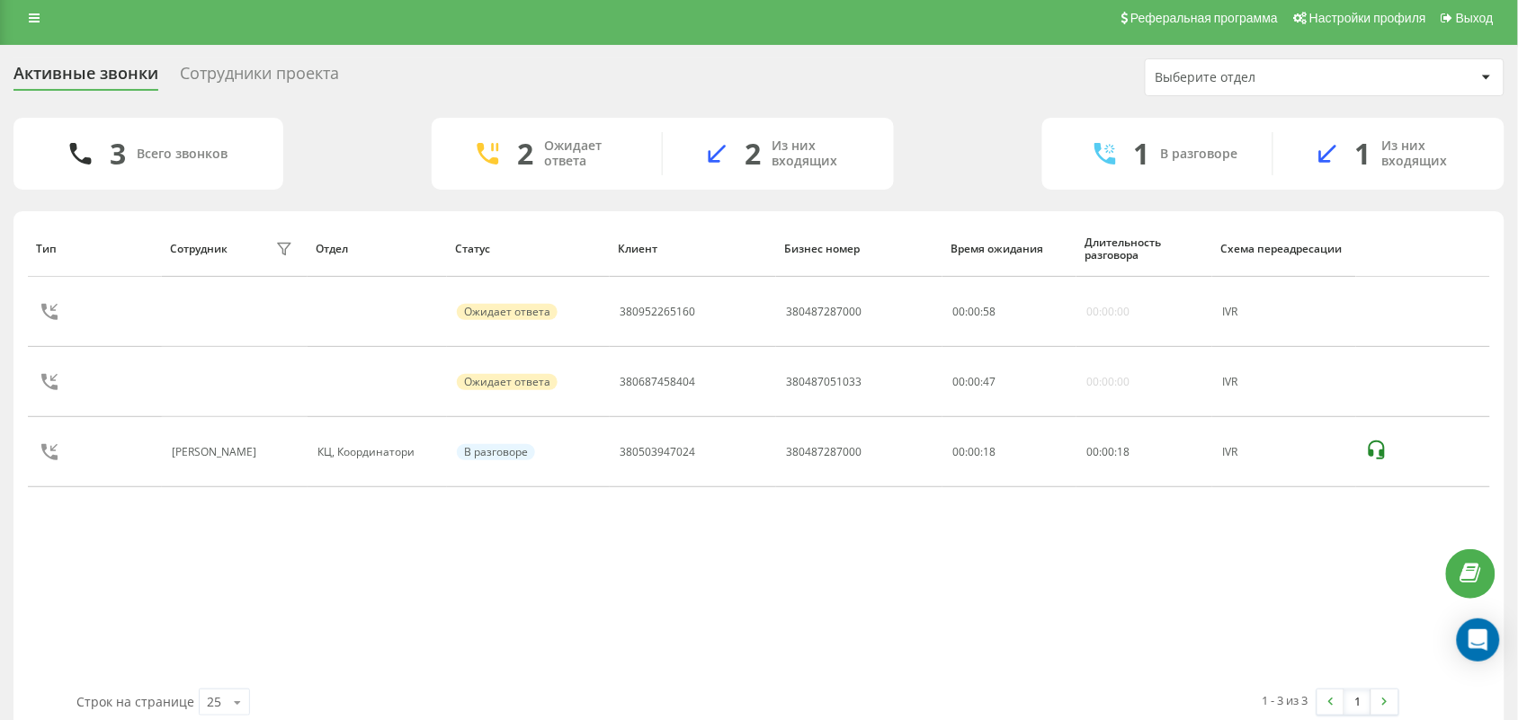
drag, startPoint x: 781, startPoint y: 662, endPoint x: 769, endPoint y: 546, distance: 116.6
click at [785, 657] on div "Тип Сотрудник фильтра Отдел Статус Клиент Бизнес номер Время ожидания Длительно…" at bounding box center [759, 454] width 1462 height 469
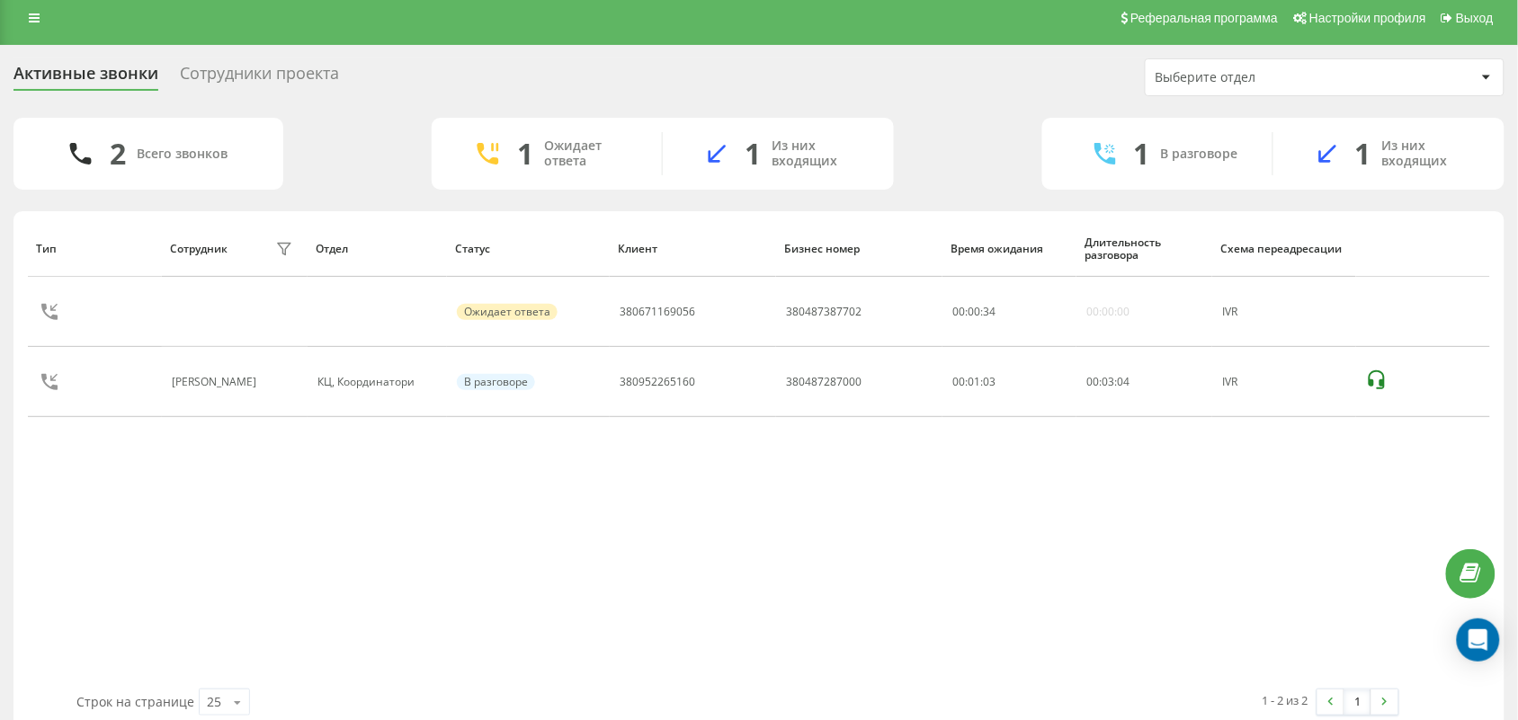
click at [223, 545] on div "Тип Сотрудник фильтра Отдел Статус Клиент Бизнес номер Время ожидания Длительно…" at bounding box center [759, 454] width 1462 height 469
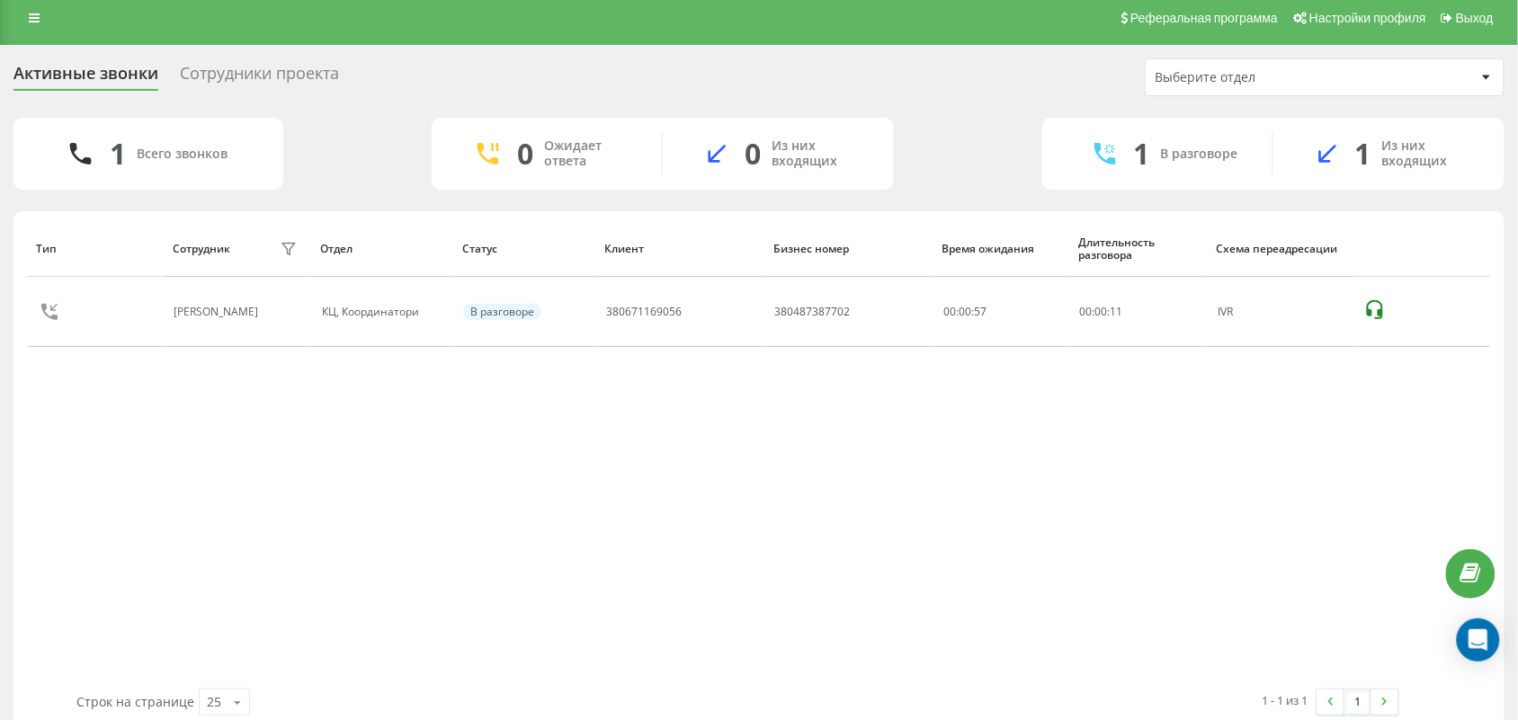
click at [138, 483] on div "Тип Сотрудник фильтра Отдел Статус [PERSON_NAME] номер Время ожидания Длительно…" at bounding box center [759, 454] width 1462 height 469
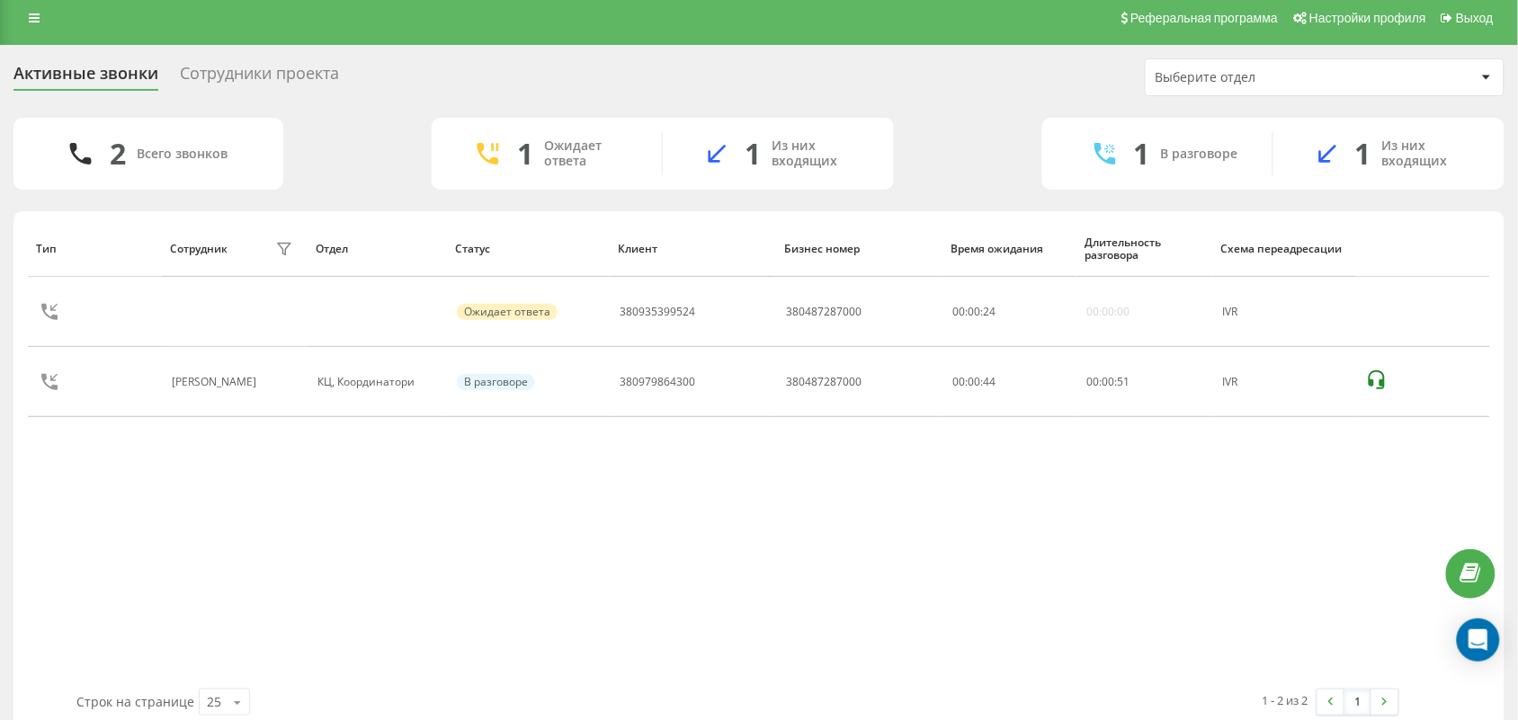
drag, startPoint x: 646, startPoint y: 595, endPoint x: 722, endPoint y: 515, distance: 110.0
click at [649, 592] on div "Тип Сотрудник фильтра Отдел Статус Клиент Бизнес номер Время ожидания Длительно…" at bounding box center [759, 454] width 1462 height 469
click at [438, 533] on div "Тип Сотрудник фильтра Отдел Статус Клиент Бизнес номер Время ожидания Длительно…" at bounding box center [759, 454] width 1462 height 469
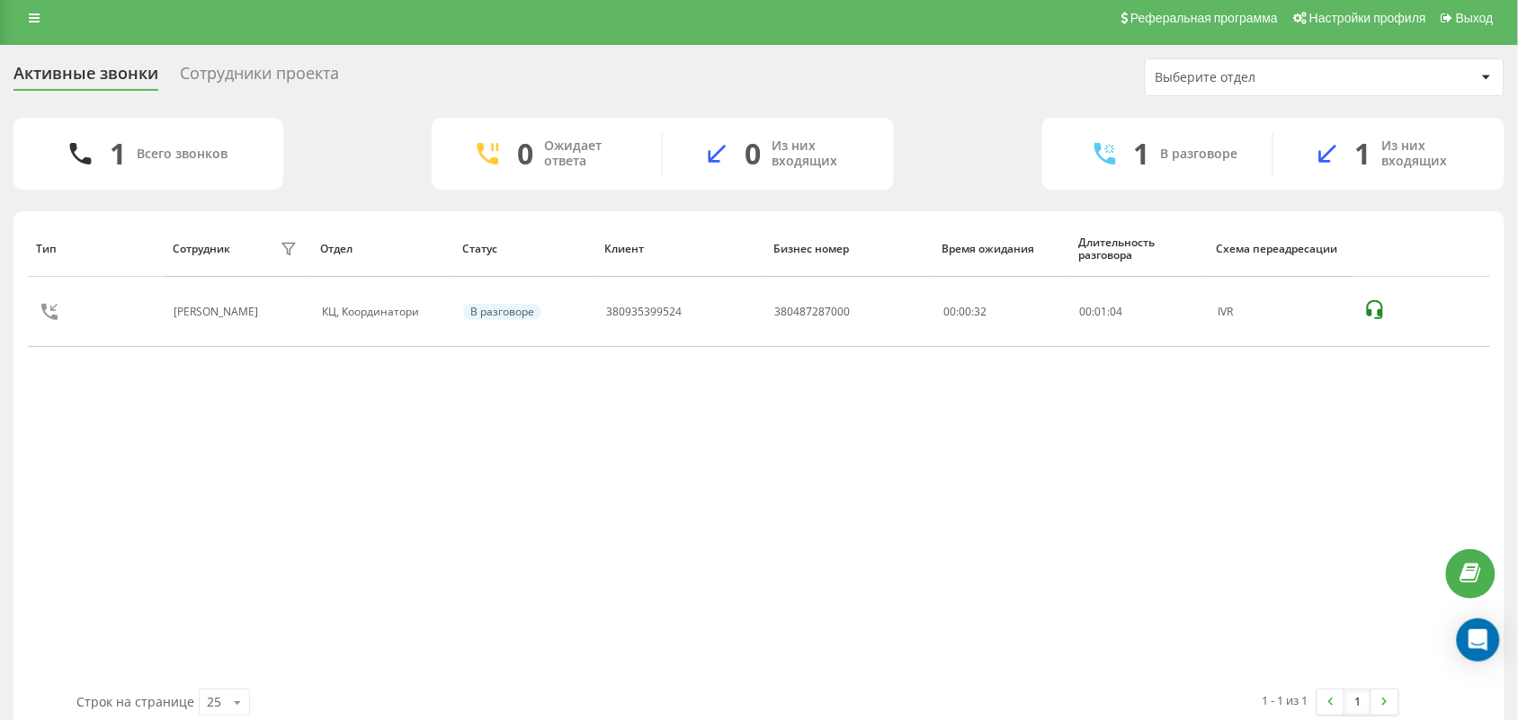
click at [506, 517] on div "Тип Сотрудник фильтра Отдел Статус Клиент Бизнес номер Время ожидания Длительно…" at bounding box center [759, 454] width 1462 height 469
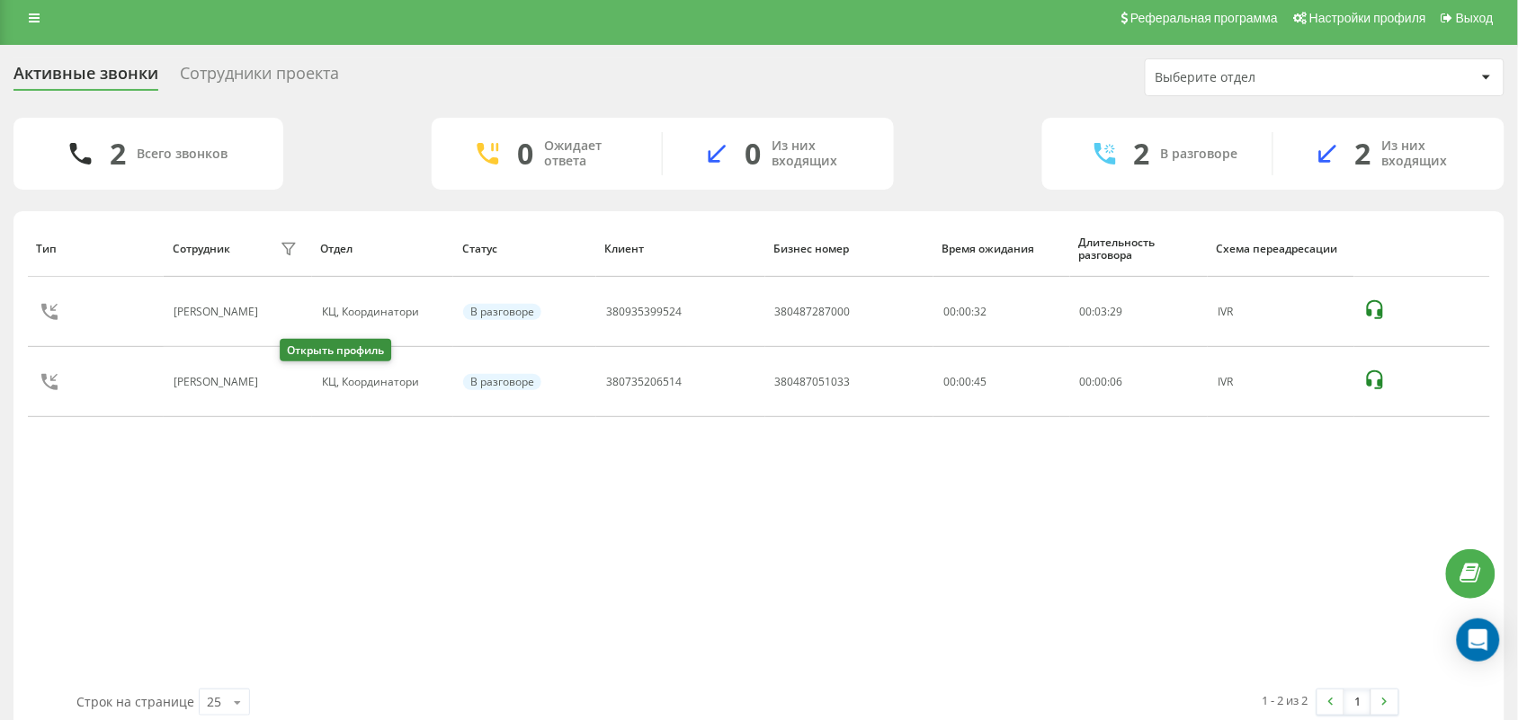
drag, startPoint x: 294, startPoint y: 385, endPoint x: 324, endPoint y: 369, distance: 33.8
click at [282, 385] on icon at bounding box center [280, 382] width 4 height 9
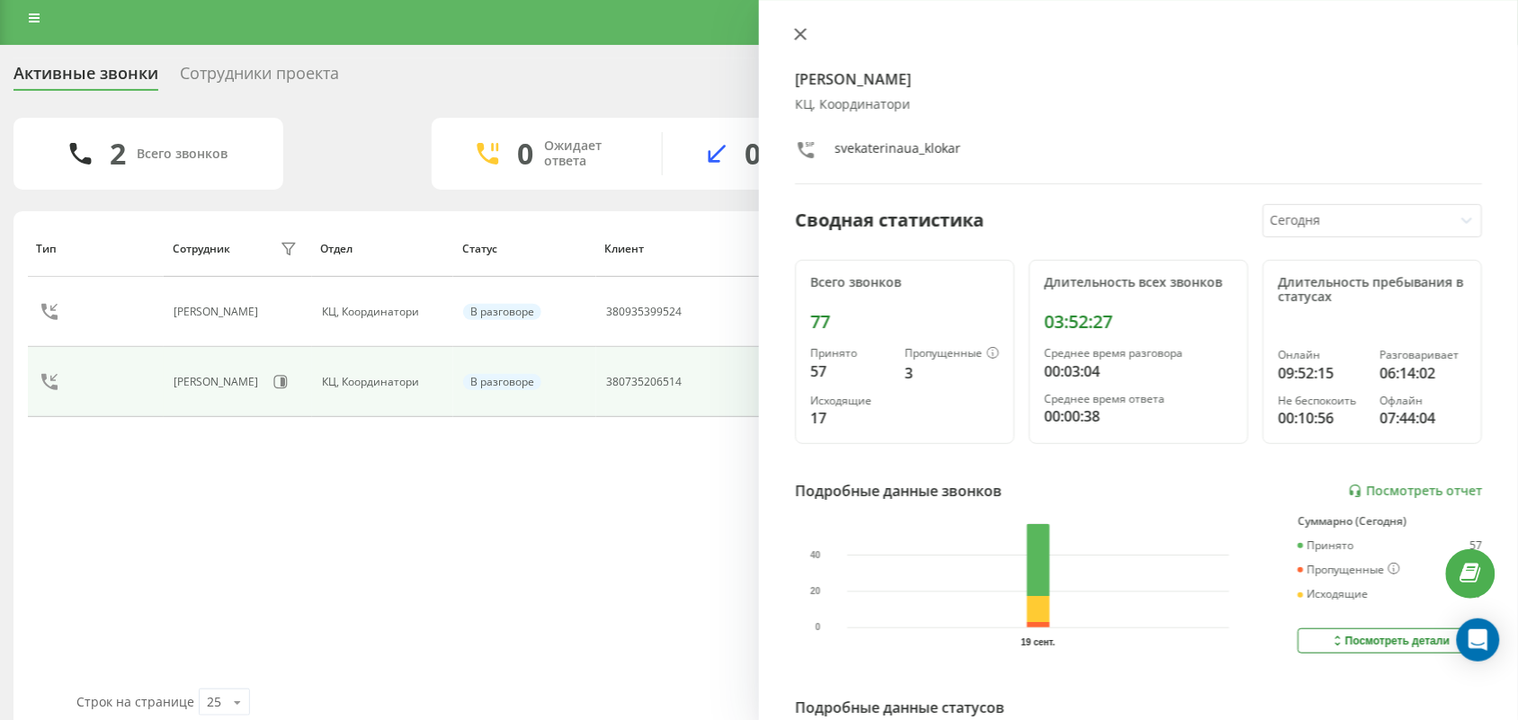
click at [800, 32] on icon at bounding box center [800, 34] width 11 height 11
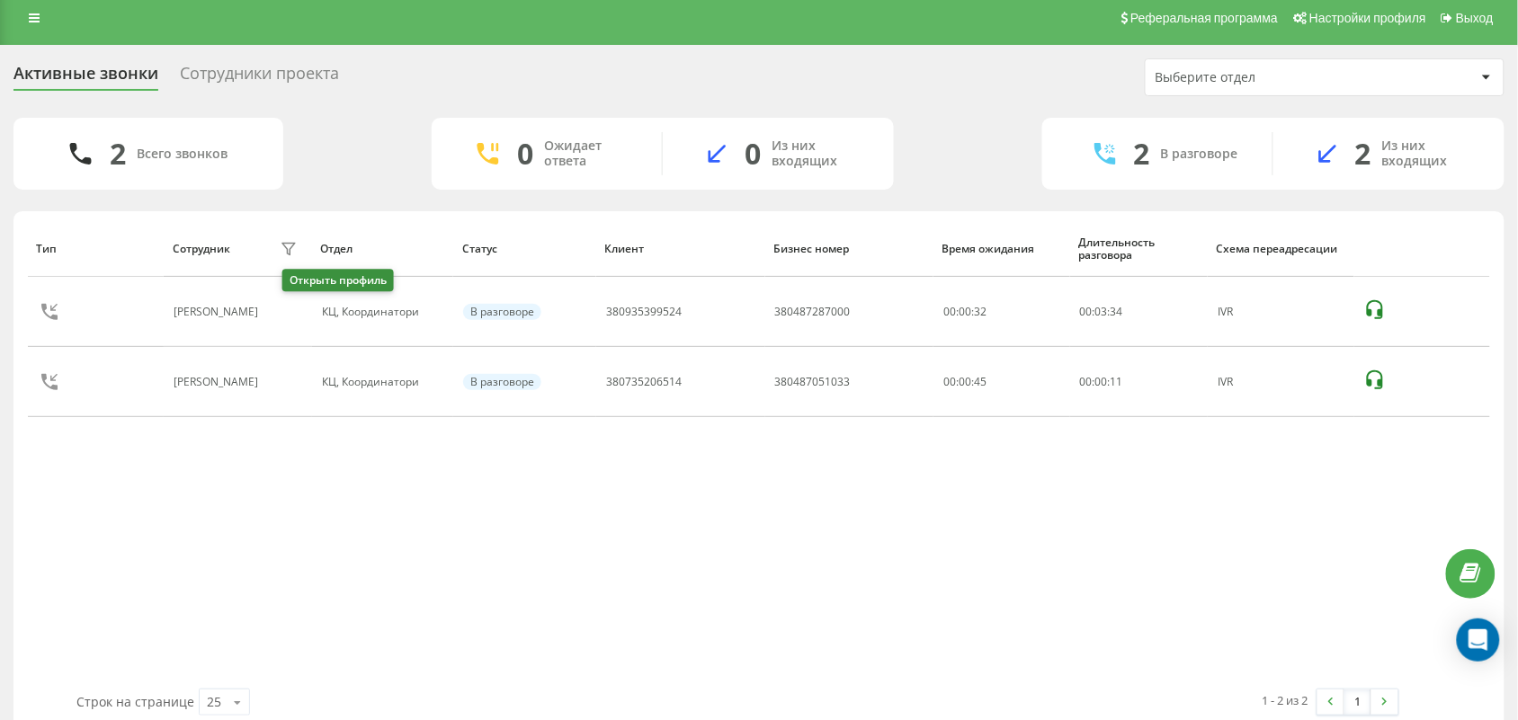
click at [285, 307] on icon at bounding box center [278, 312] width 13 height 13
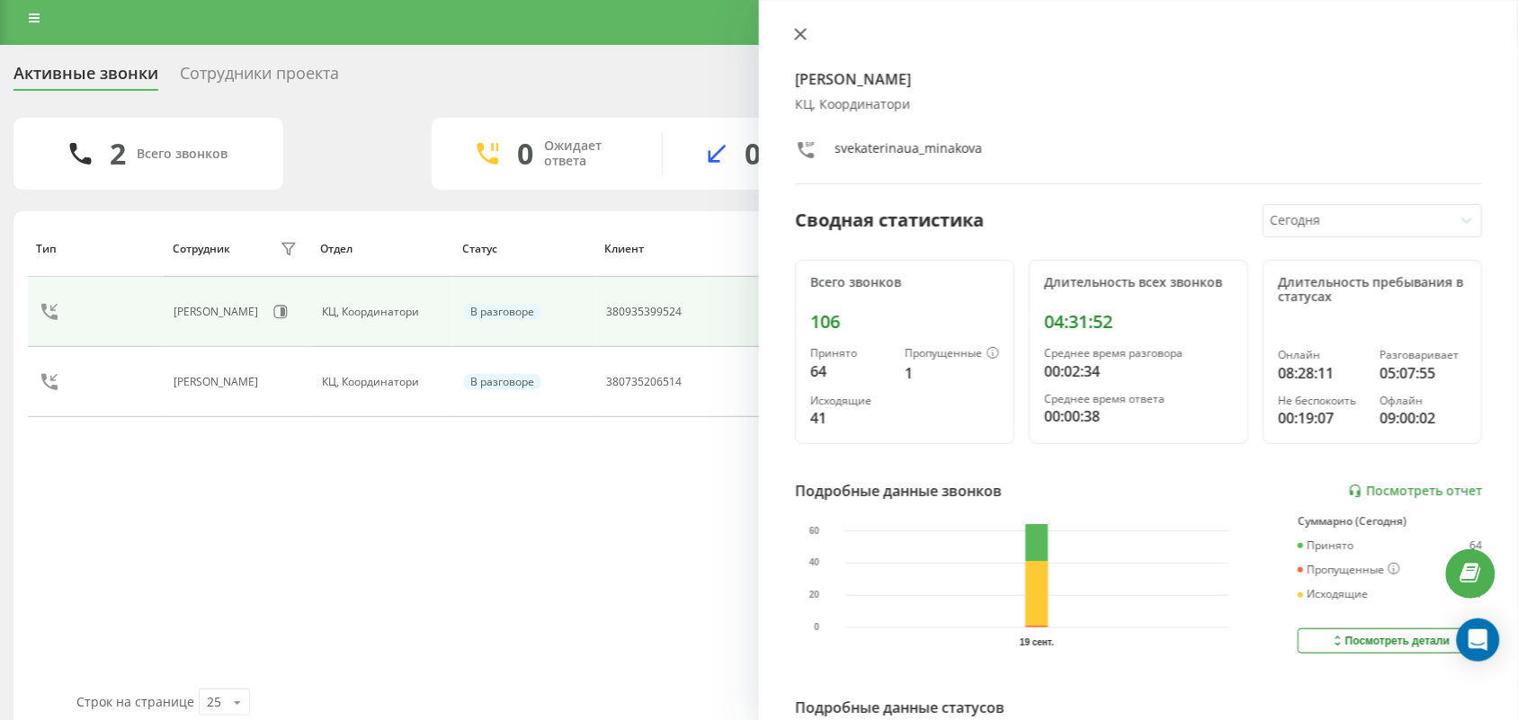
click at [811, 39] on button at bounding box center [800, 35] width 23 height 17
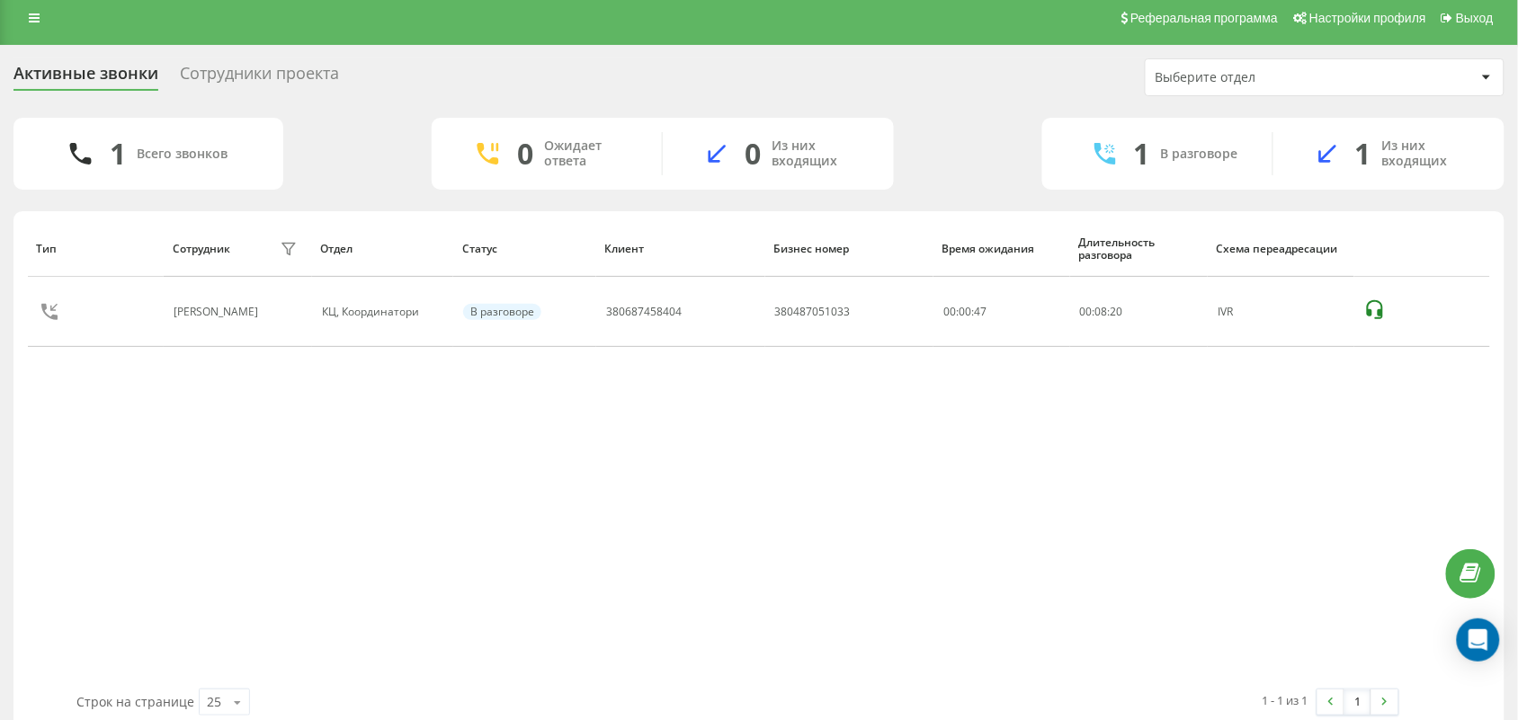
click at [171, 495] on div "Тип Сотрудник фильтра Отдел Статус [PERSON_NAME] номер Время ожидания Длительно…" at bounding box center [759, 454] width 1462 height 469
click at [748, 470] on div "Тип Сотрудник фильтра Отдел Статус Клиент Бизнес номер Время ожидания Длительно…" at bounding box center [759, 454] width 1462 height 469
drag, startPoint x: 972, startPoint y: 119, endPoint x: 830, endPoint y: 4, distance: 182.3
click at [972, 114] on div "Активные звонки Сотрудники проекта Выберите отдел 1 Всего звонков 0 Ожидает отв…" at bounding box center [758, 395] width 1491 height 675
click at [254, 484] on div "Тип Сотрудник фильтра Отдел Статус Клиент Бизнес номер Время ожидания Длительно…" at bounding box center [759, 454] width 1462 height 469
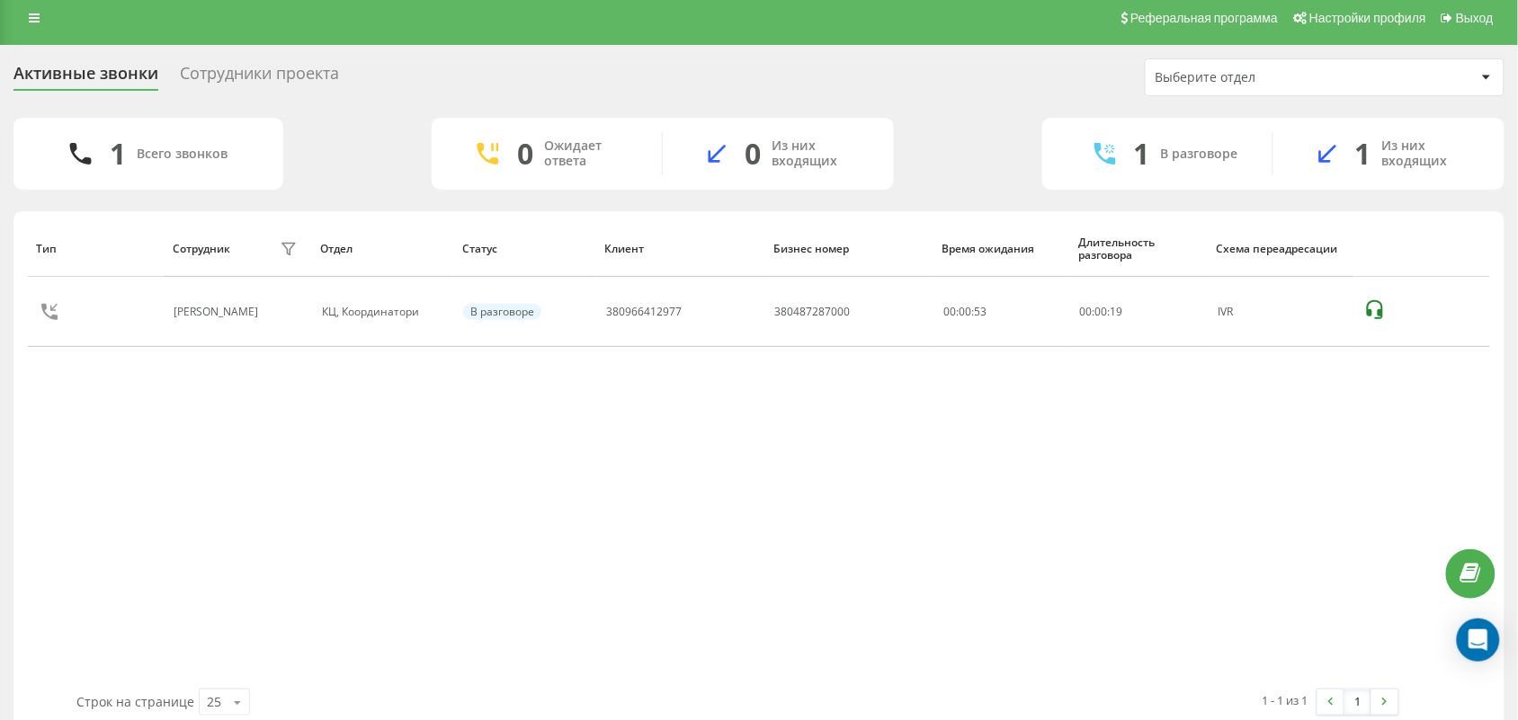
click at [743, 545] on div "Тип Сотрудник фильтра Отдел Статус Клиент Бизнес номер Время ожидания Длительно…" at bounding box center [759, 454] width 1462 height 469
click at [667, 704] on div "Строк на странице 25 10 25 50 100" at bounding box center [401, 702] width 675 height 52
click at [618, 508] on div "Тип Сотрудник фильтра Отдел Статус Клиент Бизнес номер Время ожидания Длительно…" at bounding box center [759, 454] width 1462 height 469
drag, startPoint x: 603, startPoint y: 511, endPoint x: 581, endPoint y: 619, distance: 110.1
click at [603, 514] on div "Тип Сотрудник фильтра Отдел Статус Клиент Бизнес номер Время ожидания Длительно…" at bounding box center [759, 454] width 1462 height 469
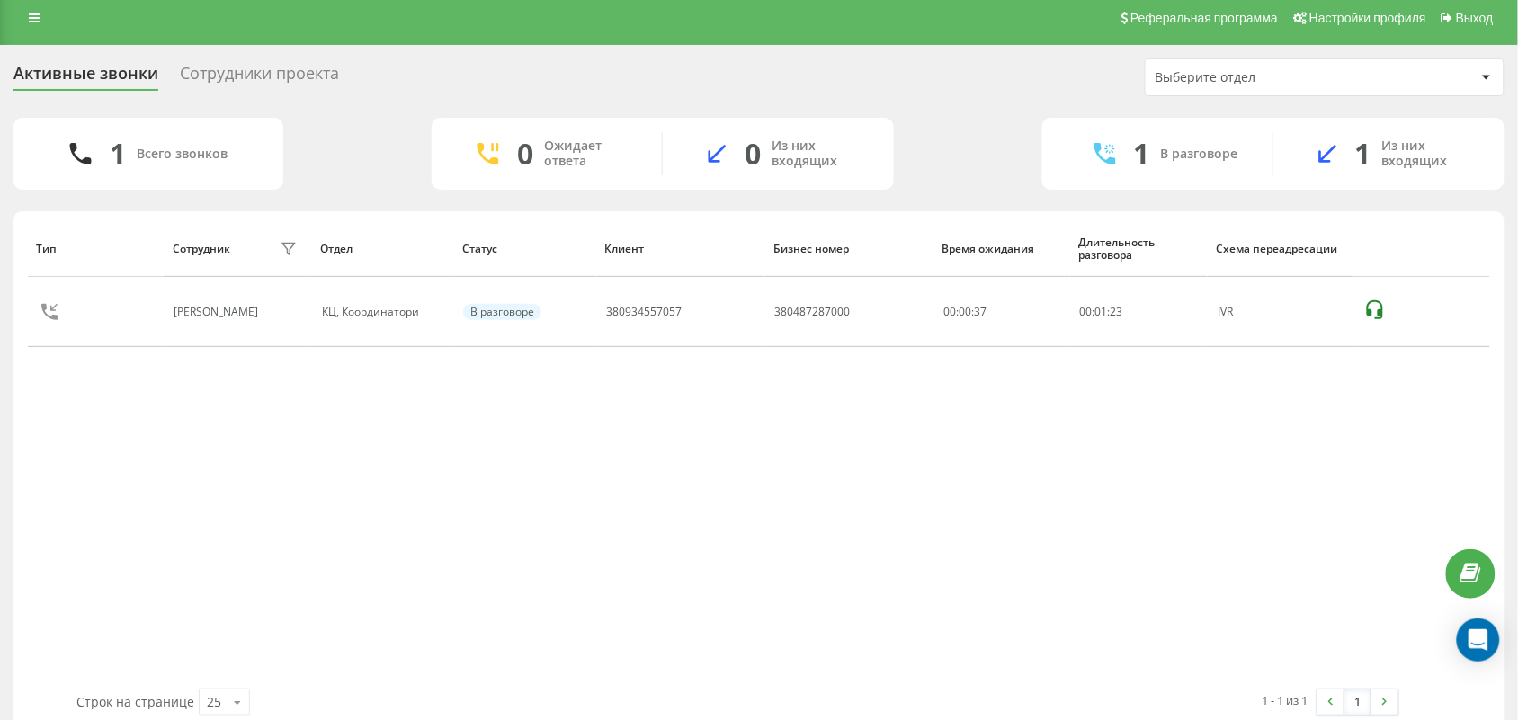
click at [158, 540] on div "Тип Сотрудник фильтра Отдел Статус Клиент Бизнес номер Время ожидания Длительно…" at bounding box center [759, 454] width 1462 height 469
click at [694, 535] on div "Тип Сотрудник фильтра Отдел Статус Клиент Бизнес номер Время ожидания Длительно…" at bounding box center [759, 454] width 1462 height 469
click at [227, 506] on div "Тип Сотрудник фильтра Отдел Статус Клиент Бизнес номер Время ожидания Длительно…" at bounding box center [759, 454] width 1462 height 469
click at [577, 531] on div "Тип Сотрудник фильтра Отдел Статус Клиент Бизнес номер Время ожидания Длительно…" at bounding box center [759, 454] width 1462 height 469
click at [504, 555] on div "Тип Сотрудник фильтра Отдел Статус Клиент Бизнес номер Время ожидания Длительно…" at bounding box center [759, 454] width 1462 height 469
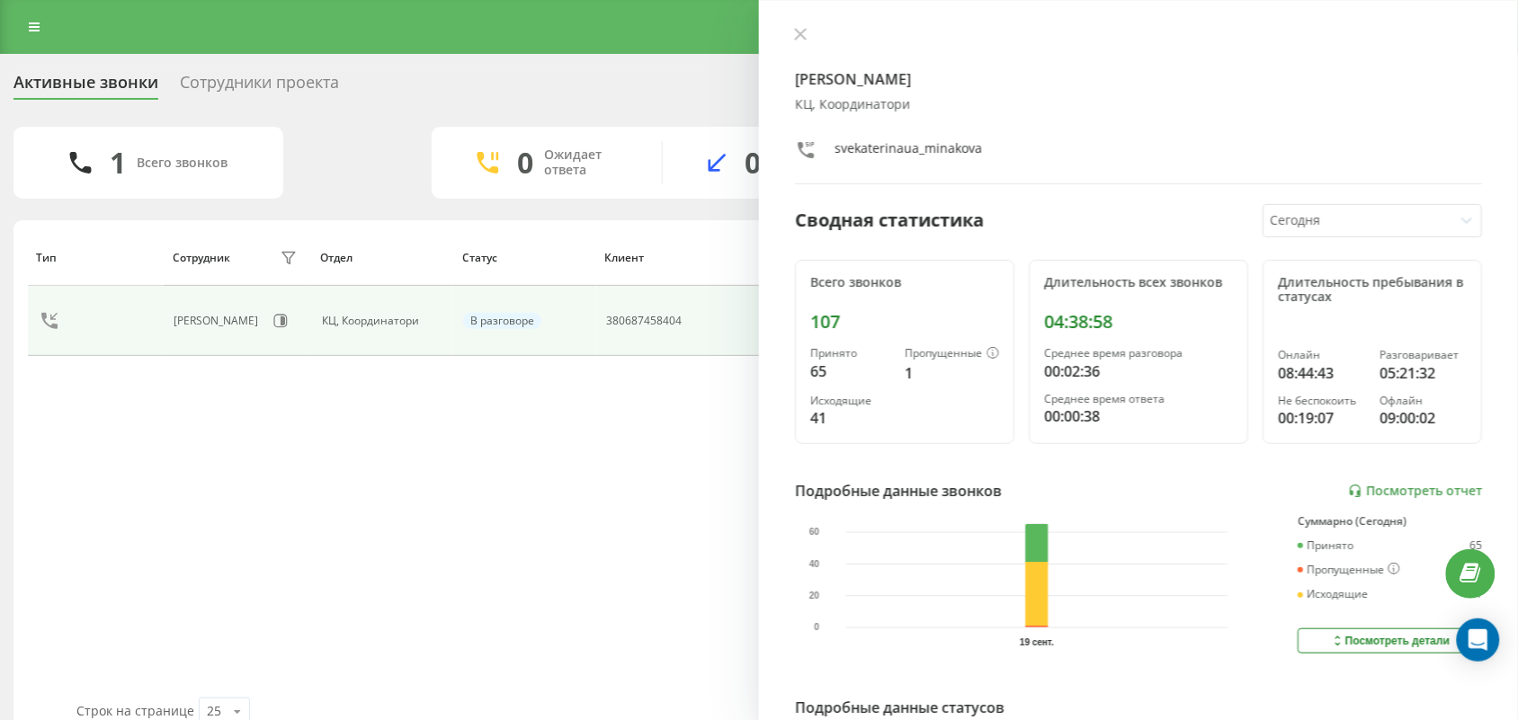
click at [362, 109] on div "Активные звонки Сотрудники проекта Выберите отдел 1 Всего звонков 0 Ожидает отв…" at bounding box center [758, 404] width 1491 height 675
drag, startPoint x: 806, startPoint y: 39, endPoint x: 830, endPoint y: 43, distance: 24.7
click at [825, 41] on div at bounding box center [1138, 36] width 687 height 18
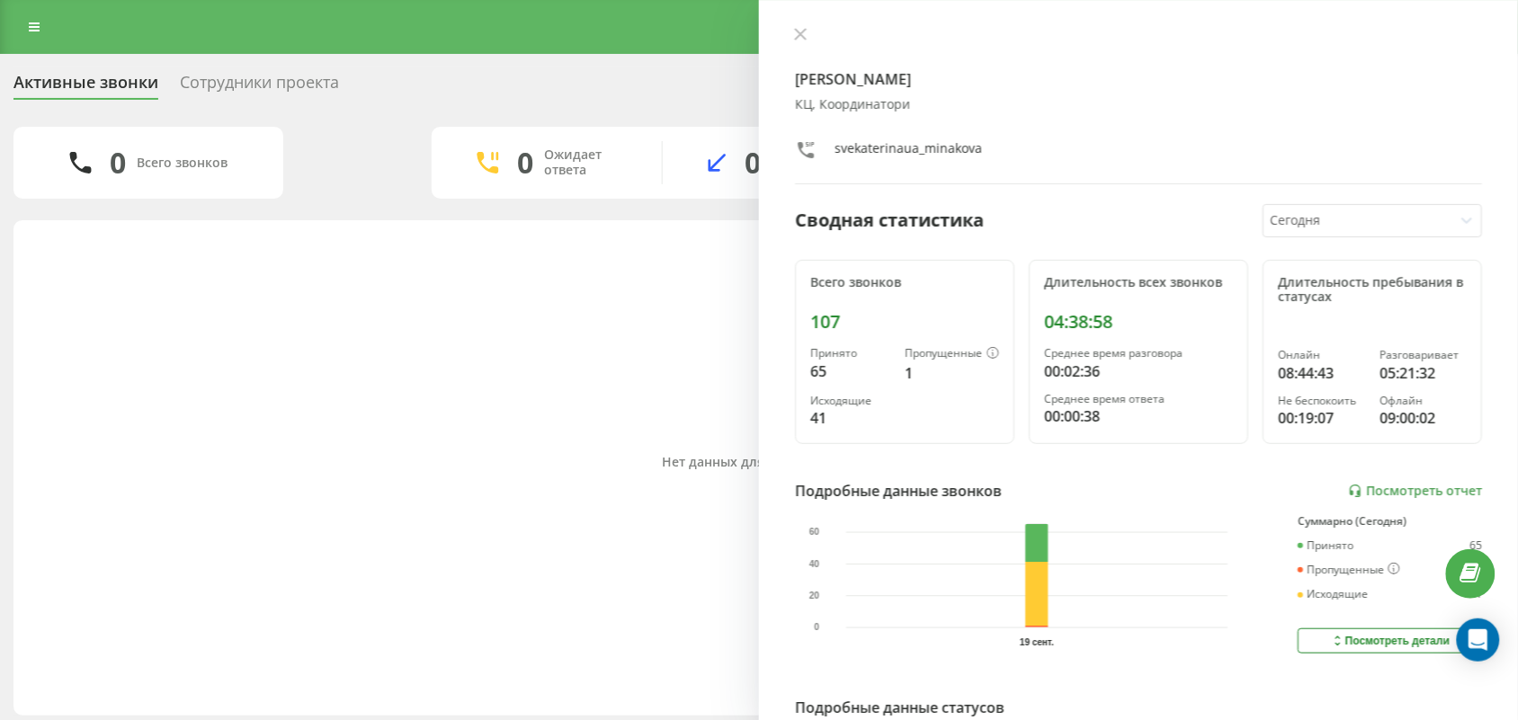
drag, startPoint x: 468, startPoint y: 514, endPoint x: 423, endPoint y: 397, distance: 126.1
click at [465, 500] on div "Нет данных для отображения" at bounding box center [759, 463] width 1462 height 469
click at [38, 28] on icon at bounding box center [34, 27] width 11 height 13
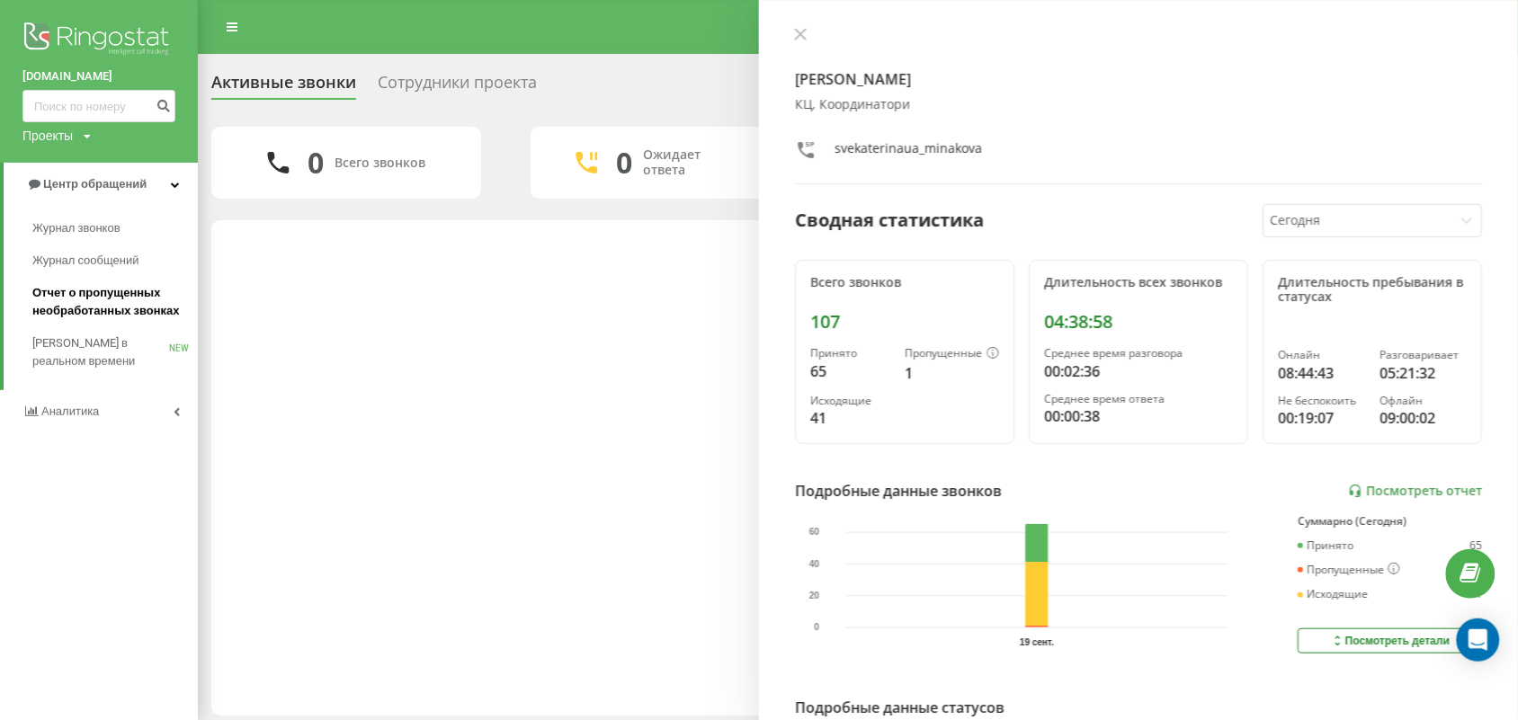
click at [120, 308] on span "Отчет о пропущенных необработанных звонках" at bounding box center [110, 302] width 156 height 36
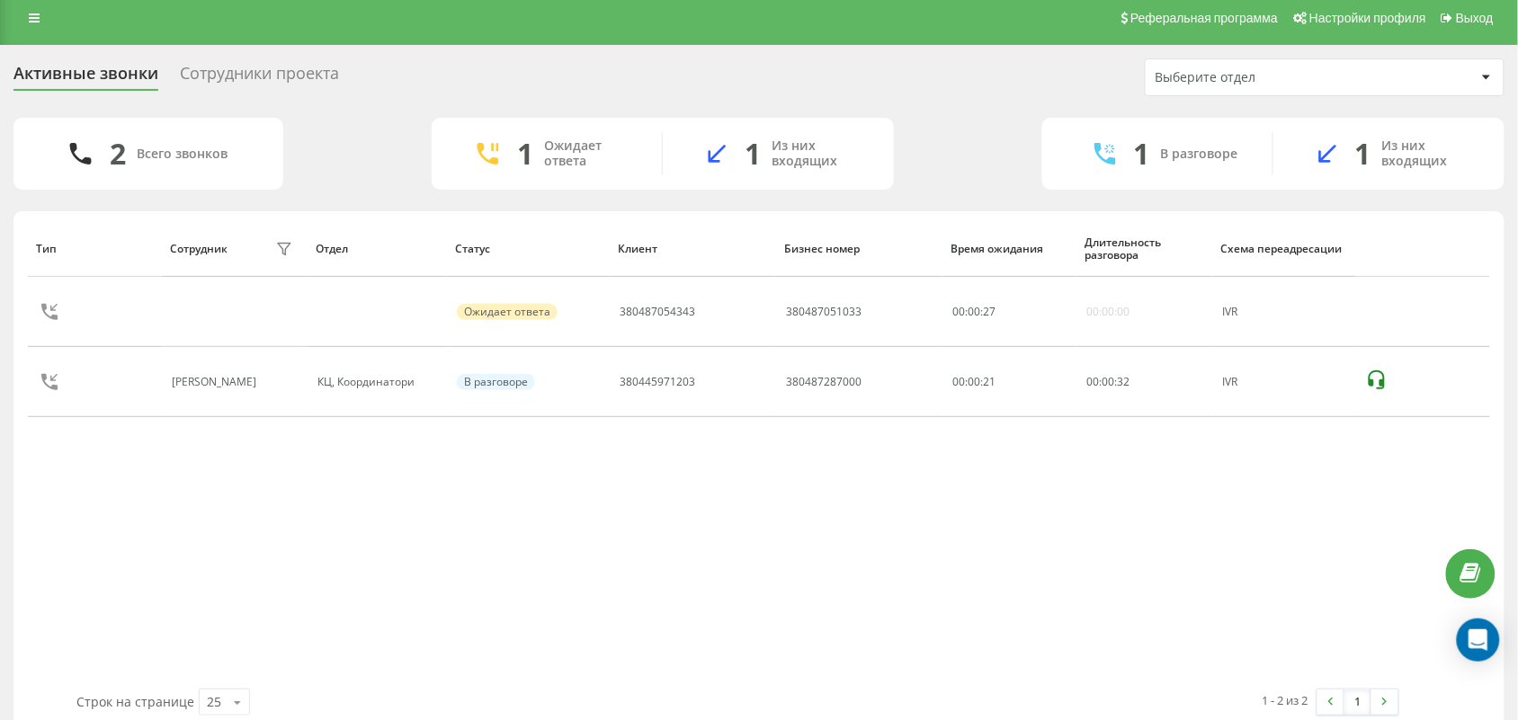
click at [204, 568] on div "Тип Сотрудник фильтра Отдел Статус Клиент Бизнес номер Время ожидания Длительно…" at bounding box center [759, 454] width 1462 height 469
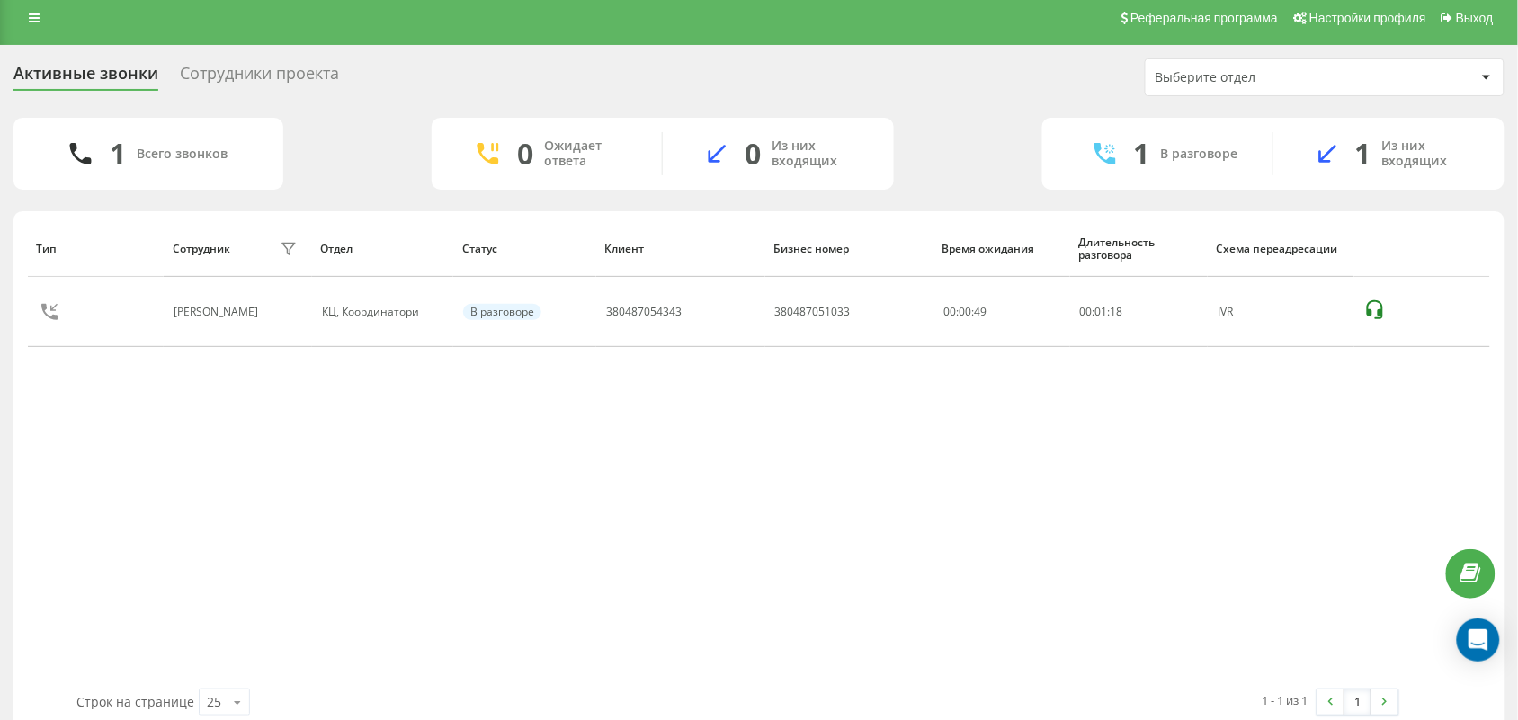
click at [479, 511] on div "Тип Сотрудник фильтра Отдел Статус Клиент Бизнес номер Время ожидания Длительно…" at bounding box center [759, 454] width 1462 height 469
click at [612, 523] on div "Тип Сотрудник фильтра Отдел Статус Клиент Бизнес номер Время ожидания Длительно…" at bounding box center [759, 454] width 1462 height 469
click at [358, 119] on div "1 Всего звонков 0 Ожидает ответа 0 Из них входящих 1 В разговоре 1 Из них входя…" at bounding box center [758, 154] width 1491 height 72
click at [695, 527] on div "Тип Сотрудник фильтра Отдел Статус Клиент Бизнес номер Время ожидания Длительно…" at bounding box center [759, 454] width 1462 height 469
click at [700, 499] on div "Тип Сотрудник фильтра Отдел Статус Клиент Бизнес номер Время ожидания Длительно…" at bounding box center [759, 454] width 1462 height 469
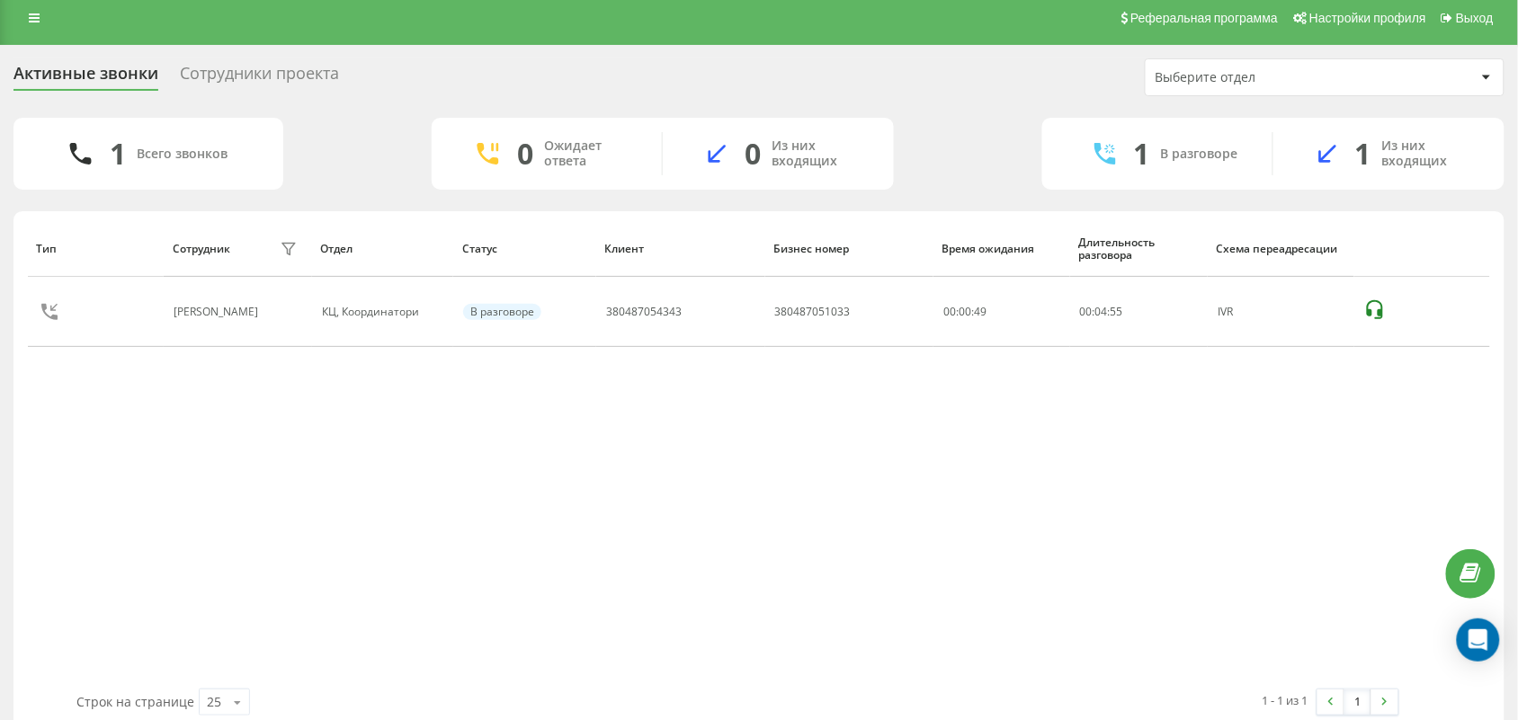
click at [585, 499] on div "Тип Сотрудник фильтра Отдел Статус Клиент Бизнес номер Время ожидания Длительно…" at bounding box center [759, 454] width 1462 height 469
click at [677, 76] on div "Активные звонки Сотрудники проекта Выберите отдел" at bounding box center [758, 77] width 1491 height 38
drag, startPoint x: 641, startPoint y: 481, endPoint x: 601, endPoint y: 688, distance: 210.8
click at [641, 482] on div "Тип Сотрудник фильтра Отдел Статус Клиент Бизнес номер Время ожидания Длительно…" at bounding box center [759, 454] width 1462 height 469
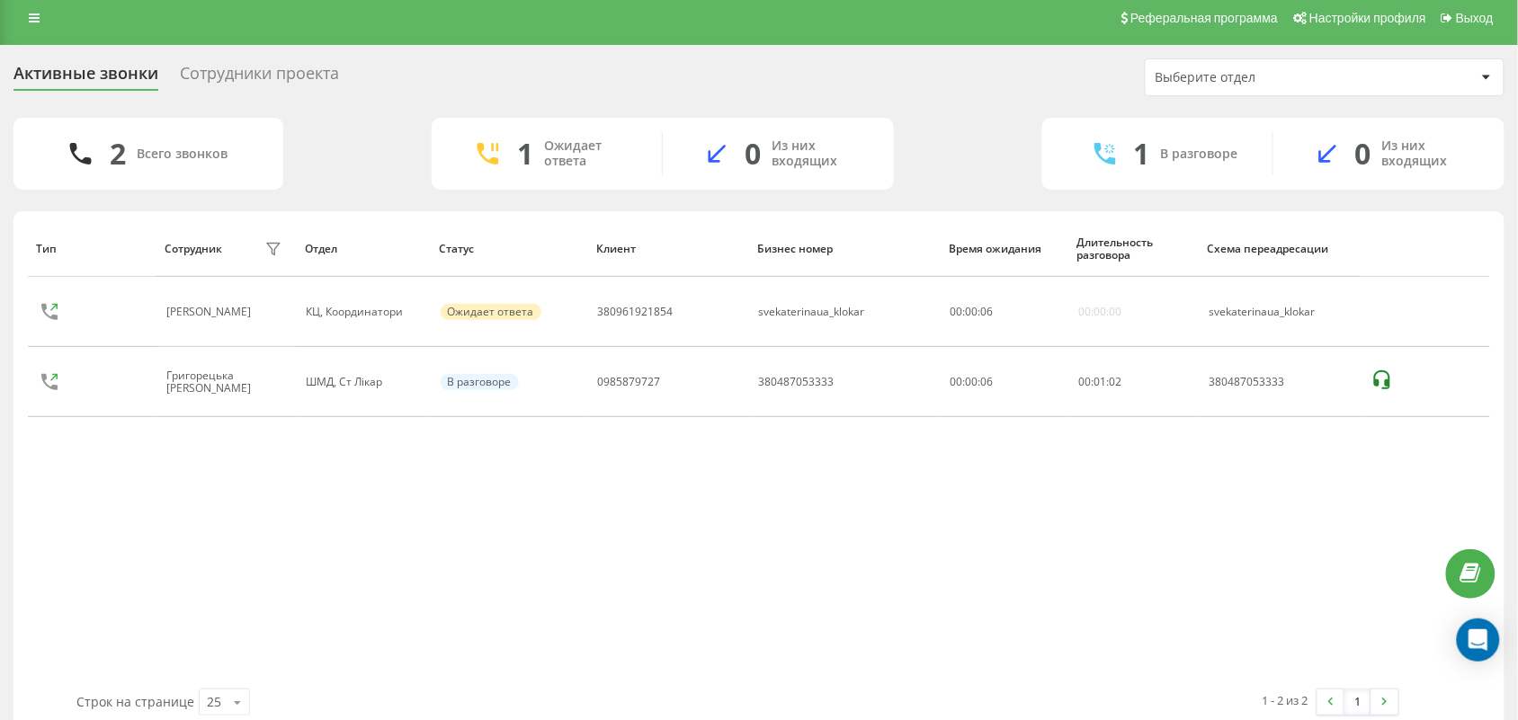
drag, startPoint x: 119, startPoint y: 578, endPoint x: 146, endPoint y: 590, distance: 29.4
click at [121, 578] on div "Тип Сотрудник фильтра Отдел Статус Клиент Бизнес номер Время ожидания Длительно…" at bounding box center [759, 454] width 1462 height 469
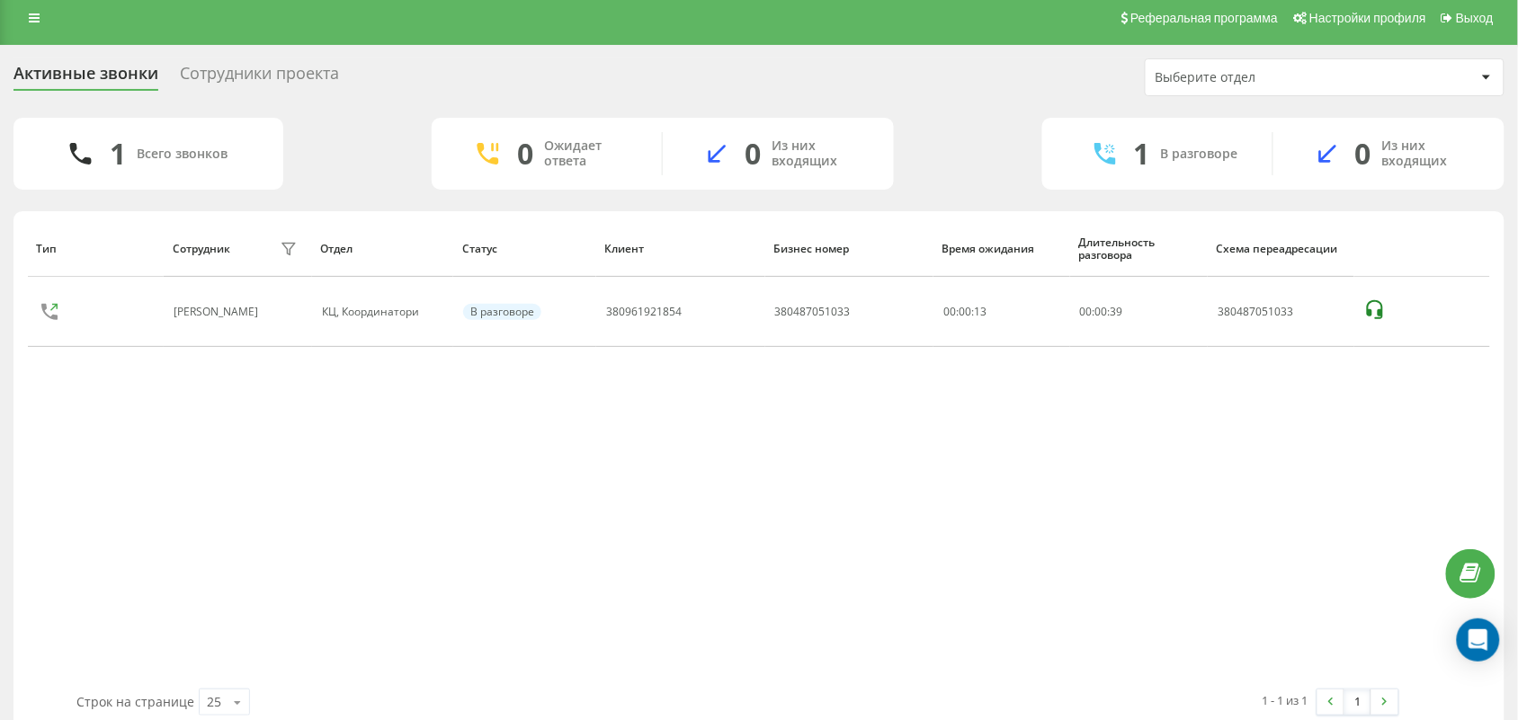
click at [657, 532] on div "Тип Сотрудник фильтра Отдел Статус Клиент Бизнес номер Время ожидания Длительно…" at bounding box center [759, 454] width 1462 height 469
click at [693, 594] on div "Тип Сотрудник фильтра Отдел Статус Клиент Бизнес номер Время ожидания Длительно…" at bounding box center [759, 454] width 1462 height 469
click at [694, 529] on div "Тип Сотрудник фильтра Отдел Статус Клиент Бизнес номер Время ожидания Длительно…" at bounding box center [759, 454] width 1462 height 469
click at [662, 553] on div "Тип Сотрудник фильтра Отдел Статус Клиент Бизнес номер Время ожидания Длительно…" at bounding box center [759, 454] width 1462 height 469
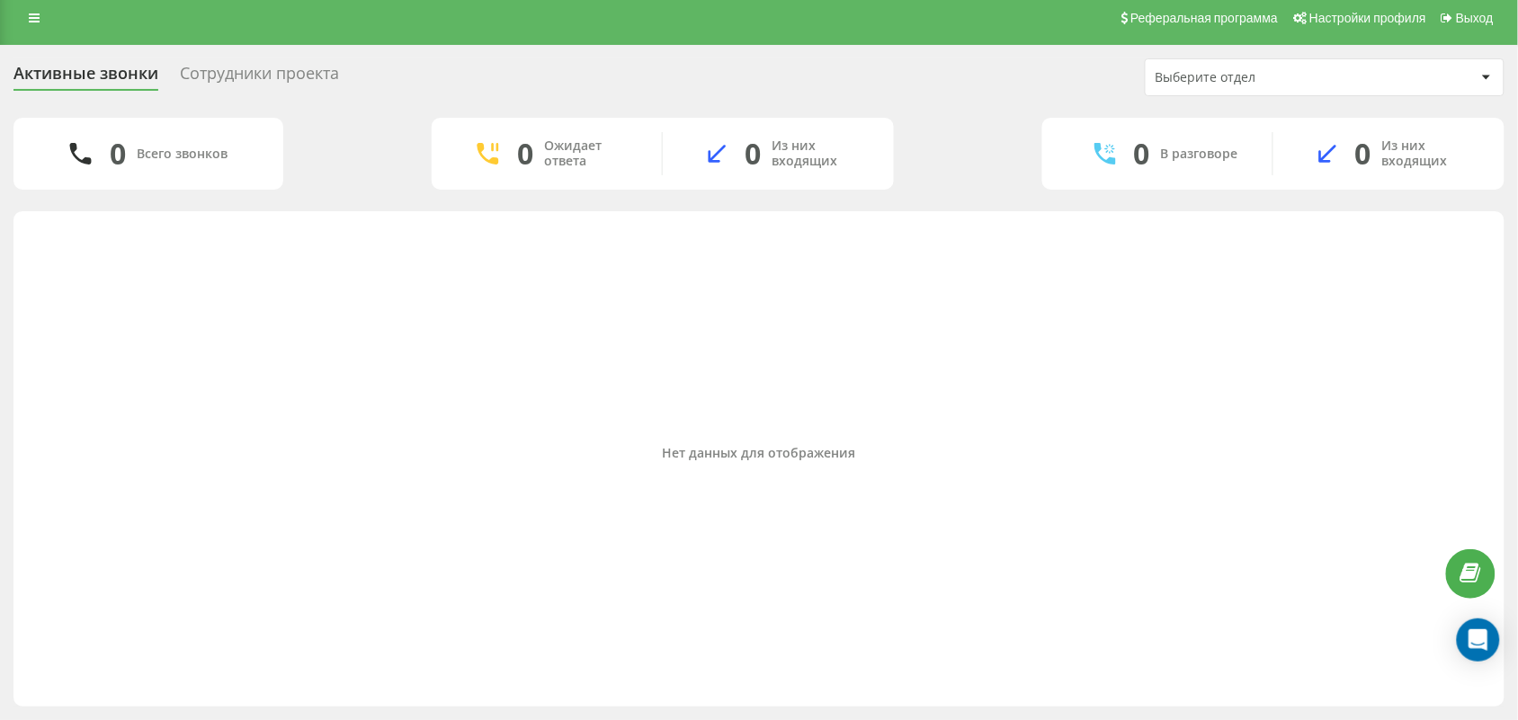
drag, startPoint x: 595, startPoint y: 495, endPoint x: 604, endPoint y: 474, distance: 22.9
click at [598, 486] on div "Нет данных для отображения" at bounding box center [759, 454] width 1462 height 469
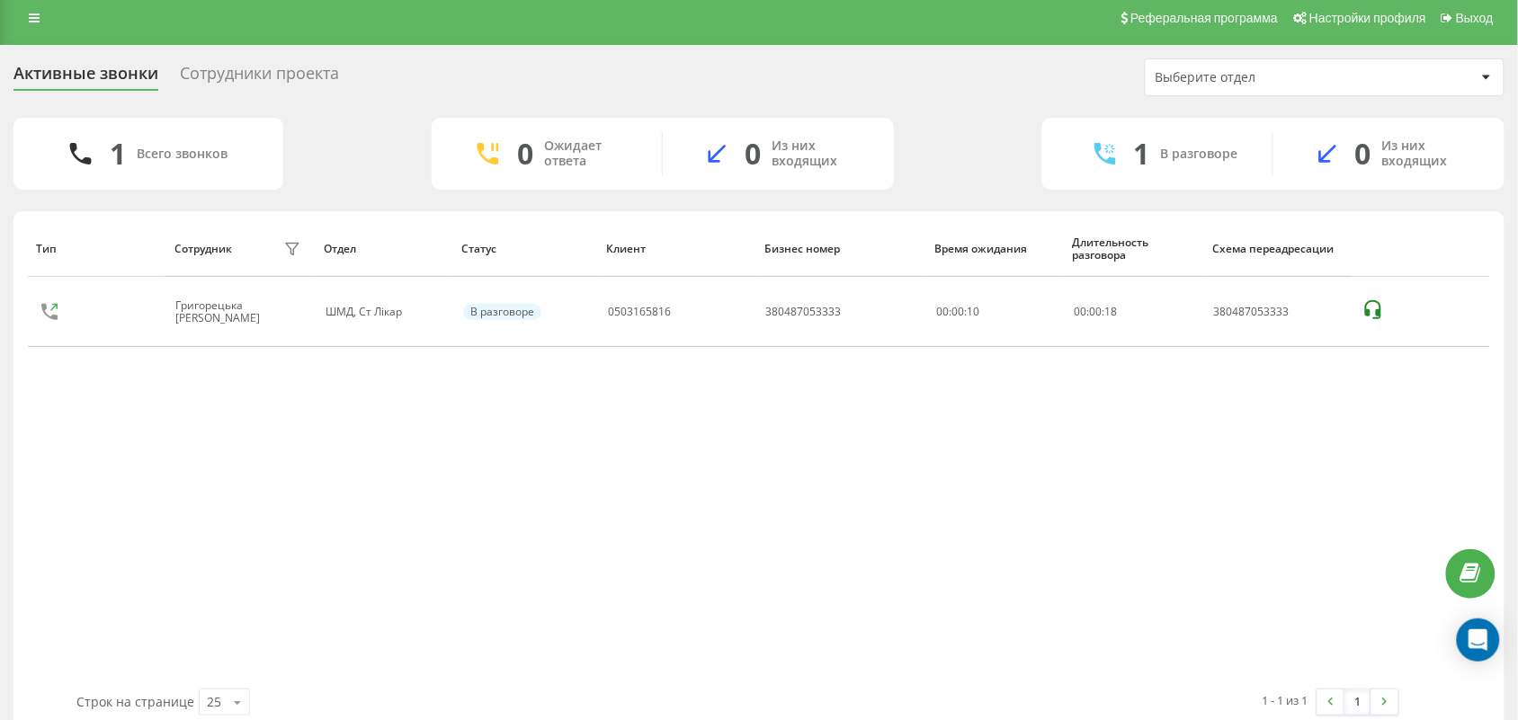
click at [216, 514] on div "Тип Сотрудник фильтра Отдел Статус Клиент Бизнес номер Время ожидания Длительно…" at bounding box center [759, 454] width 1462 height 469
click at [160, 479] on div "Тип Сотрудник фильтра Отдел Статус Клиент Бизнес номер Время ожидания Длительно…" at bounding box center [759, 454] width 1462 height 469
click at [185, 487] on div "Тип Сотрудник фильтра Отдел Статус Клиент Бизнес номер Время ожидания Длительно…" at bounding box center [759, 454] width 1462 height 469
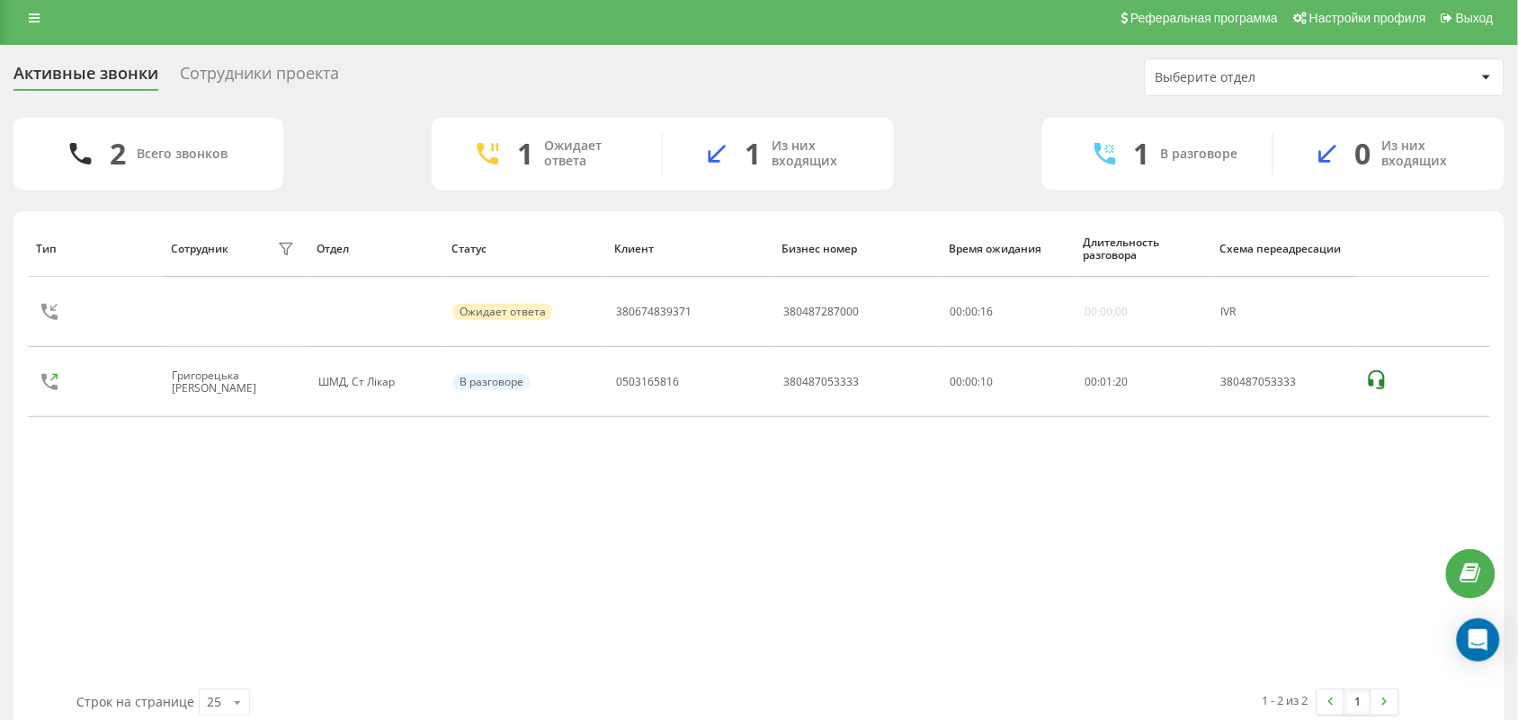
click at [628, 553] on div "Тип Сотрудник фильтра Отдел Статус Клиент Бизнес номер Время ожидания Длительно…" at bounding box center [759, 454] width 1462 height 469
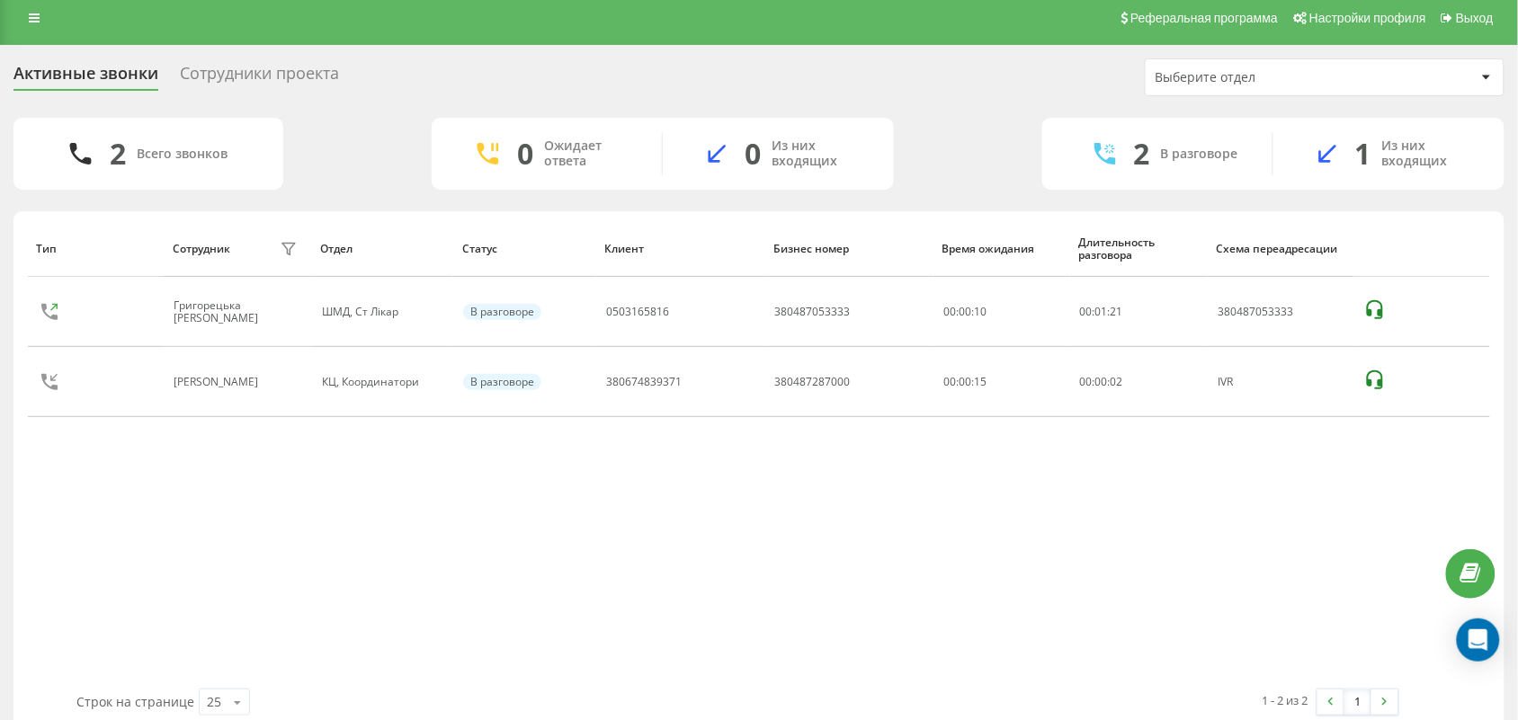
drag, startPoint x: 686, startPoint y: 596, endPoint x: 684, endPoint y: 577, distance: 20.0
click at [686, 594] on div "Тип Сотрудник фильтра Отдел Статус Клиент Бизнес номер Время ожидания Длительно…" at bounding box center [759, 454] width 1462 height 469
click at [555, 568] on div "Тип Сотрудник фильтра Отдел Статус Клиент Бизнес номер Время ожидания Длительно…" at bounding box center [759, 454] width 1462 height 469
click at [715, 586] on div "Тип Сотрудник фильтра Отдел Статус Клиент Бизнес номер Время ожидания Длительно…" at bounding box center [759, 454] width 1462 height 469
drag, startPoint x: 218, startPoint y: 522, endPoint x: 243, endPoint y: 523, distance: 25.2
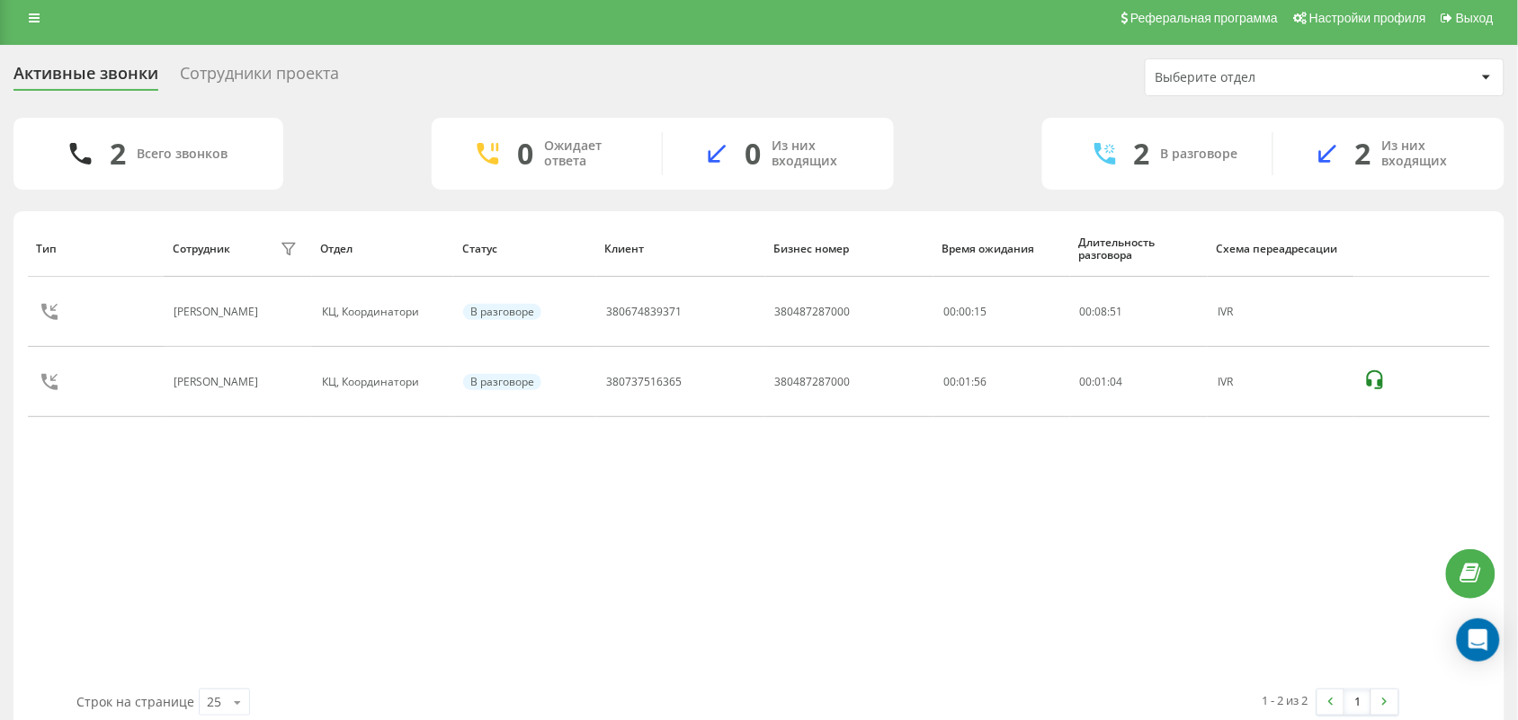
click at [218, 523] on div "Тип Сотрудник фильтра Отдел Статус Клиент Бизнес номер Время ожидания Длительно…" at bounding box center [759, 454] width 1462 height 469
drag, startPoint x: 639, startPoint y: 582, endPoint x: 598, endPoint y: 708, distance: 132.5
click at [639, 585] on div "Тип Сотрудник фильтра Отдел Статус Клиент Бизнес номер Время ожидания Длительно…" at bounding box center [759, 454] width 1462 height 469
drag, startPoint x: 168, startPoint y: 450, endPoint x: 189, endPoint y: 450, distance: 20.7
click at [169, 450] on div "Тип Сотрудник фильтра Отдел Статус Клиент Бизнес номер Время ожидания Длительно…" at bounding box center [759, 454] width 1462 height 469
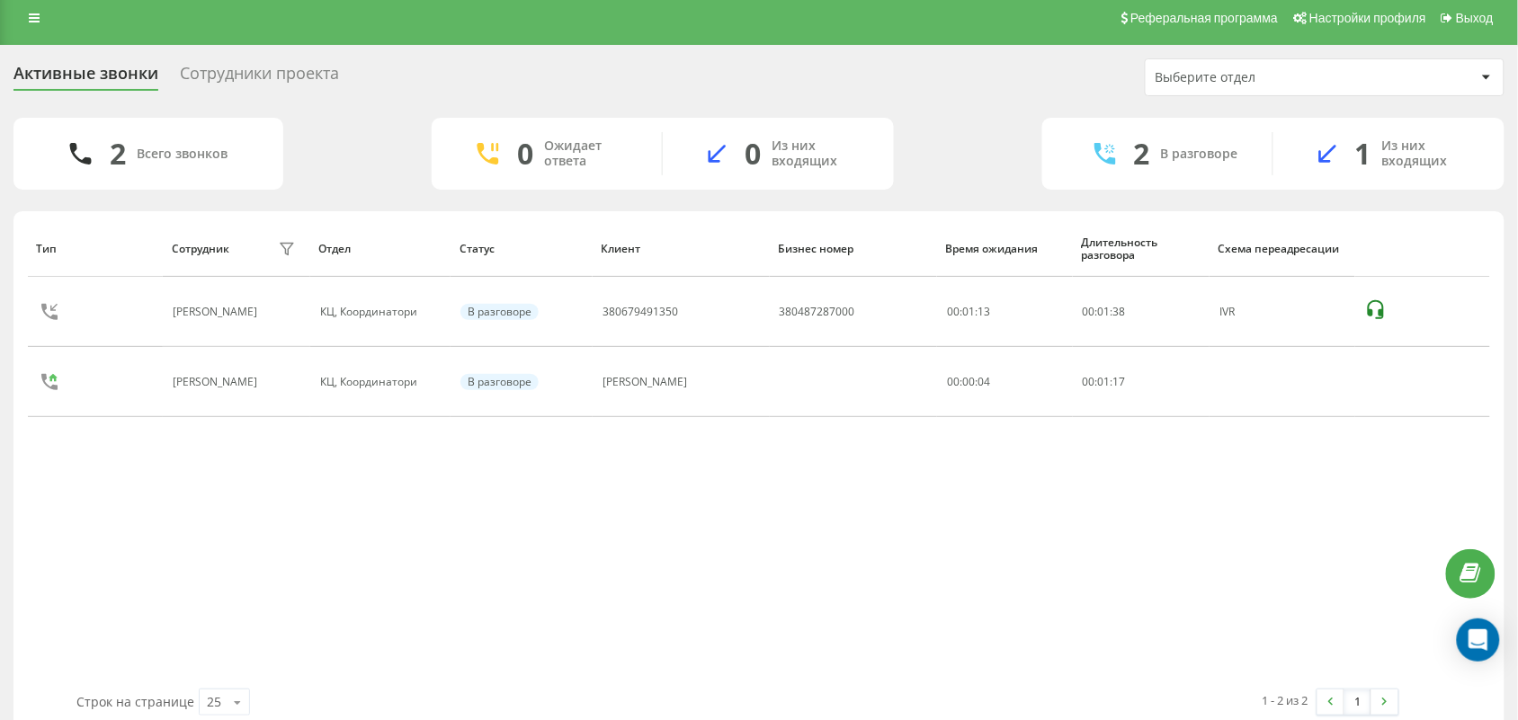
click at [603, 533] on div "Тип Сотрудник фильтра Отдел Статус Клиент Бизнес номер Время ожидания Длительно…" at bounding box center [759, 454] width 1462 height 469
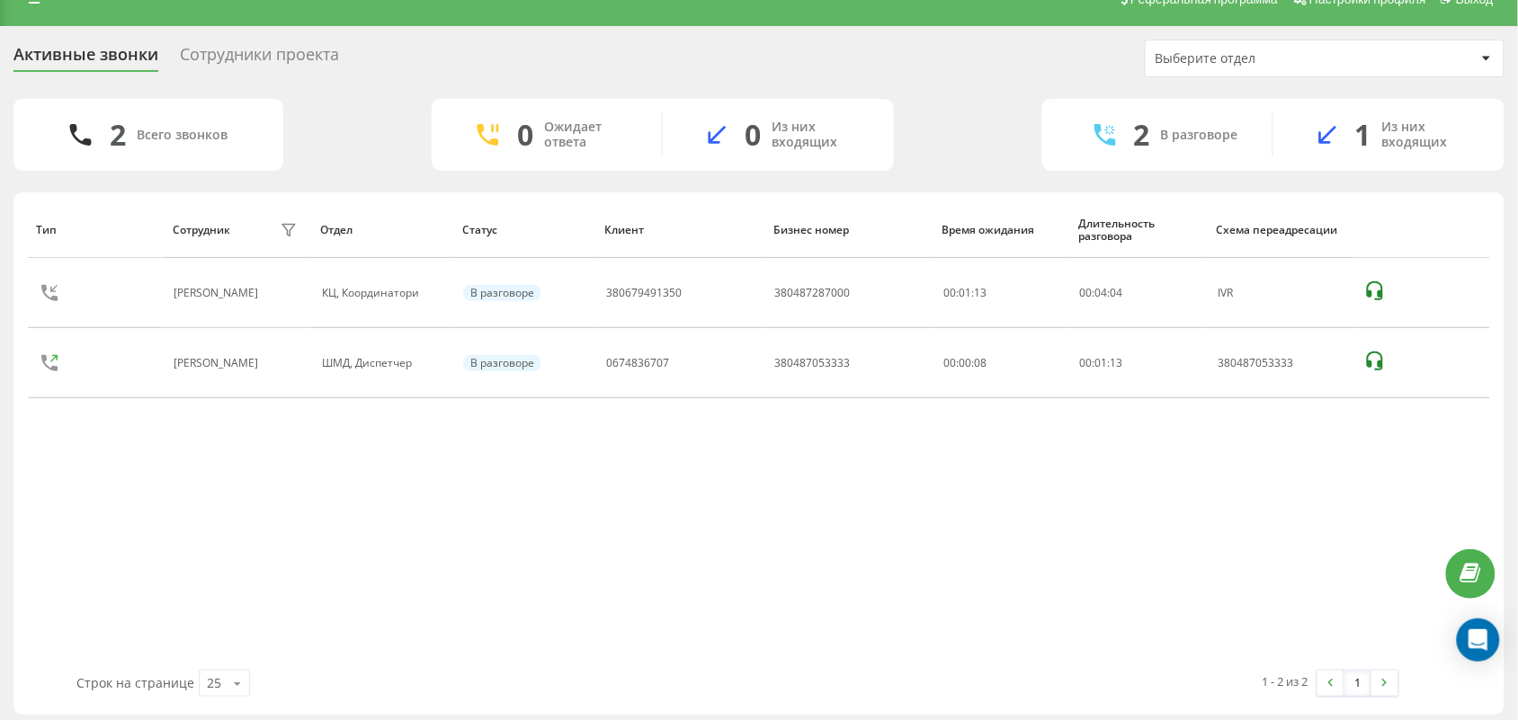
scroll to position [36, 0]
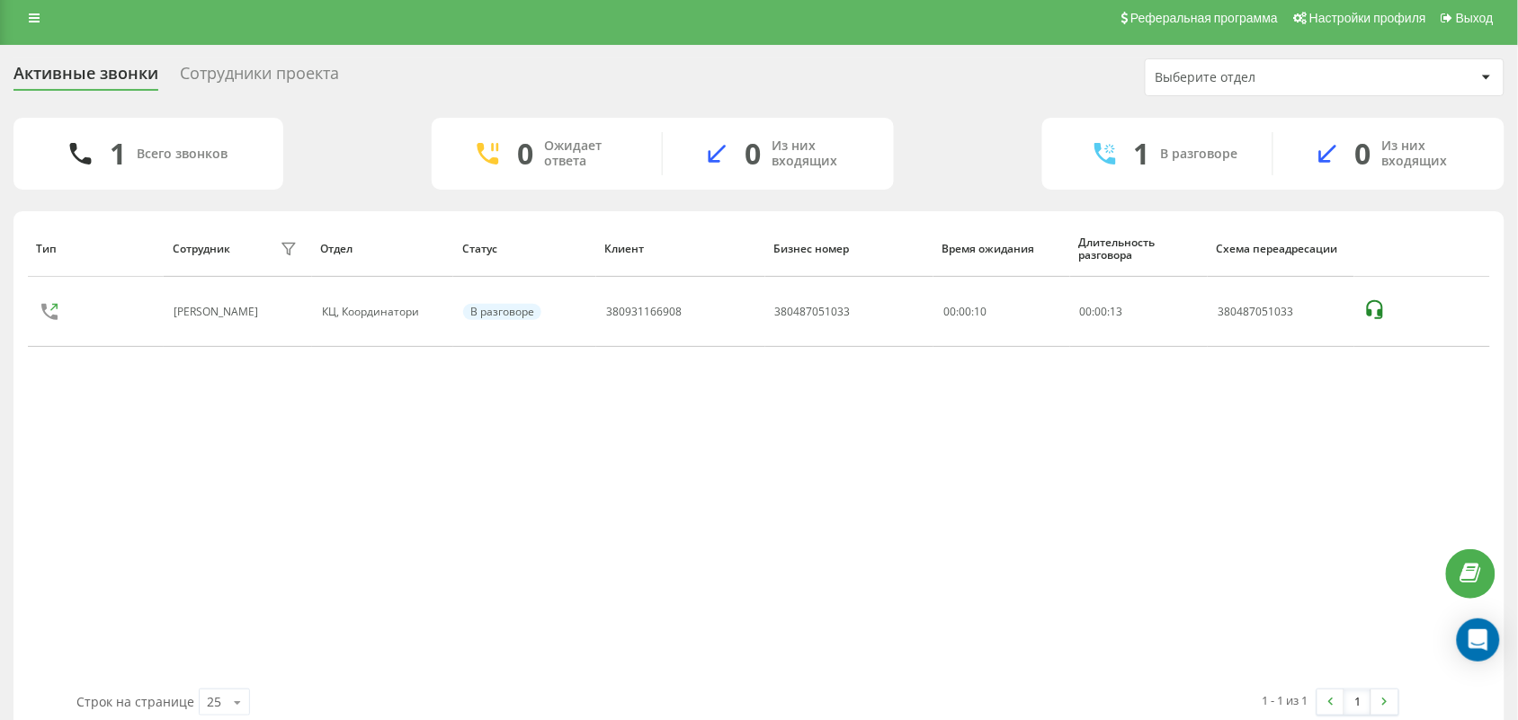
click at [974, 153] on div "1 Всего звонков 0 Ожидает ответа 0 Из них входящих 1 В разговоре 0 Из них входя…" at bounding box center [758, 154] width 1491 height 72
click at [689, 469] on div "Тип Сотрудник фильтра Отдел Статус Клиент Бизнес номер Время ожидания Длительно…" at bounding box center [759, 454] width 1462 height 469
drag, startPoint x: 816, startPoint y: 445, endPoint x: 801, endPoint y: 441, distance: 15.1
click at [811, 445] on div "Тип Сотрудник фильтра Отдел Статус Клиент Бизнес номер Время ожидания Длительно…" at bounding box center [759, 454] width 1462 height 469
